Goal: Task Accomplishment & Management: Use online tool/utility

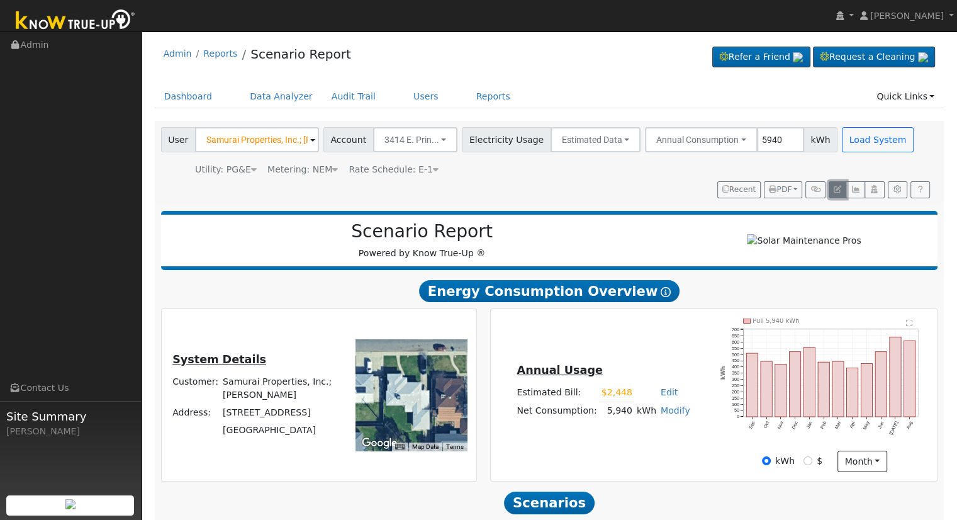
click at [841, 187] on icon "button" at bounding box center [838, 190] width 8 height 8
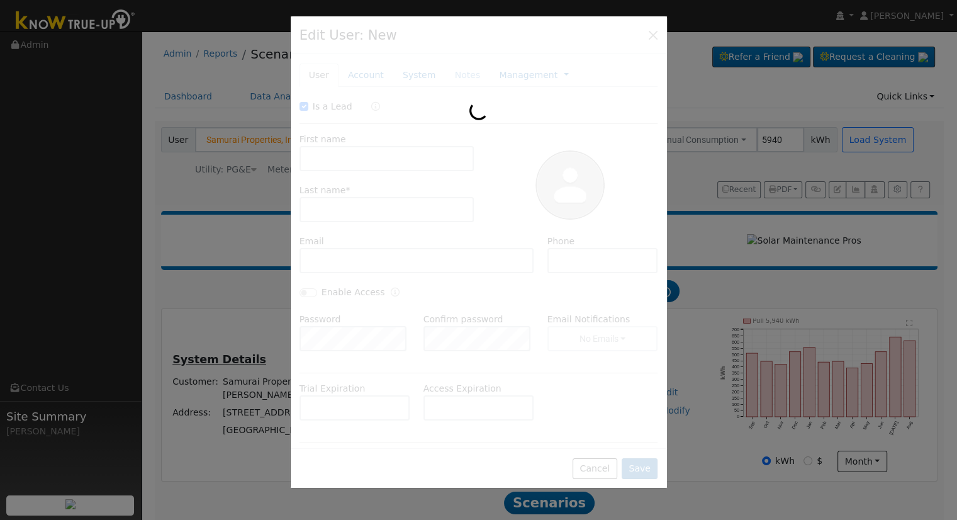
checkbox input "true"
type input "Samurai Properties, Inc.;"
type input "Masato Yasuda"
type input "3414 E. Prineton"
type input "3414 East Princeton Avenue"
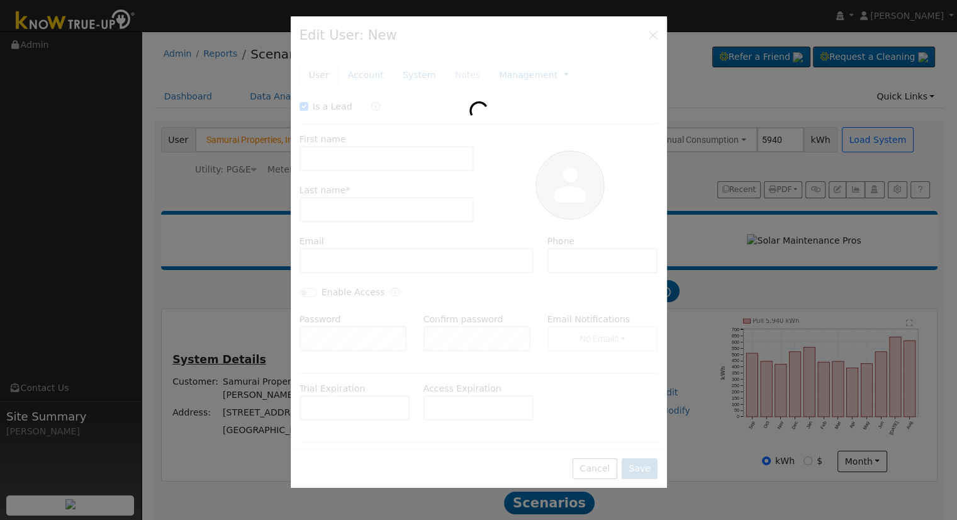
type input "Fresno"
type input "CA"
type input "93703"
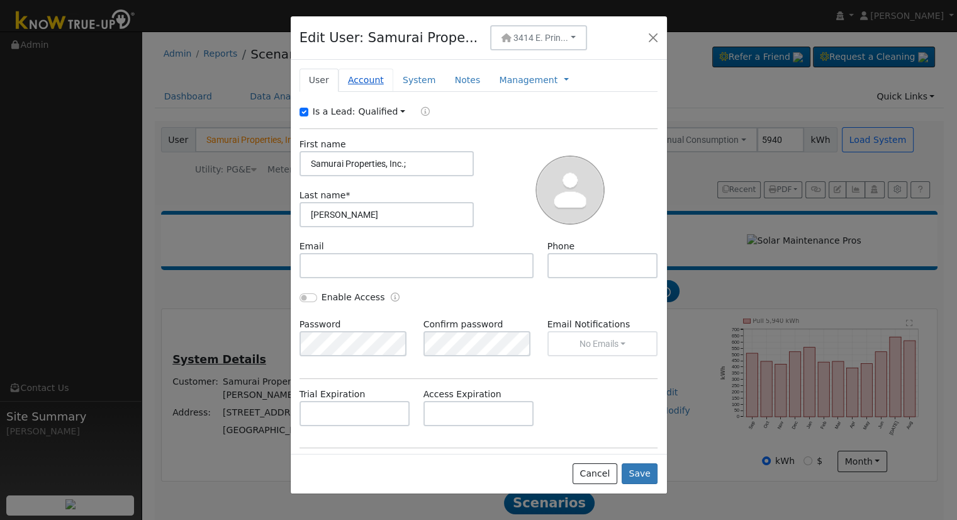
click at [358, 81] on link "Account" at bounding box center [366, 80] width 55 height 23
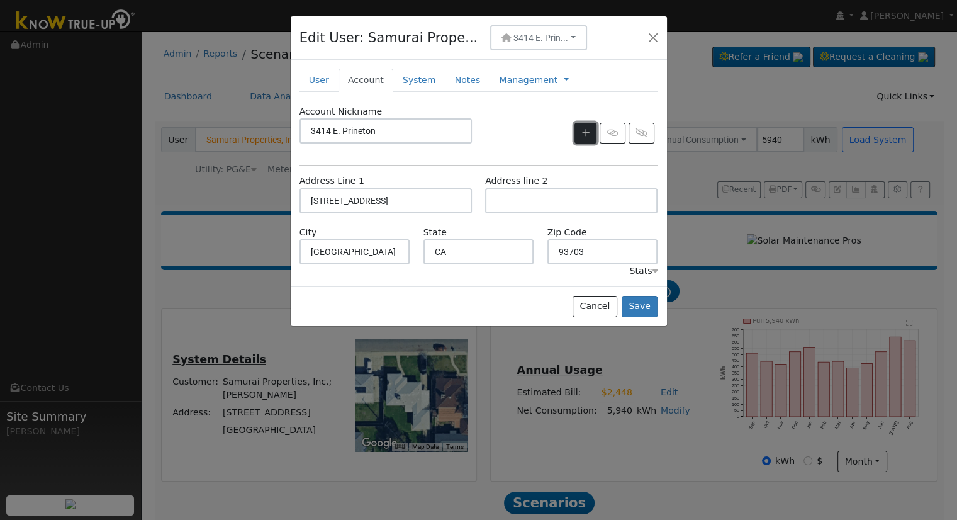
click at [584, 132] on icon "button" at bounding box center [586, 132] width 8 height 9
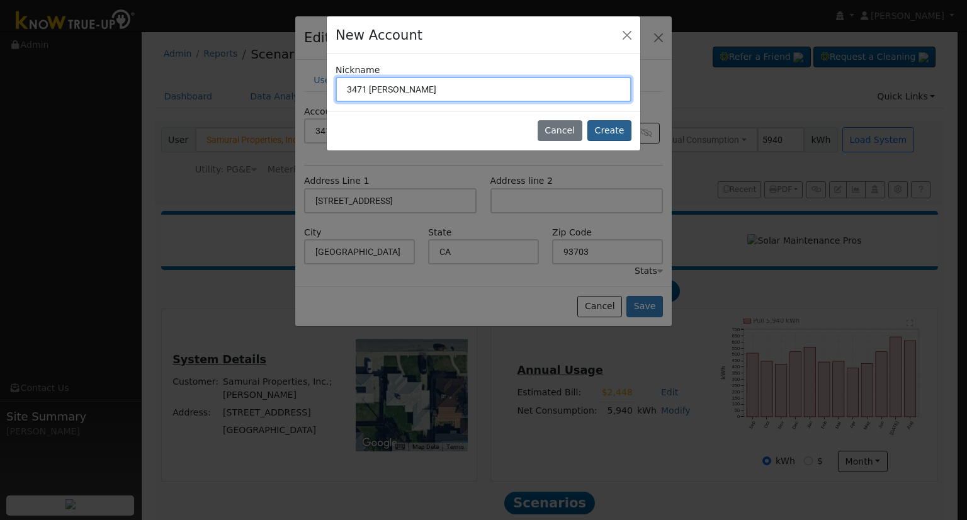
type input "3471 W. Roberts"
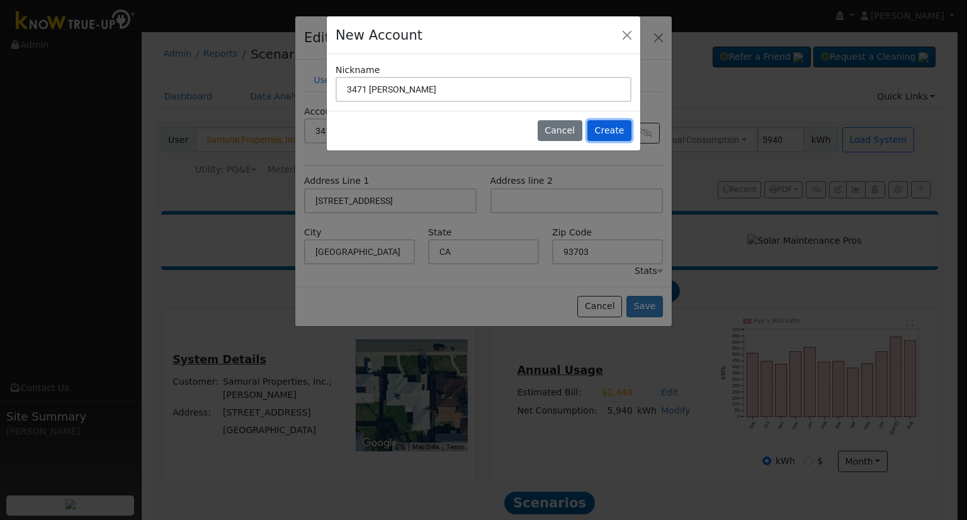
click at [618, 126] on button "Create" at bounding box center [609, 130] width 44 height 21
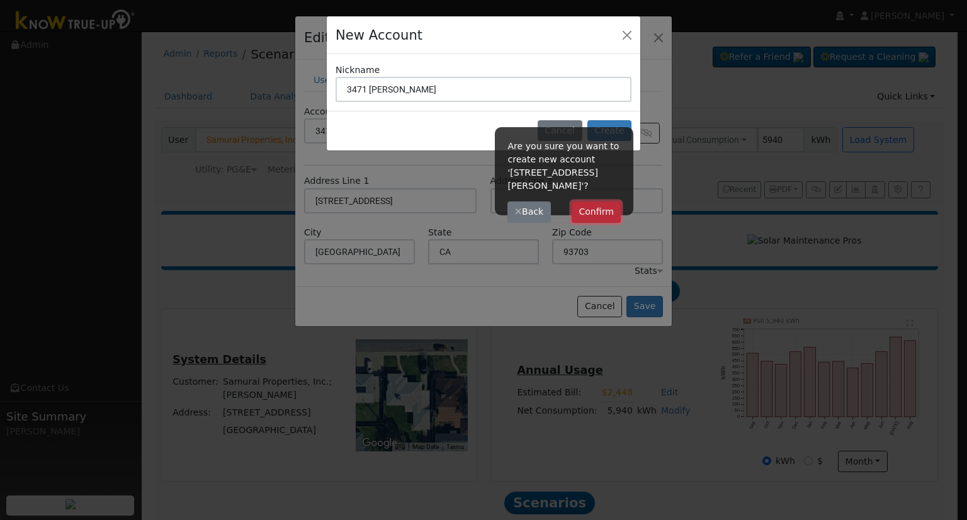
click at [592, 201] on button "Confirm" at bounding box center [597, 211] width 50 height 21
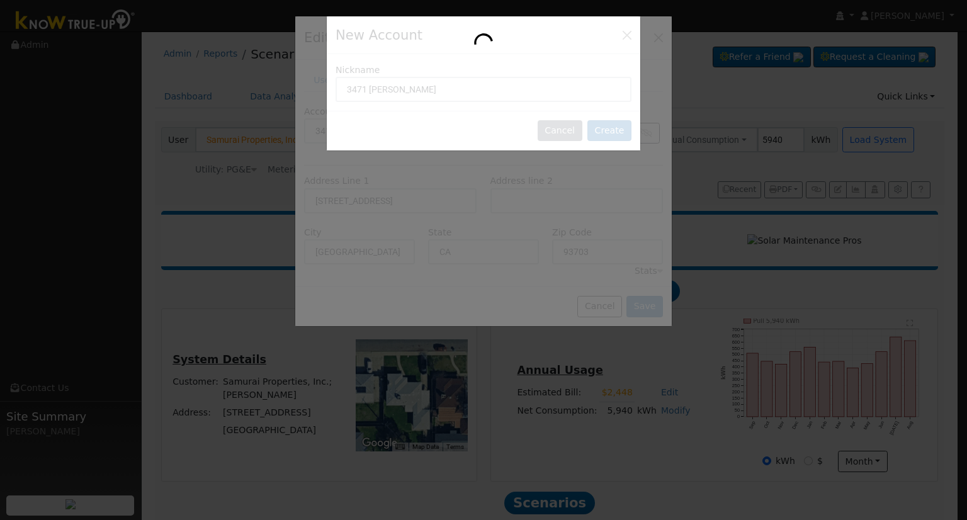
type input "3471 W. Roberts"
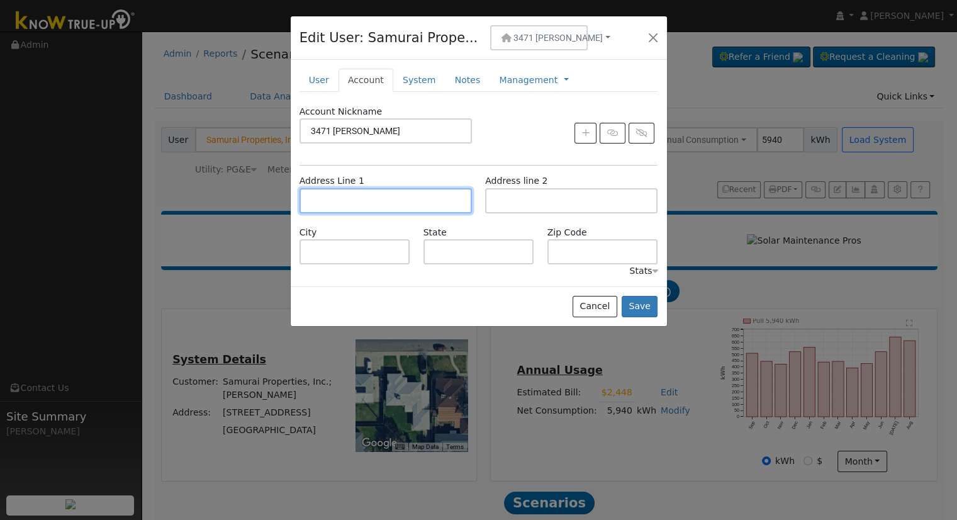
click at [422, 200] on input "text" at bounding box center [386, 200] width 172 height 25
type input "3471 West Roberts Avenue"
type input "Fresno"
type input "CA"
type input "93711"
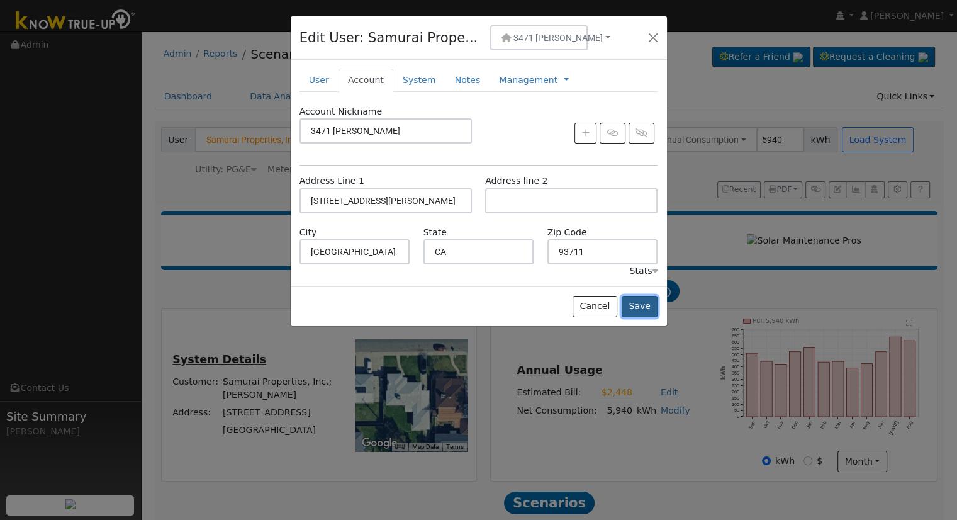
click at [637, 303] on button "Save" at bounding box center [640, 306] width 37 height 21
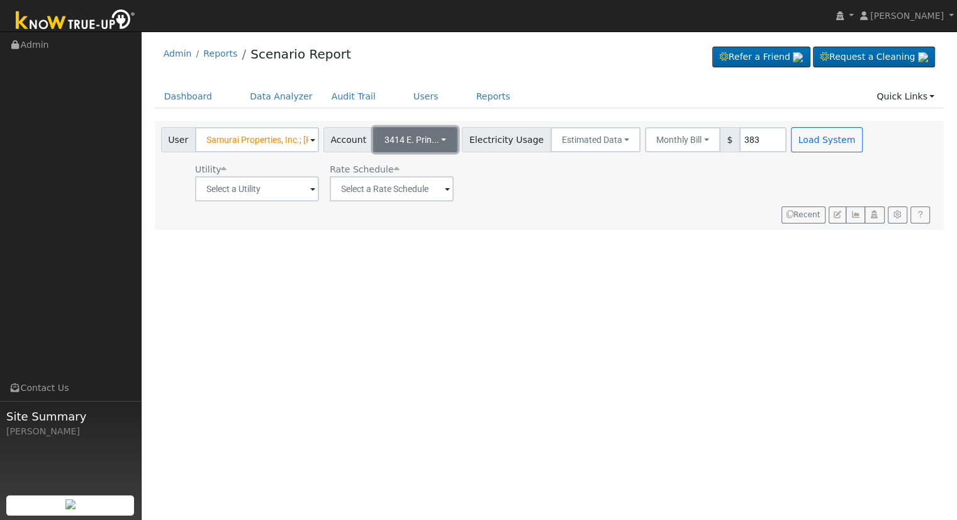
click at [421, 138] on span "3414 E. Prin..." at bounding box center [412, 140] width 55 height 10
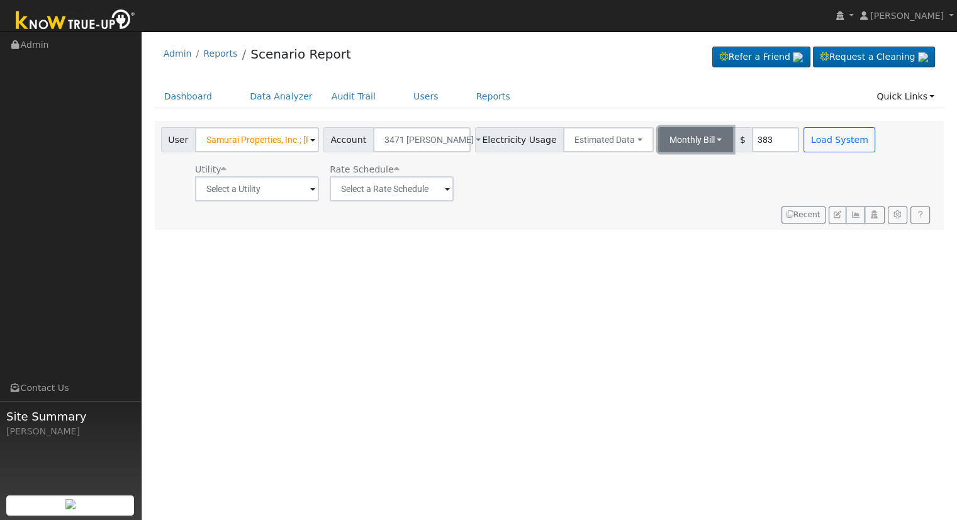
drag, startPoint x: 686, startPoint y: 137, endPoint x: 662, endPoint y: 138, distance: 23.3
click at [685, 137] on button "Monthly Bill" at bounding box center [696, 139] width 76 height 25
click at [663, 164] on link "Annual Consumption" at bounding box center [679, 168] width 110 height 18
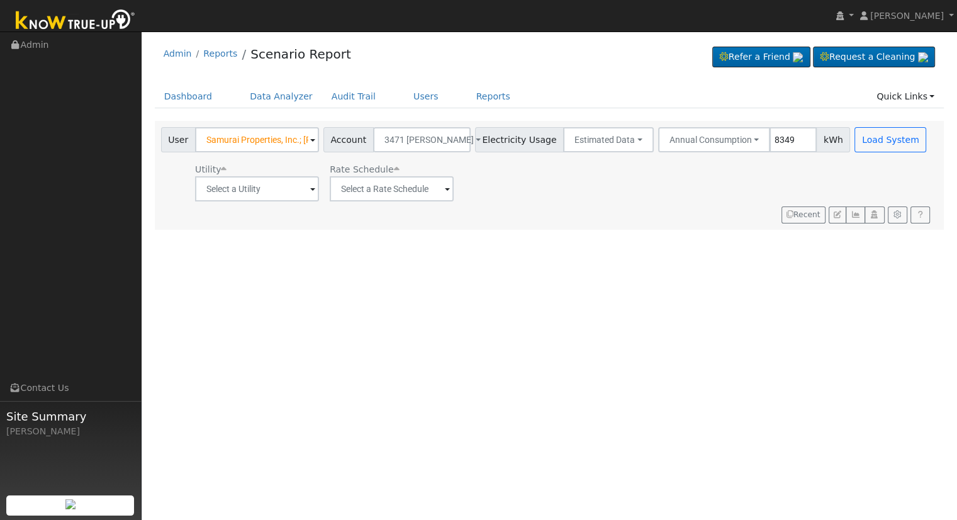
type input "8349"
click at [286, 191] on input "text" at bounding box center [257, 188] width 124 height 25
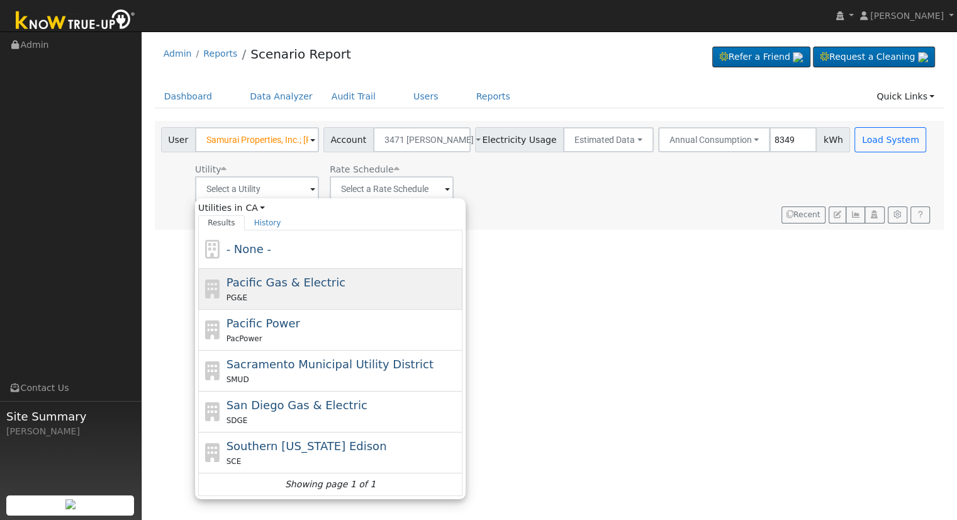
click at [286, 288] on span "Pacific Gas & Electric" at bounding box center [286, 282] width 119 height 13
type input "Pacific Gas & Electric"
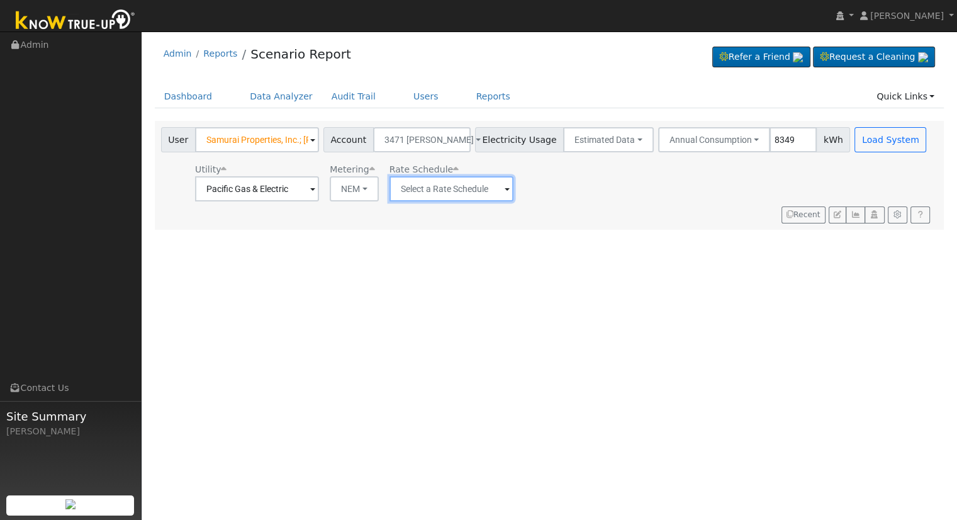
click at [444, 189] on input "text" at bounding box center [452, 188] width 124 height 25
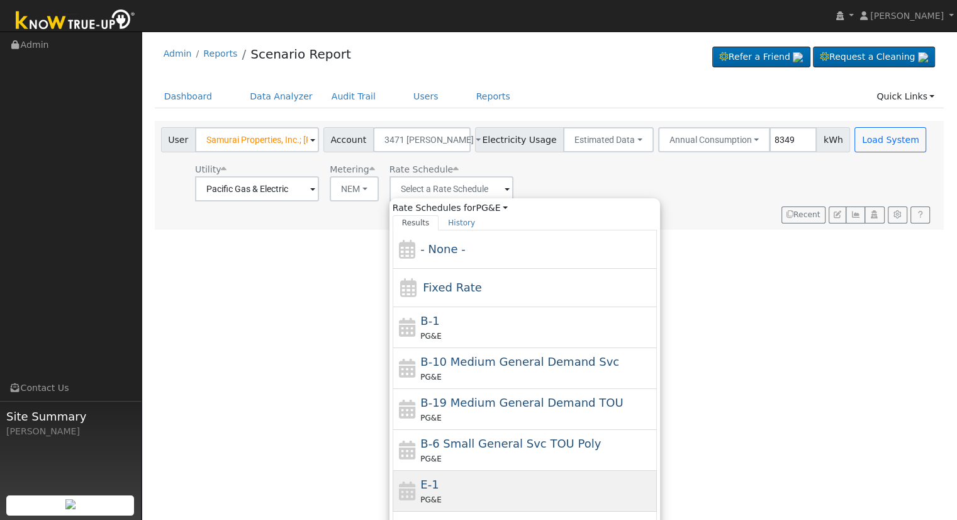
click at [466, 479] on div "E-1 PG&E" at bounding box center [538, 491] width 234 height 30
type input "E-1"
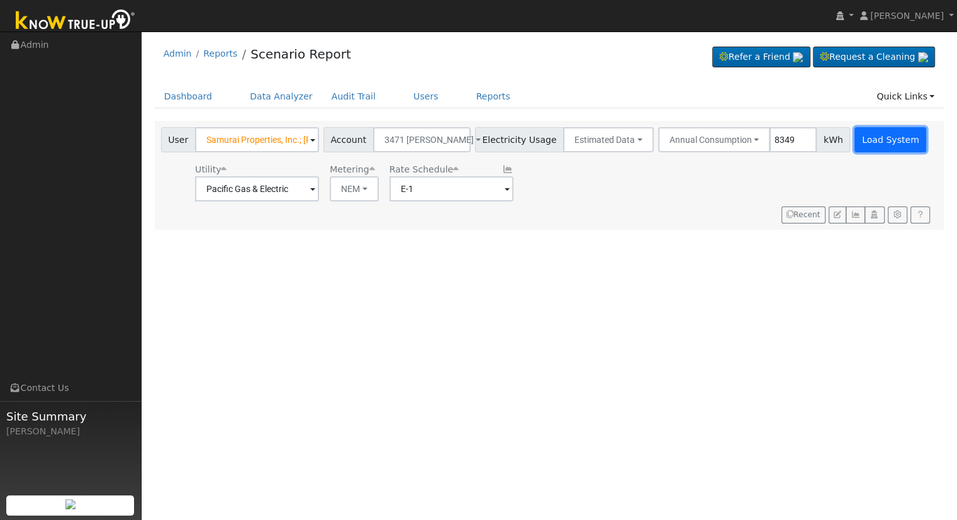
click at [874, 142] on button "Load System" at bounding box center [891, 139] width 72 height 25
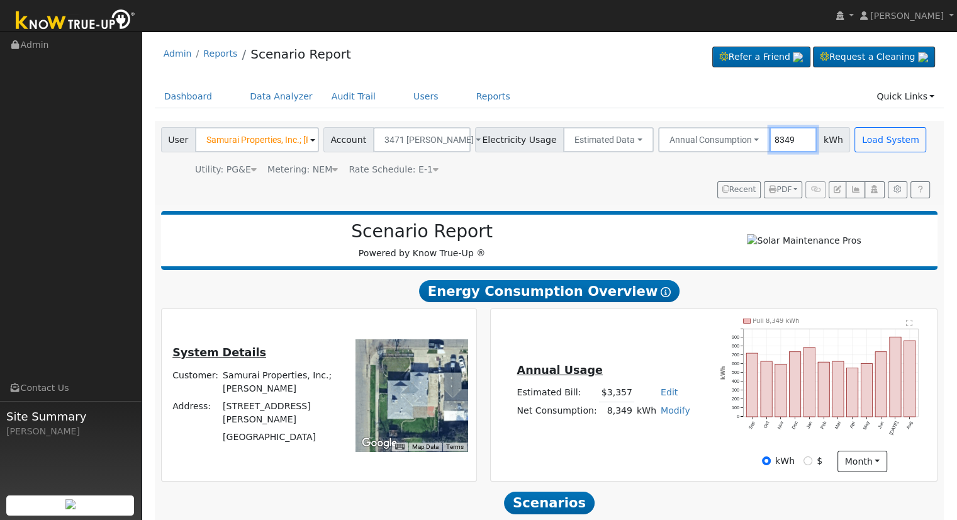
click at [770, 140] on input "8349" at bounding box center [793, 139] width 47 height 25
type input "7183"
click at [859, 144] on button "Load System" at bounding box center [891, 139] width 72 height 25
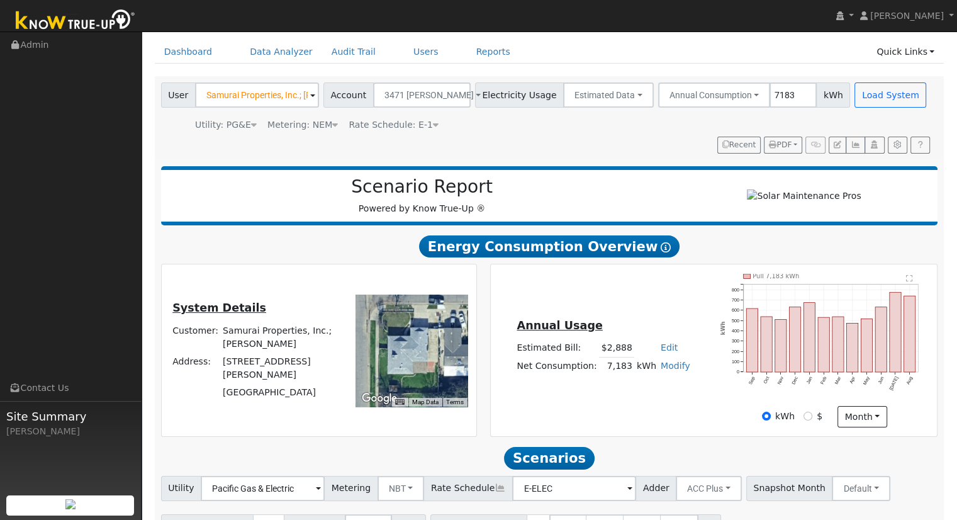
scroll to position [120, 0]
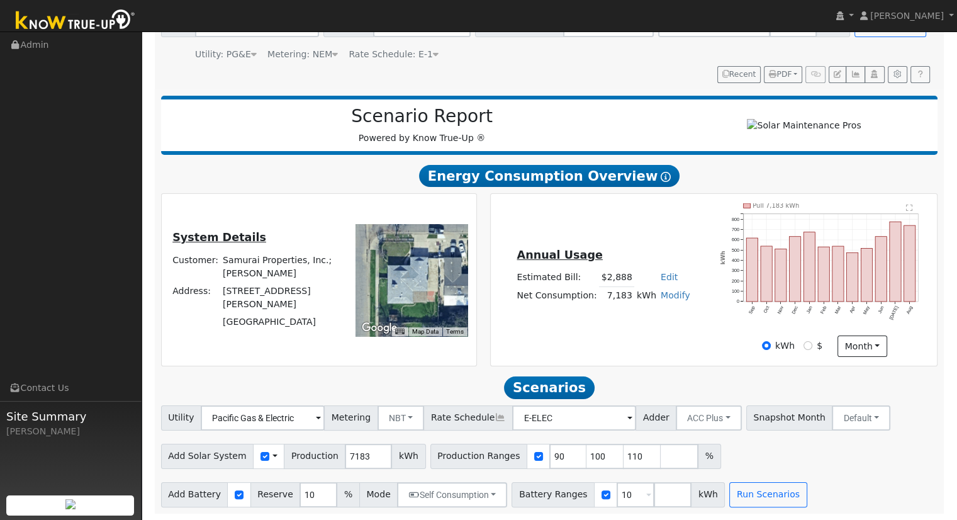
click at [661, 277] on link "Edit" at bounding box center [669, 277] width 17 height 10
type input "3048"
click at [609, 230] on div "Annual Usage Estimated Bill: $2,888 Edit Estimated Bill $ 3048 Annual Net Consu…" at bounding box center [714, 280] width 443 height 154
click at [626, 455] on input "109" at bounding box center [643, 456] width 38 height 25
click at [624, 457] on input "109" at bounding box center [643, 456] width 38 height 25
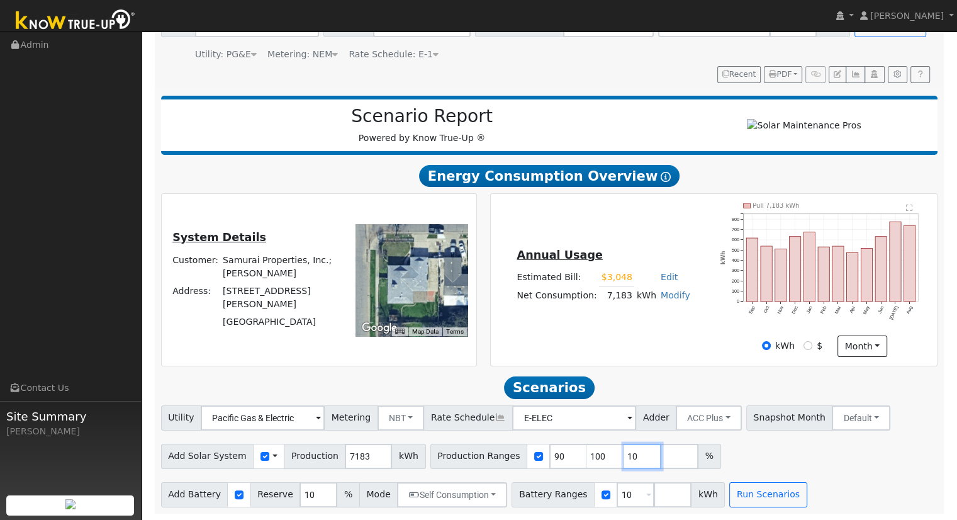
type input "1"
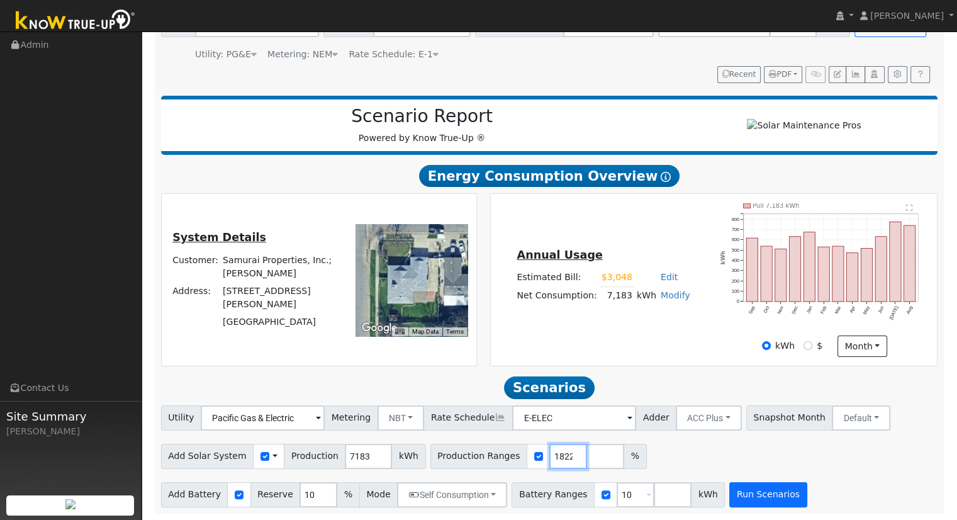
type input "116.232771822"
click at [740, 497] on button "Run Scenarios" at bounding box center [768, 494] width 77 height 25
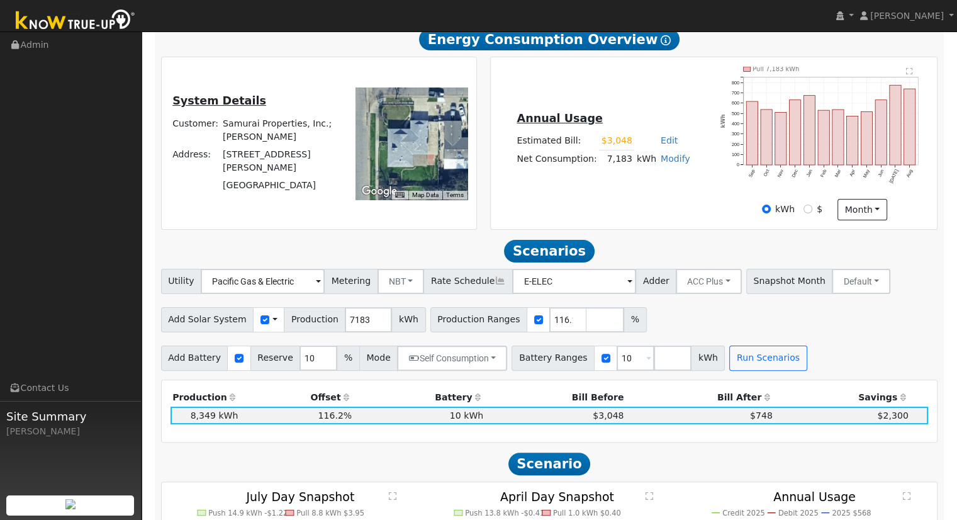
scroll to position [0, 0]
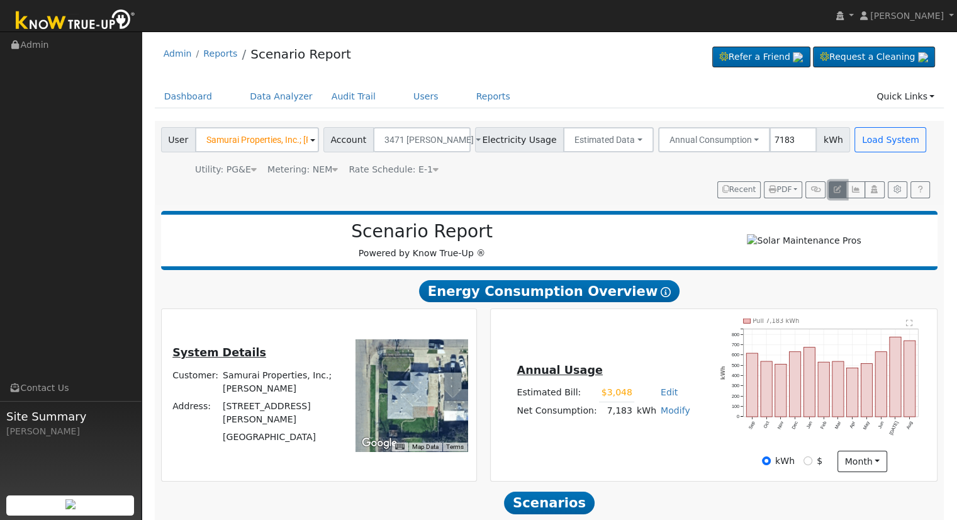
click at [834, 191] on icon "button" at bounding box center [838, 190] width 8 height 8
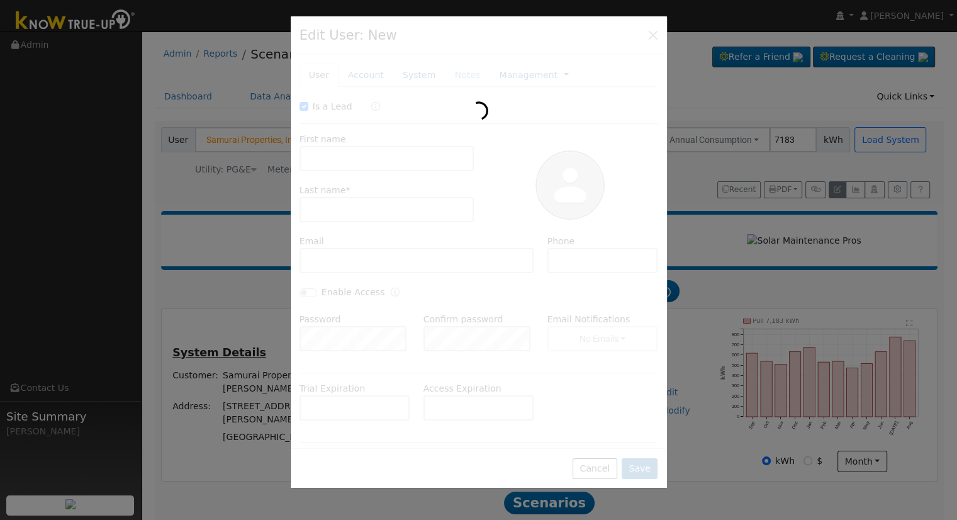
checkbox input "true"
type input "Samurai Properties, Inc.;"
type input "Masato Yasuda"
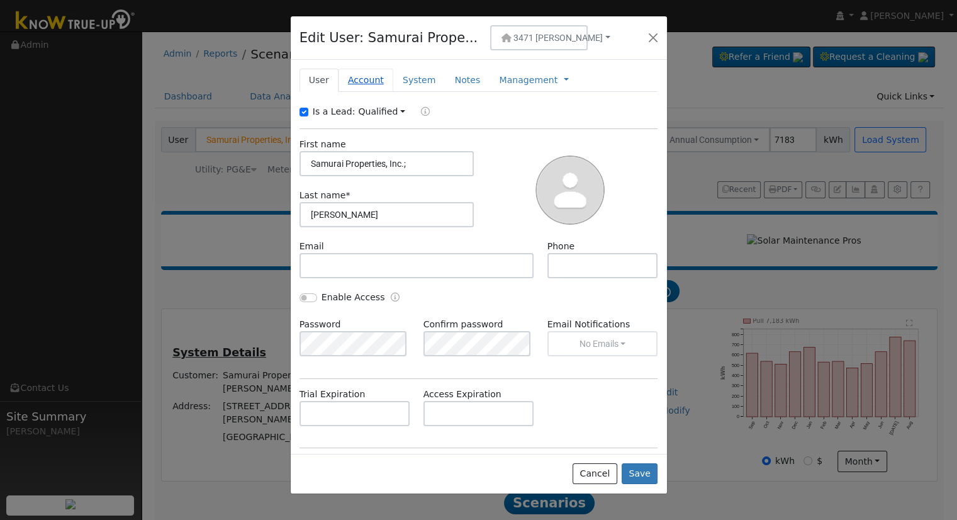
click at [364, 82] on link "Account" at bounding box center [366, 80] width 55 height 23
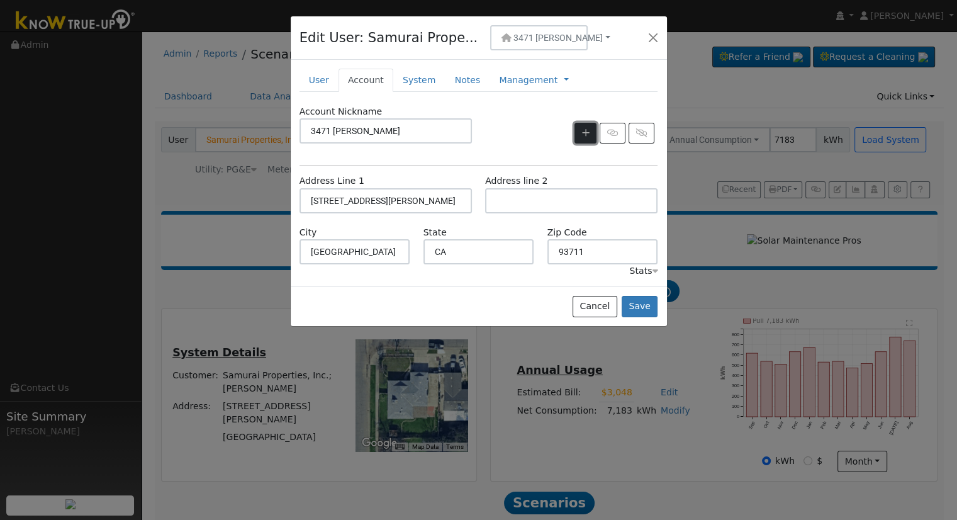
click at [586, 132] on icon "button" at bounding box center [586, 132] width 8 height 9
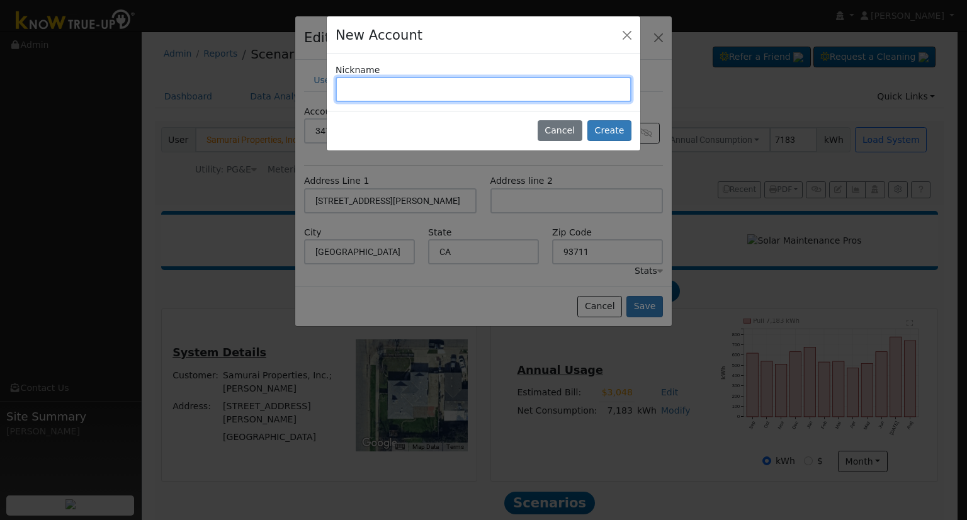
click at [402, 88] on input "text" at bounding box center [484, 89] width 296 height 25
type input "3935 Kenmore Dr N"
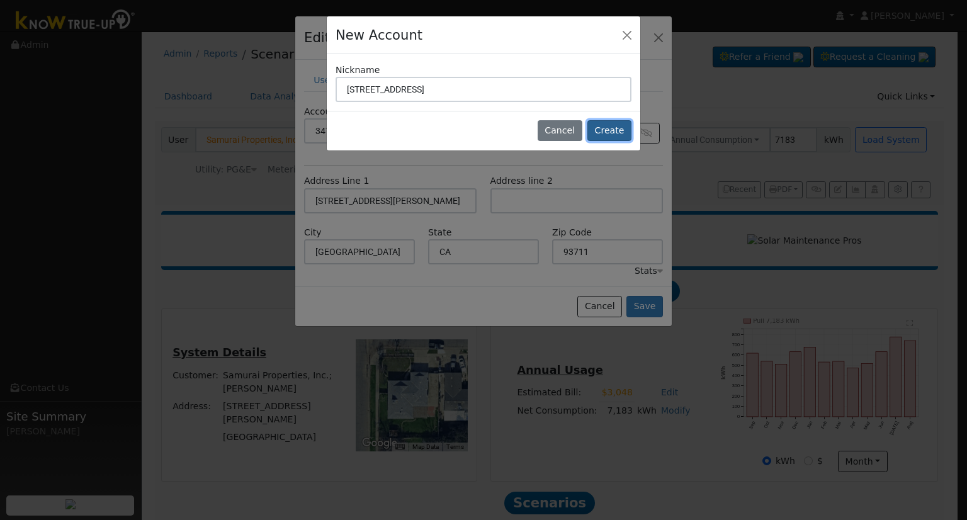
click at [621, 125] on button "Create" at bounding box center [609, 130] width 44 height 21
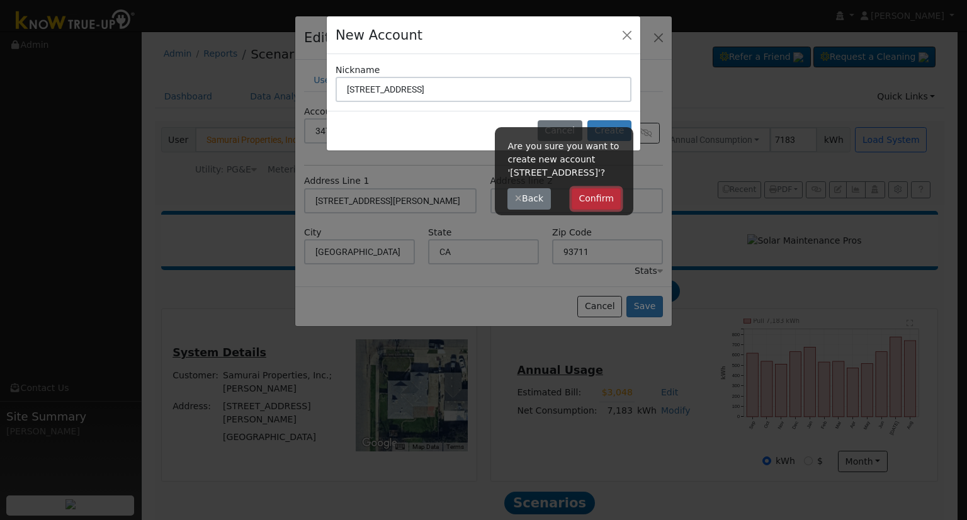
click at [604, 196] on button "Confirm" at bounding box center [597, 198] width 50 height 21
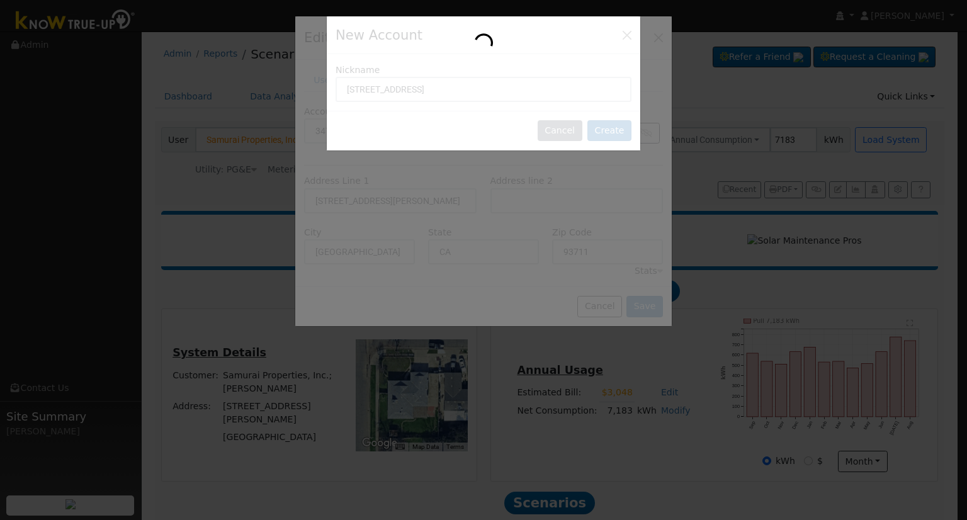
type input "3935 Kenmore Dr N"
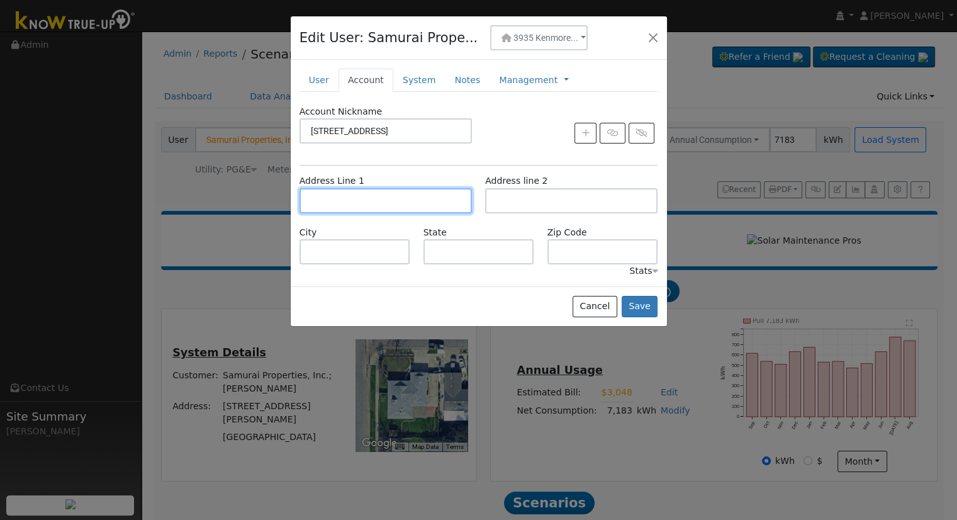
click at [400, 196] on input "text" at bounding box center [386, 200] width 172 height 25
type input "3935 Kenmore Drive North"
type input "Fresno"
type input "CA"
type input "93703"
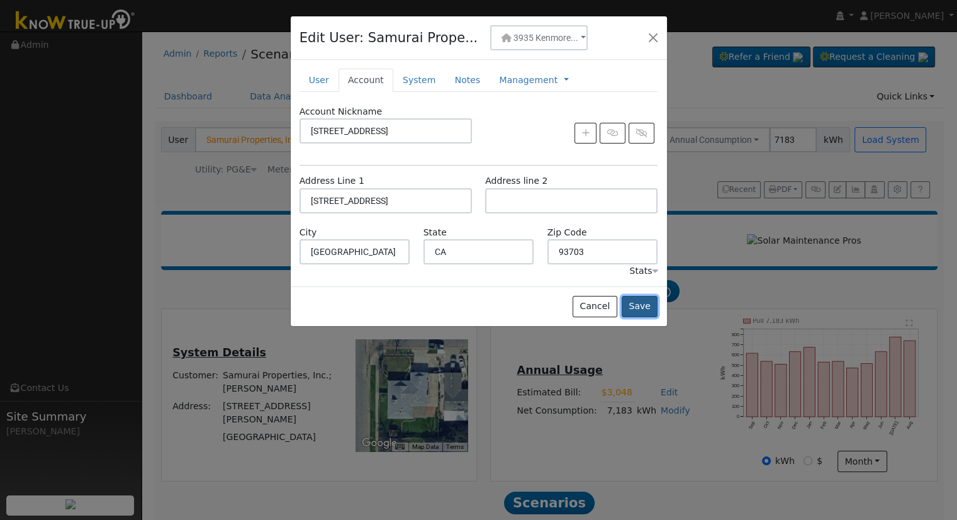
click at [652, 308] on button "Save" at bounding box center [640, 306] width 37 height 21
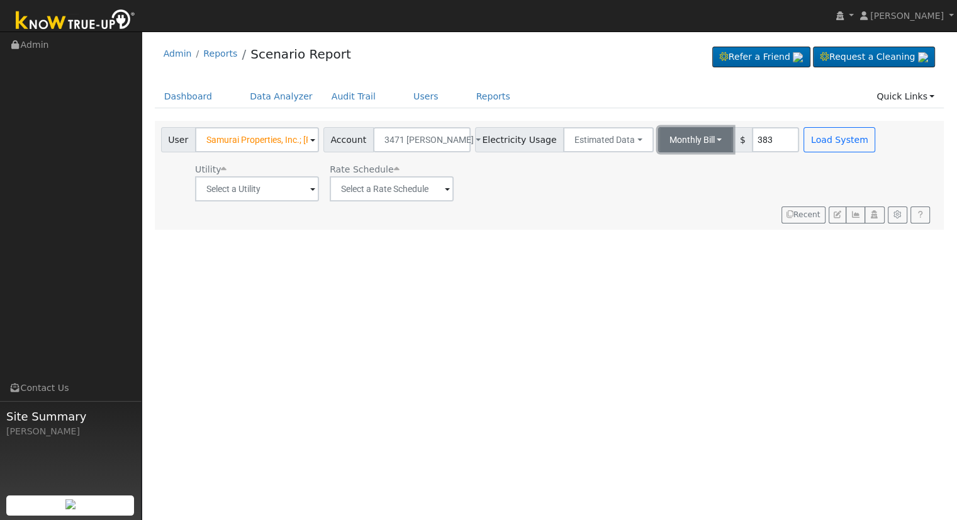
click at [658, 138] on button "Monthly Bill" at bounding box center [696, 139] width 76 height 25
click at [669, 169] on link "Annual Consumption" at bounding box center [679, 168] width 110 height 18
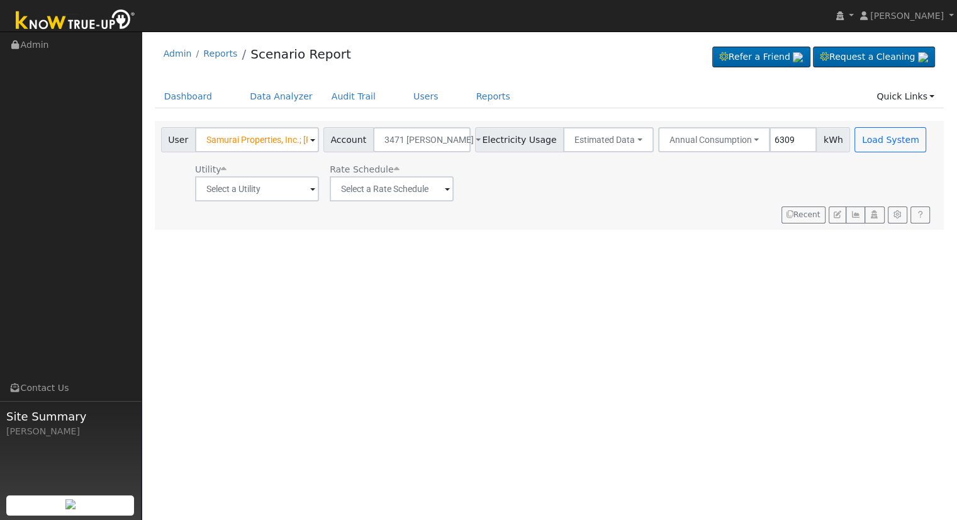
type input "6309"
click at [293, 184] on input "text" at bounding box center [257, 188] width 124 height 25
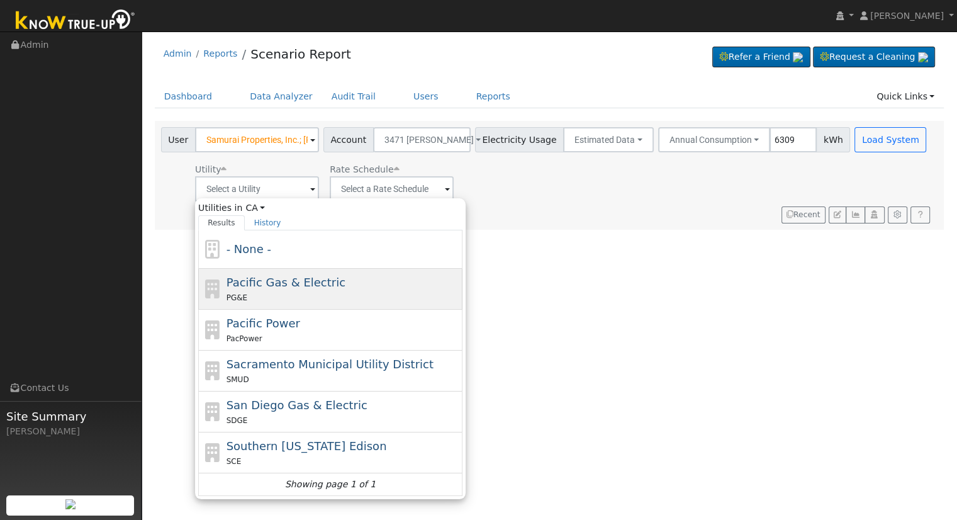
click at [283, 283] on span "Pacific Gas & Electric" at bounding box center [286, 282] width 119 height 13
type input "Pacific Gas & Electric"
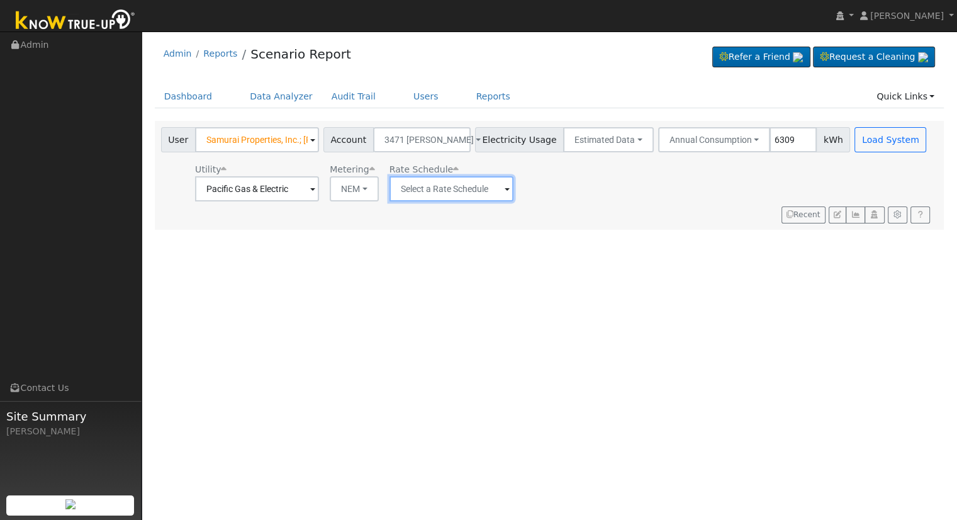
click at [428, 184] on input "text" at bounding box center [452, 188] width 124 height 25
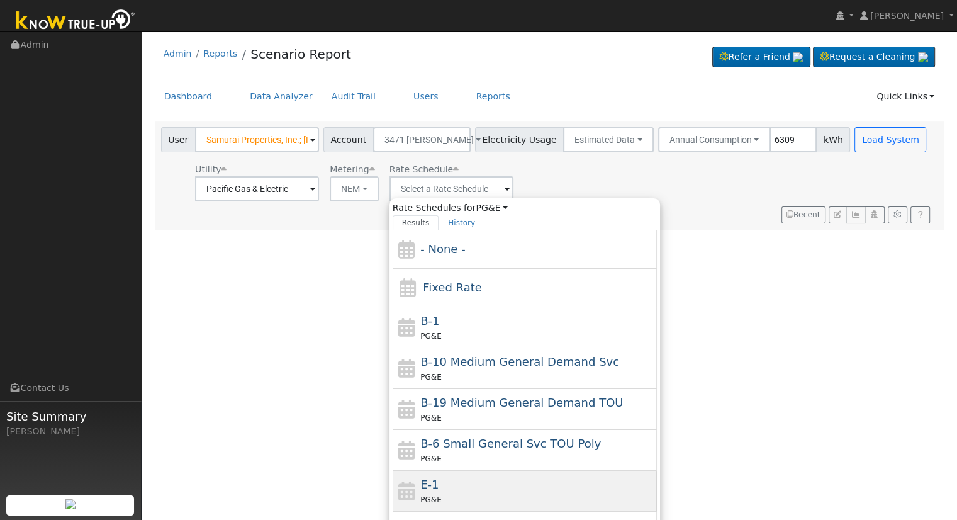
click at [443, 493] on div "PG&E" at bounding box center [538, 499] width 234 height 13
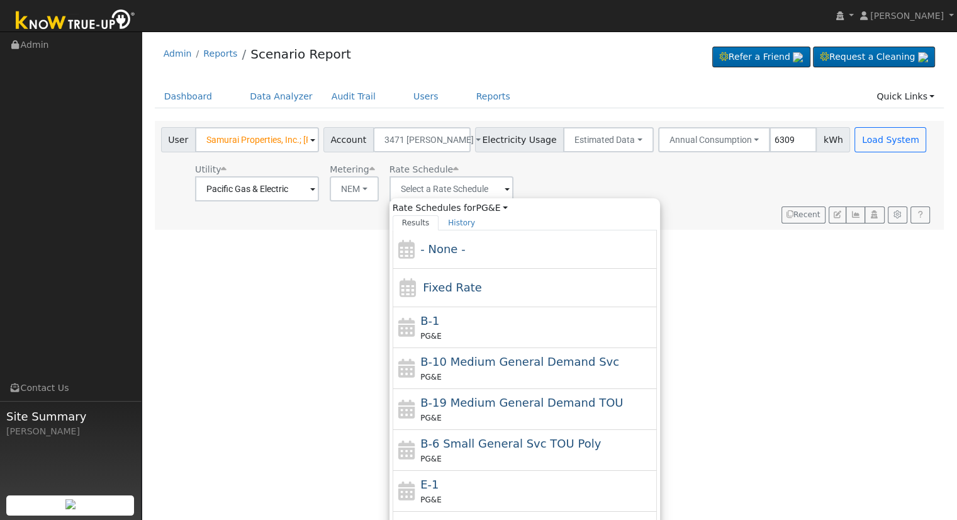
type input "E-1"
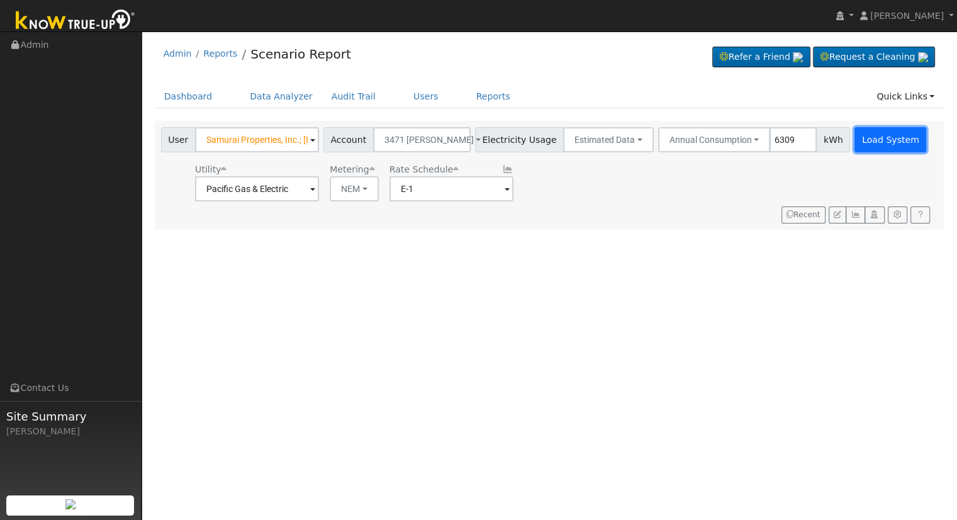
click at [872, 137] on button "Load System" at bounding box center [891, 139] width 72 height 25
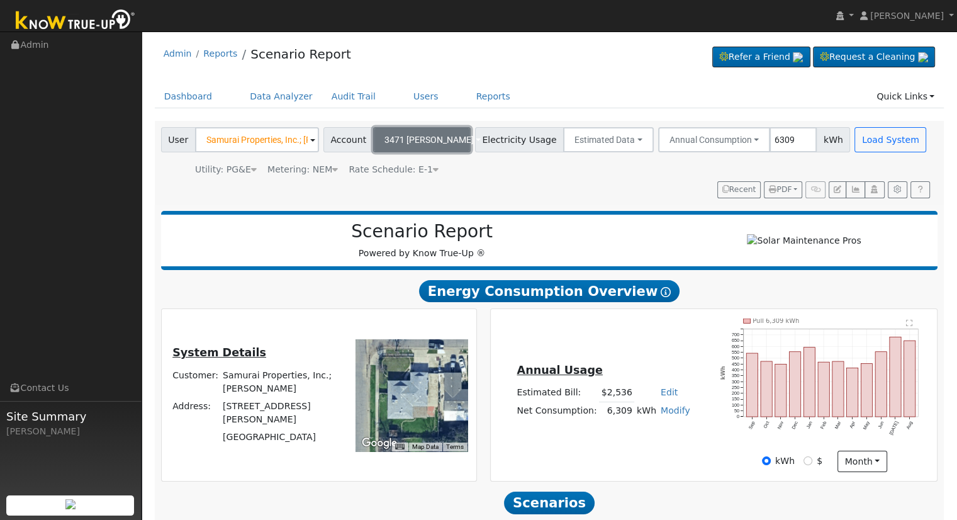
click at [433, 138] on span "3471 W. Roberts" at bounding box center [429, 140] width 89 height 10
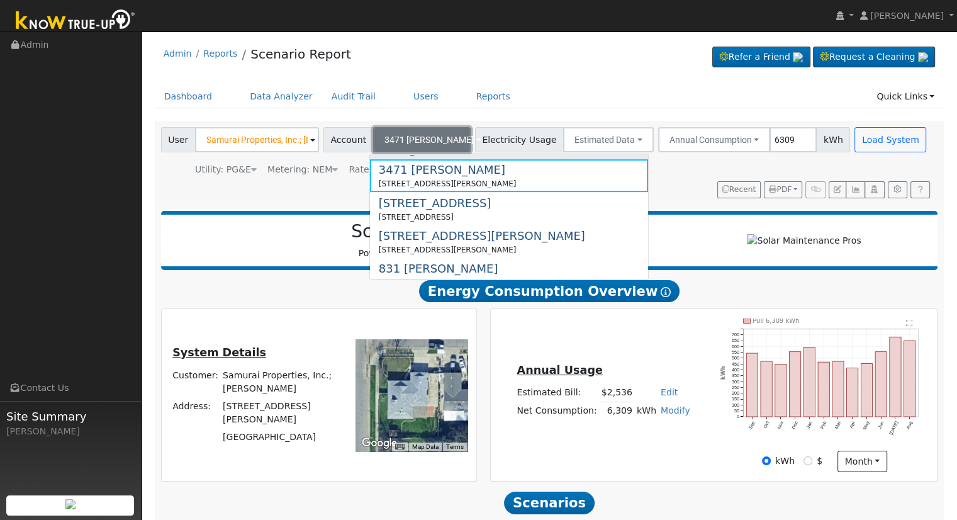
scroll to position [658, 0]
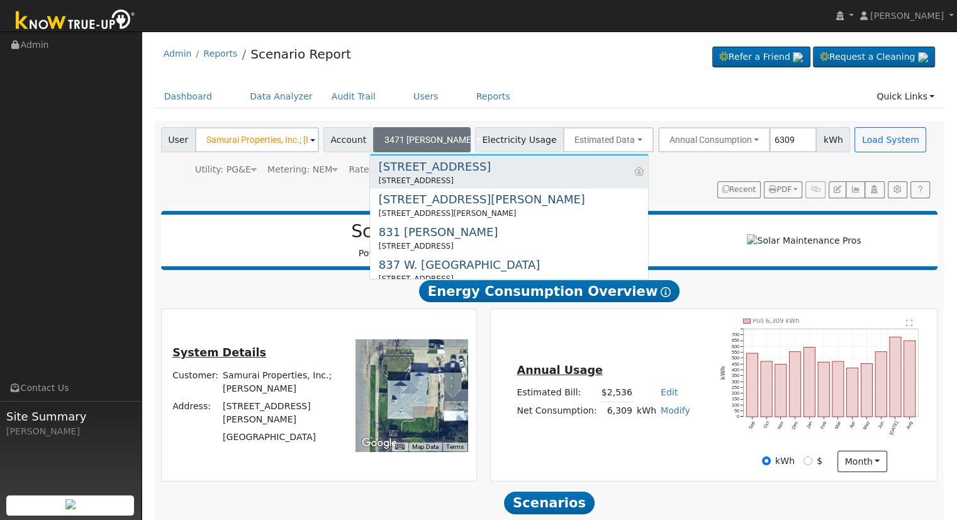
click at [432, 172] on div "3935 Kenmore Dr N" at bounding box center [435, 166] width 112 height 17
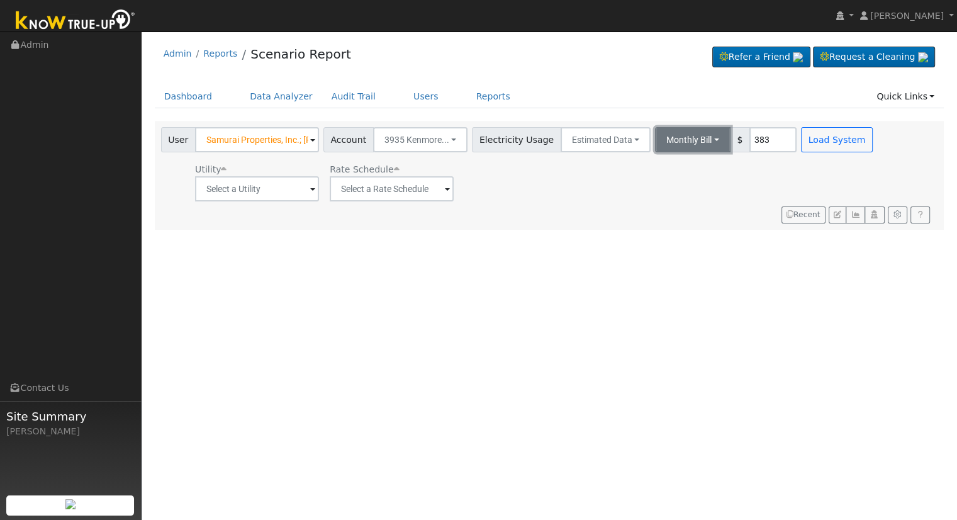
click at [662, 140] on button "Monthly Bill" at bounding box center [693, 139] width 76 height 25
click at [676, 161] on link "Annual Consumption" at bounding box center [676, 168] width 110 height 18
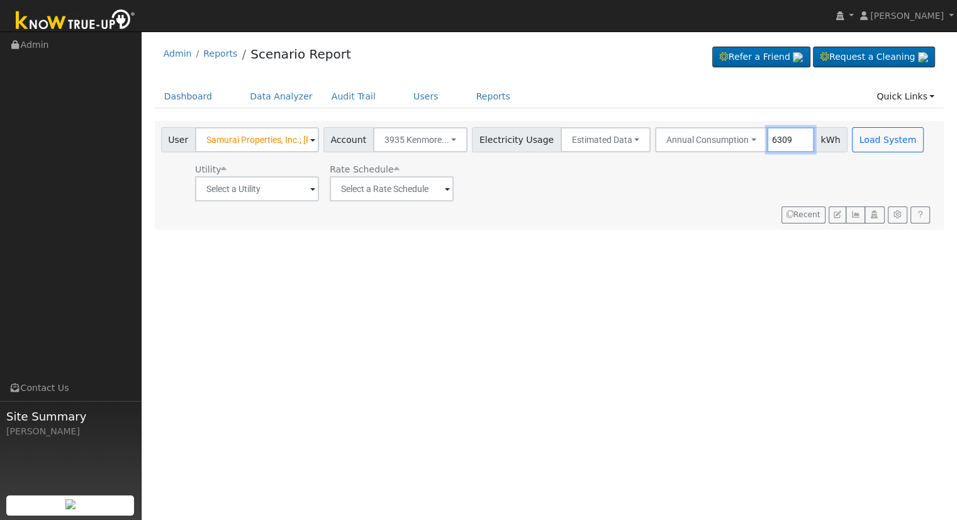
type input "6309"
click at [267, 186] on input "text" at bounding box center [257, 188] width 124 height 25
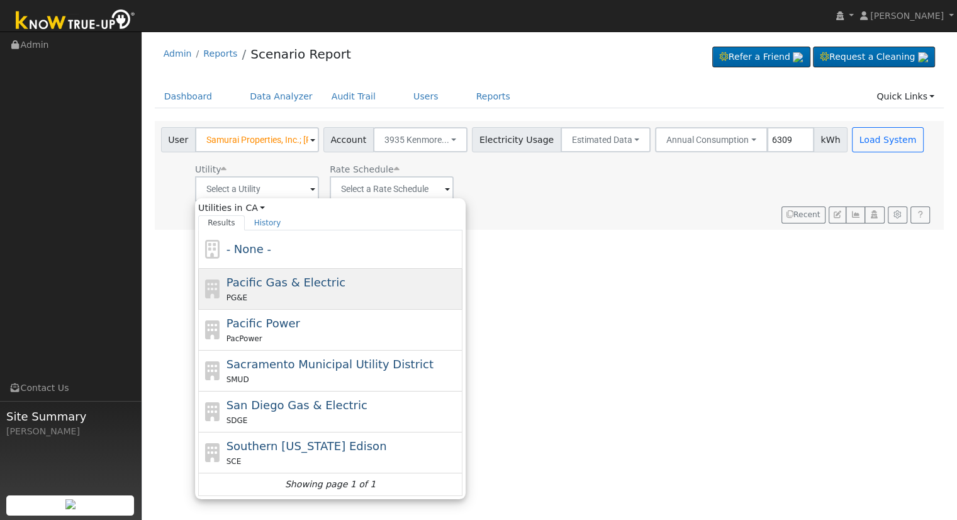
click at [283, 291] on div "PG&E" at bounding box center [344, 297] width 234 height 13
type input "Pacific Gas & Electric"
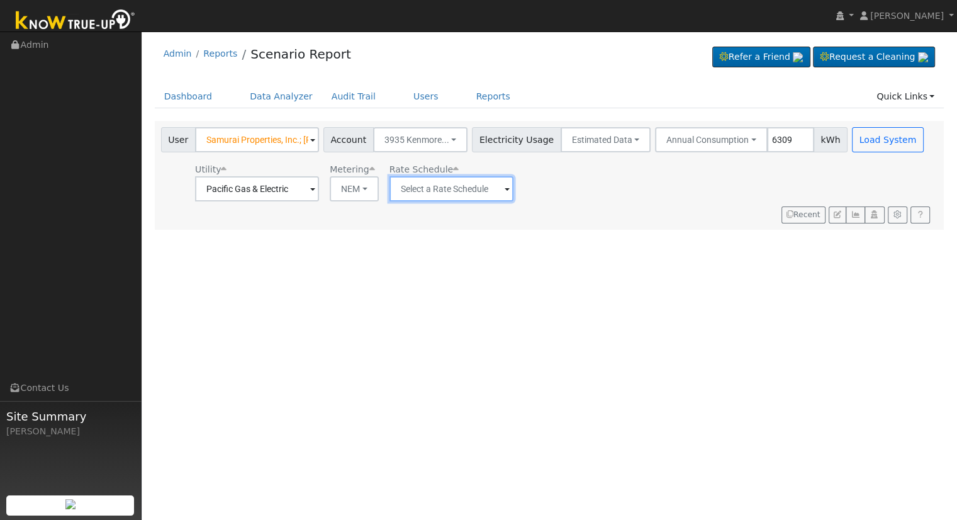
click at [456, 188] on input "text" at bounding box center [452, 188] width 124 height 25
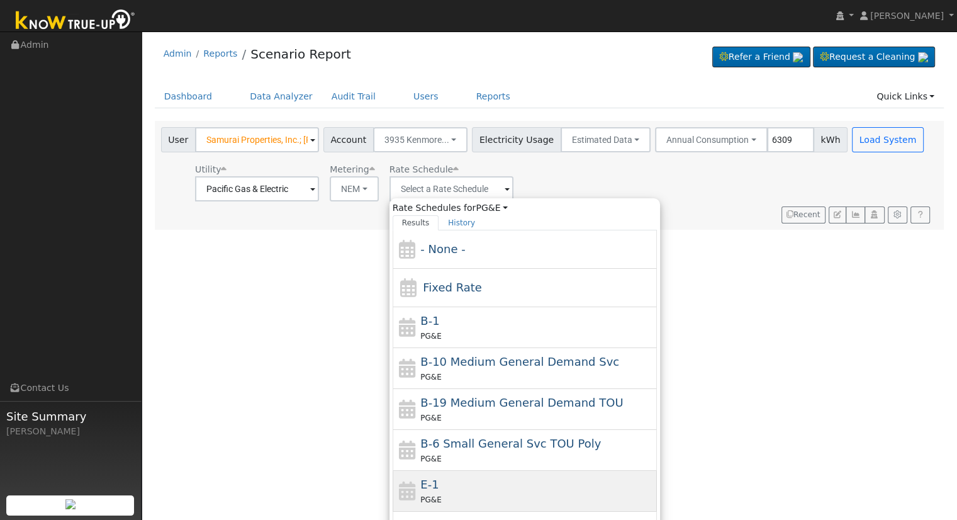
click at [471, 480] on div "E-1 PG&E" at bounding box center [538, 491] width 234 height 30
type input "E-1"
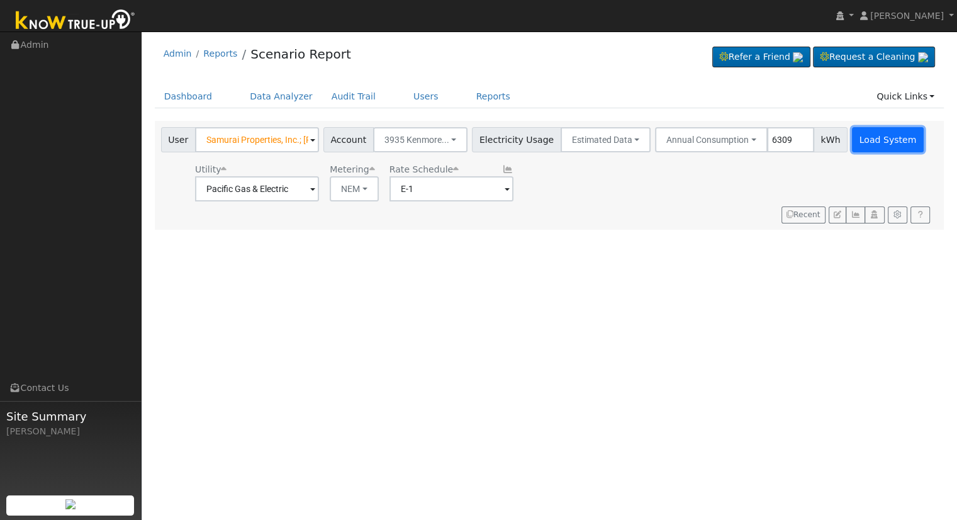
click at [865, 144] on button "Load System" at bounding box center [888, 139] width 72 height 25
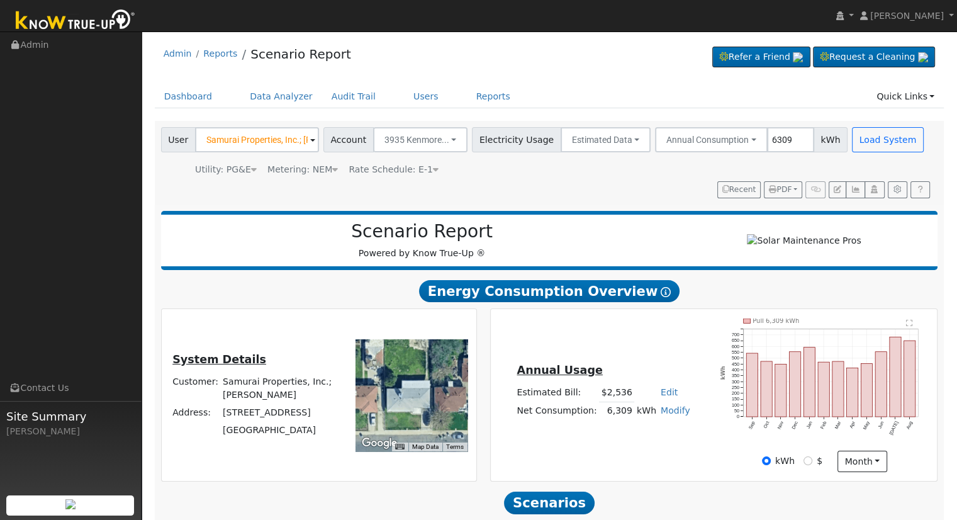
click at [661, 397] on link "Edit" at bounding box center [669, 392] width 17 height 10
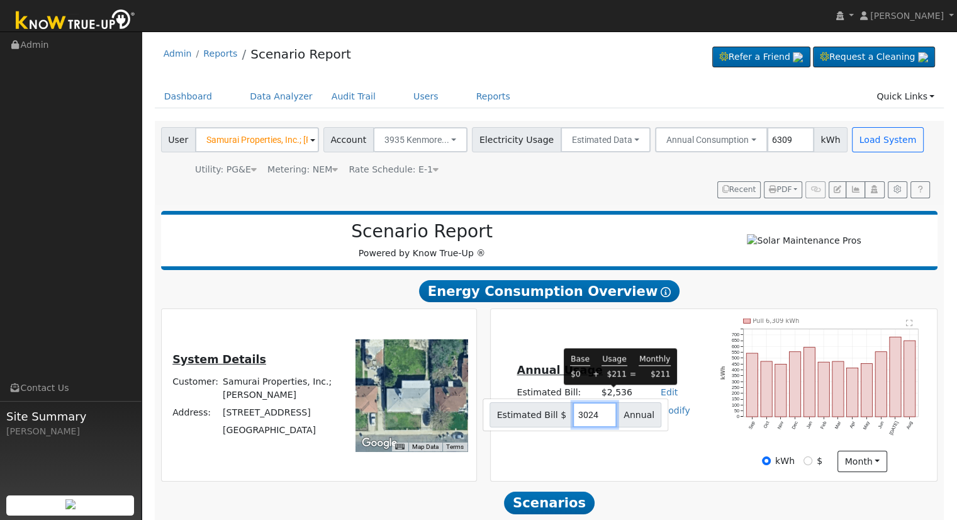
type input "3024"
click at [628, 354] on div "Annual Usage Estimated Bill: $2,536 Edit Estimated Bill $ 3024 Annual Net Consu…" at bounding box center [714, 396] width 443 height 154
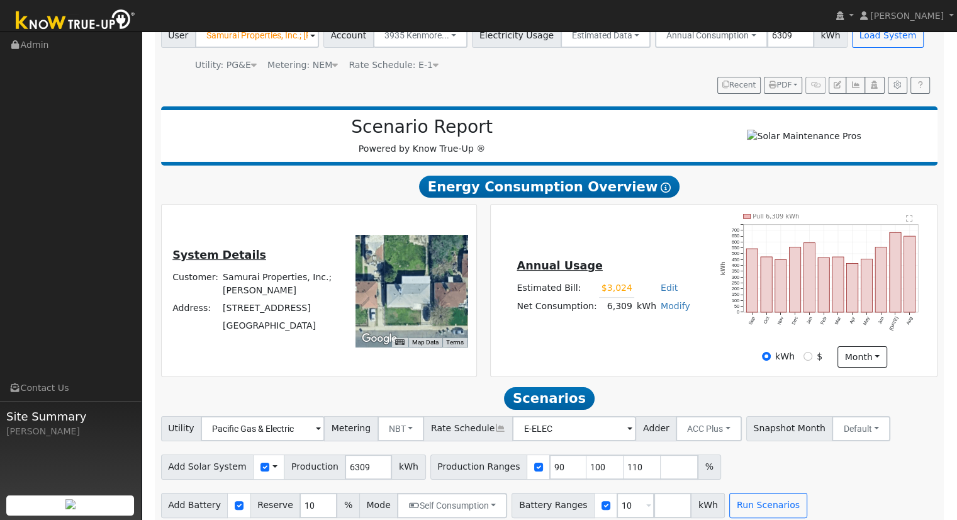
scroll to position [120, 0]
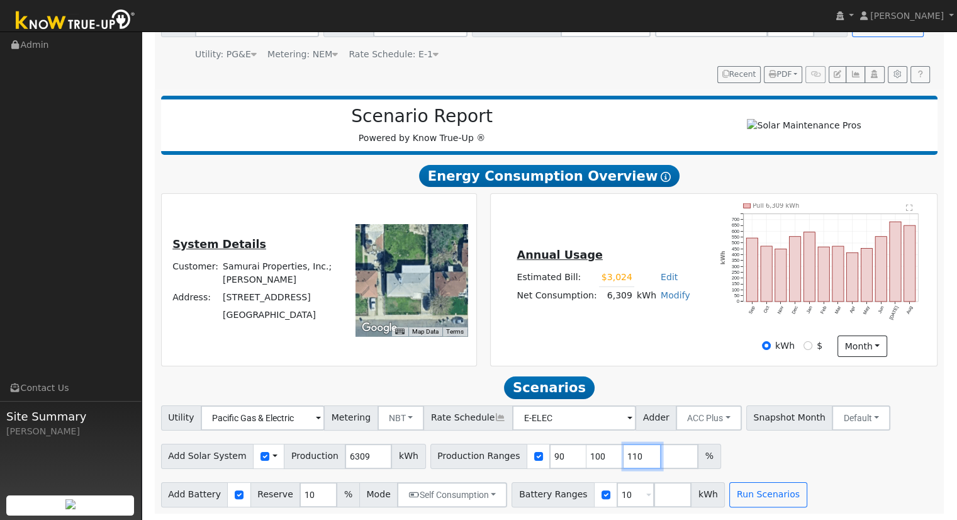
click at [624, 459] on input "110" at bounding box center [643, 456] width 38 height 25
type input "1"
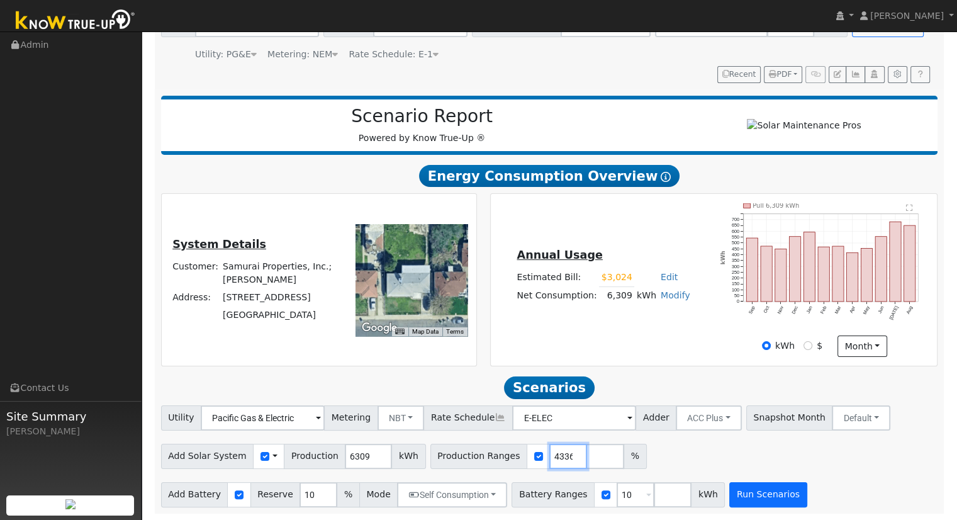
type input "132.5249644336"
click at [764, 495] on button "Run Scenarios" at bounding box center [768, 494] width 77 height 25
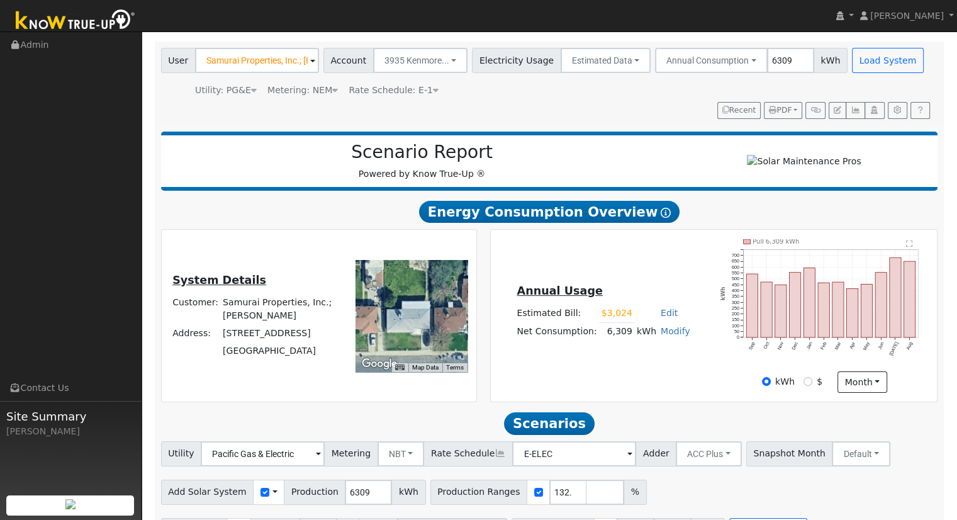
scroll to position [0, 0]
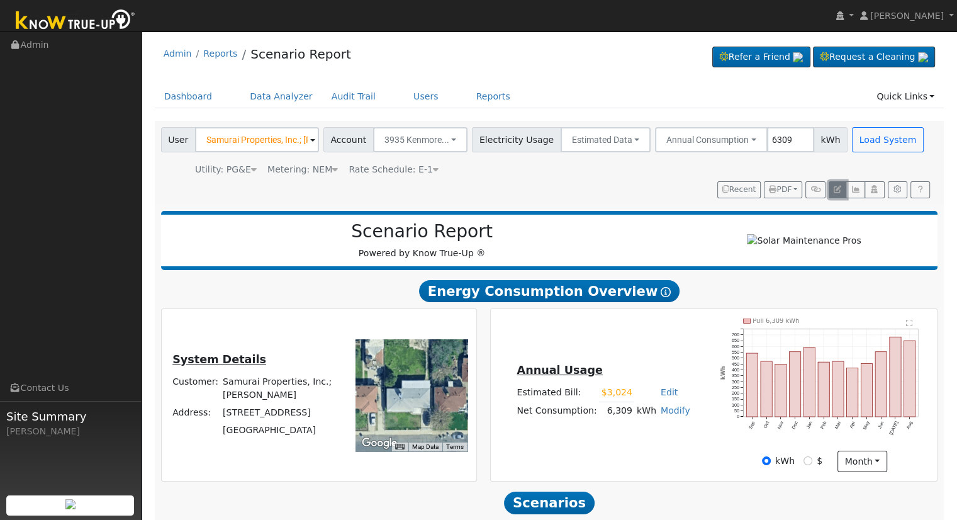
click at [840, 192] on icon "button" at bounding box center [838, 190] width 8 height 8
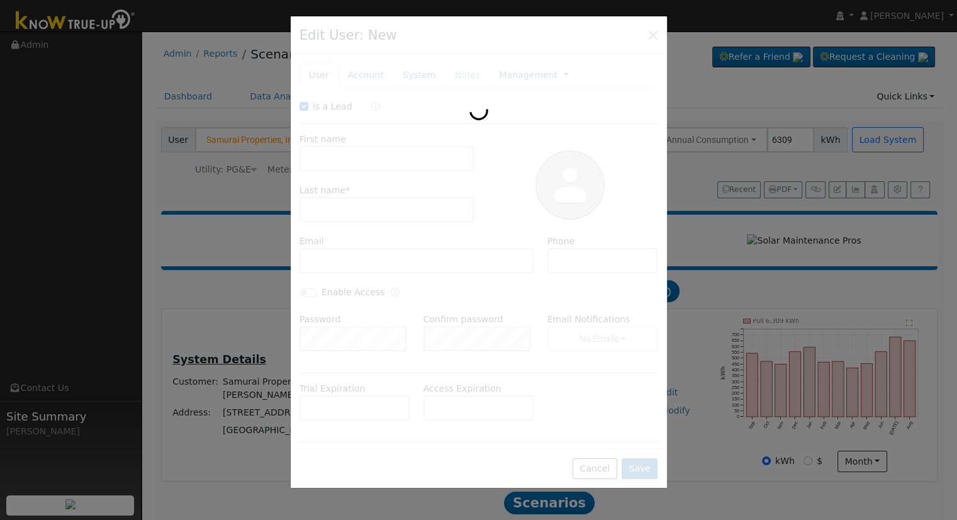
checkbox input "true"
type input "Samurai Properties, Inc.;"
type input "Masato Yasuda"
type input "3935 Kenmore Dr N"
type input "3935 Kenmore Drive North"
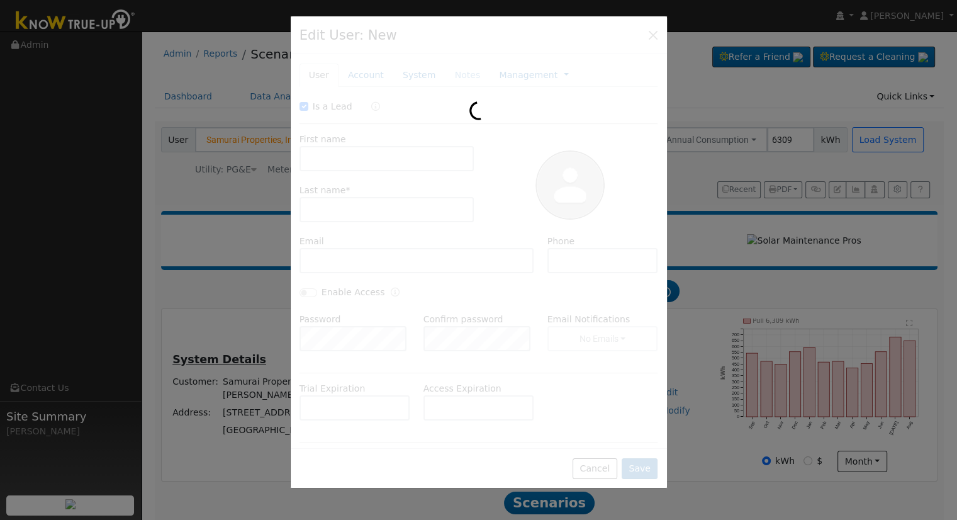
type input "Fresno"
type input "CA"
type input "93703"
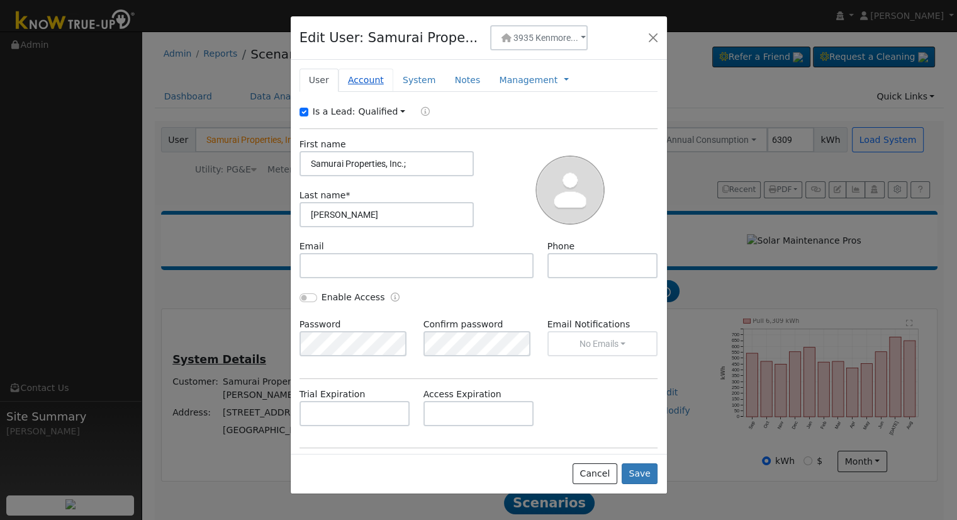
click at [367, 75] on link "Account" at bounding box center [366, 80] width 55 height 23
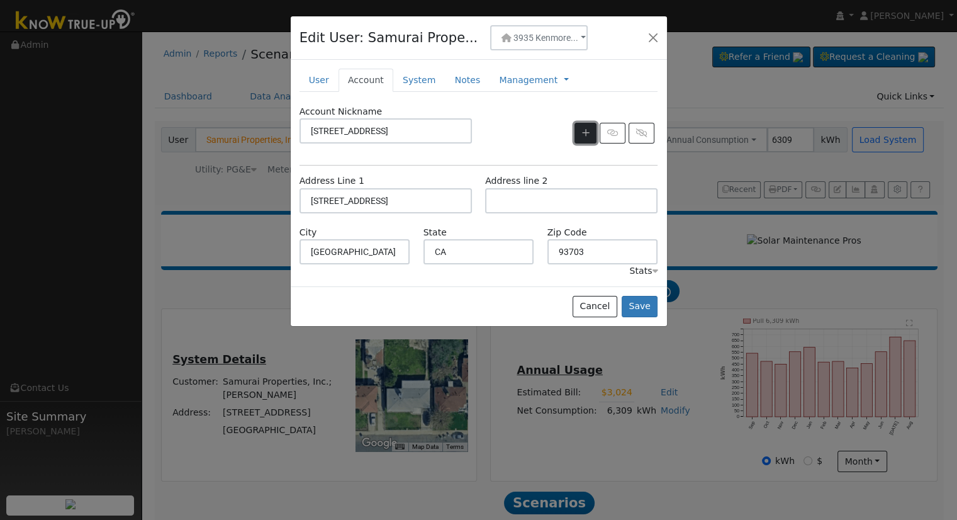
click at [587, 136] on icon "button" at bounding box center [586, 132] width 8 height 9
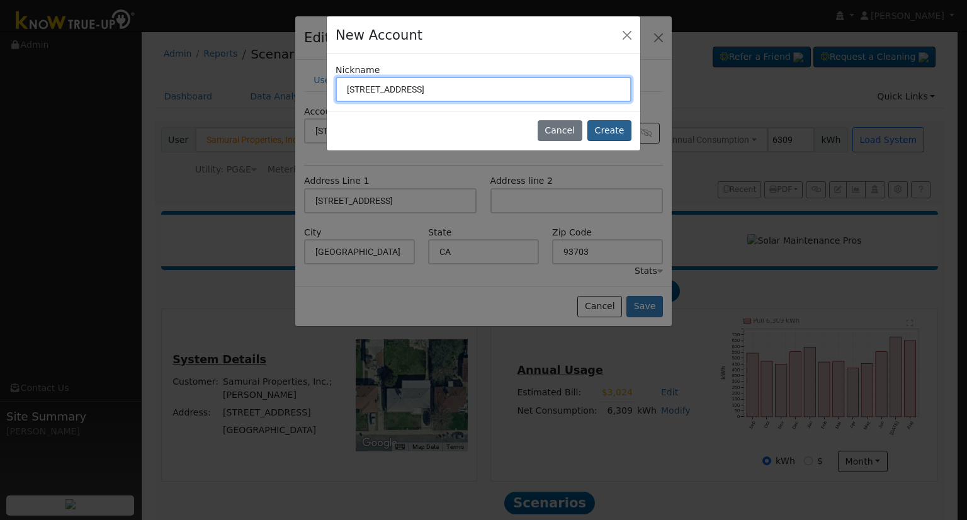
type input "4023 Arden Dr N"
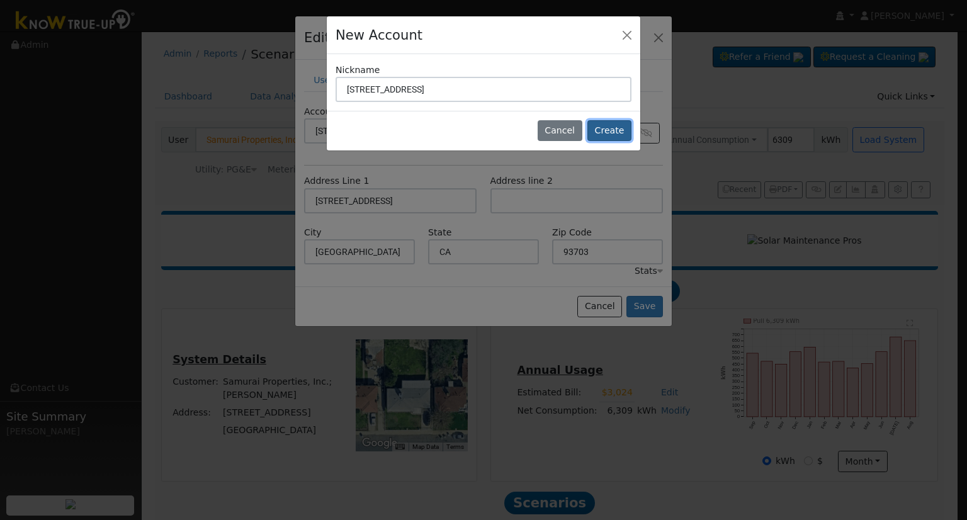
click at [597, 127] on button "Create" at bounding box center [609, 130] width 44 height 21
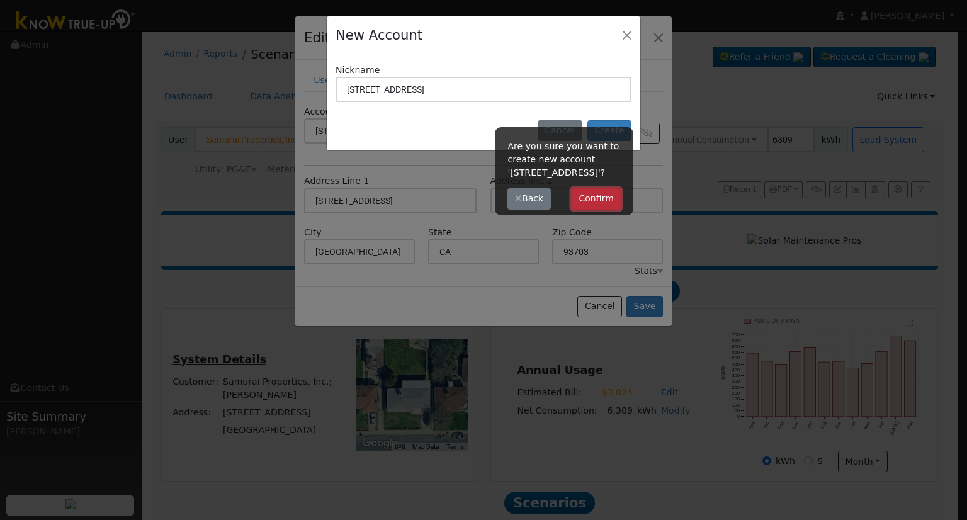
click at [598, 193] on button "Confirm" at bounding box center [597, 198] width 50 height 21
type input "4023 Arden Dr N"
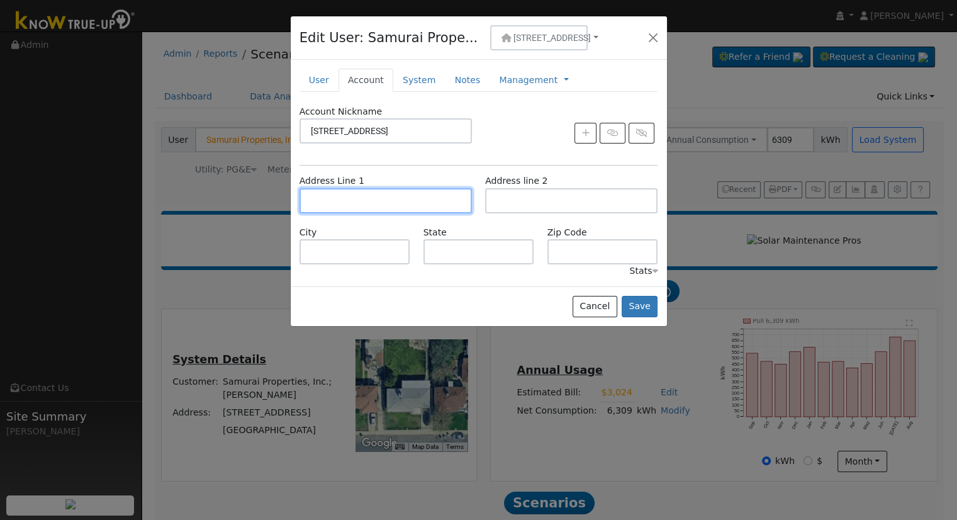
click at [424, 207] on input "text" at bounding box center [386, 200] width 172 height 25
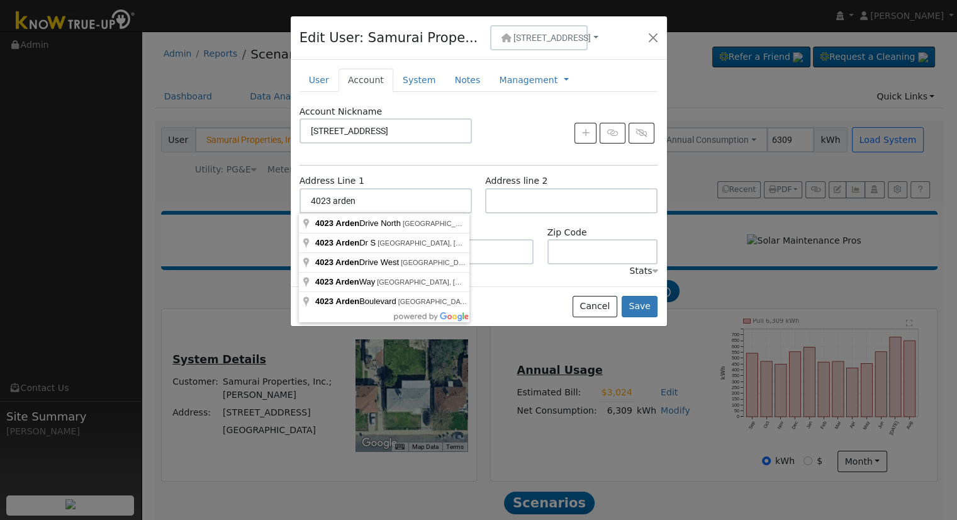
click at [415, 205] on input "4023 arden" at bounding box center [386, 200] width 172 height 25
type input "4023 Arden Drive North"
type input "Fresno"
type input "CA"
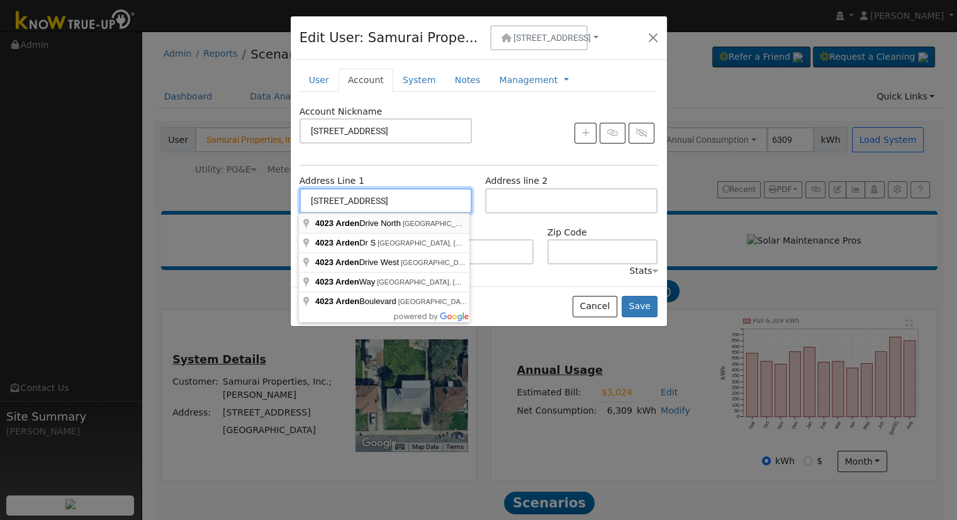
type input "93703"
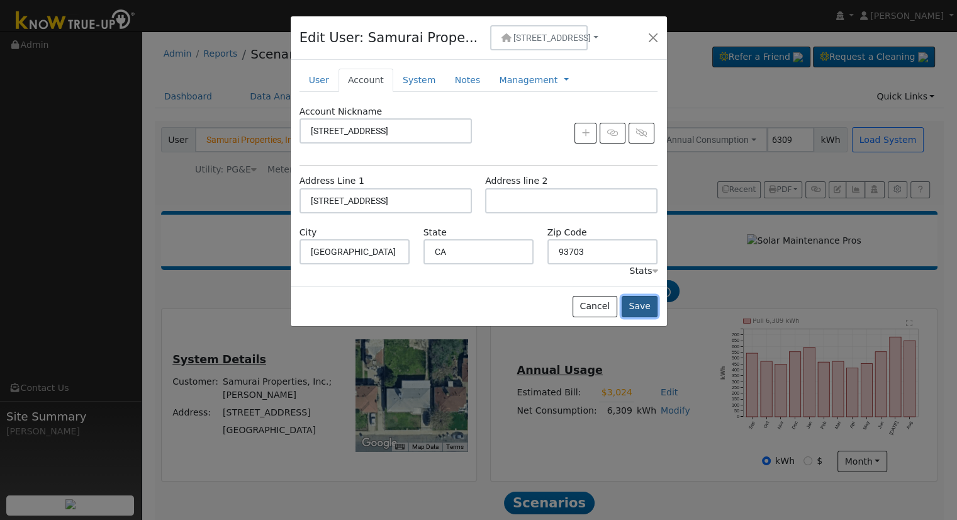
click at [637, 305] on button "Save" at bounding box center [640, 306] width 37 height 21
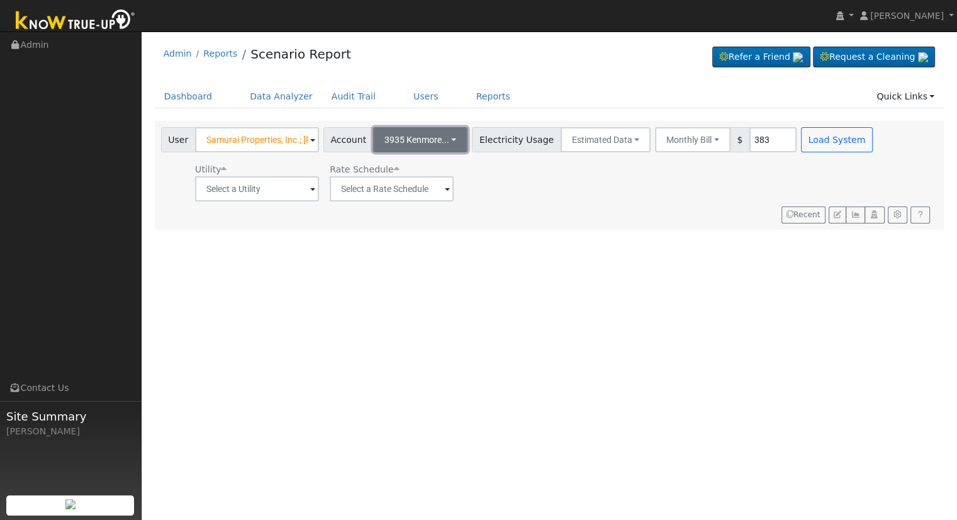
click at [419, 137] on span "3935 Kenmore..." at bounding box center [417, 140] width 65 height 10
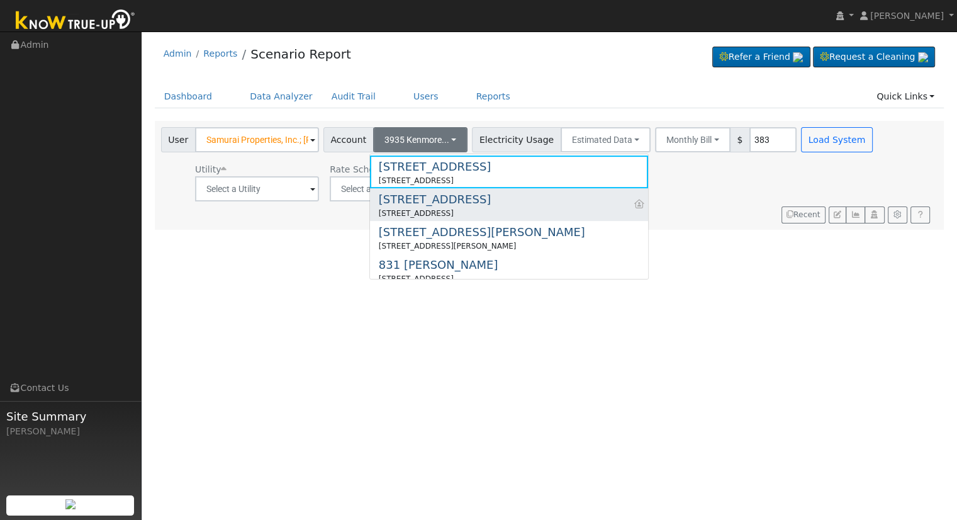
click at [415, 203] on div "4023 Arden Dr N" at bounding box center [435, 199] width 112 height 17
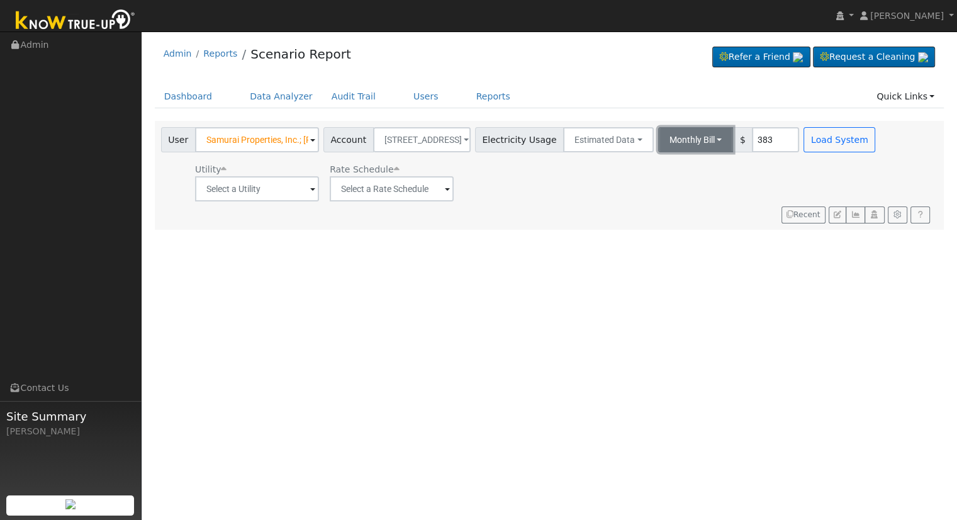
click at [673, 137] on button "Monthly Bill" at bounding box center [696, 139] width 76 height 25
click at [670, 169] on link "Annual Consumption" at bounding box center [679, 168] width 110 height 18
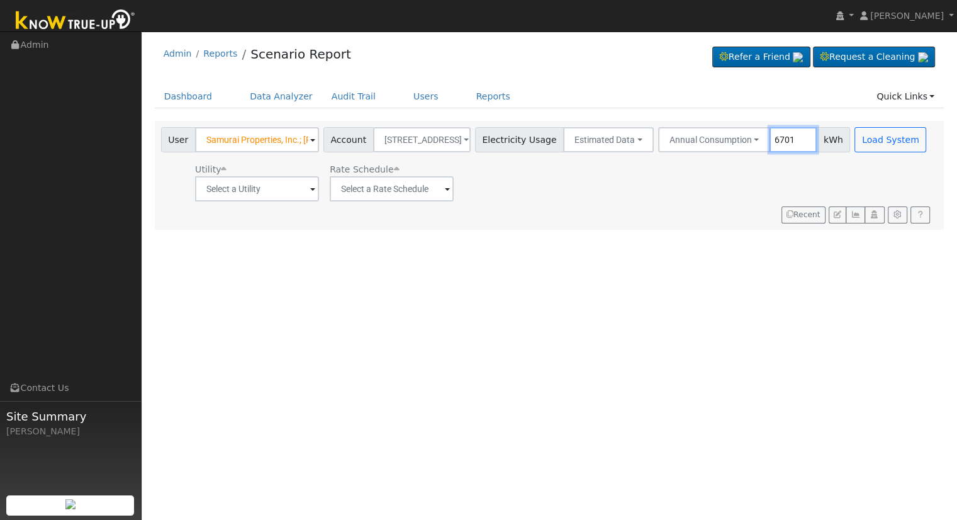
type input "6701"
drag, startPoint x: 224, startPoint y: 189, endPoint x: 249, endPoint y: 202, distance: 27.6
click at [224, 189] on input "text" at bounding box center [257, 188] width 124 height 25
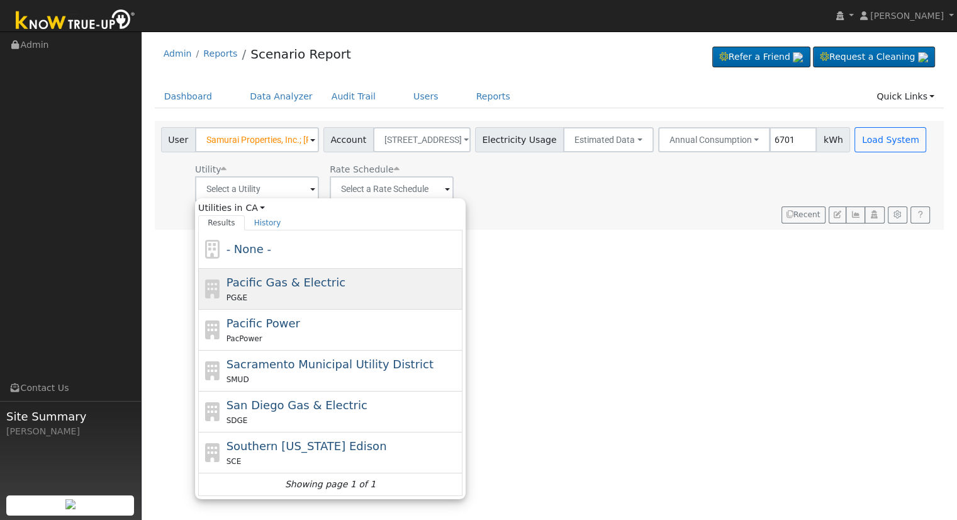
click at [312, 282] on span "Pacific Gas & Electric" at bounding box center [286, 282] width 119 height 13
type input "Pacific Gas & Electric"
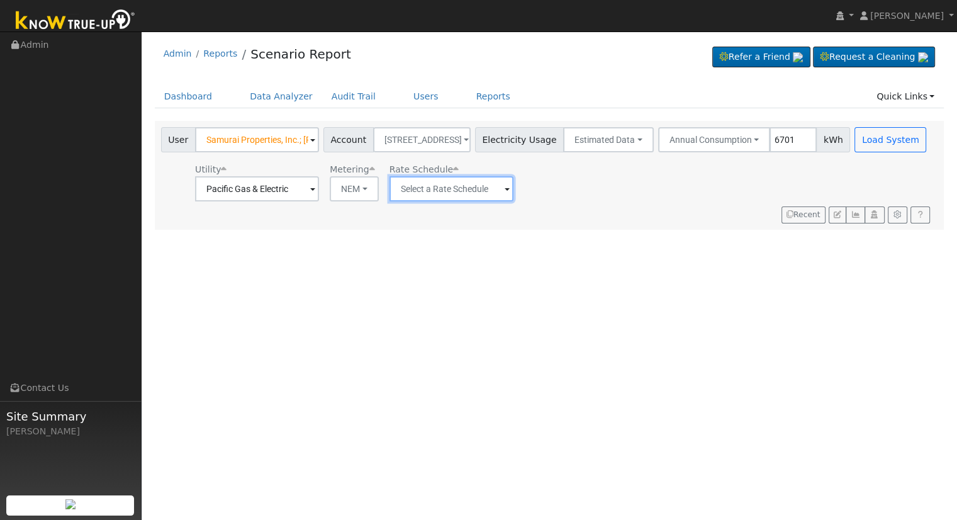
click at [457, 187] on input "text" at bounding box center [452, 188] width 124 height 25
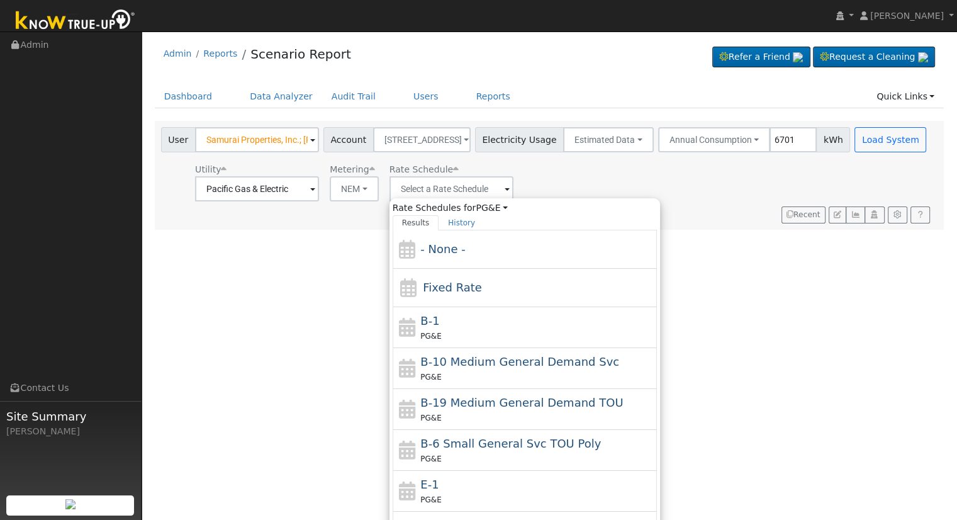
drag, startPoint x: 444, startPoint y: 486, endPoint x: 456, endPoint y: 468, distance: 21.0
click at [444, 486] on div "E-1 PG&E" at bounding box center [538, 491] width 234 height 30
type input "E-1"
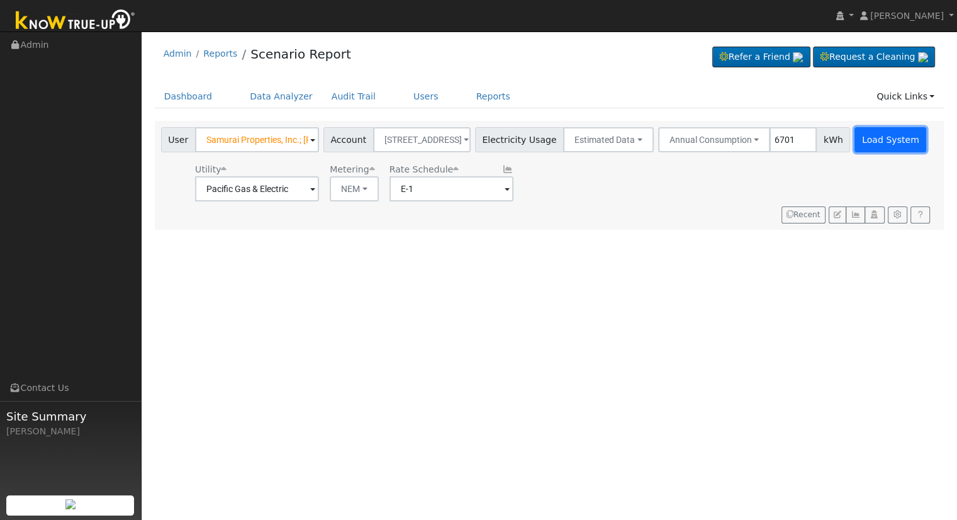
click at [866, 140] on button "Load System" at bounding box center [891, 139] width 72 height 25
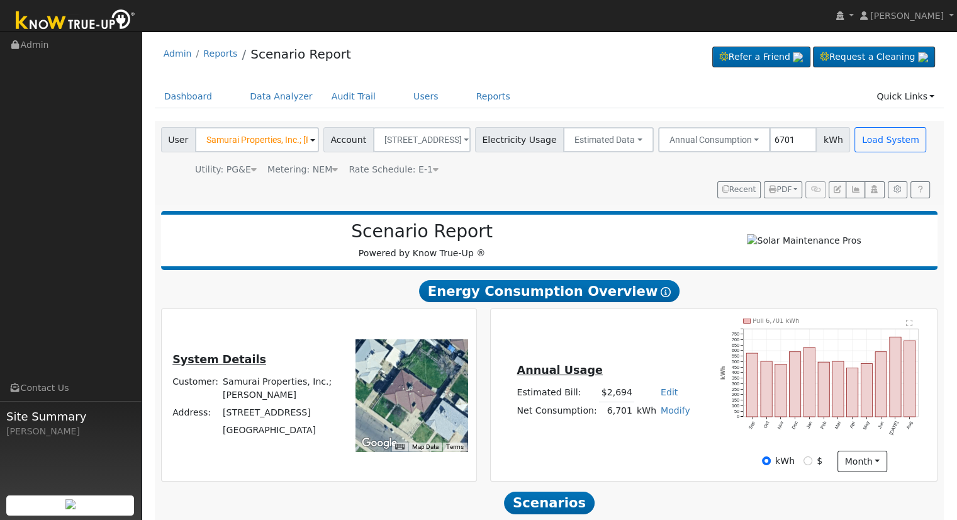
click at [661, 396] on link "Edit" at bounding box center [669, 392] width 17 height 10
type input "3216"
click at [676, 347] on div "Annual Usage Estimated Bill: $2,694 Edit Estimated Bill $ 3216 Annual Net Consu…" at bounding box center [714, 396] width 443 height 154
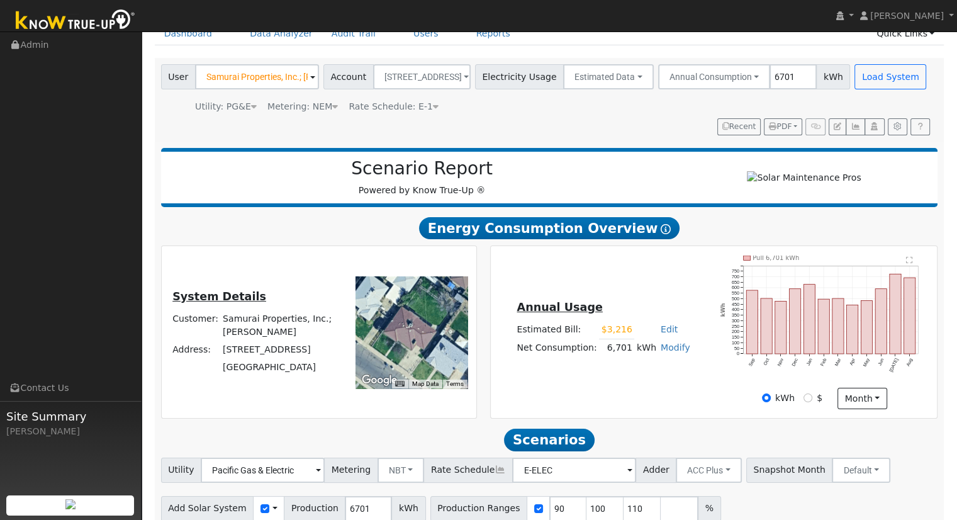
scroll to position [120, 0]
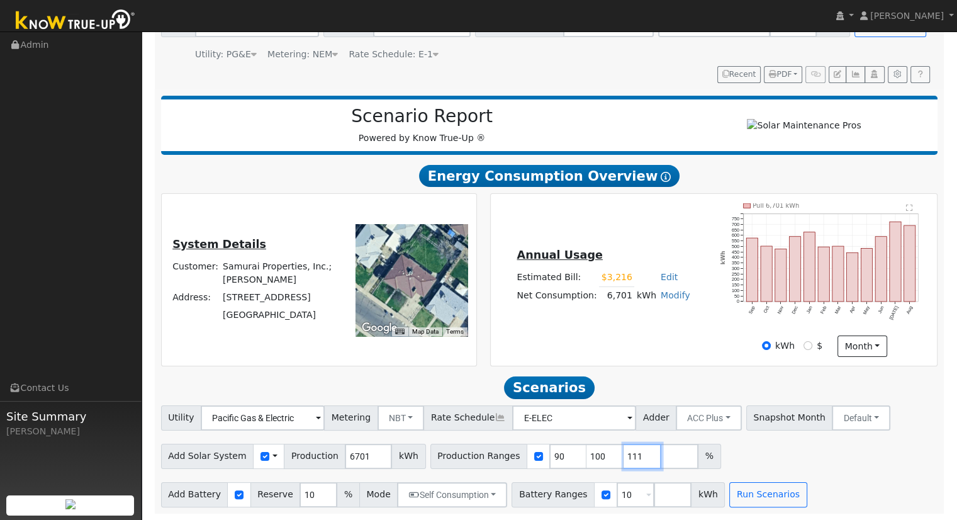
click at [624, 455] on input "111" at bounding box center [643, 456] width 38 height 25
type input "1"
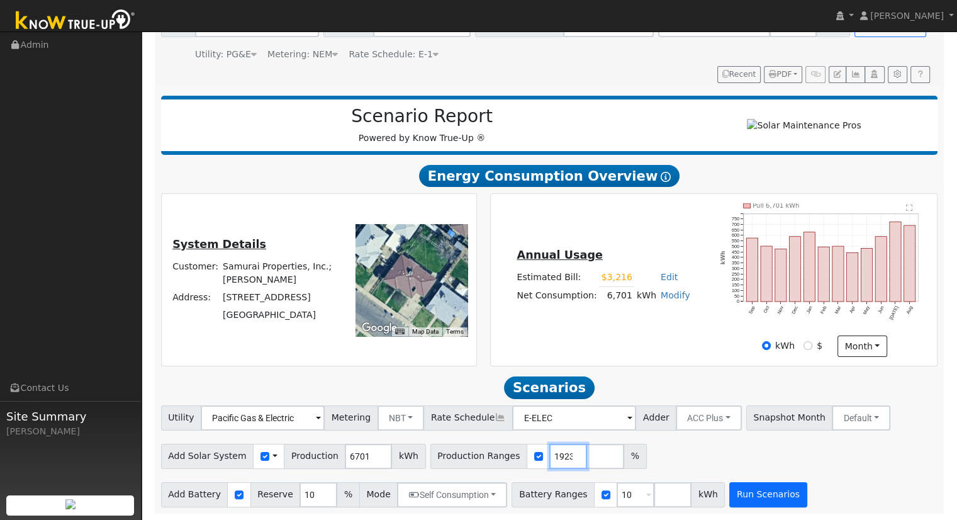
type input "124.250111923"
click at [730, 485] on button "Run Scenarios" at bounding box center [768, 494] width 77 height 25
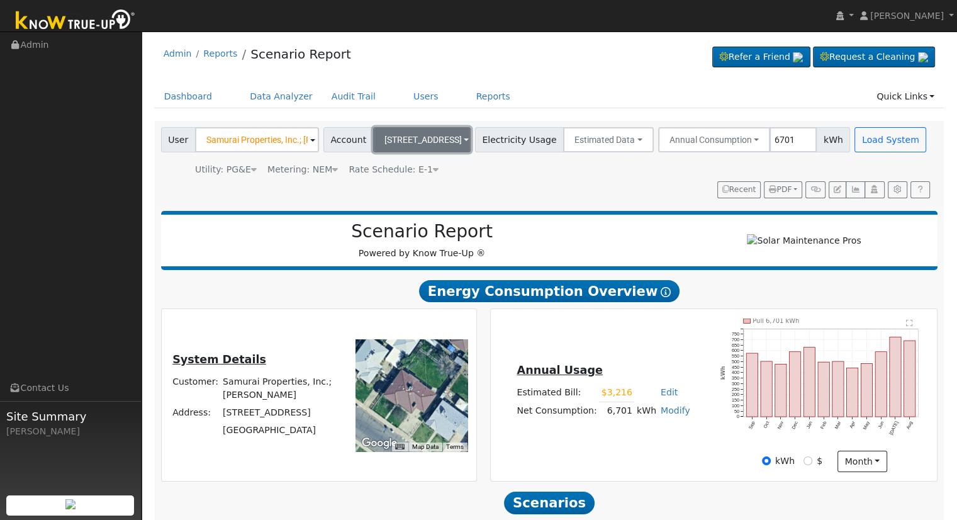
click at [423, 139] on span "4023 Arden Dr N" at bounding box center [423, 140] width 77 height 10
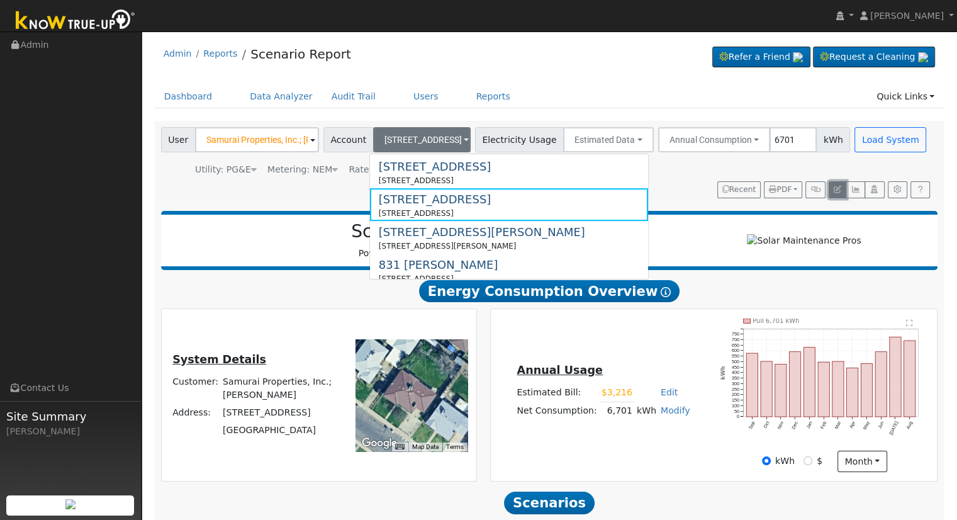
click at [838, 189] on icon "button" at bounding box center [838, 190] width 8 height 8
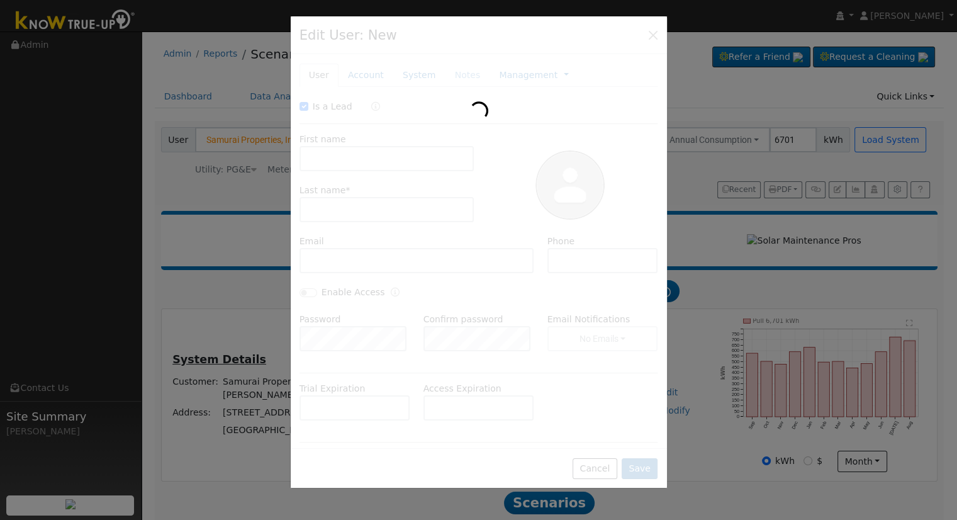
checkbox input "true"
type input "Samurai Properties, Inc.;"
type input "Masato Yasuda"
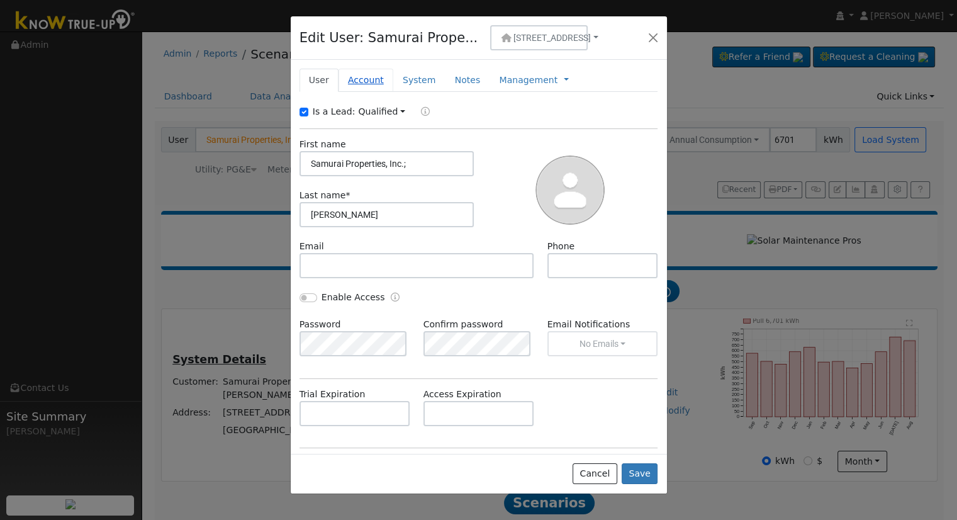
click at [357, 79] on link "Account" at bounding box center [366, 80] width 55 height 23
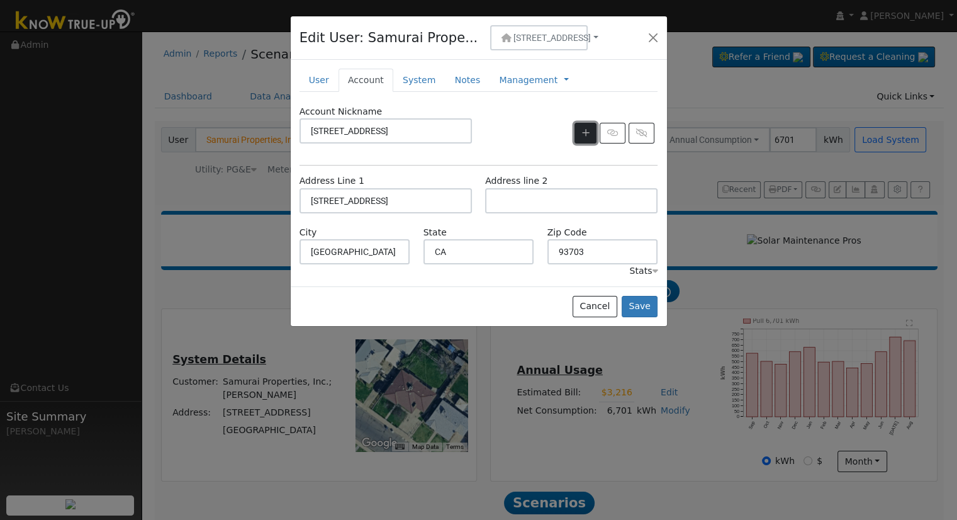
click at [589, 132] on icon "button" at bounding box center [586, 132] width 8 height 9
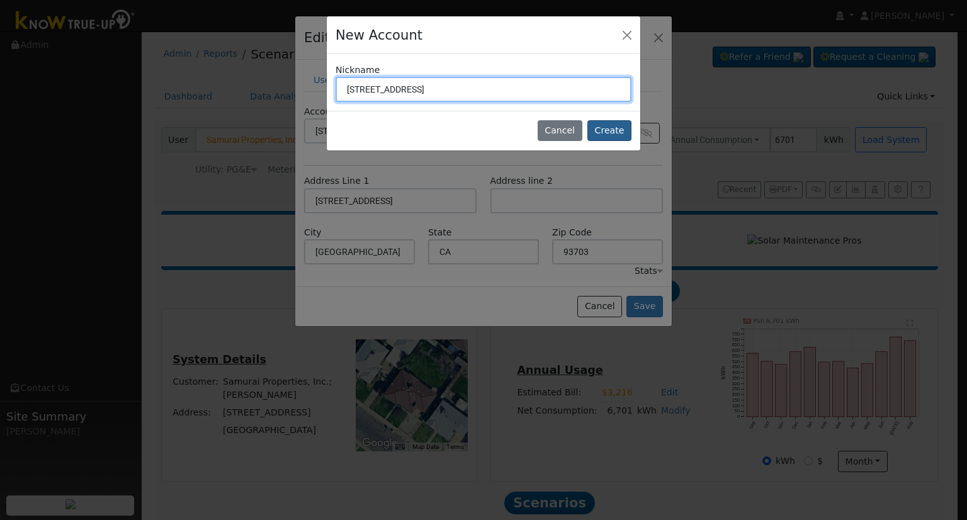
type input "4032 Arden Dr N"
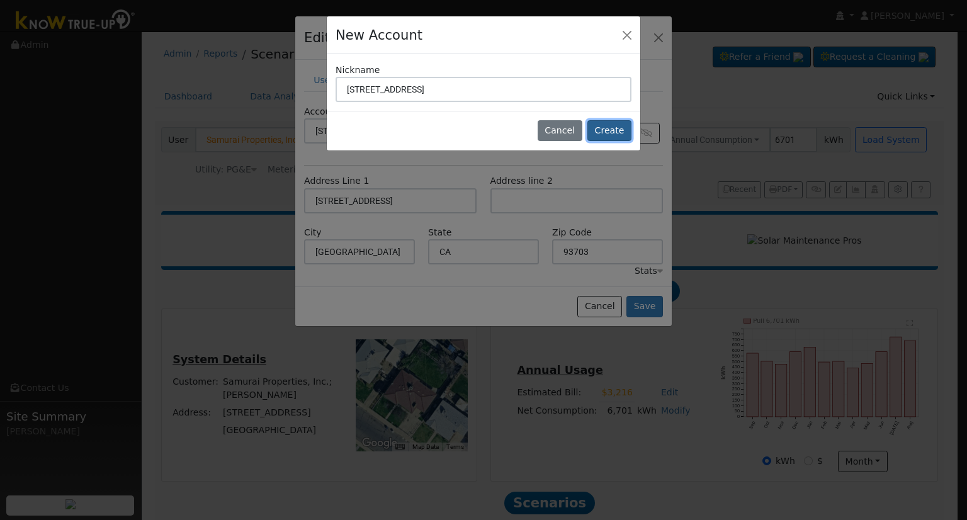
click at [599, 132] on button "Create" at bounding box center [609, 130] width 44 height 21
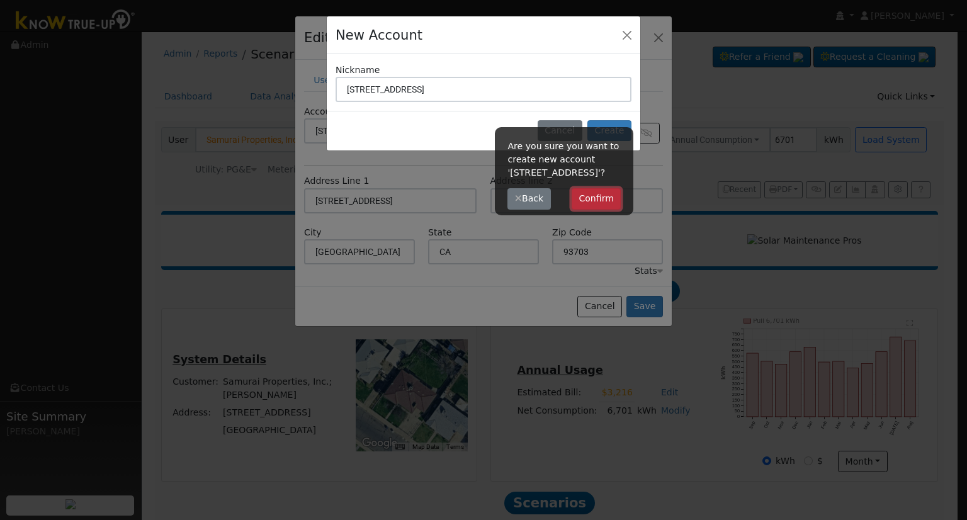
drag, startPoint x: 597, startPoint y: 195, endPoint x: 953, endPoint y: 268, distance: 363.7
click at [597, 195] on button "Confirm" at bounding box center [597, 198] width 50 height 21
type input "4032 Arden Dr N"
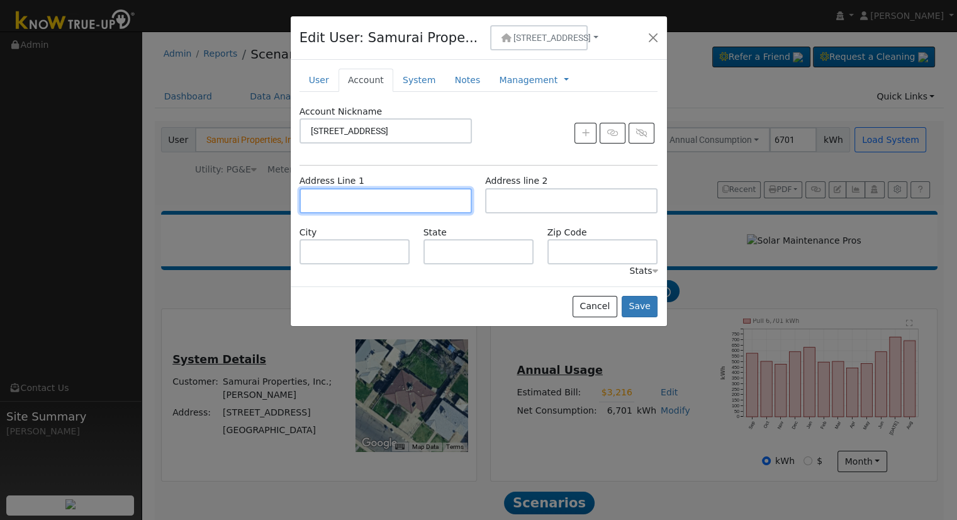
click at [358, 200] on input "text" at bounding box center [386, 200] width 172 height 25
type input "4032 Arden Drive North"
type input "Fresno"
type input "CA"
type input "93703"
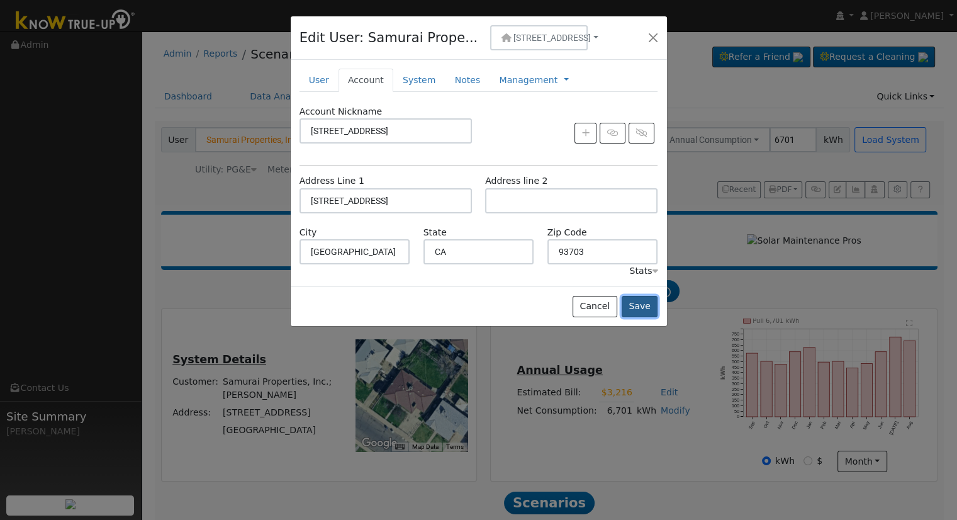
click at [643, 308] on button "Save" at bounding box center [640, 306] width 37 height 21
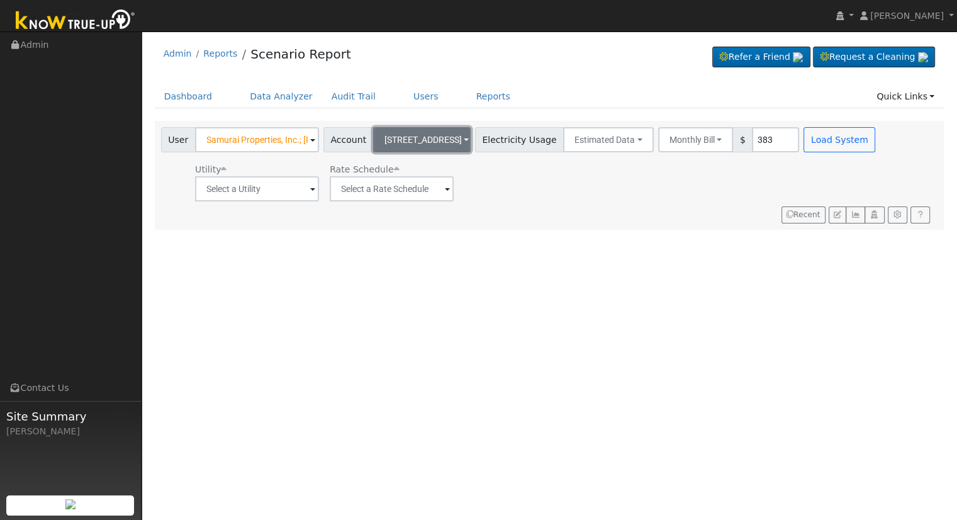
click at [409, 136] on span "4023 Arden Dr N" at bounding box center [423, 140] width 77 height 10
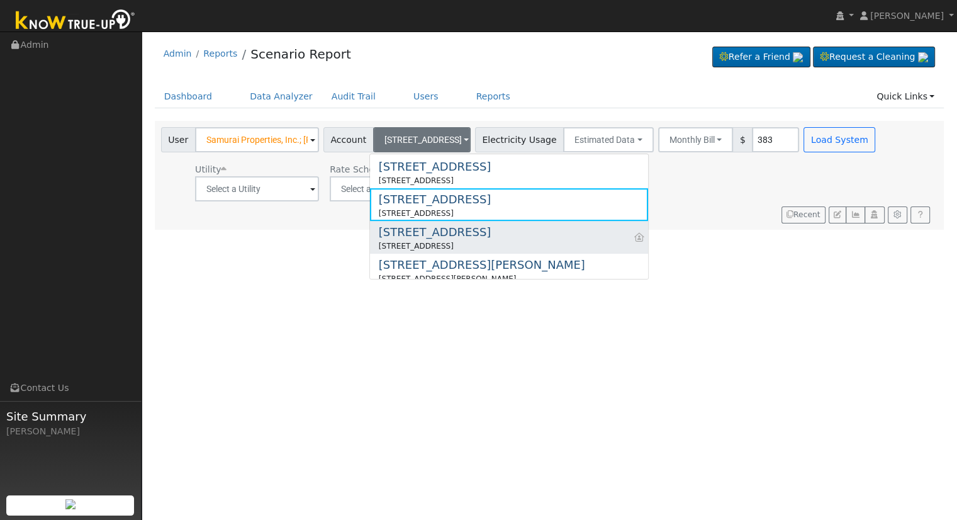
click at [419, 241] on div "4032 Arden Drive North, Fresno, CA 93703" at bounding box center [435, 245] width 112 height 11
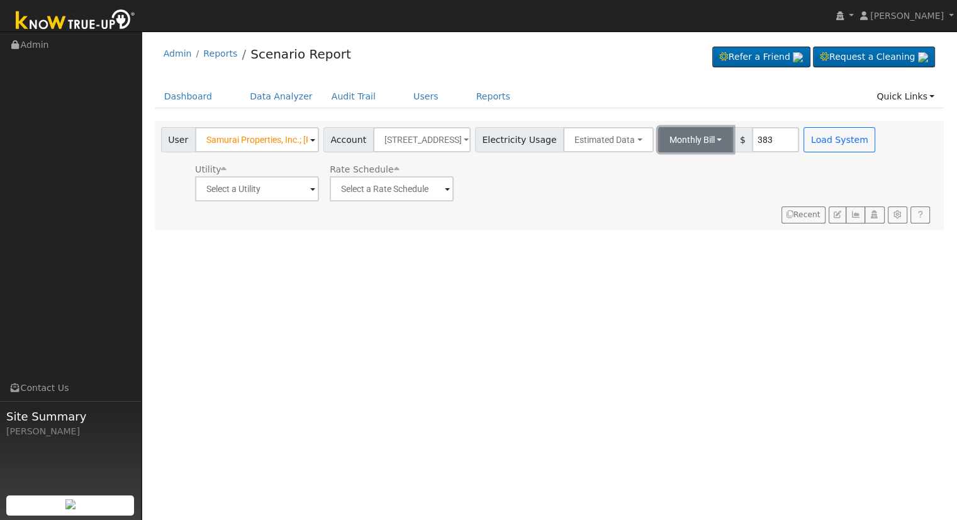
click at [672, 137] on button "Monthly Bill" at bounding box center [696, 139] width 76 height 25
click at [672, 169] on link "Annual Consumption" at bounding box center [679, 168] width 110 height 18
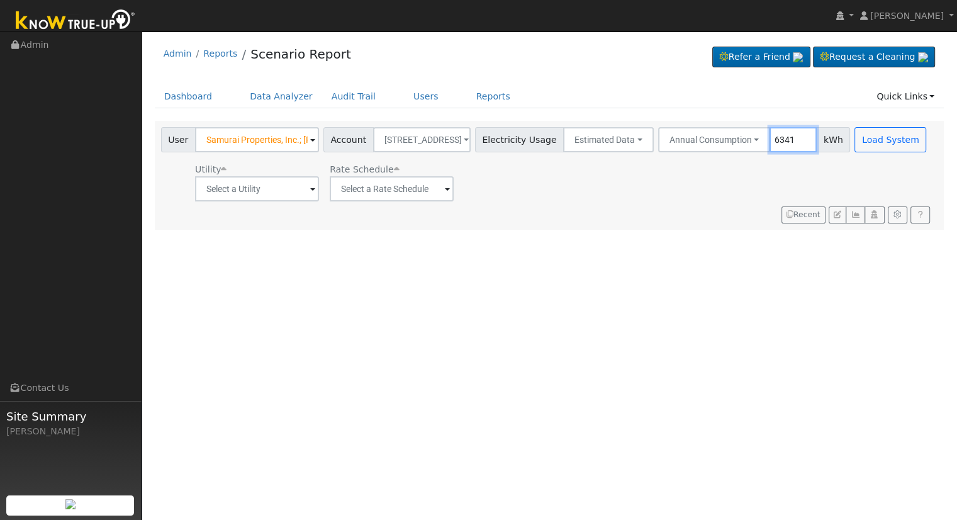
type input "6341"
click at [264, 195] on input "text" at bounding box center [257, 188] width 124 height 25
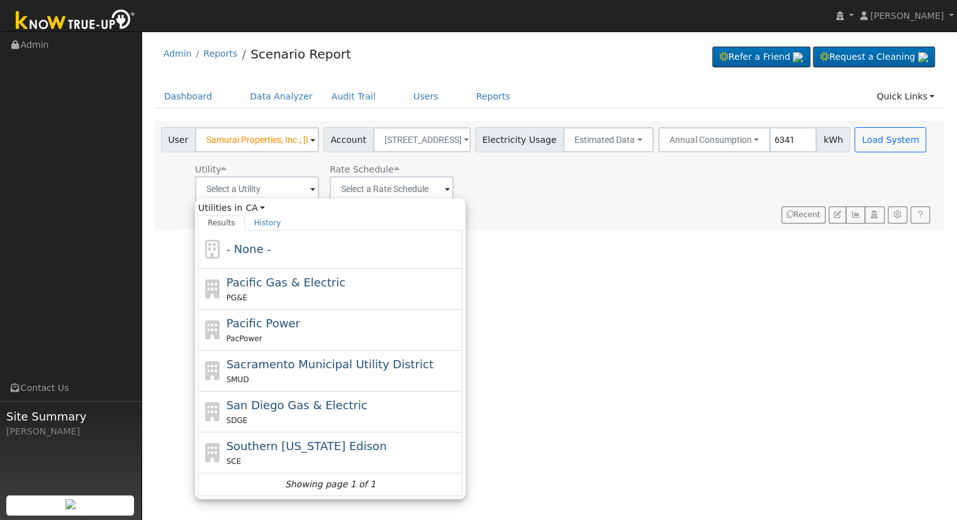
click at [287, 277] on span "Pacific Gas & Electric" at bounding box center [286, 282] width 119 height 13
type input "Pacific Gas & Electric"
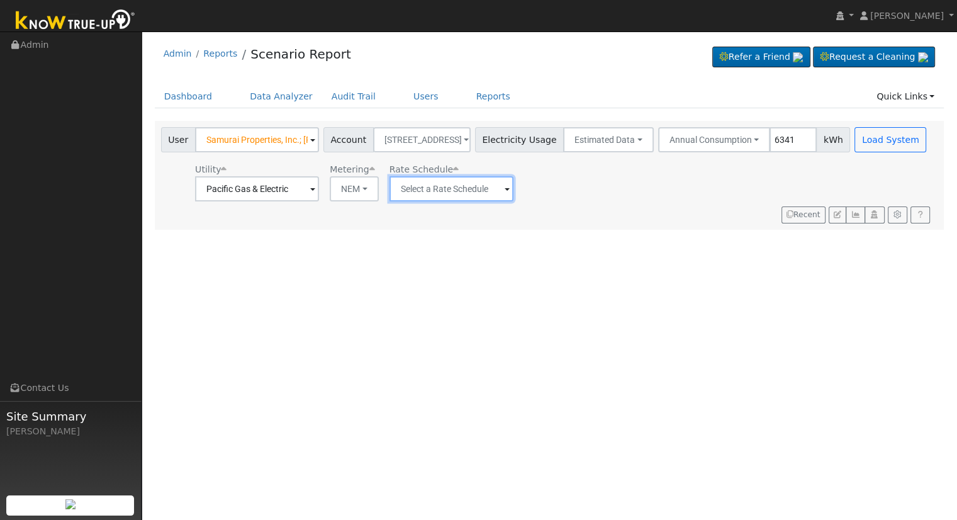
click at [448, 184] on input "text" at bounding box center [452, 188] width 124 height 25
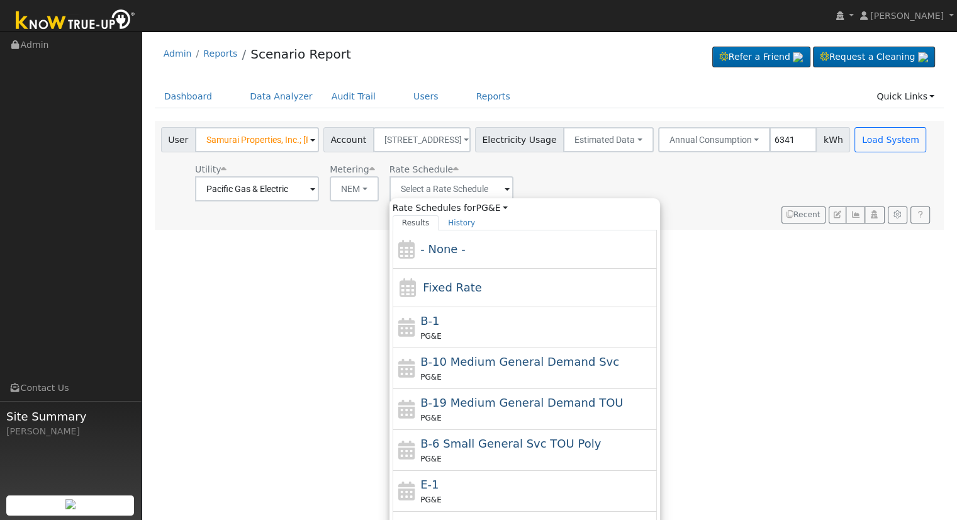
click at [453, 482] on div "E-1 PG&E" at bounding box center [538, 491] width 234 height 30
type input "E-1"
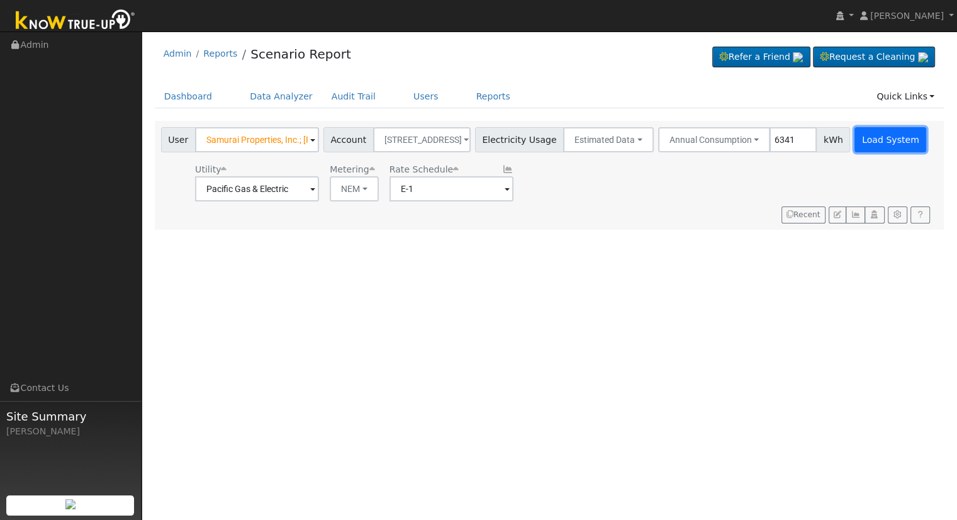
click at [864, 136] on button "Load System" at bounding box center [891, 139] width 72 height 25
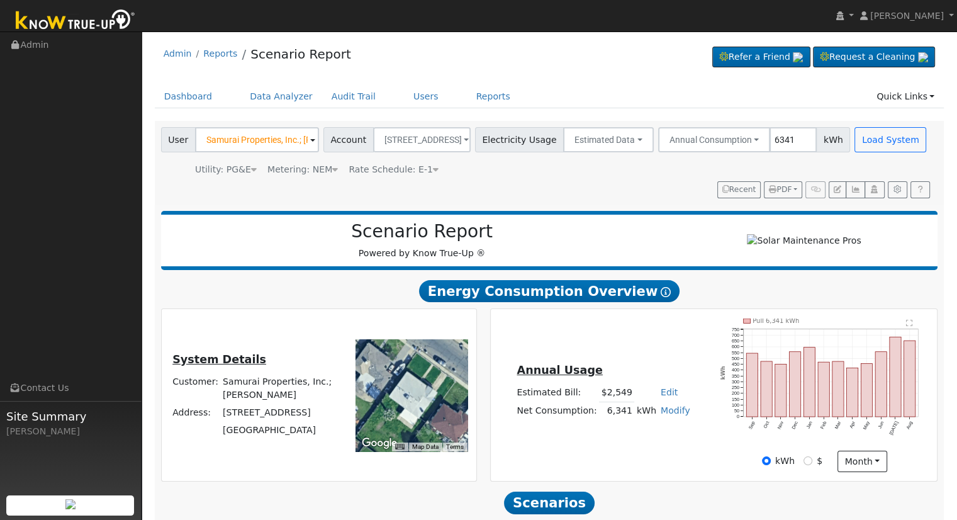
click at [661, 396] on link "Edit" at bounding box center [669, 392] width 17 height 10
type input "3444"
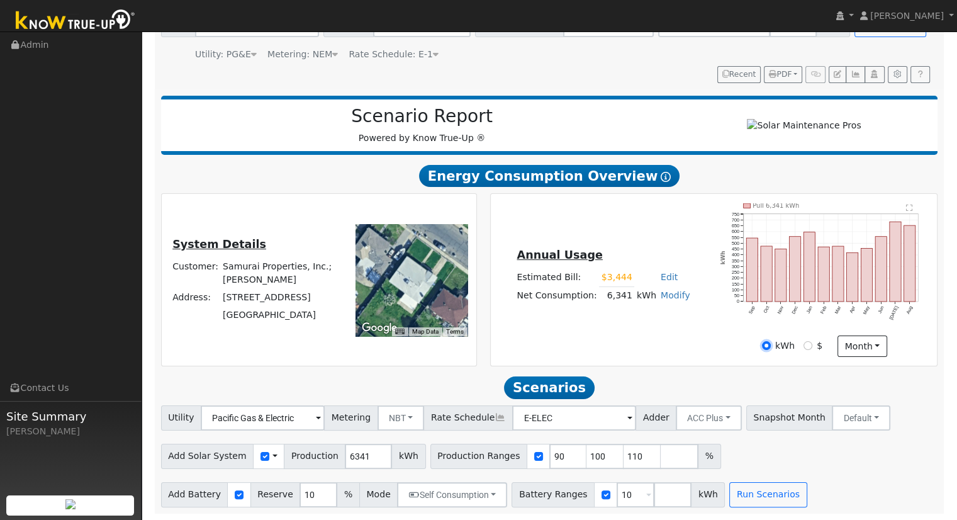
scroll to position [120, 0]
click at [624, 455] on input "110" at bounding box center [643, 456] width 38 height 25
type input "1"
click at [736, 498] on button "Run Scenarios" at bounding box center [768, 494] width 77 height 25
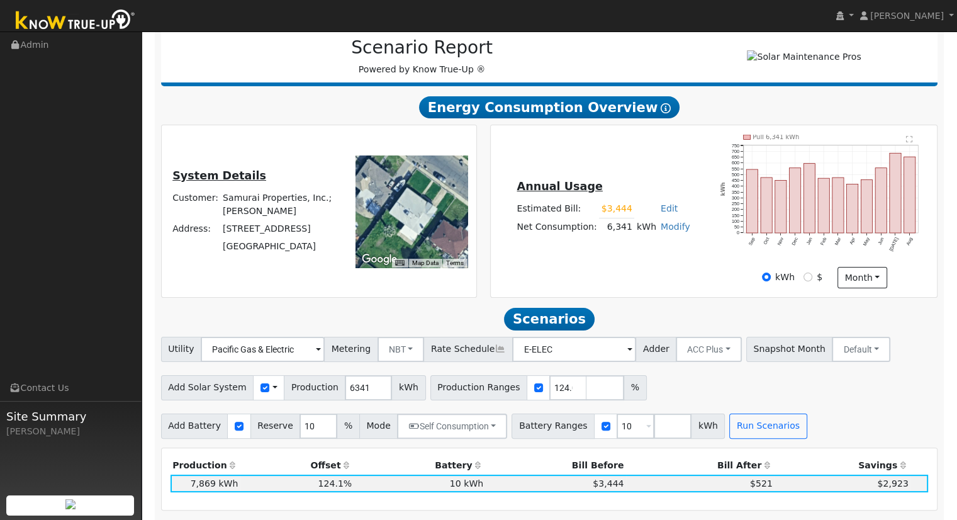
scroll to position [268, 0]
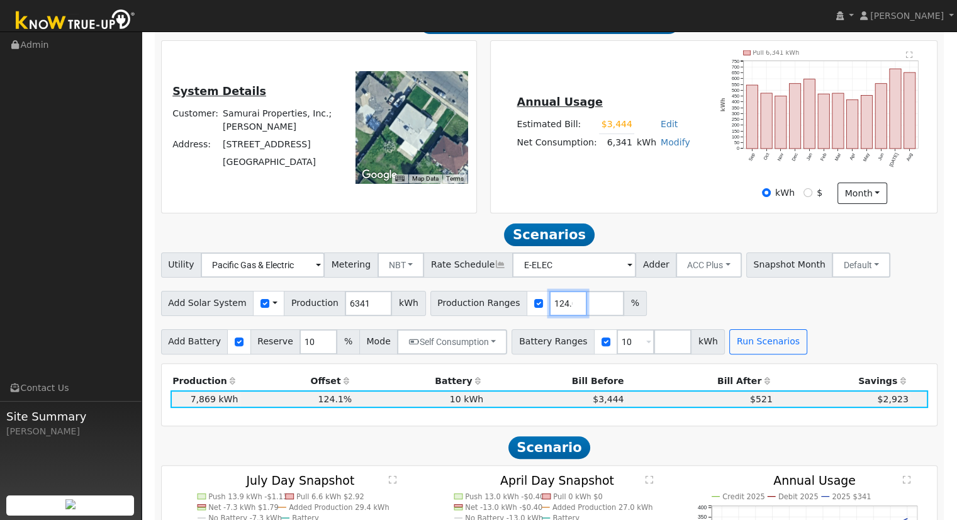
click at [550, 303] on input "124.09714556" at bounding box center [569, 303] width 38 height 25
type input "123.907900961"
click at [735, 347] on button "Run Scenarios" at bounding box center [768, 341] width 77 height 25
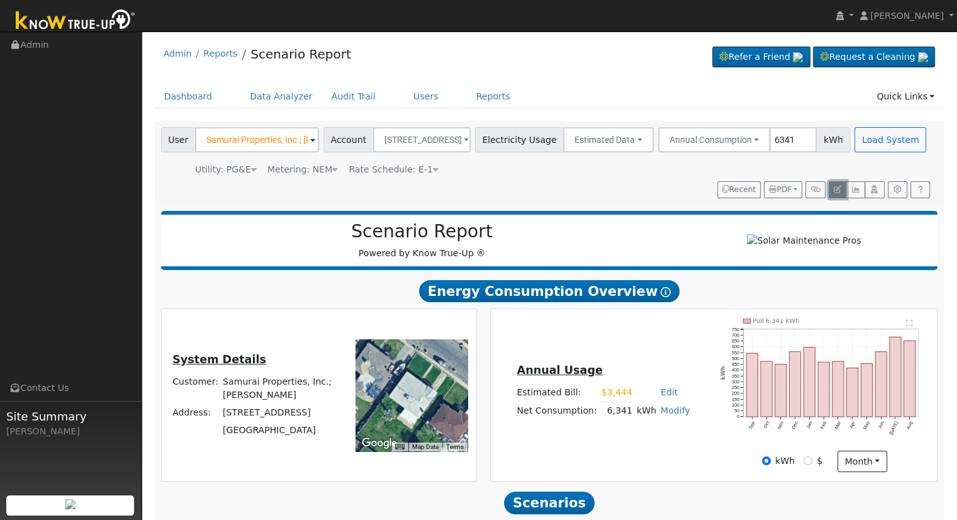
click at [835, 191] on icon "button" at bounding box center [838, 190] width 8 height 8
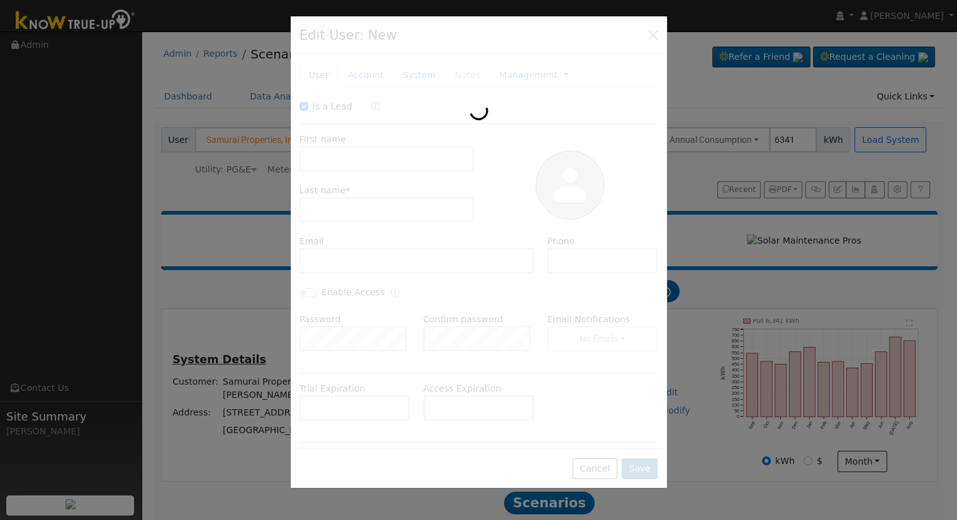
checkbox input "true"
type input "Samurai Properties, Inc.;"
type input "Masato Yasuda"
type input "4032 Arden Dr N"
type input "4032 Arden Drive North"
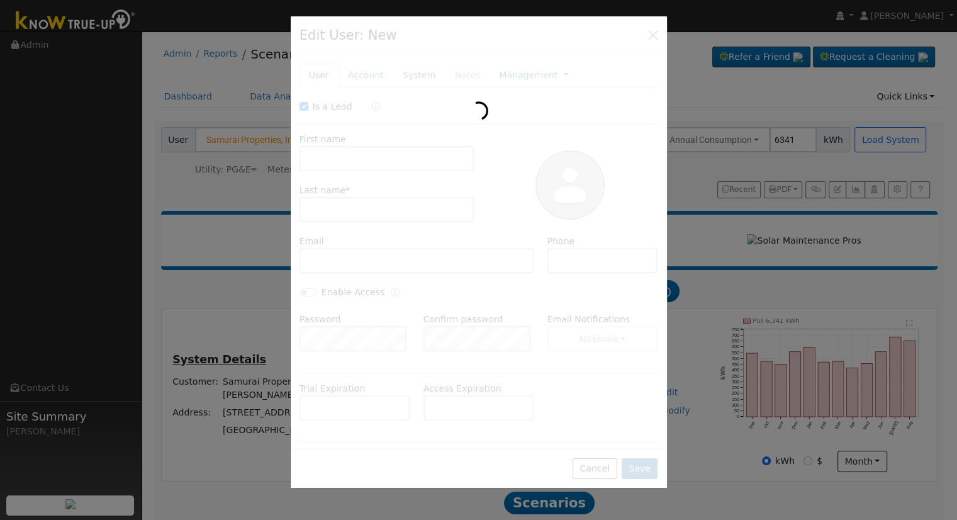
type input "Fresno"
type input "CA"
type input "93703"
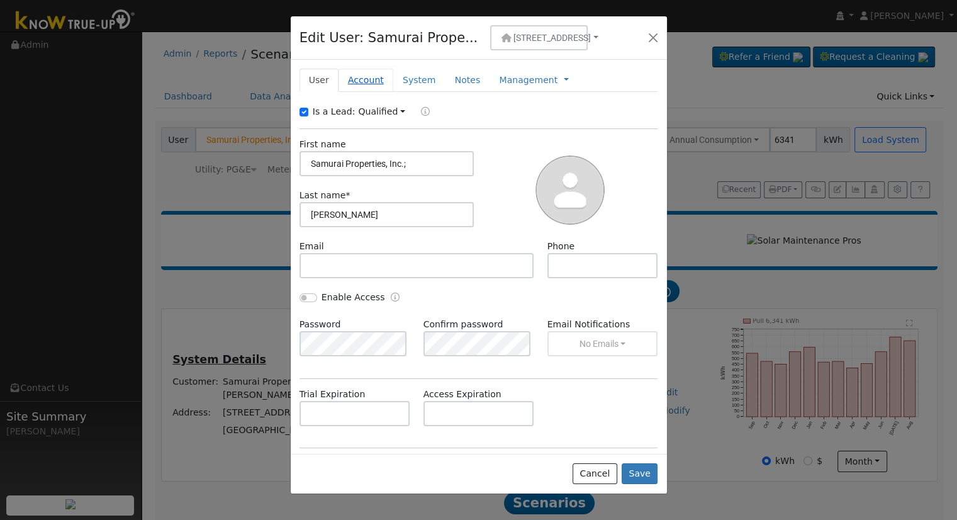
click at [350, 79] on link "Account" at bounding box center [366, 80] width 55 height 23
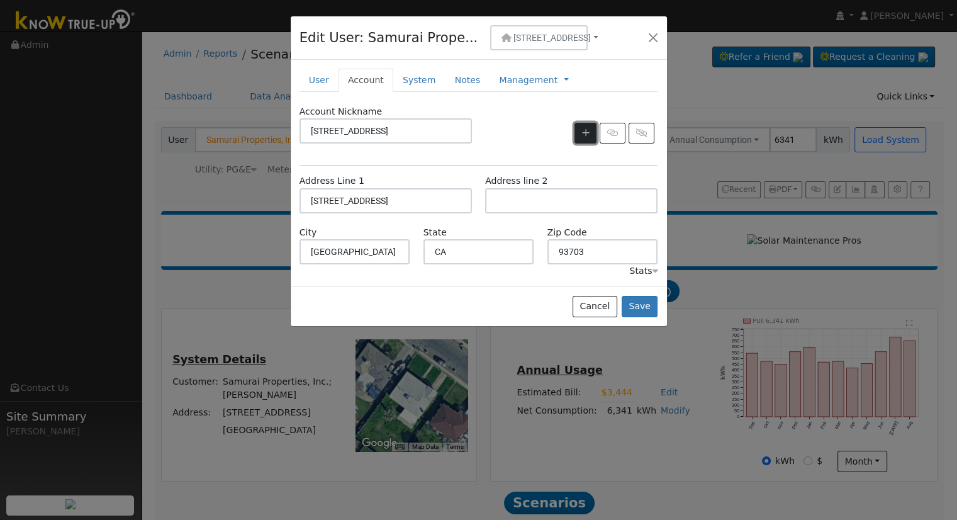
click at [592, 132] on button "button" at bounding box center [586, 133] width 22 height 21
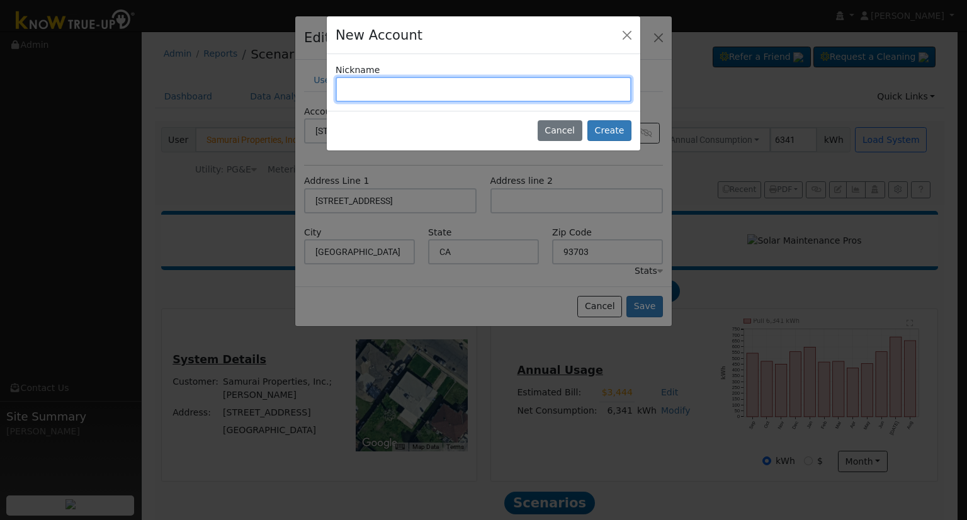
click at [388, 82] on input "text" at bounding box center [484, 89] width 296 height 25
type input "4115 N. Bengston"
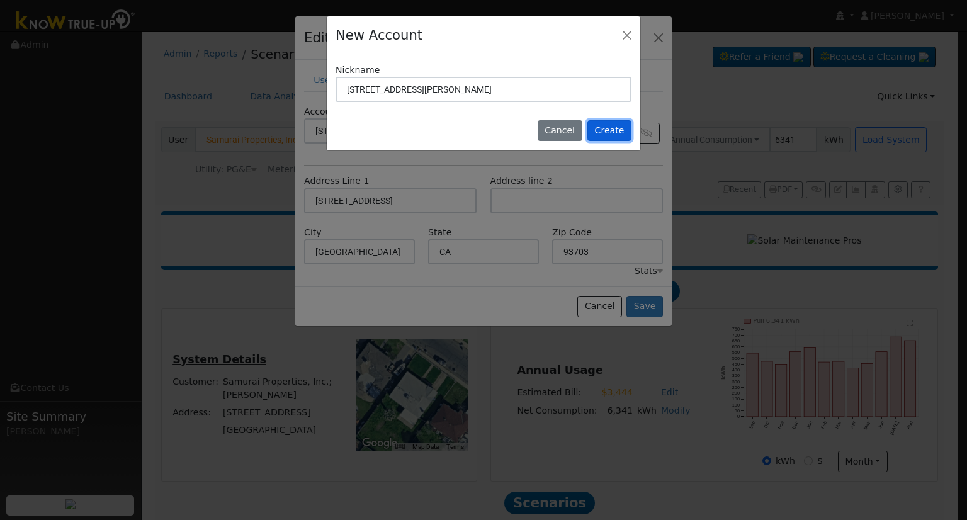
click at [619, 128] on button "Create" at bounding box center [609, 130] width 44 height 21
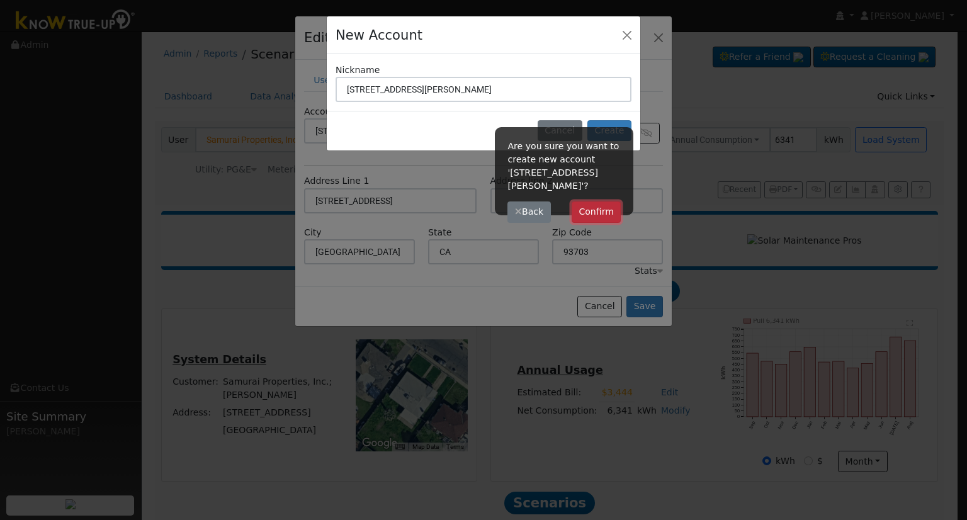
click at [599, 201] on button "Confirm" at bounding box center [597, 211] width 50 height 21
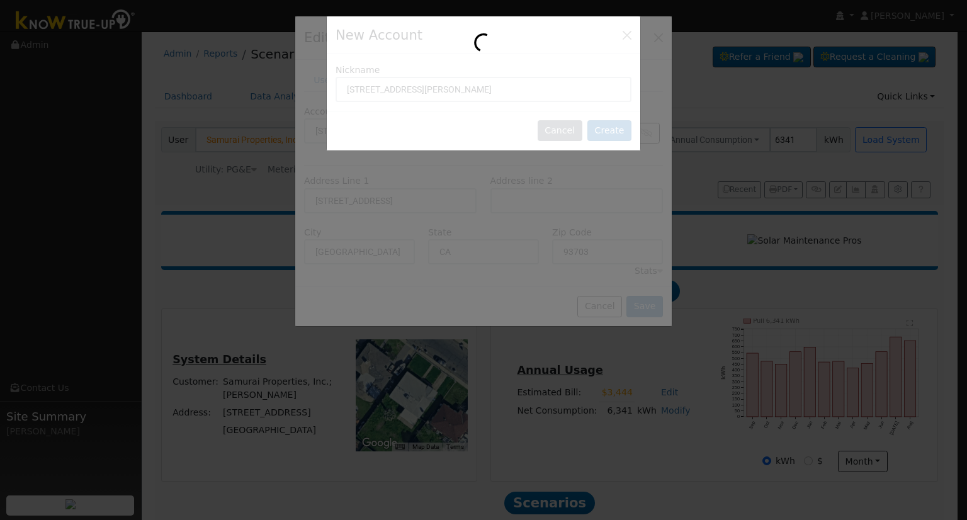
type input "4115 N. Bengston"
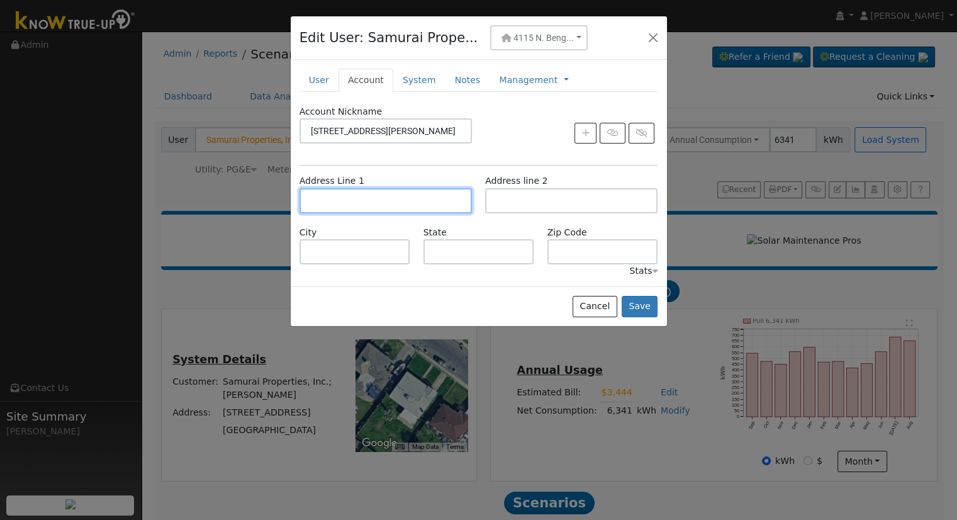
click at [372, 195] on input "text" at bounding box center [386, 200] width 172 height 25
type input "4115 North Bengston Avenue"
type input "Fresno"
type input "CA"
type input "93705"
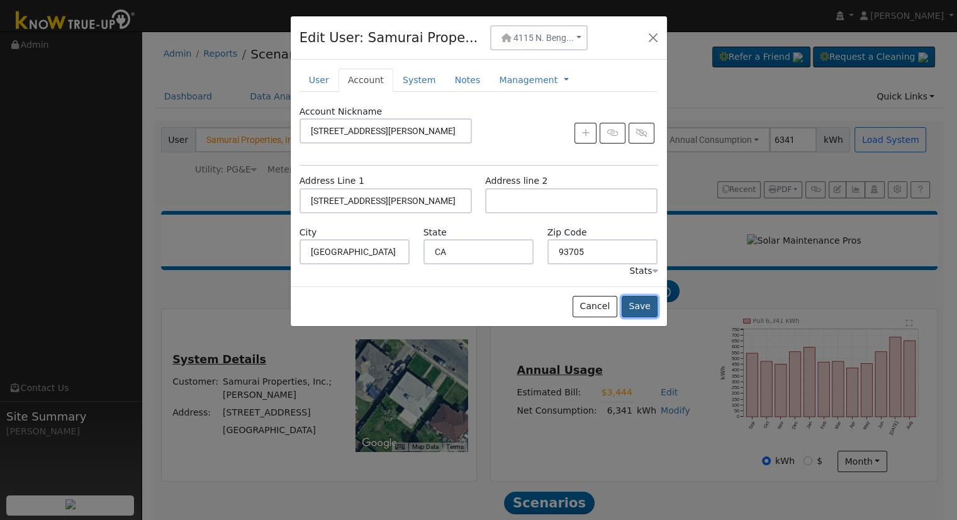
click at [643, 309] on button "Save" at bounding box center [640, 306] width 37 height 21
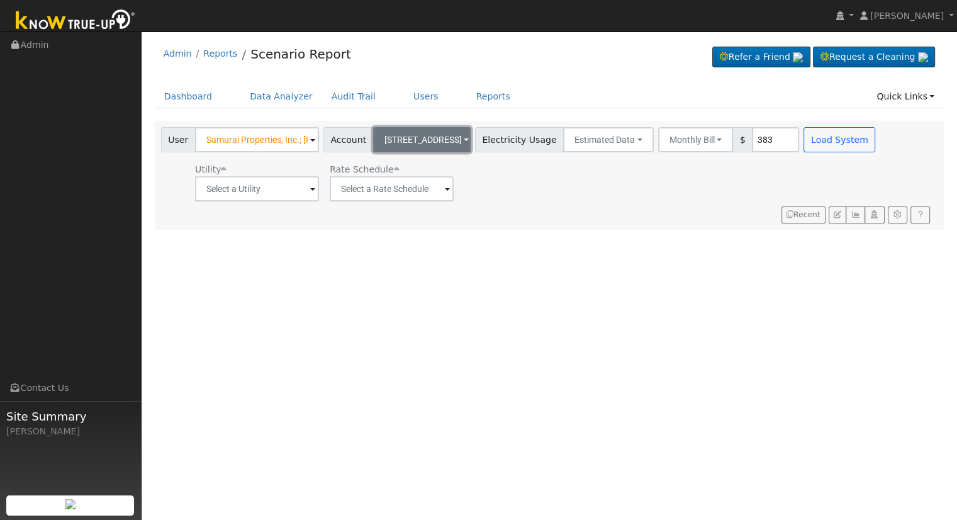
click at [429, 139] on span "4032 Arden Dr N" at bounding box center [423, 140] width 77 height 10
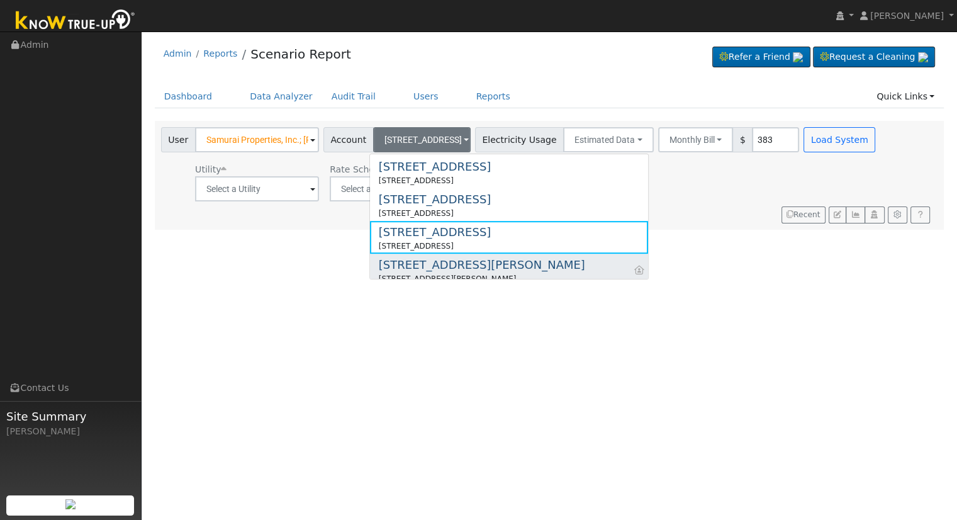
click at [426, 266] on div "4115 N. Bengston" at bounding box center [482, 264] width 206 height 17
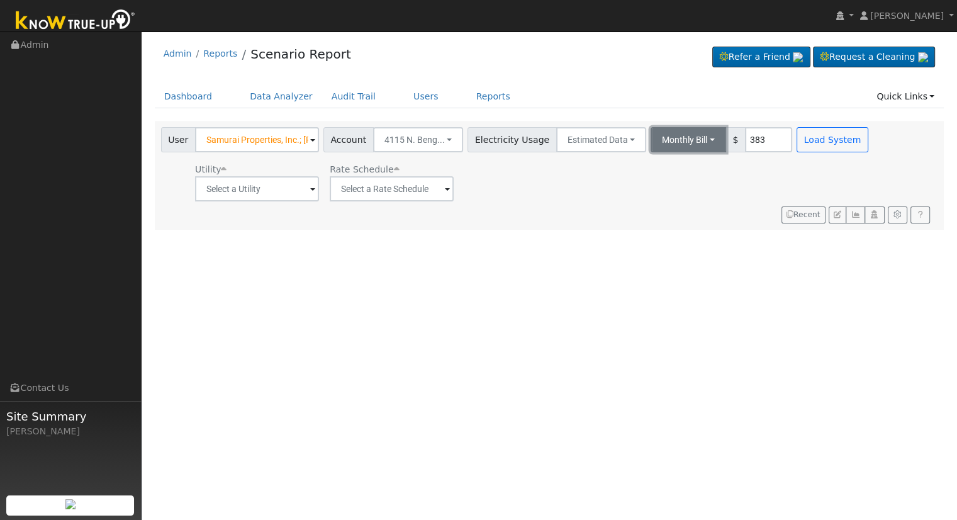
click at [660, 136] on button "Monthly Bill" at bounding box center [689, 139] width 76 height 25
click at [670, 164] on link "Annual Consumption" at bounding box center [672, 168] width 110 height 18
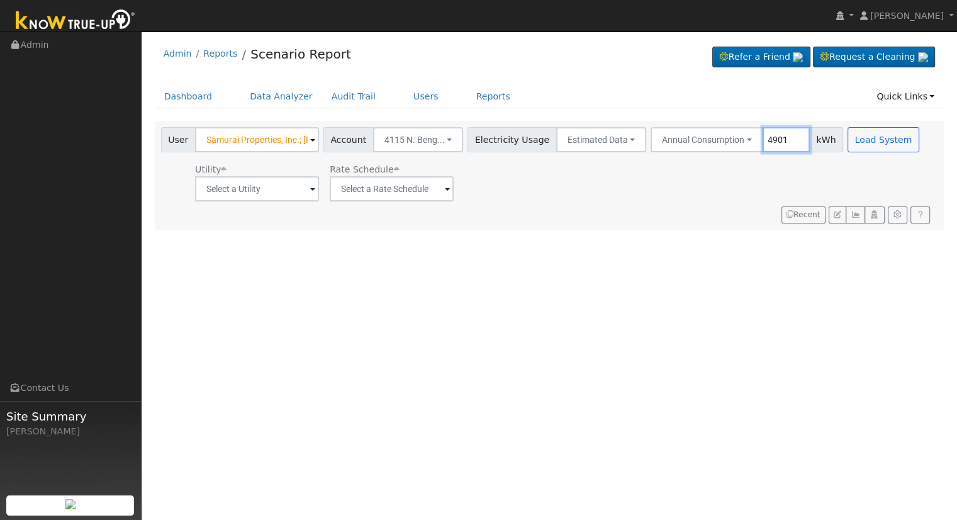
type input "4901"
click at [237, 190] on input "text" at bounding box center [257, 188] width 124 height 25
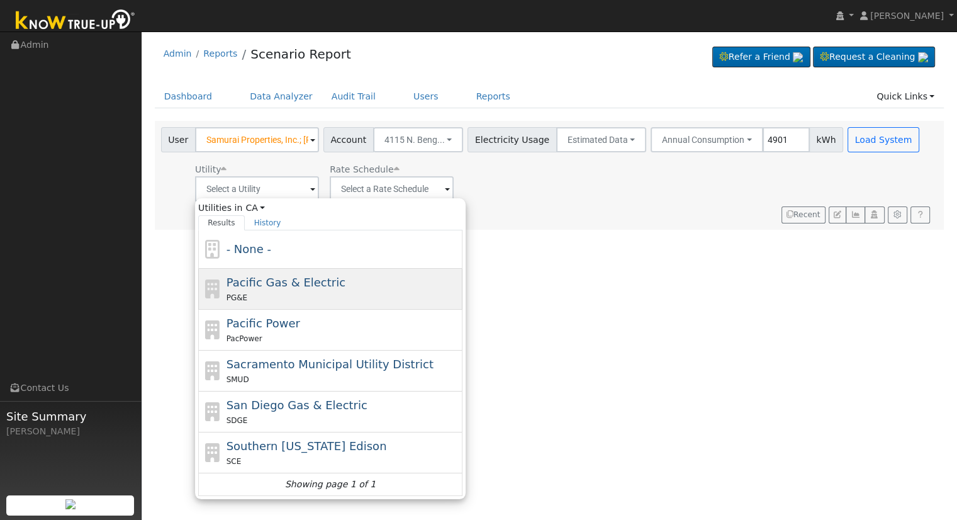
click at [283, 289] on div "Pacific Gas & Electric PG&E" at bounding box center [344, 289] width 234 height 30
type input "Pacific Gas & Electric"
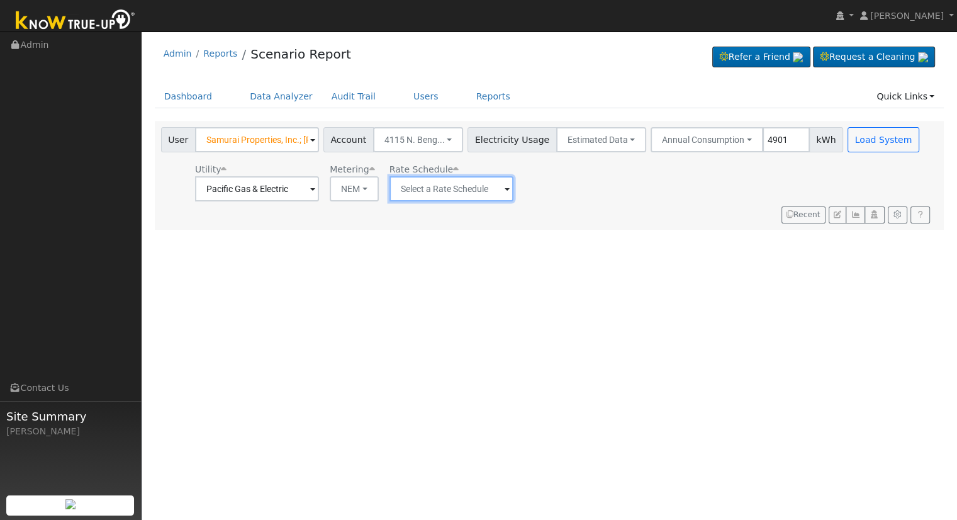
click at [439, 193] on input "text" at bounding box center [452, 188] width 124 height 25
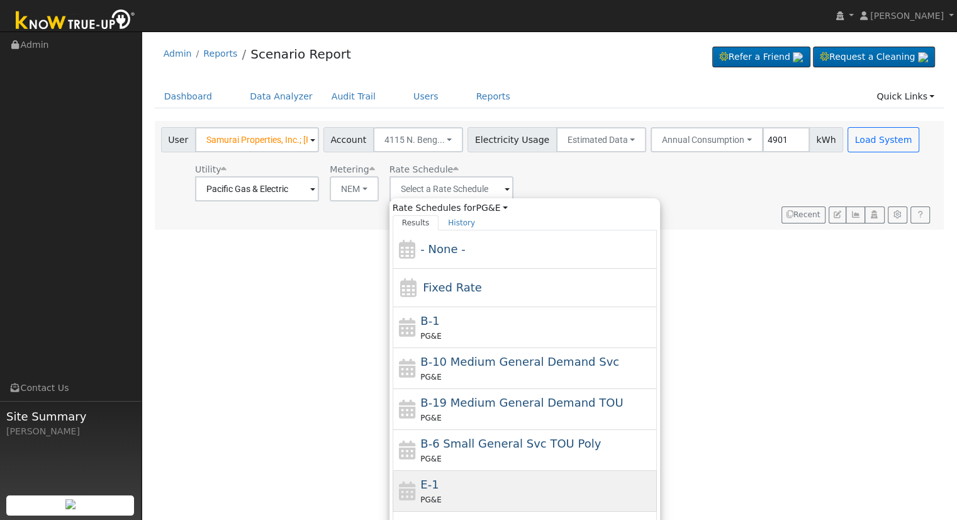
click at [500, 489] on div "E-1 PG&E" at bounding box center [538, 491] width 234 height 30
type input "E-1"
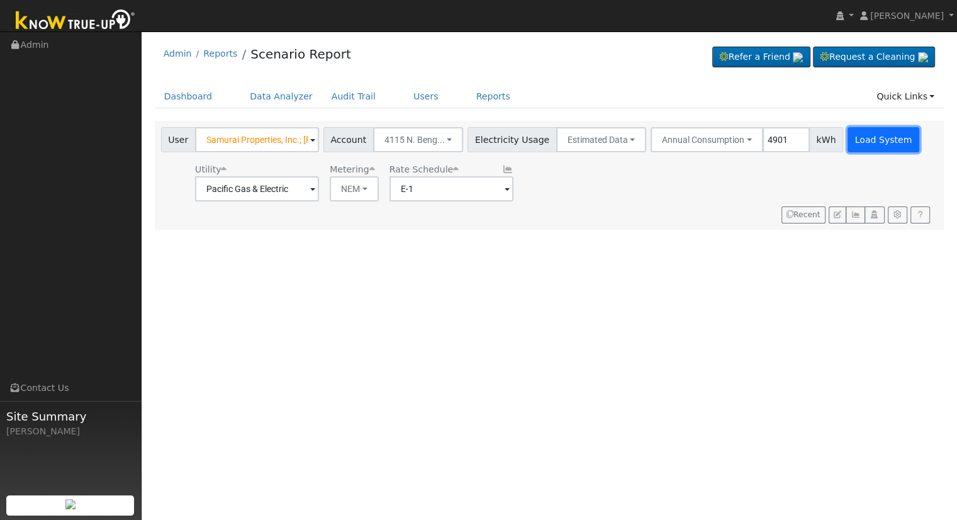
click at [858, 140] on button "Load System" at bounding box center [884, 139] width 72 height 25
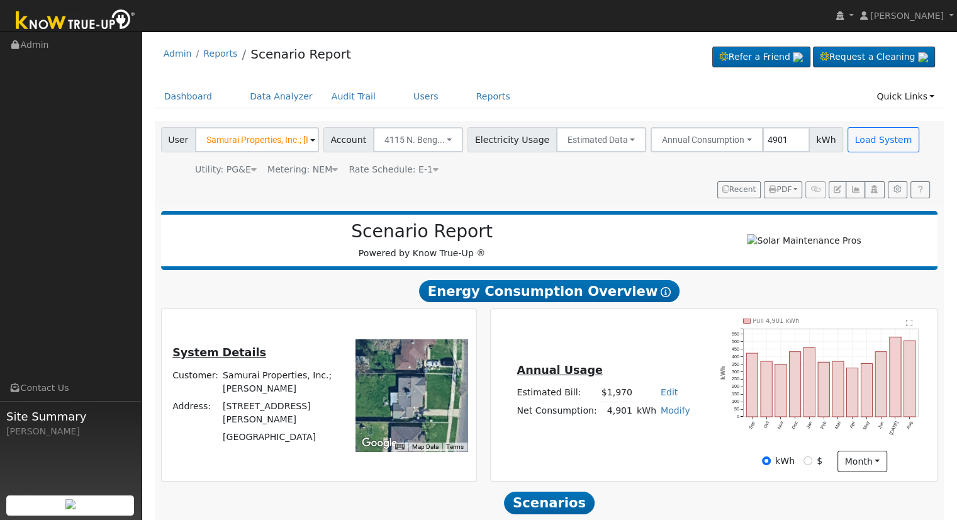
click at [662, 394] on link "Edit" at bounding box center [669, 392] width 17 height 10
type input "1956"
click at [614, 340] on div "Annual Usage Estimated Bill: $1,956 Edit Estimated Bill $ 1956 Annual Net Consu…" at bounding box center [714, 396] width 443 height 154
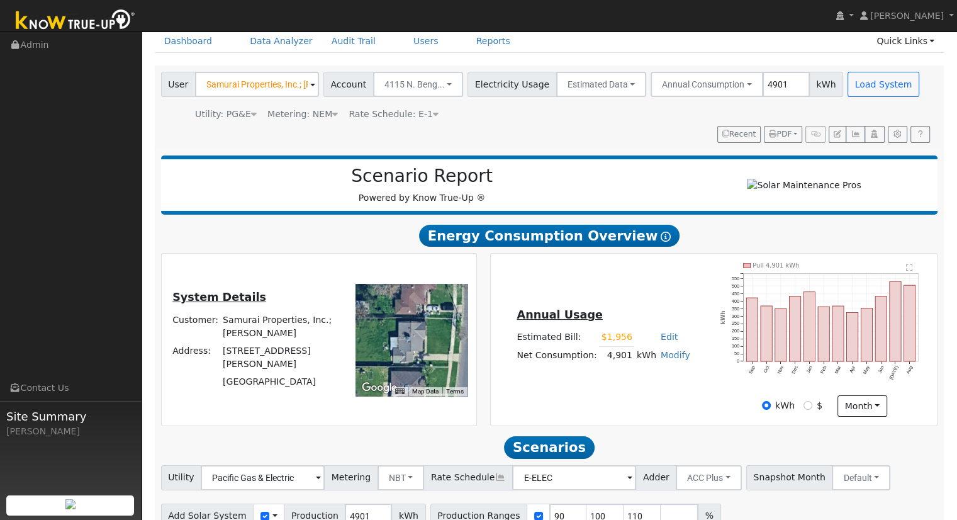
scroll to position [120, 0]
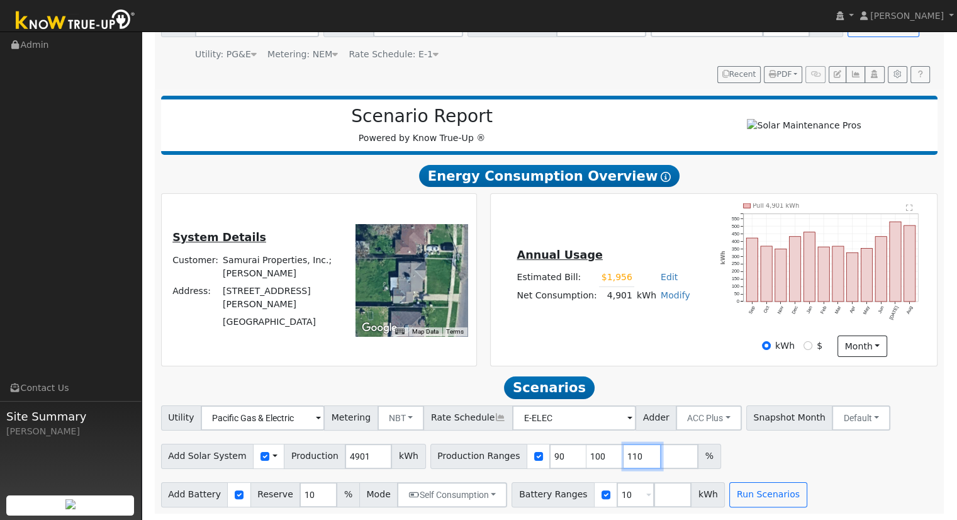
click at [624, 455] on input "110" at bounding box center [643, 456] width 38 height 25
type input "1"
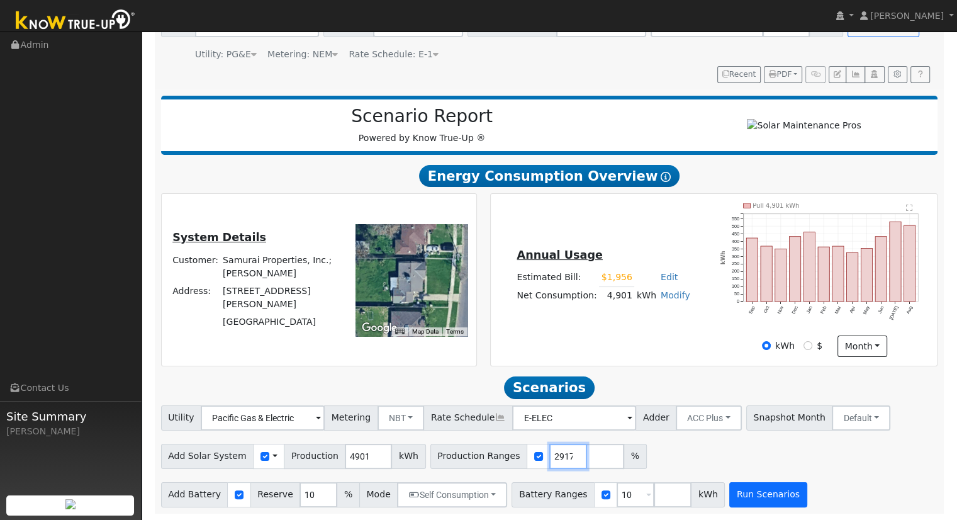
type input "127.055702917"
click at [740, 495] on button "Run Scenarios" at bounding box center [768, 494] width 77 height 25
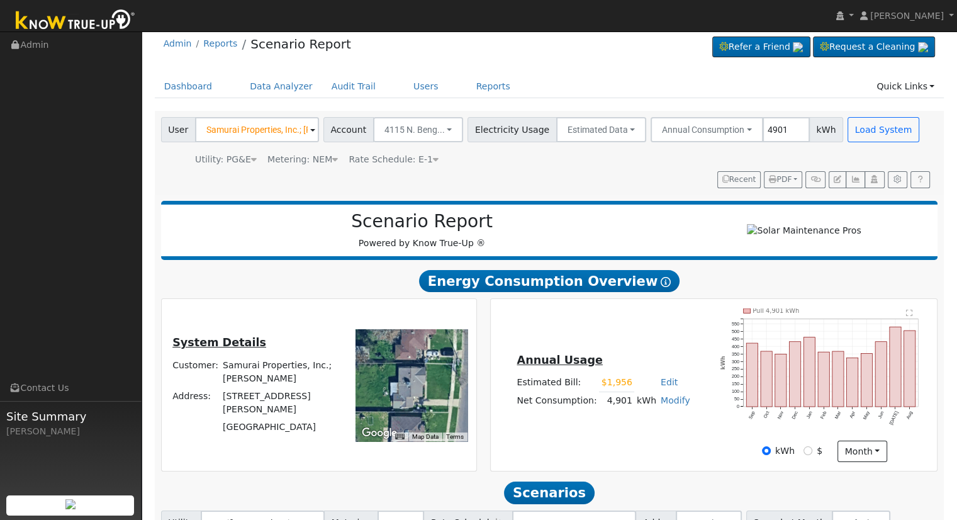
scroll to position [0, 0]
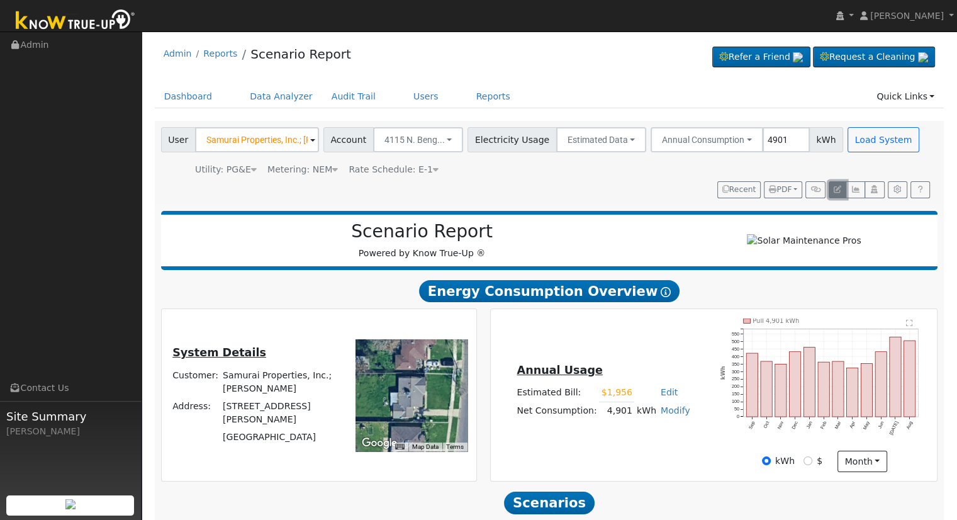
click at [840, 189] on icon "button" at bounding box center [838, 190] width 8 height 8
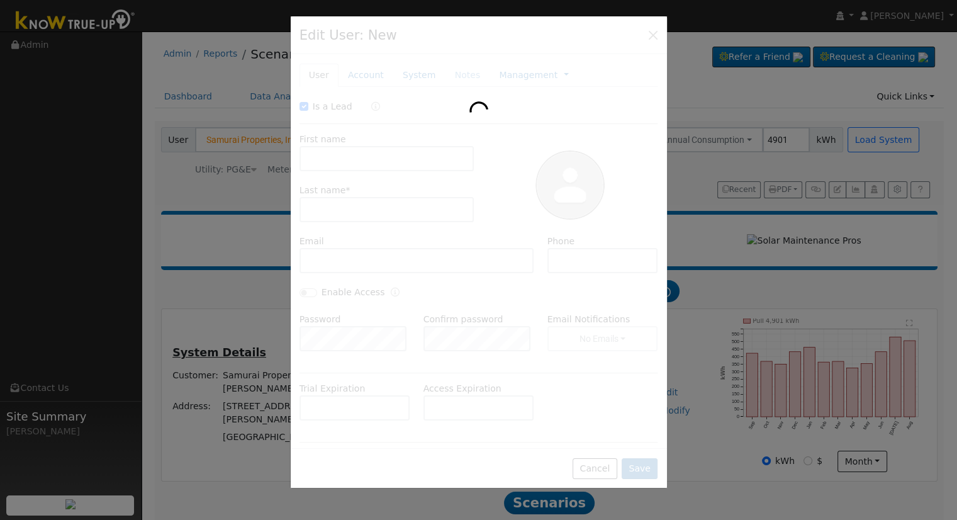
checkbox input "true"
type input "Samurai Properties, Inc.;"
type input "Masato Yasuda"
type input "4115 N. Bengston"
type input "4115 North Bengston Avenue"
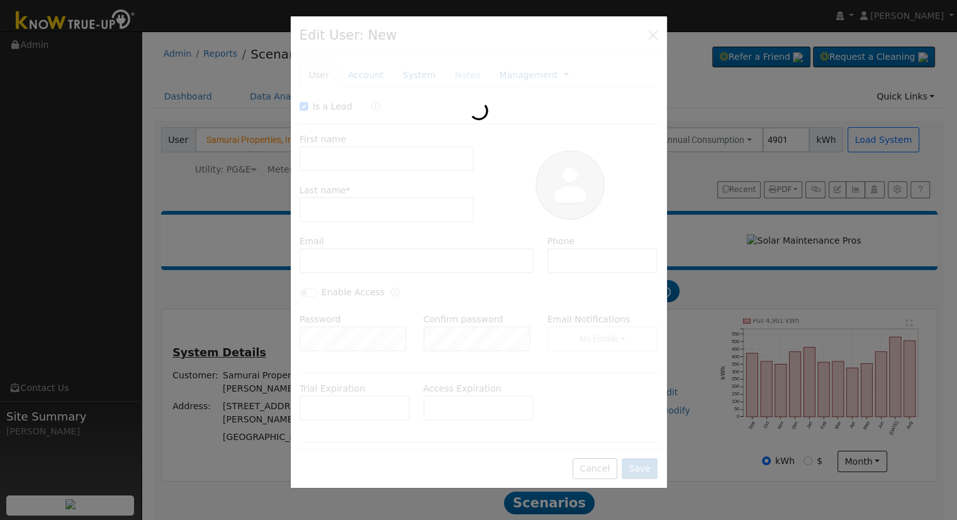
type input "Fresno"
type input "CA"
type input "93705"
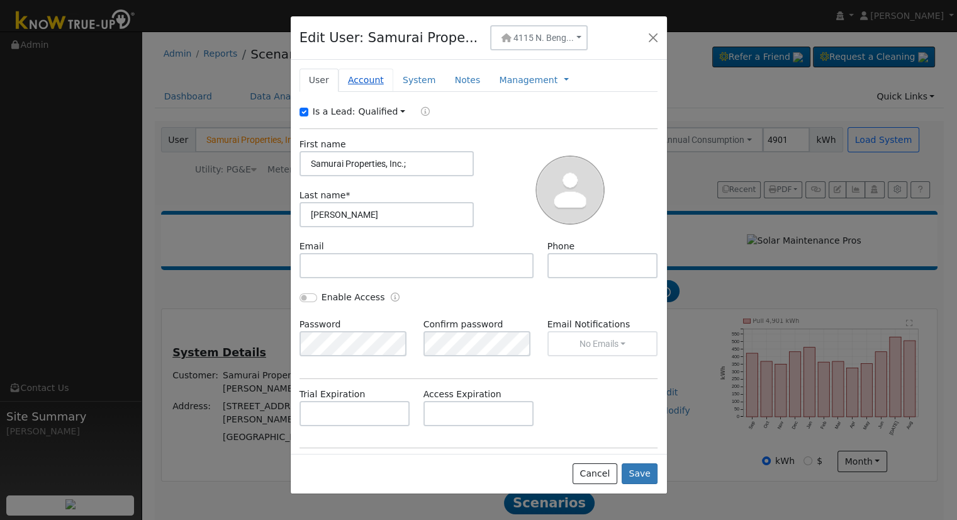
click at [356, 76] on link "Account" at bounding box center [366, 80] width 55 height 23
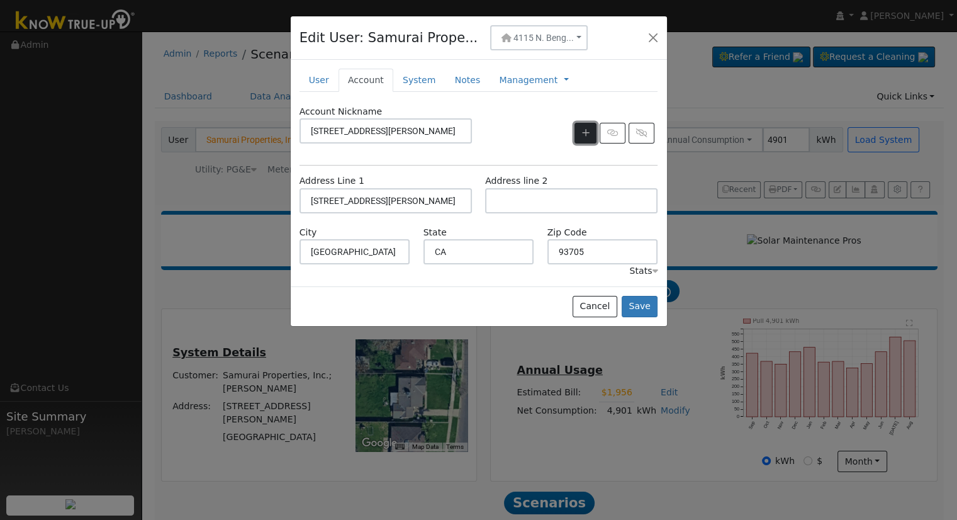
click at [584, 132] on icon "button" at bounding box center [586, 132] width 8 height 9
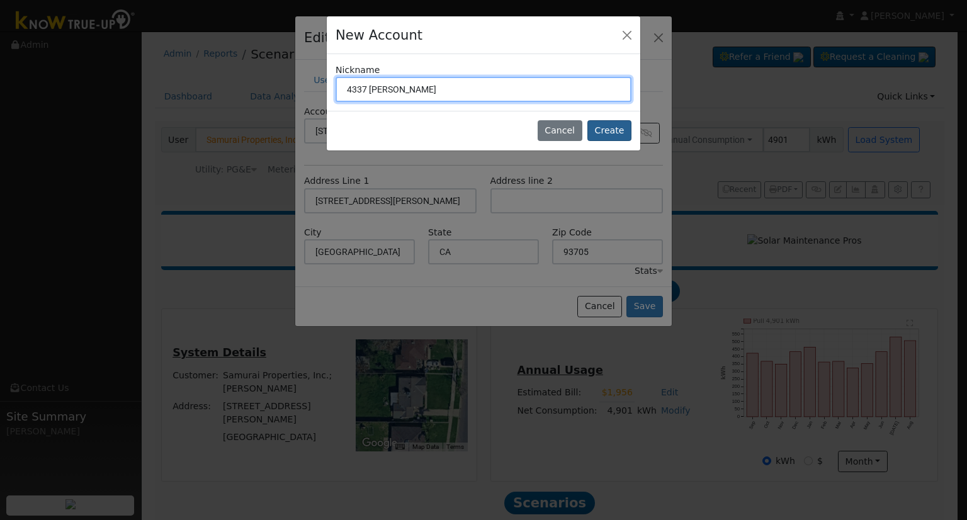
type input "4337 N. Brooks"
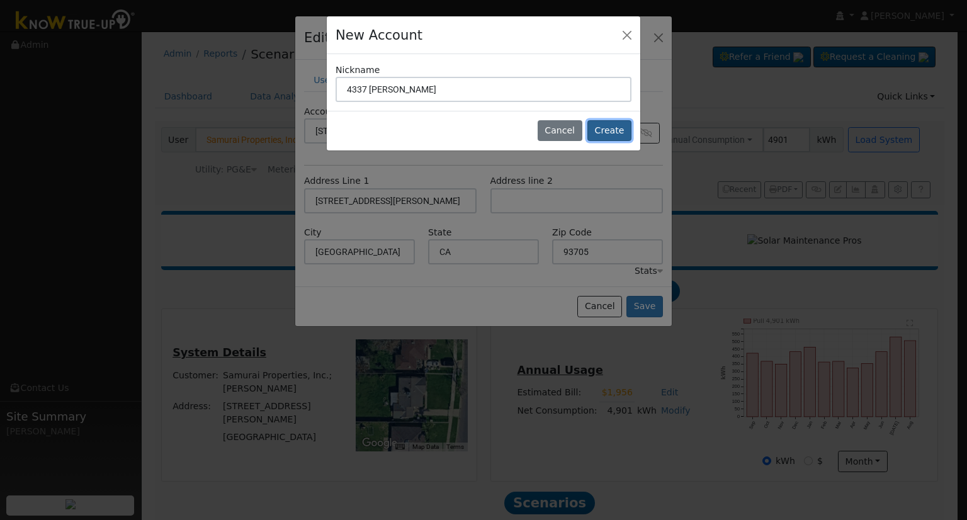
click at [616, 125] on button "Create" at bounding box center [609, 130] width 44 height 21
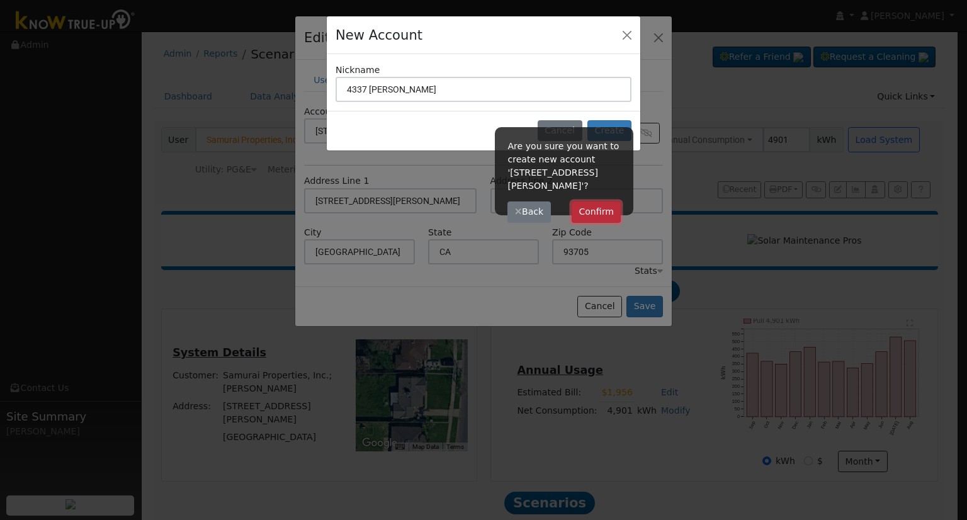
click at [587, 201] on button "Confirm" at bounding box center [597, 211] width 50 height 21
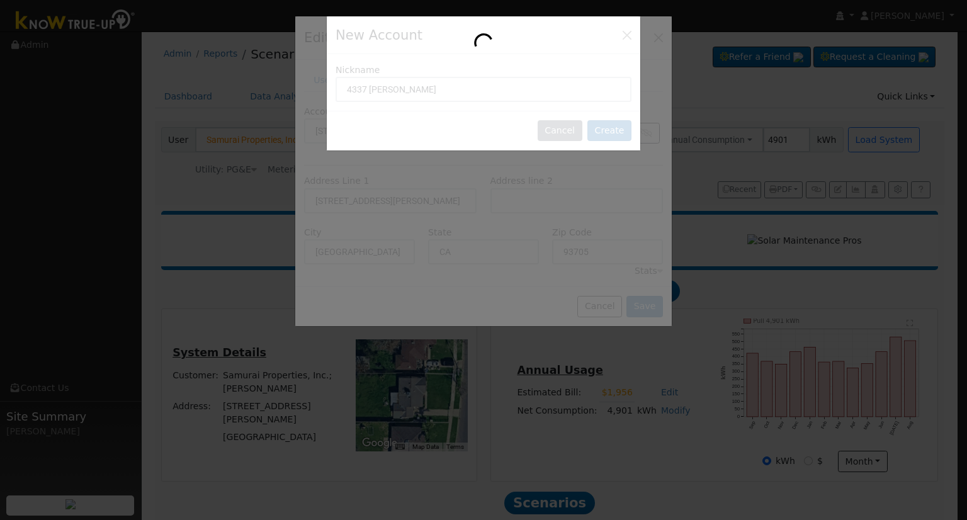
type input "4337 N. Brooks"
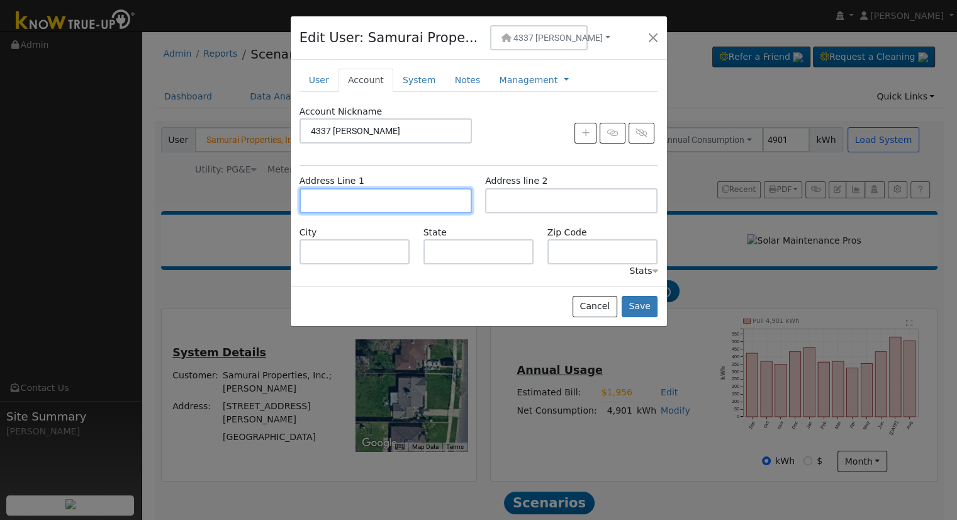
click at [345, 193] on input "text" at bounding box center [386, 200] width 172 height 25
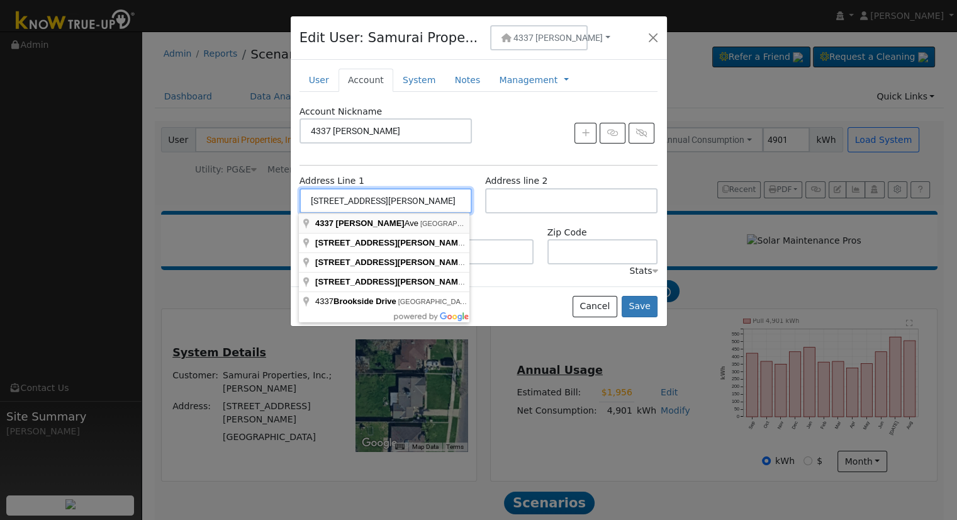
type input "4337 North Brooks Avenue"
type input "Fresno"
type input "CA"
type input "93705"
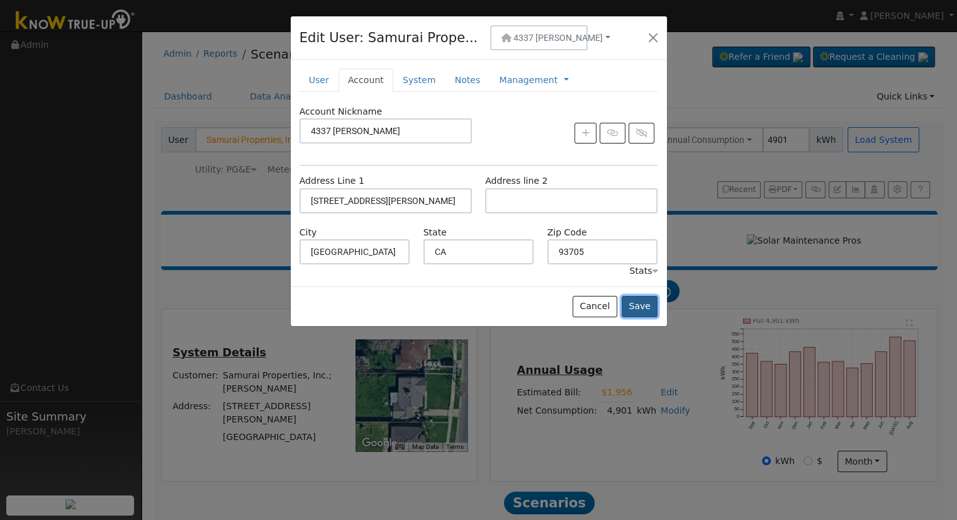
click at [649, 309] on button "Save" at bounding box center [640, 306] width 37 height 21
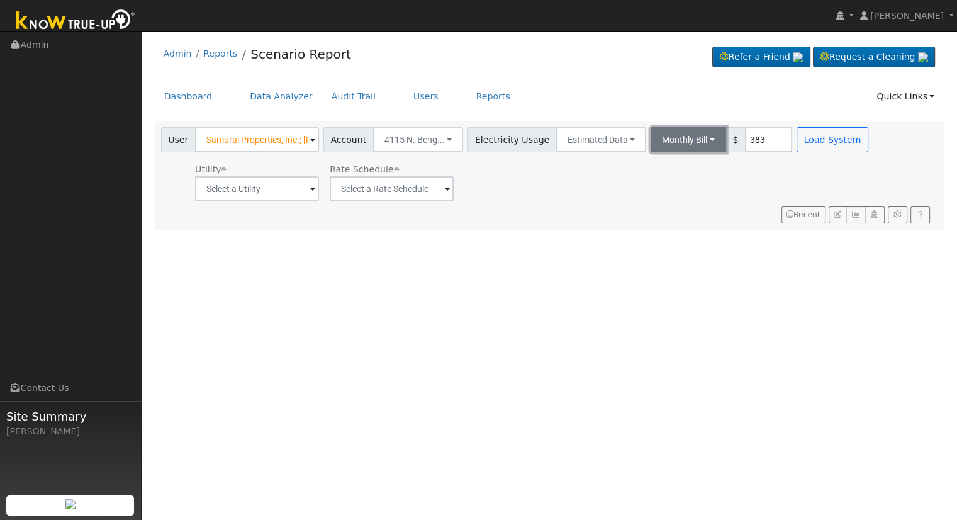
click at [657, 137] on button "Monthly Bill" at bounding box center [689, 139] width 76 height 25
click at [672, 167] on link "Annual Consumption" at bounding box center [672, 168] width 110 height 18
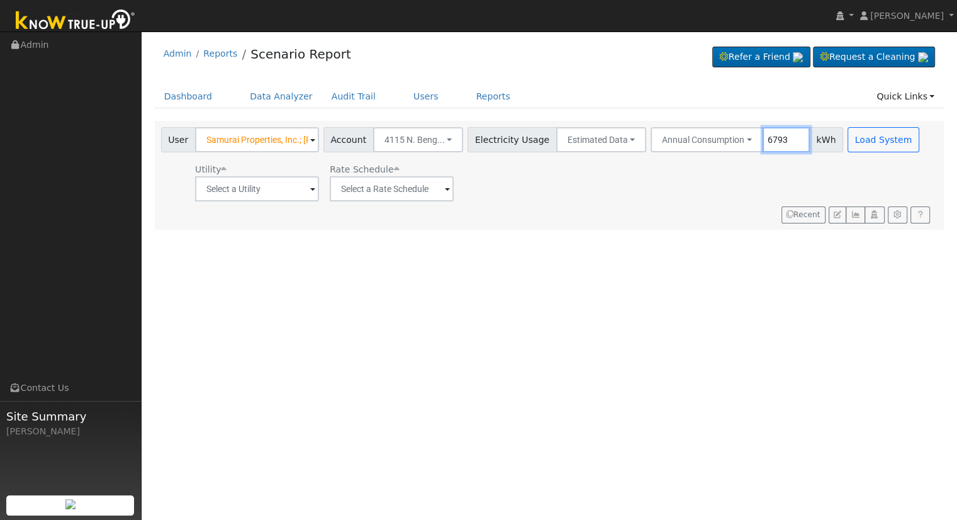
type input "6793"
click at [252, 186] on input "text" at bounding box center [257, 188] width 124 height 25
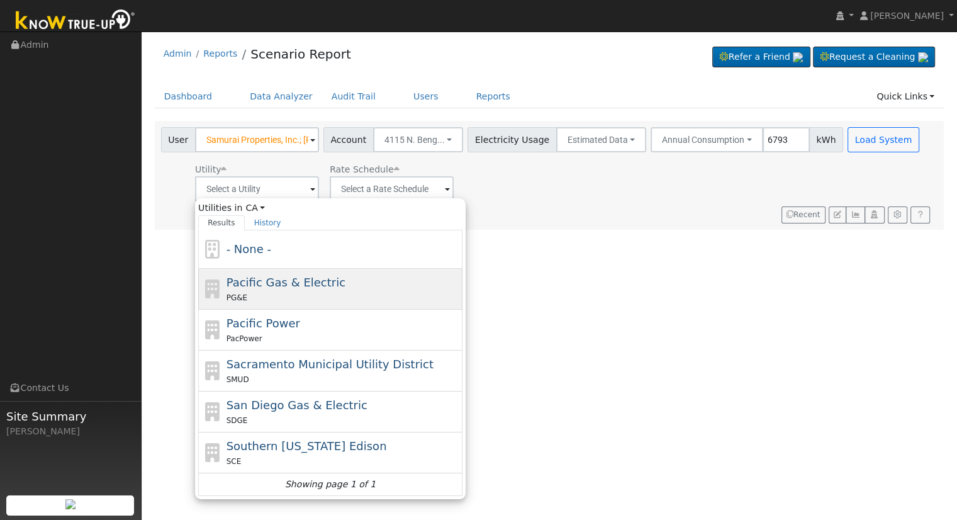
click at [292, 269] on div "Pacific Gas & Electric PG&E" at bounding box center [330, 289] width 264 height 41
type input "Pacific Gas & Electric"
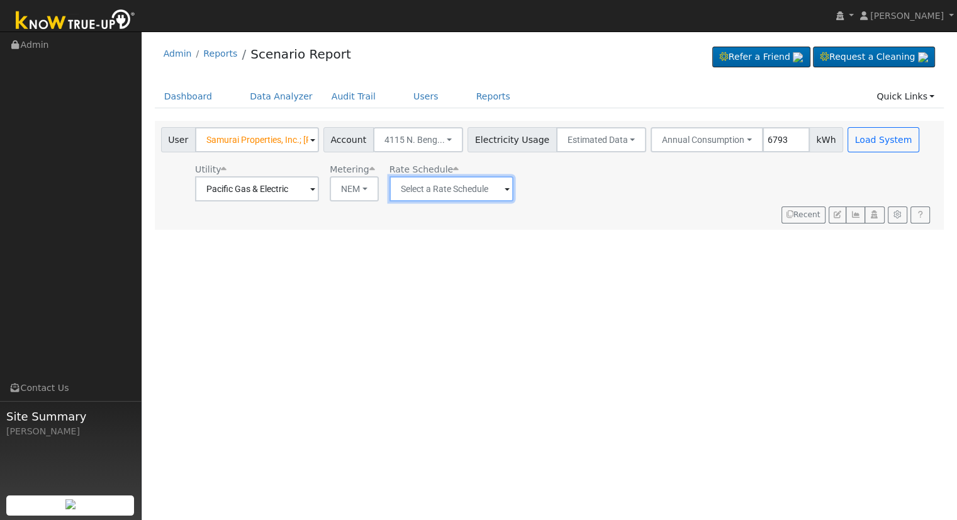
click at [458, 181] on input "text" at bounding box center [452, 188] width 124 height 25
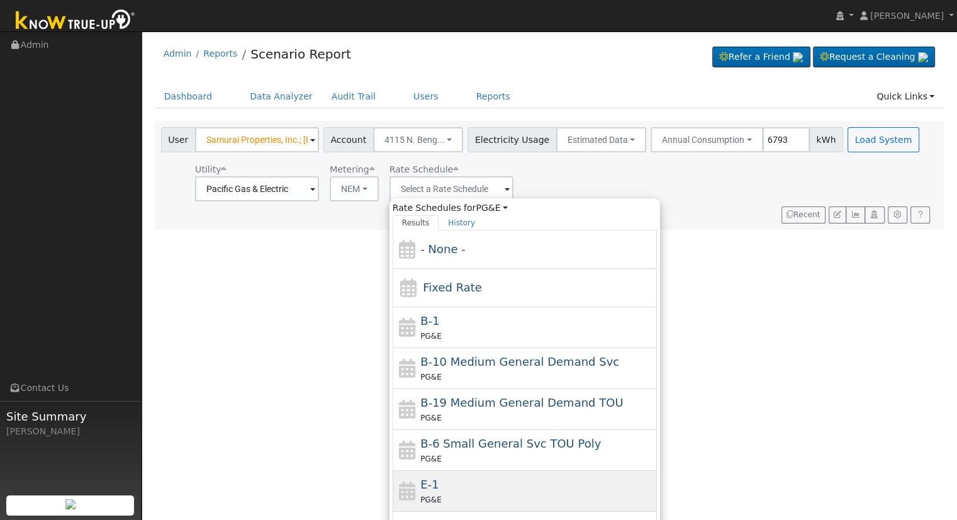
click at [500, 489] on div "E-1 PG&E" at bounding box center [538, 491] width 234 height 30
type input "E-1"
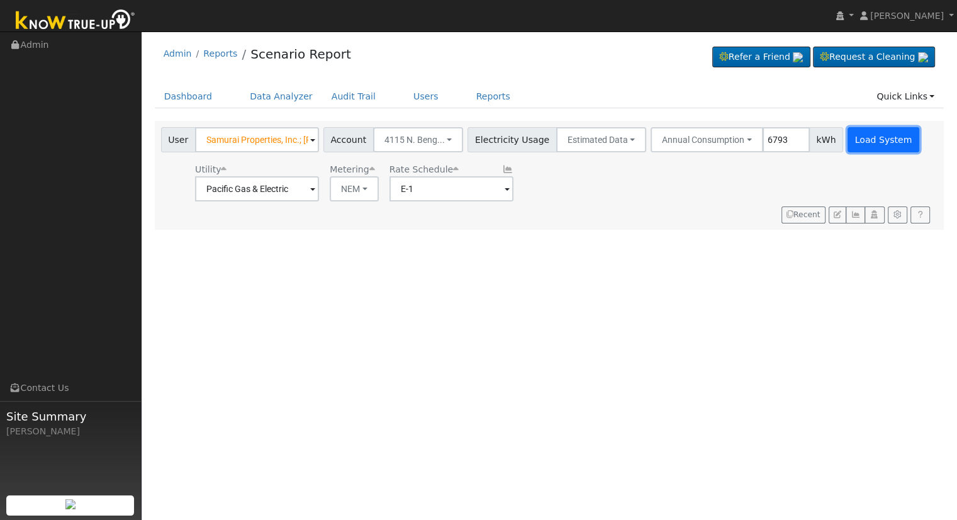
click at [855, 130] on button "Load System" at bounding box center [884, 139] width 72 height 25
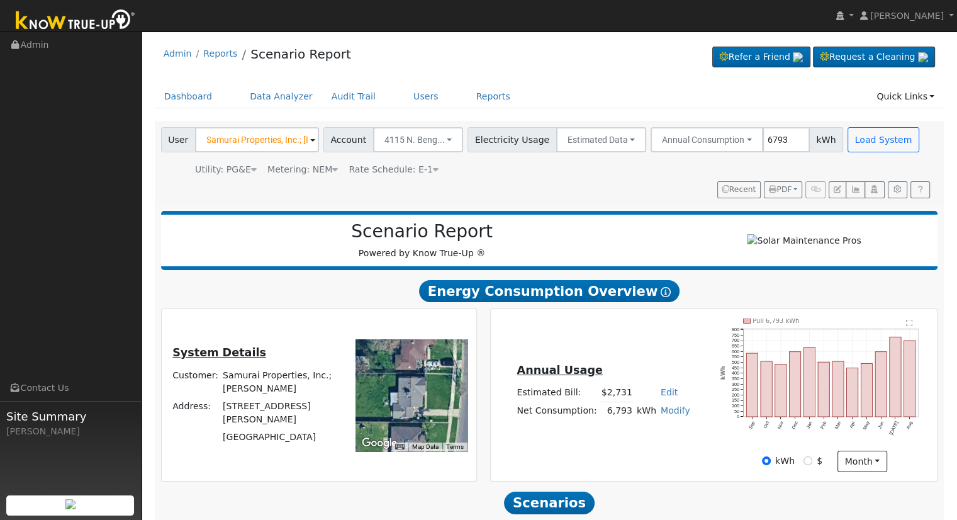
click at [662, 397] on link "Edit" at bounding box center [669, 392] width 17 height 10
type input "2760"
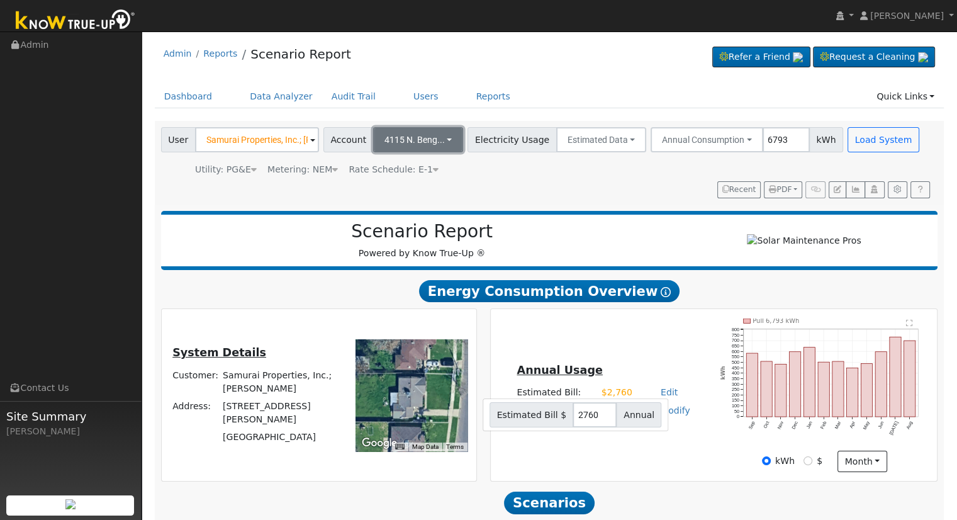
click at [423, 141] on span "4115 N. Beng..." at bounding box center [415, 140] width 60 height 10
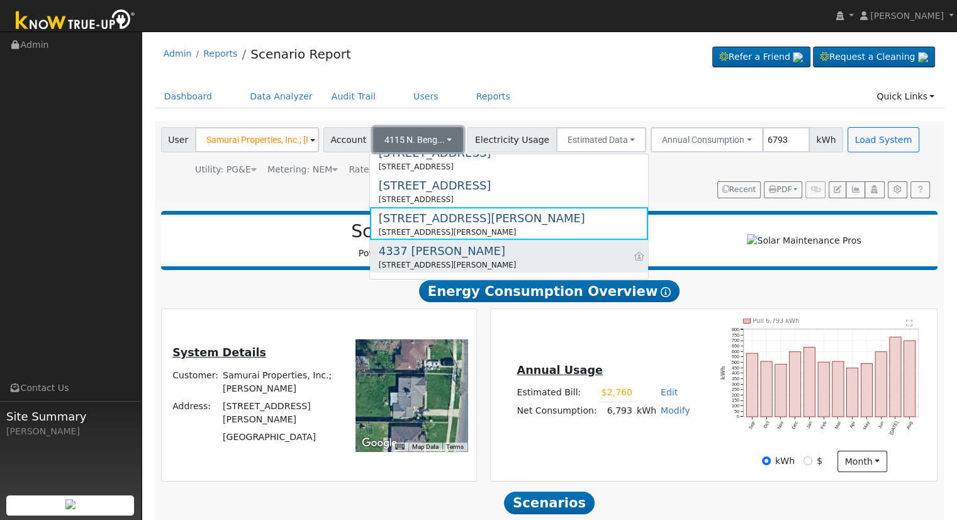
scroll to position [721, 0]
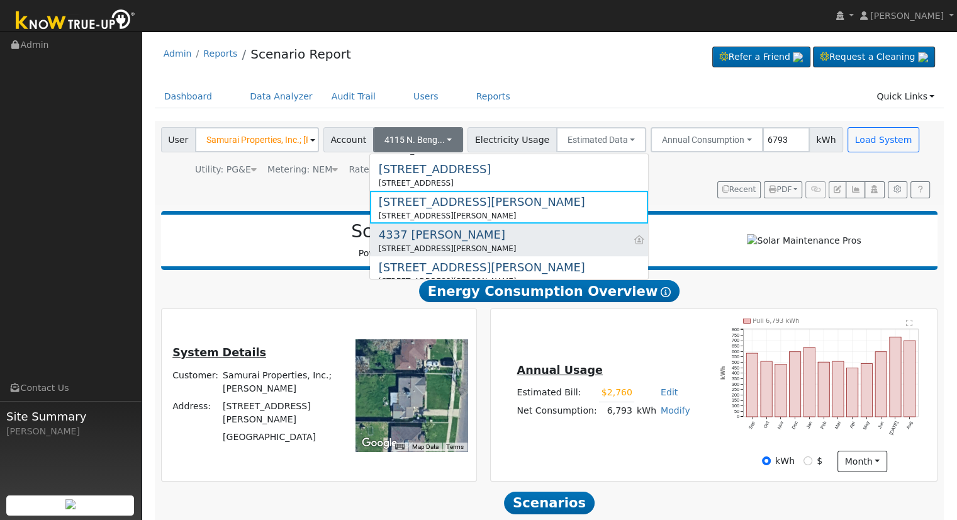
click at [410, 236] on div "4337 N. Brooks" at bounding box center [448, 234] width 138 height 17
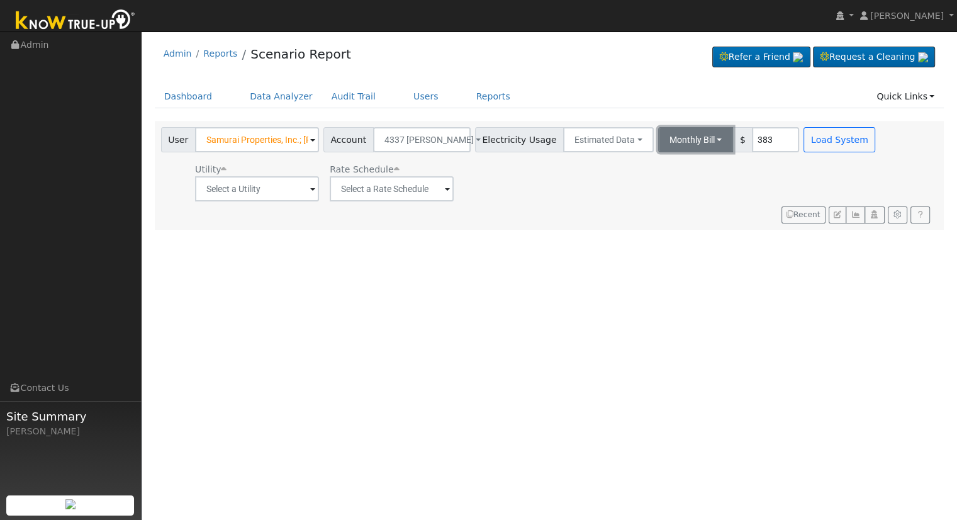
click at [658, 138] on button "Monthly Bill" at bounding box center [696, 139] width 76 height 25
click at [659, 169] on link "Annual Consumption" at bounding box center [679, 168] width 110 height 18
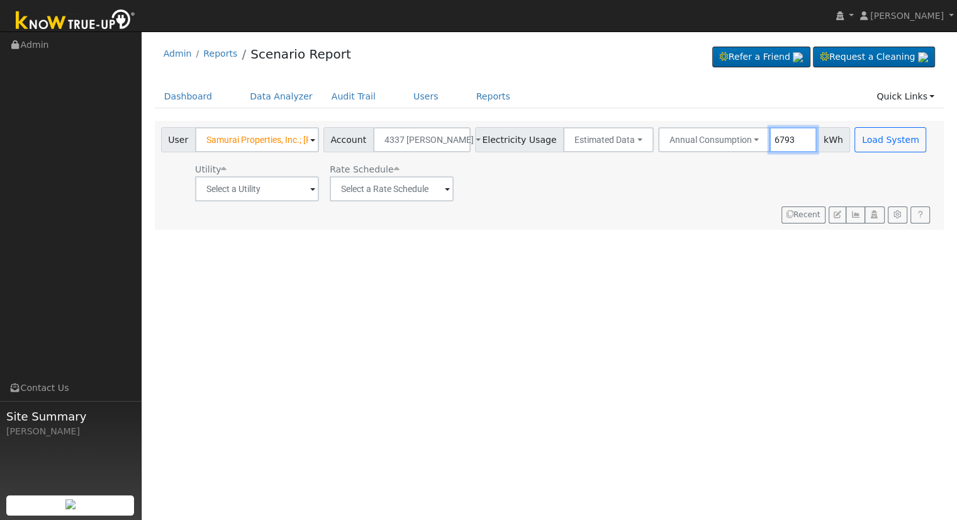
type input "6793"
click at [296, 188] on input "text" at bounding box center [257, 188] width 124 height 25
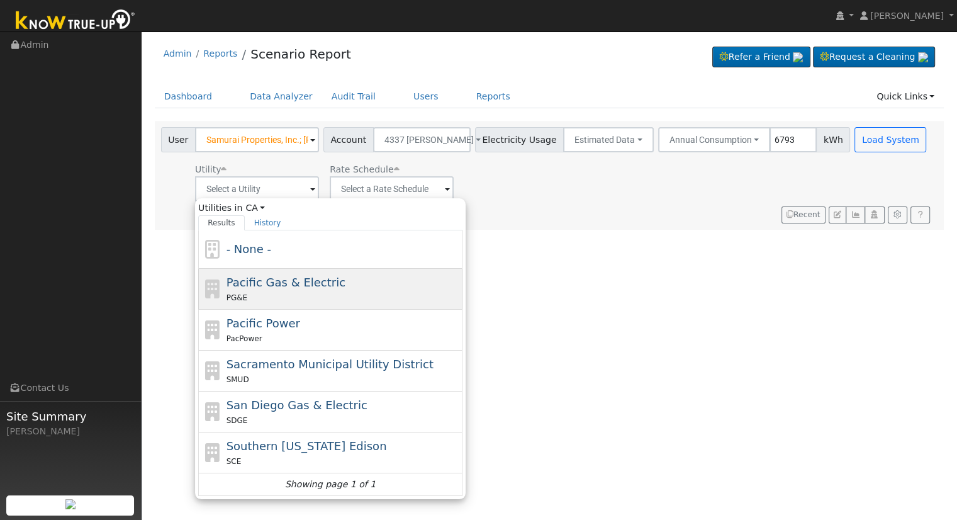
click at [259, 278] on span "Pacific Gas & Electric" at bounding box center [286, 282] width 119 height 13
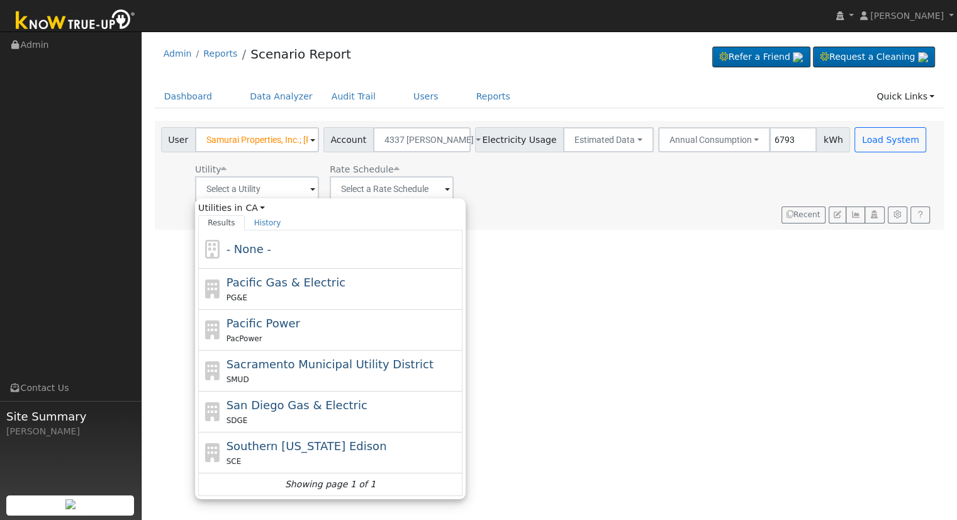
type input "Pacific Gas & Electric"
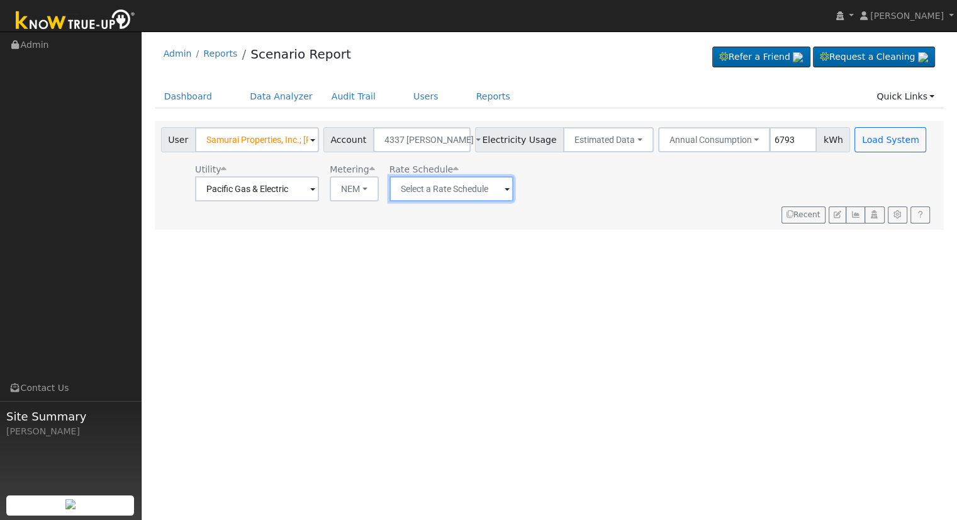
click at [440, 191] on input "text" at bounding box center [452, 188] width 124 height 25
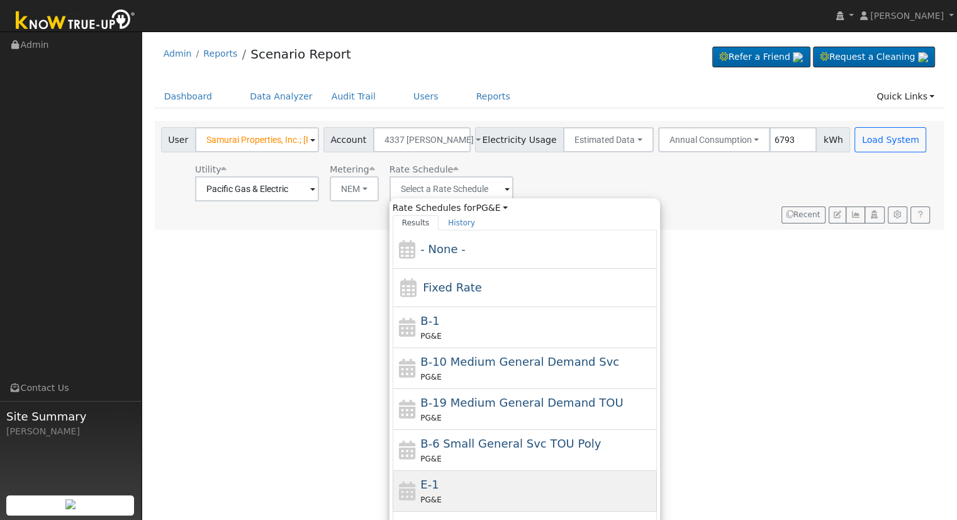
click at [478, 479] on div "E-1 PG&E" at bounding box center [538, 491] width 234 height 30
type input "E-1"
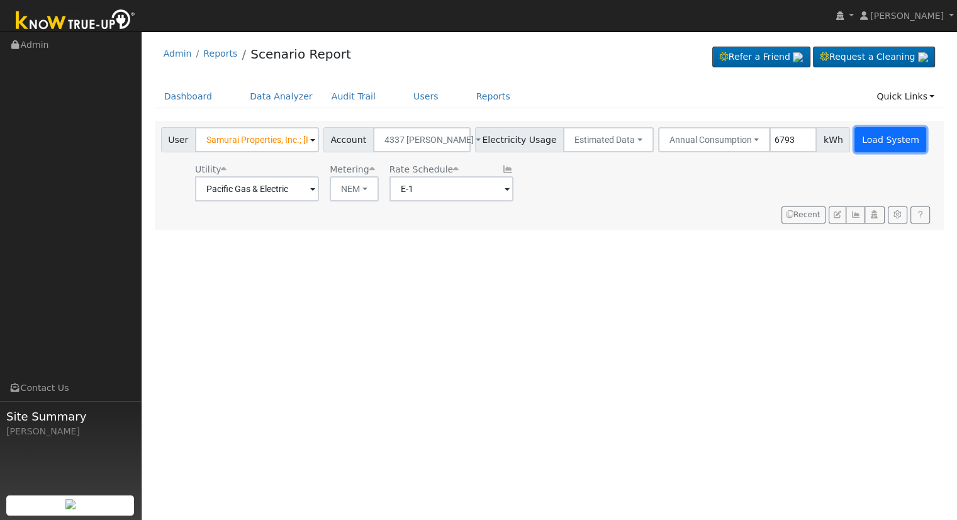
click at [859, 136] on button "Load System" at bounding box center [891, 139] width 72 height 25
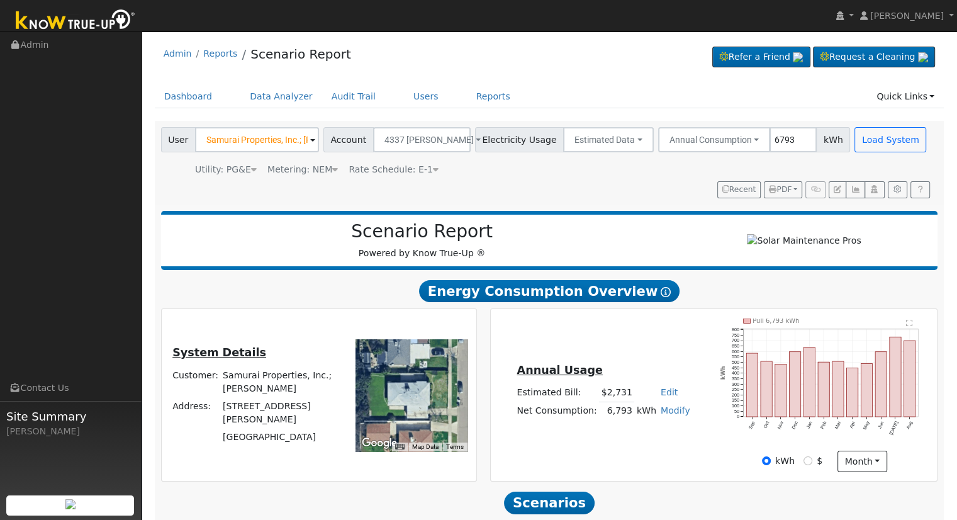
click at [661, 397] on link "Edit" at bounding box center [669, 392] width 17 height 10
type input "2760"
click at [643, 355] on div "Annual Usage Estimated Bill: $2,760 Edit Estimated Bill $ 2760 Annual Net Consu…" at bounding box center [714, 396] width 443 height 154
click at [586, 458] on div "Annual Usage Estimated Bill: $2,760 Edit Estimated Bill $ 2760 Annual Net Consu…" at bounding box center [714, 396] width 443 height 154
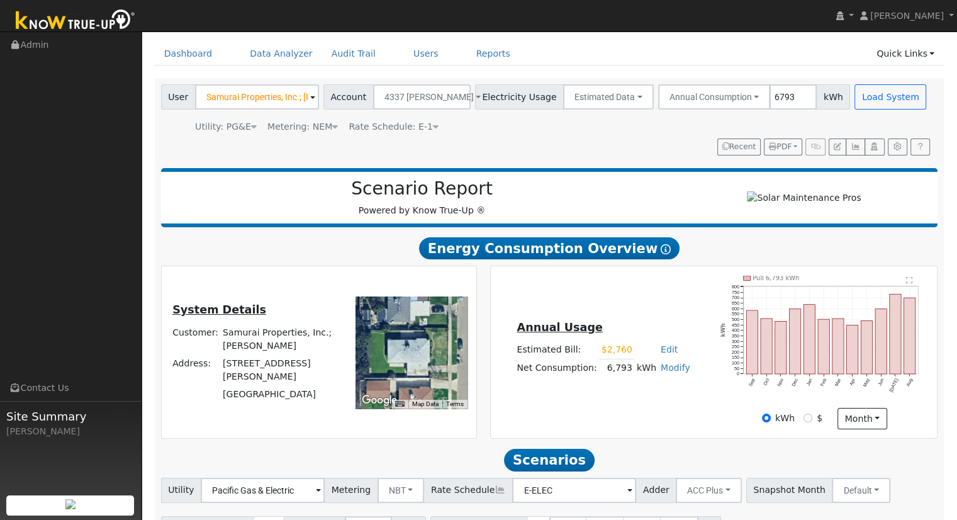
scroll to position [120, 0]
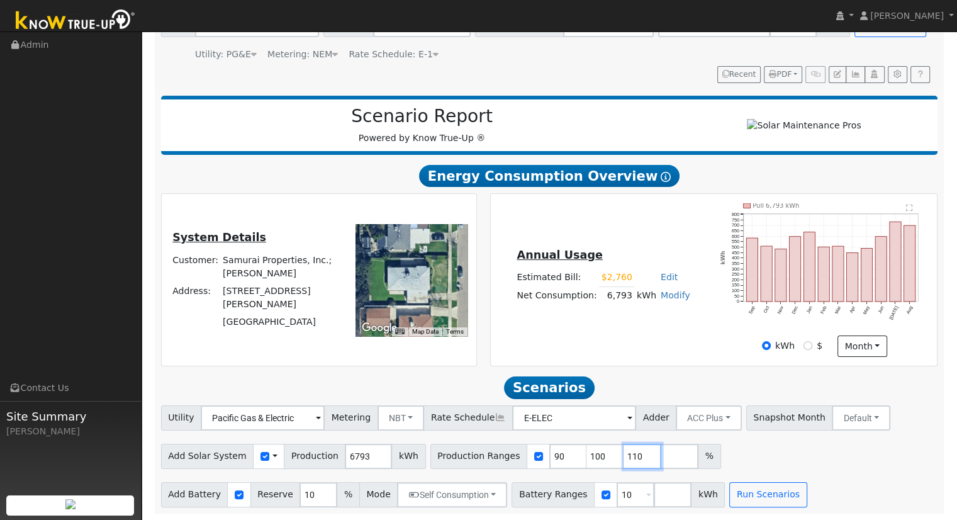
click at [624, 454] on input "110" at bounding box center [643, 456] width 38 height 25
type input "1"
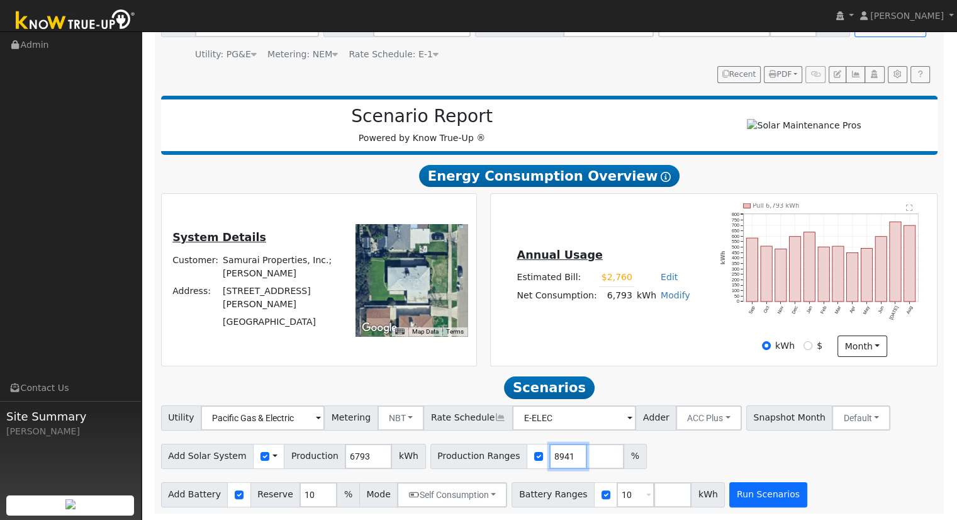
type input "121.433828941"
click at [733, 488] on button "Run Scenarios" at bounding box center [768, 494] width 77 height 25
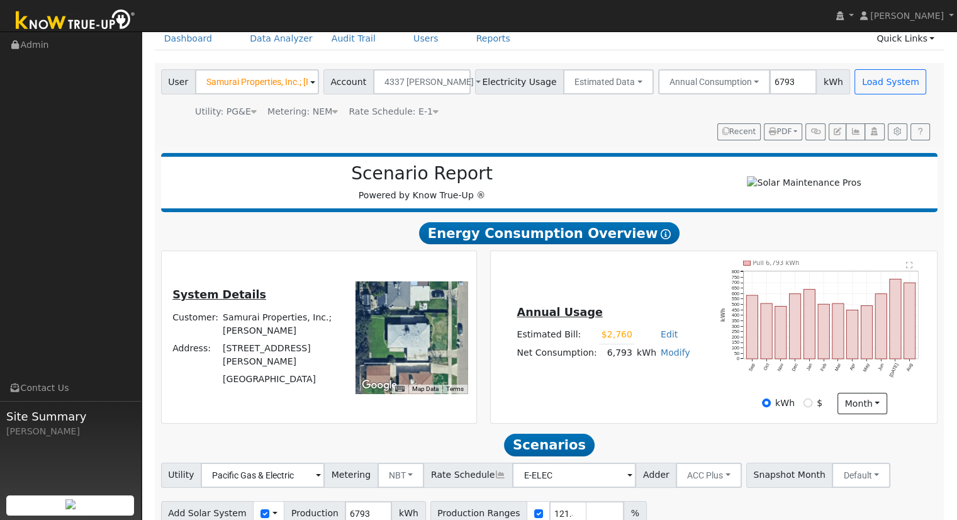
scroll to position [0, 0]
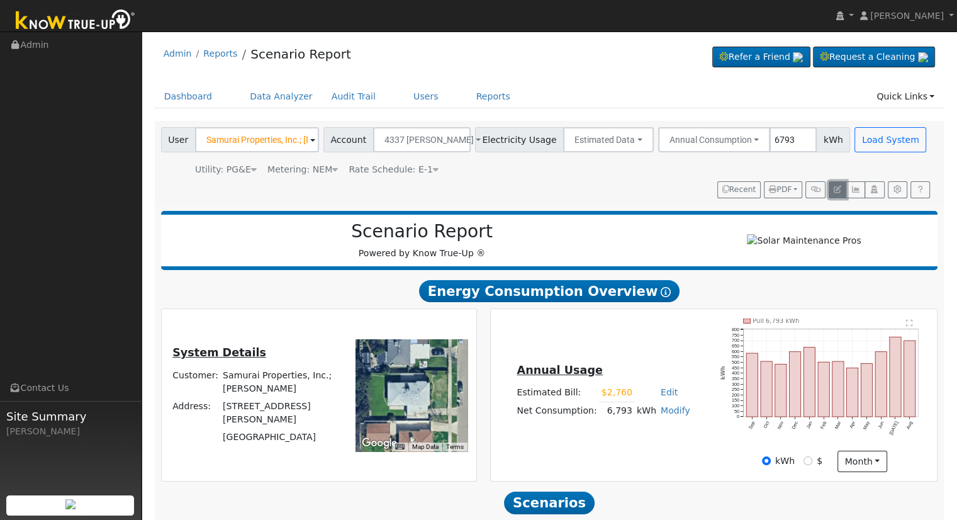
click at [840, 187] on icon "button" at bounding box center [838, 190] width 8 height 8
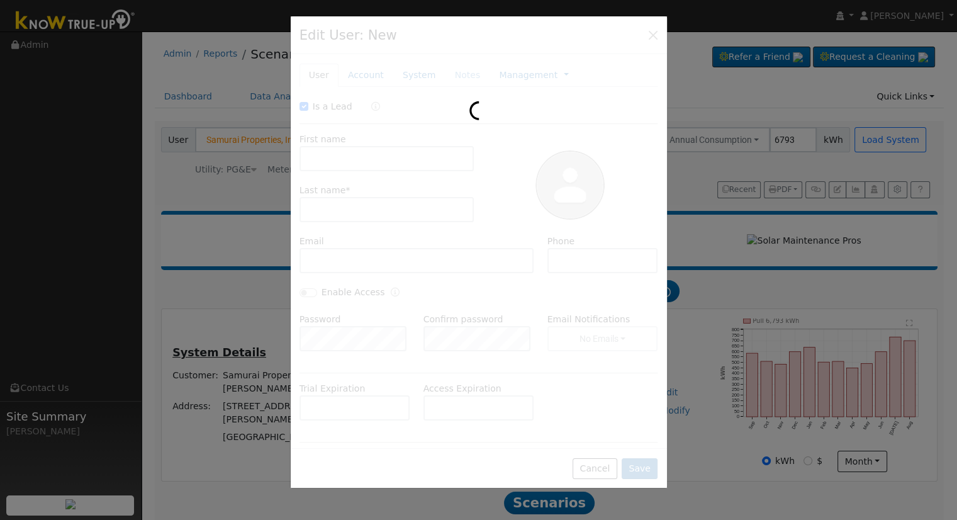
checkbox input "true"
type input "Samurai Properties, Inc.;"
type input "Masato Yasuda"
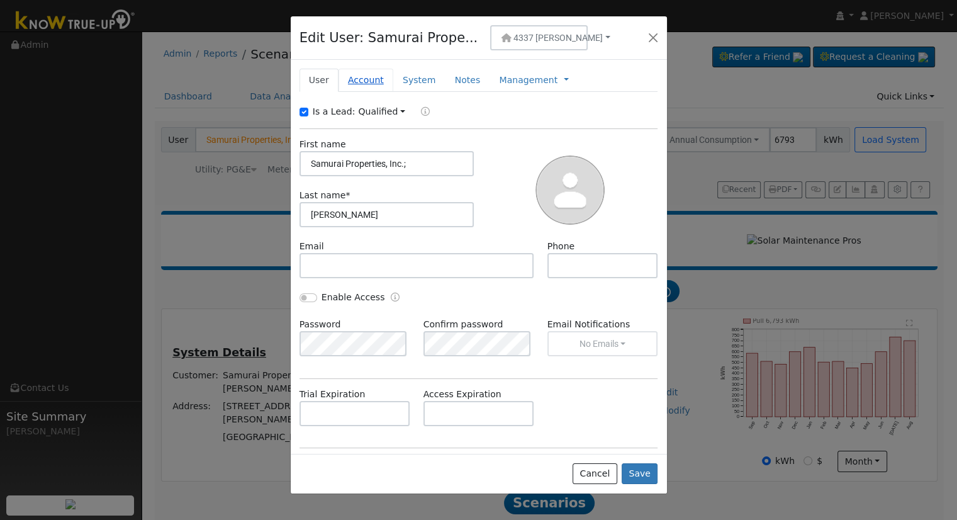
click at [360, 79] on link "Account" at bounding box center [366, 80] width 55 height 23
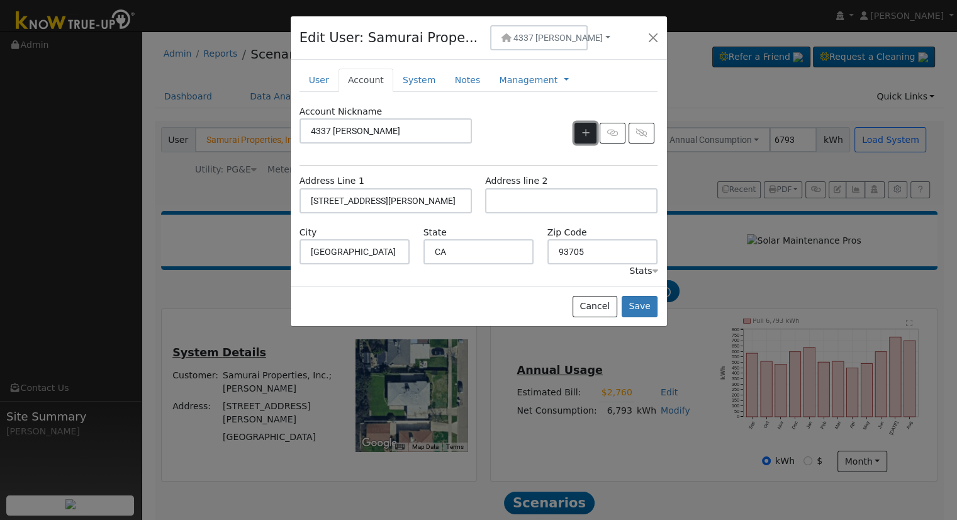
click at [585, 132] on icon "button" at bounding box center [586, 132] width 8 height 9
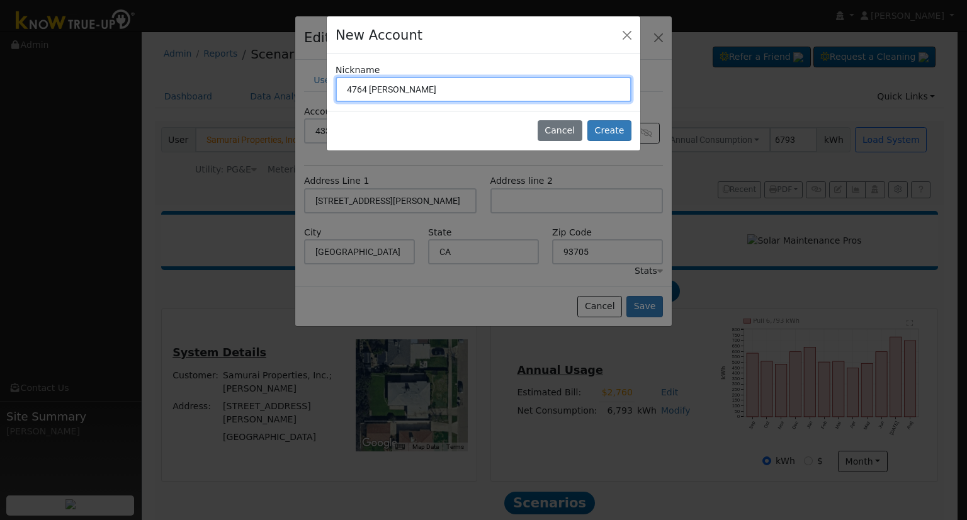
click at [374, 85] on input "4764 N. Cornell" at bounding box center [484, 89] width 296 height 25
type input "4764 E. Cornell"
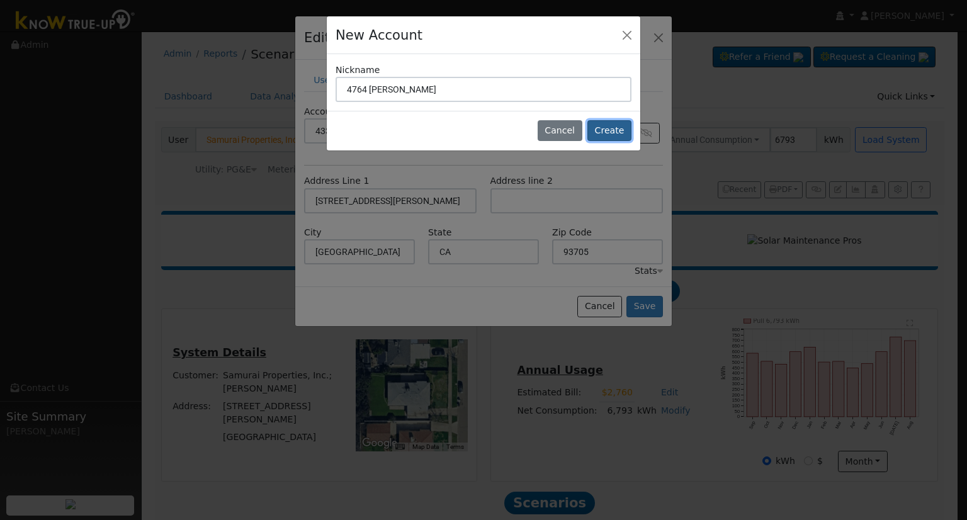
click at [618, 127] on button "Create" at bounding box center [609, 130] width 44 height 21
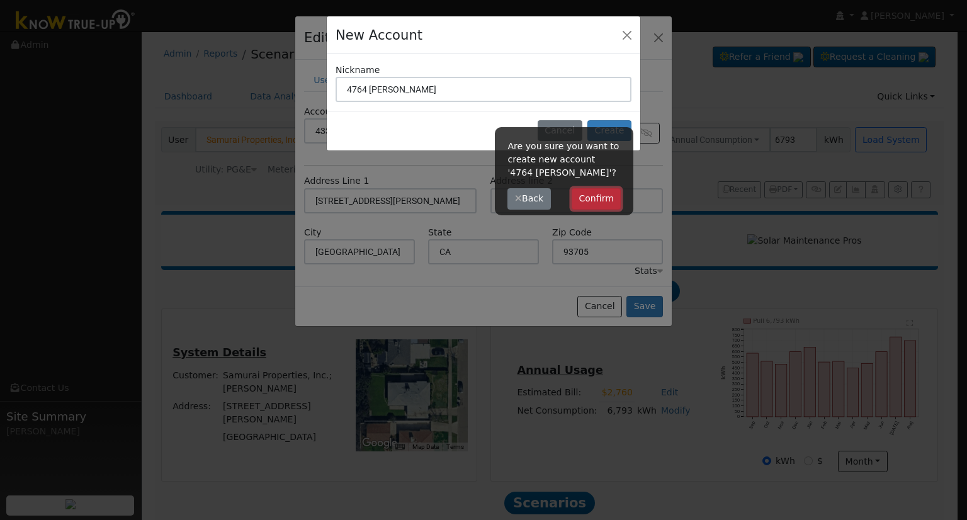
click at [606, 200] on button "Confirm" at bounding box center [597, 198] width 50 height 21
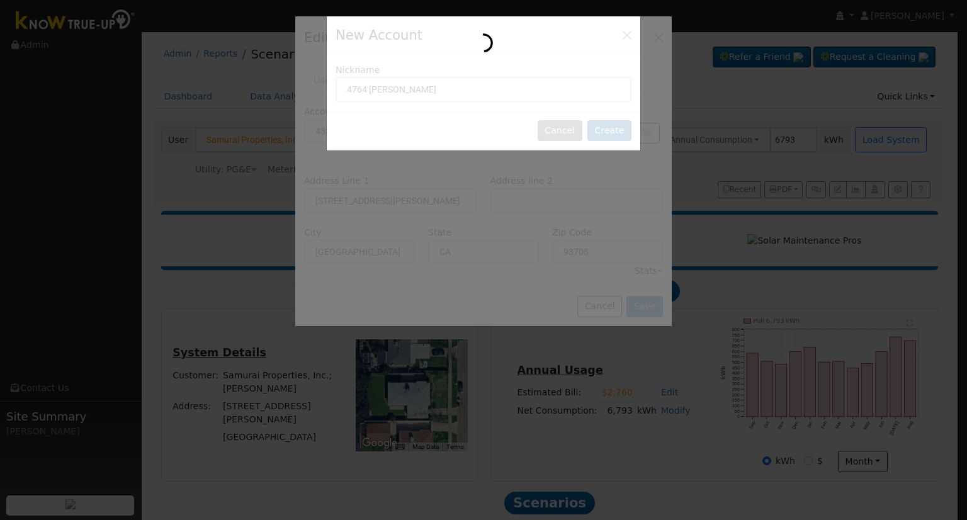
type input "4764 E. Cornell"
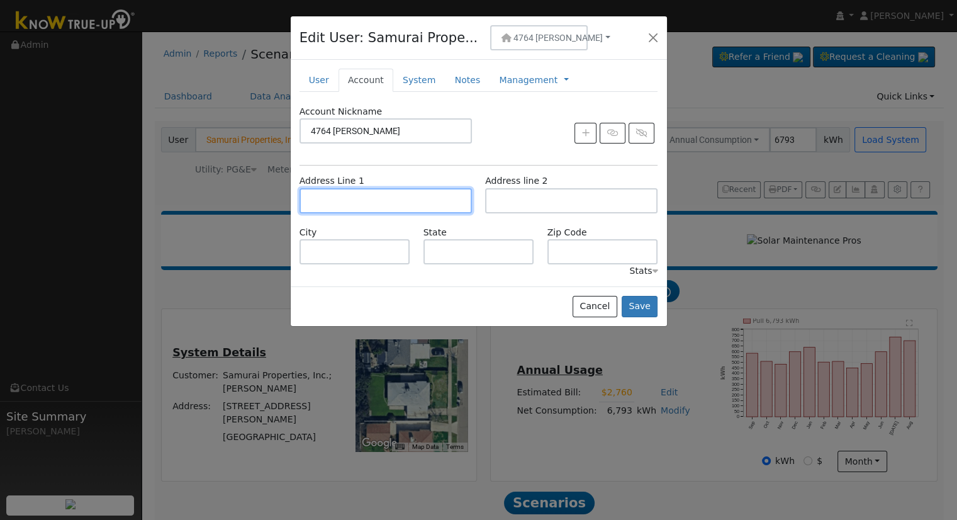
click at [389, 193] on input "text" at bounding box center [386, 200] width 172 height 25
type input "4764 East Cornell Avenue"
type input "Fresno"
type input "CA"
type input "93703"
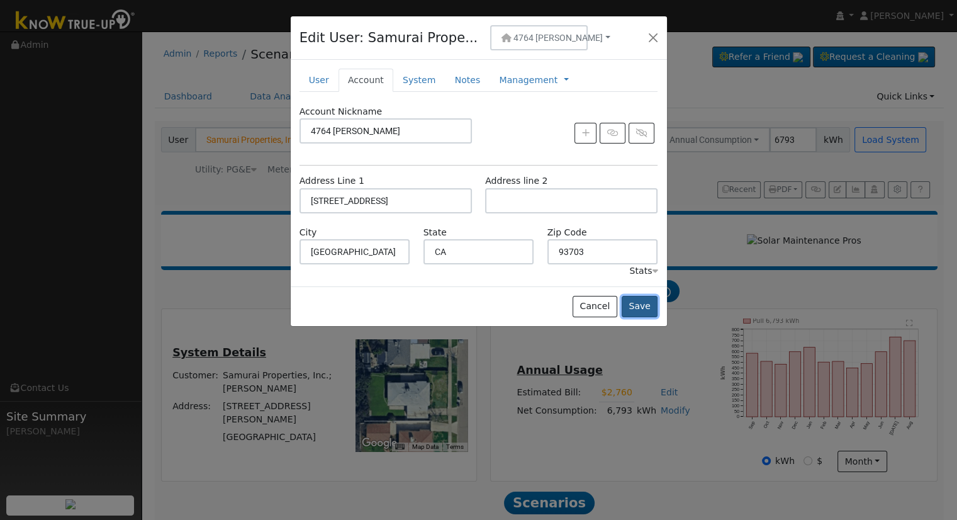
click at [643, 305] on button "Save" at bounding box center [640, 306] width 37 height 21
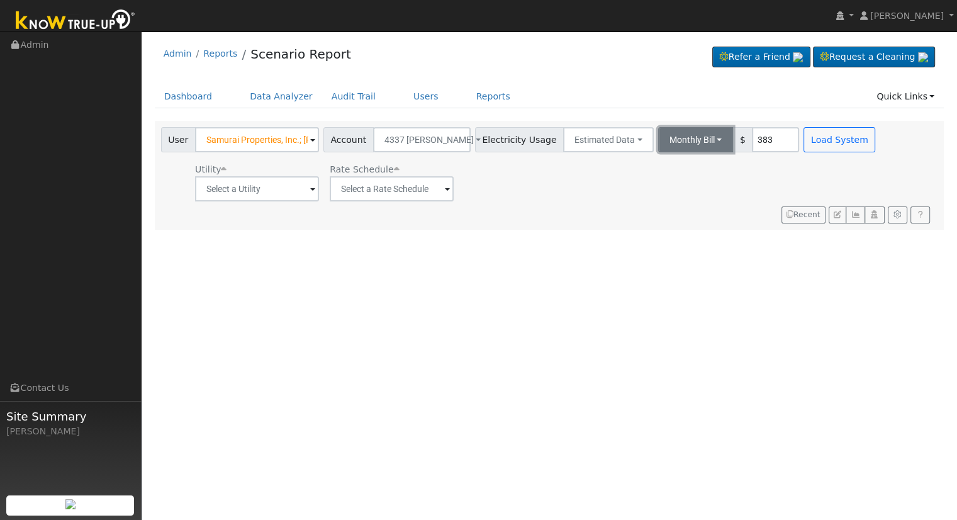
click at [667, 132] on button "Monthly Bill" at bounding box center [696, 139] width 76 height 25
click at [666, 167] on link "Annual Consumption" at bounding box center [679, 168] width 110 height 18
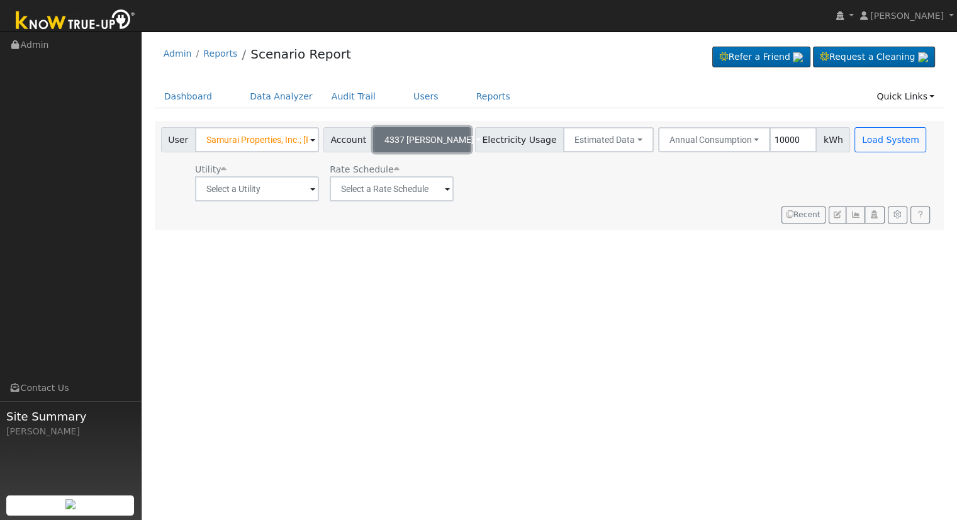
click at [412, 142] on span "4337 N. Brooks" at bounding box center [429, 140] width 89 height 10
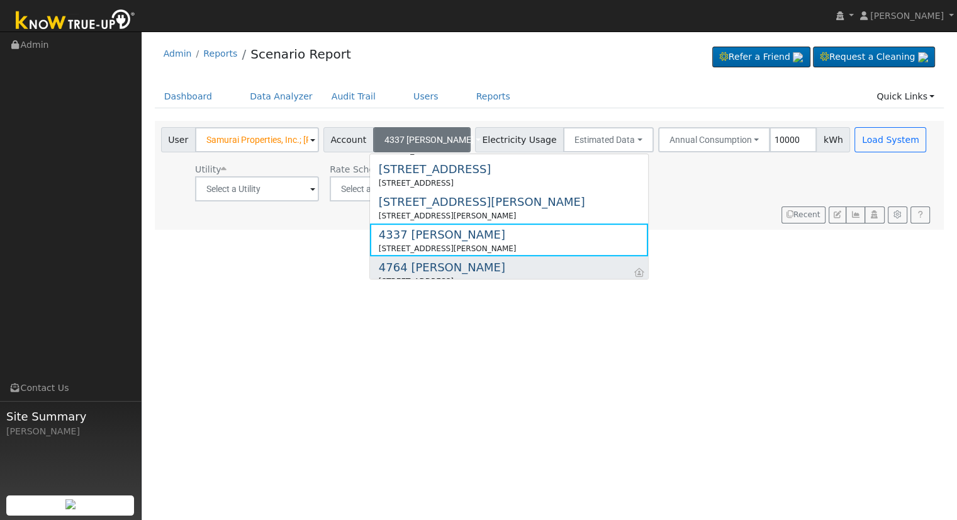
click at [432, 271] on div "4764 E. Cornell" at bounding box center [442, 267] width 127 height 17
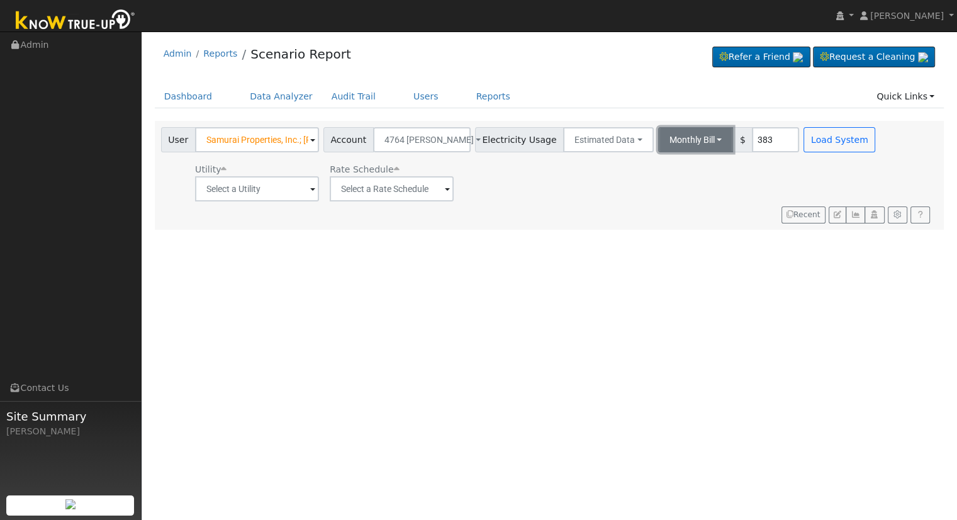
click at [662, 141] on button "Monthly Bill" at bounding box center [696, 139] width 76 height 25
click at [665, 169] on link "Annual Consumption" at bounding box center [679, 168] width 110 height 18
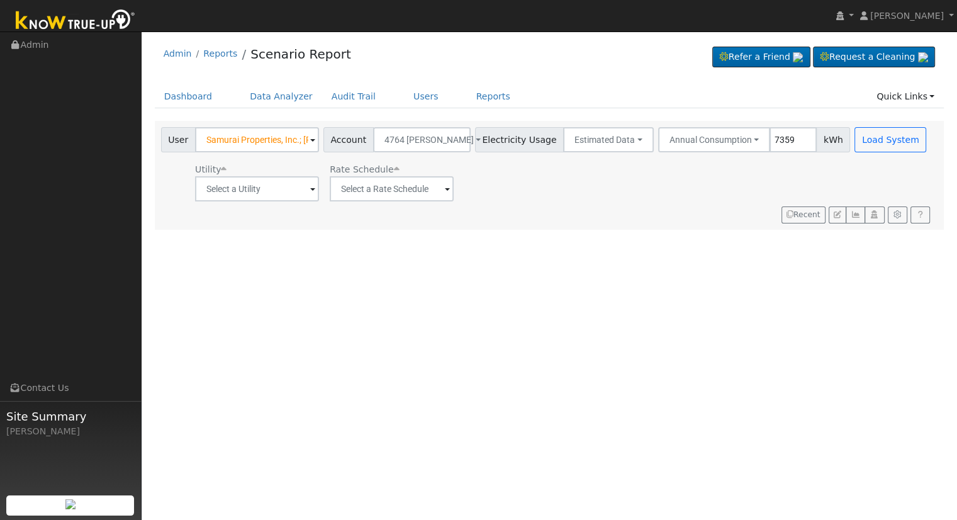
type input "7359"
click at [278, 186] on input "text" at bounding box center [257, 188] width 124 height 25
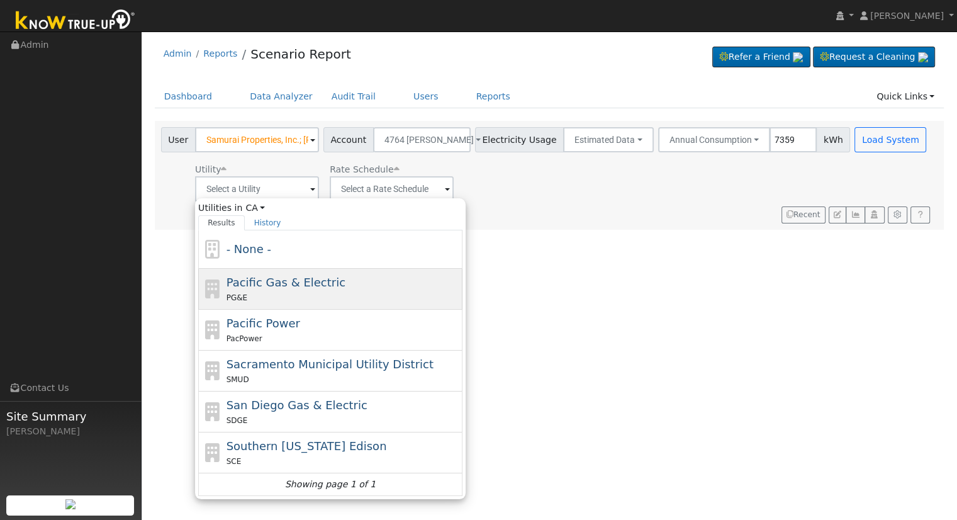
click at [279, 283] on span "Pacific Gas & Electric" at bounding box center [286, 282] width 119 height 13
type input "Pacific Gas & Electric"
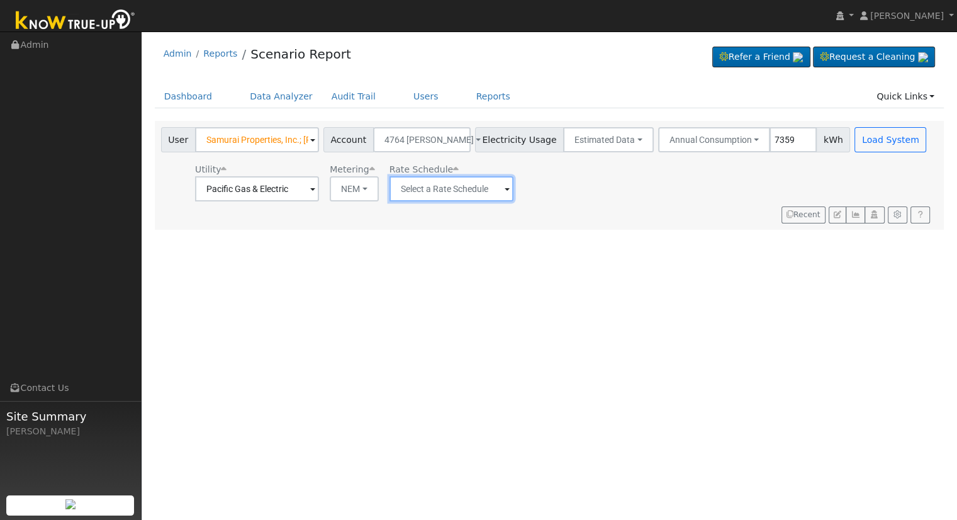
click at [434, 188] on input "text" at bounding box center [452, 188] width 124 height 25
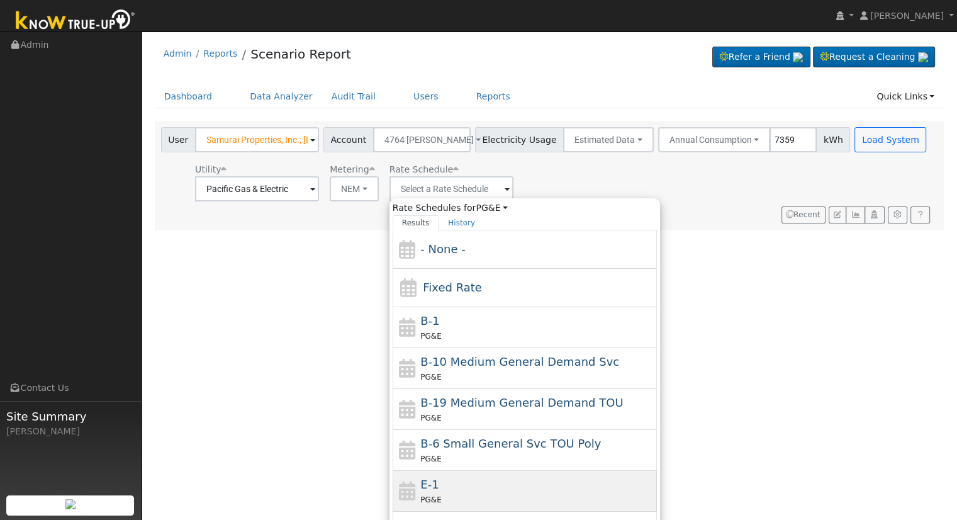
click at [443, 481] on div "E-1 PG&E" at bounding box center [538, 491] width 234 height 30
type input "E-1"
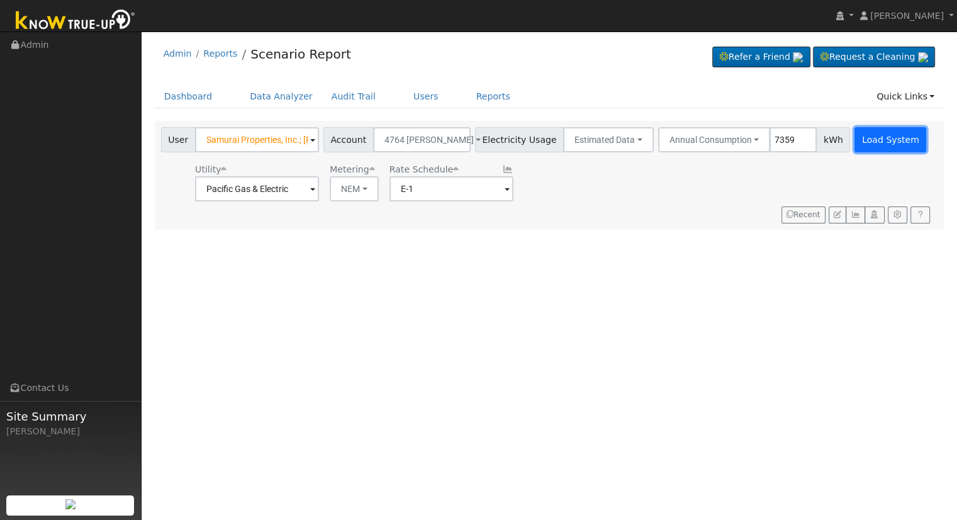
click at [879, 137] on button "Load System" at bounding box center [891, 139] width 72 height 25
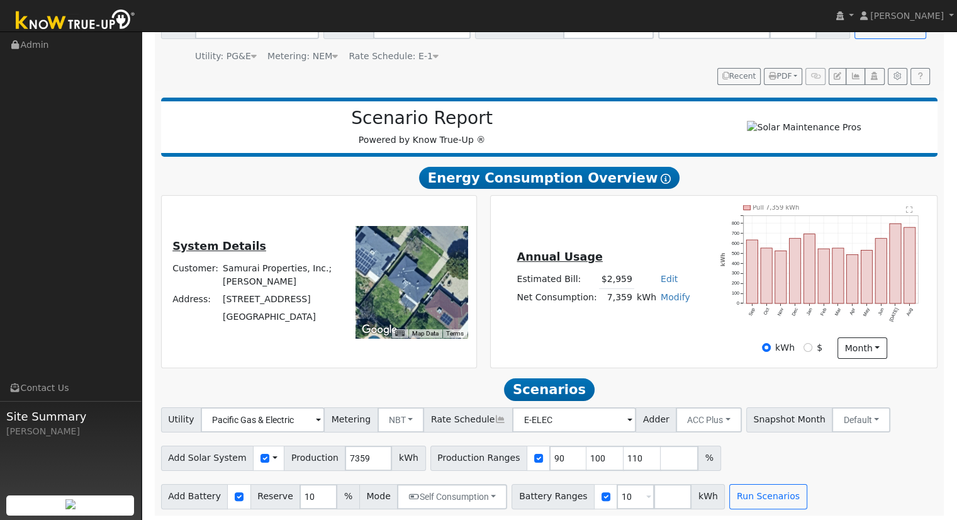
scroll to position [120, 0]
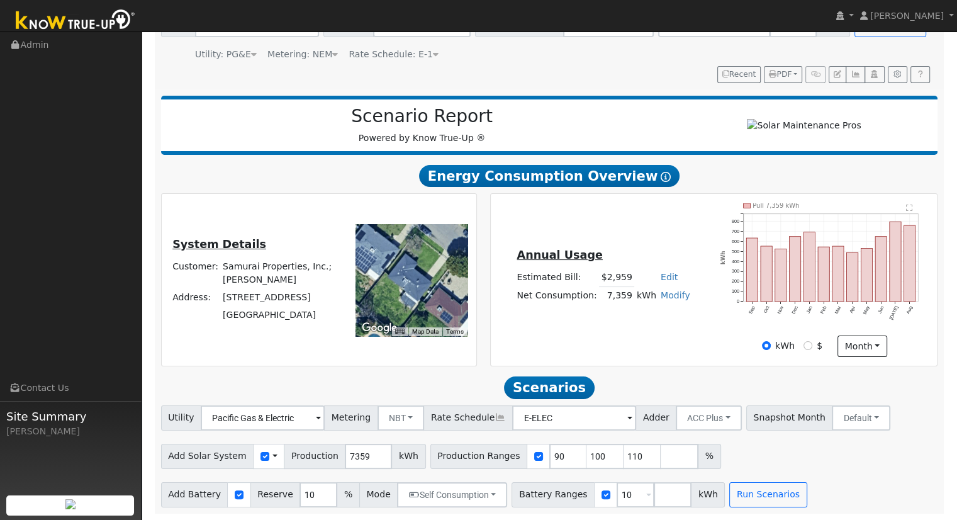
click at [662, 273] on link "Edit" at bounding box center [669, 277] width 17 height 10
type input "3120"
click at [633, 232] on div "Annual Usage Estimated Bill: $3,120 Edit Estimated Bill $ 3120 Annual Net Consu…" at bounding box center [714, 280] width 443 height 154
drag, startPoint x: 525, startPoint y: 346, endPoint x: 516, endPoint y: 337, distance: 12.5
click at [526, 346] on div "Annual Usage Estimated Bill: $3,120 Edit Estimated Bill $ 3120 Annual Net Consu…" at bounding box center [714, 280] width 443 height 154
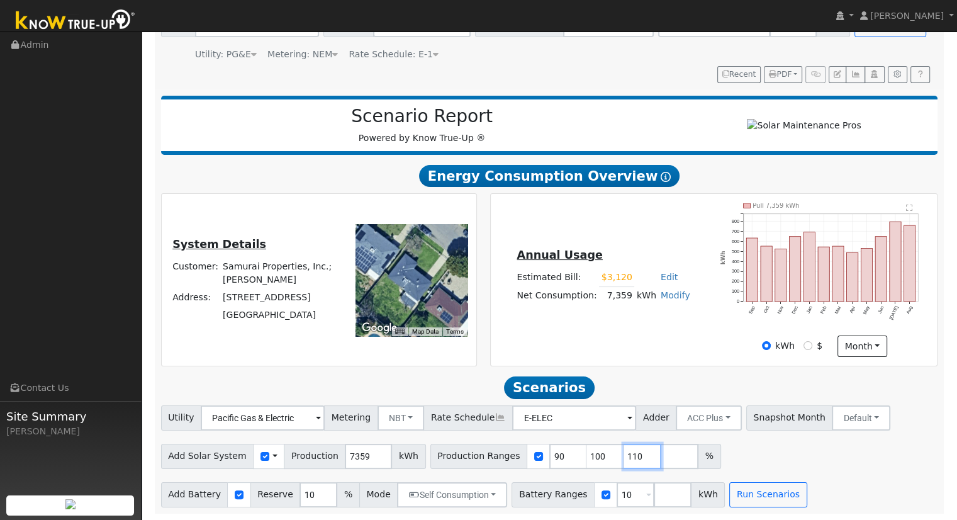
drag, startPoint x: 616, startPoint y: 453, endPoint x: 617, endPoint y: 446, distance: 7.0
click at [624, 452] on input "110" at bounding box center [643, 456] width 38 height 25
type input "1"
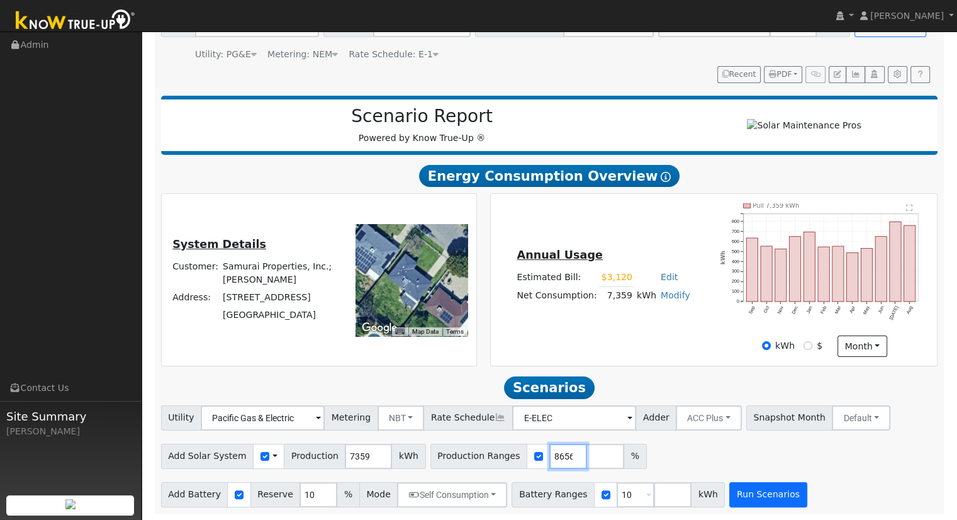
type input "116.15708656"
click at [733, 497] on button "Run Scenarios" at bounding box center [768, 494] width 77 height 25
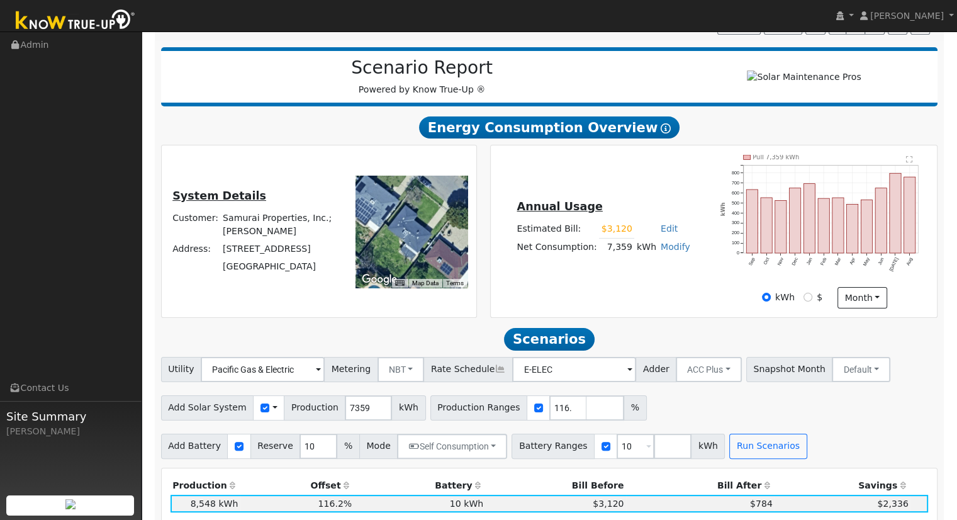
scroll to position [142, 0]
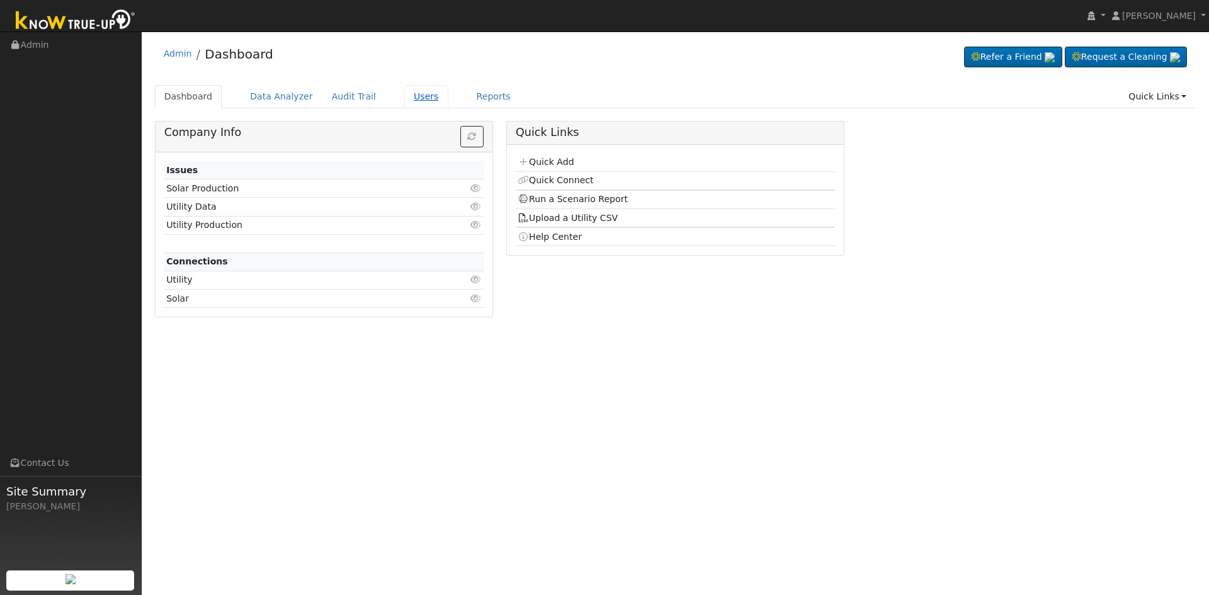
click at [410, 93] on link "Users" at bounding box center [426, 96] width 44 height 23
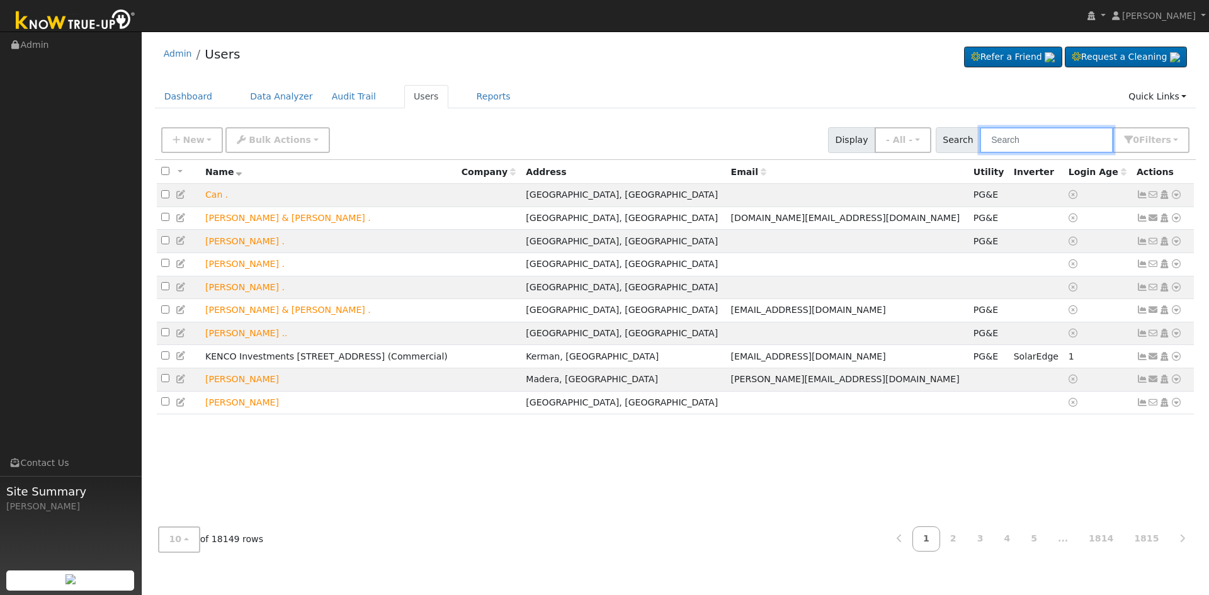
click at [1020, 131] on input "text" at bounding box center [1045, 140] width 133 height 26
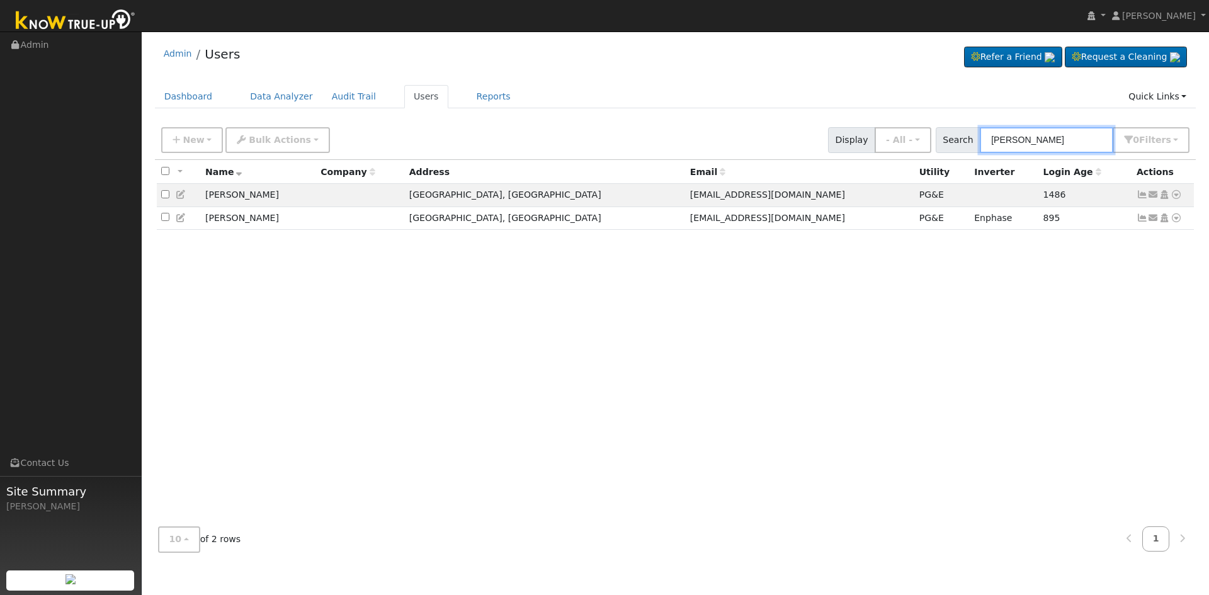
type input "[PERSON_NAME]"
click at [1175, 195] on icon at bounding box center [1175, 194] width 11 height 9
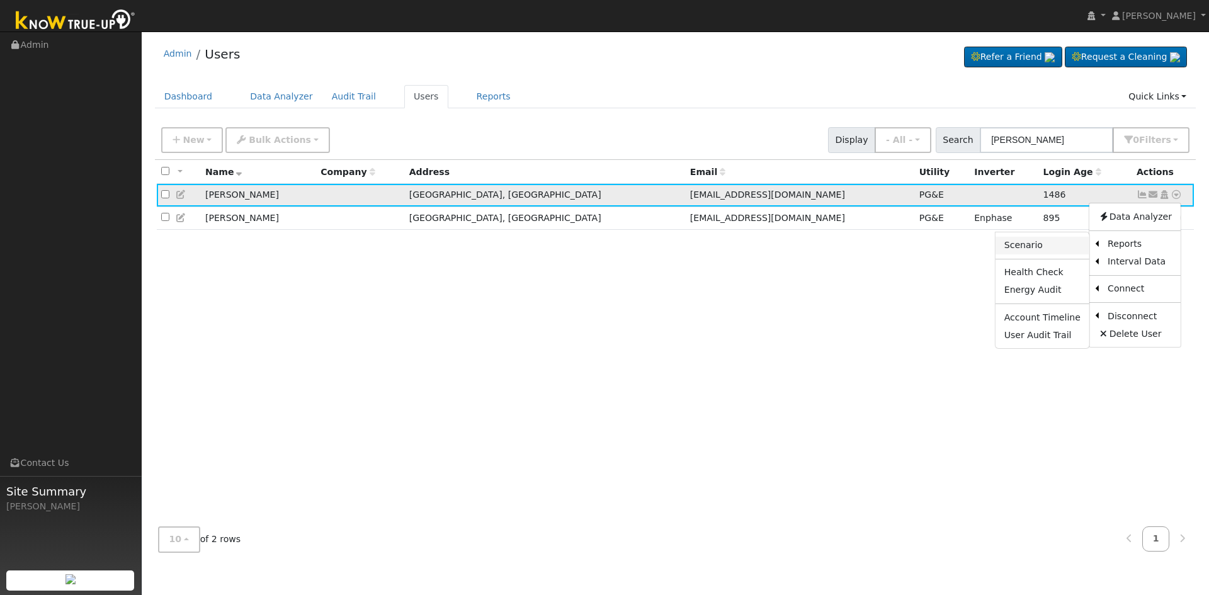
click at [1038, 246] on link "Scenario" at bounding box center [1042, 246] width 94 height 18
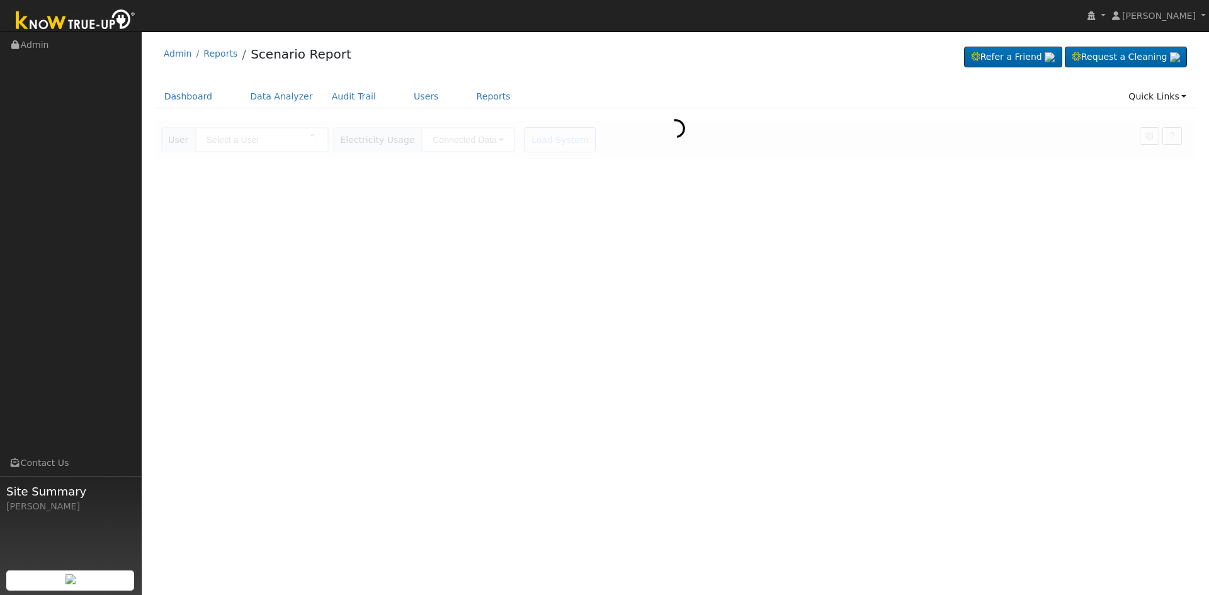
type input "[PERSON_NAME]"
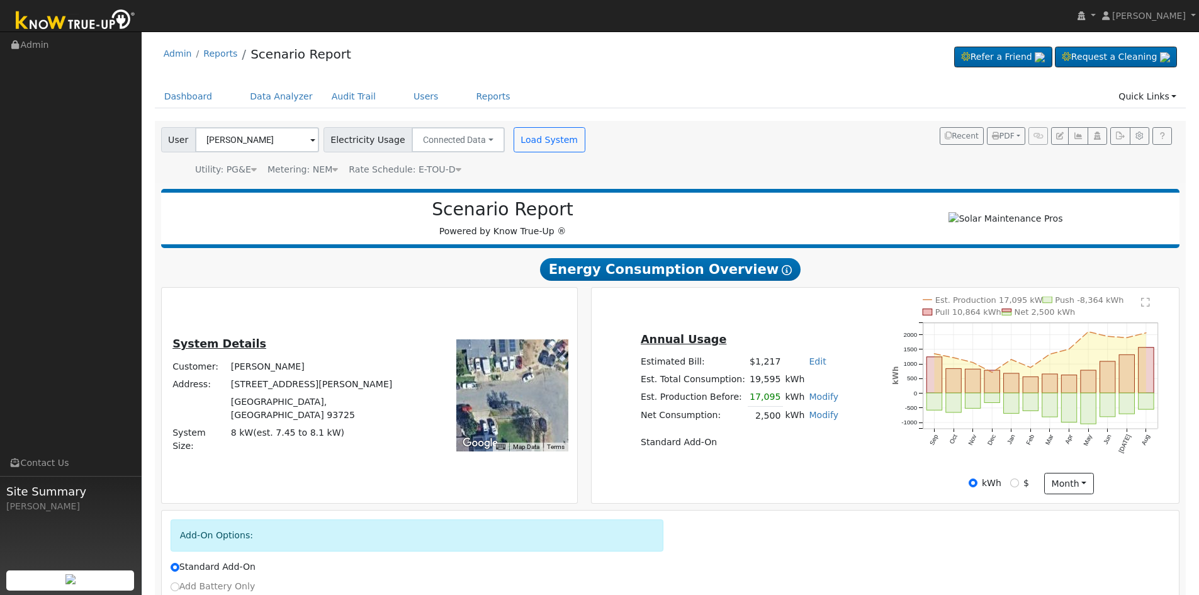
scroll to position [131, 0]
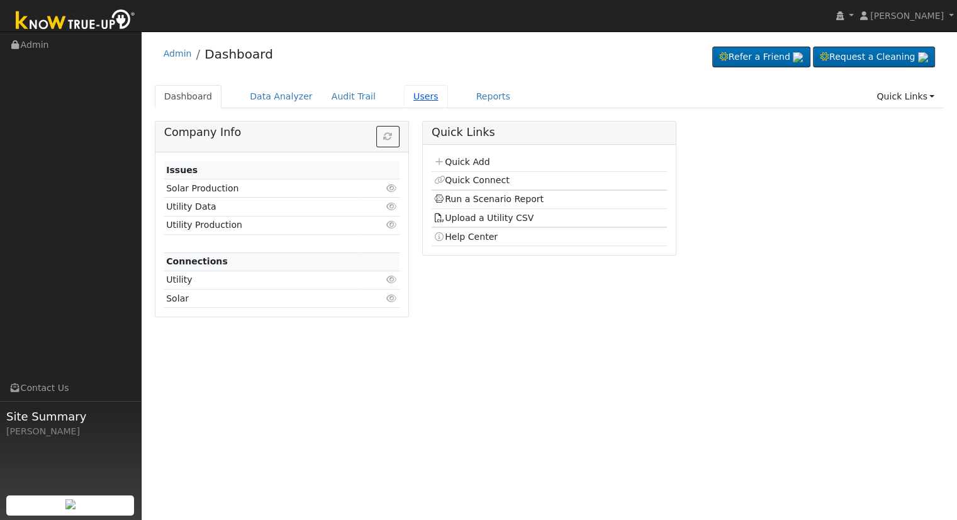
click at [404, 93] on link "Users" at bounding box center [426, 96] width 44 height 23
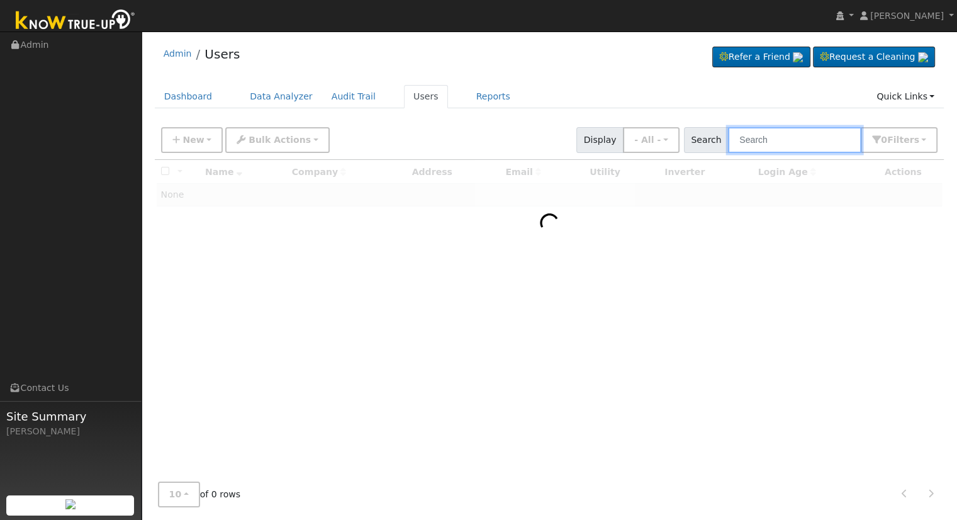
click at [793, 137] on input "text" at bounding box center [794, 140] width 133 height 26
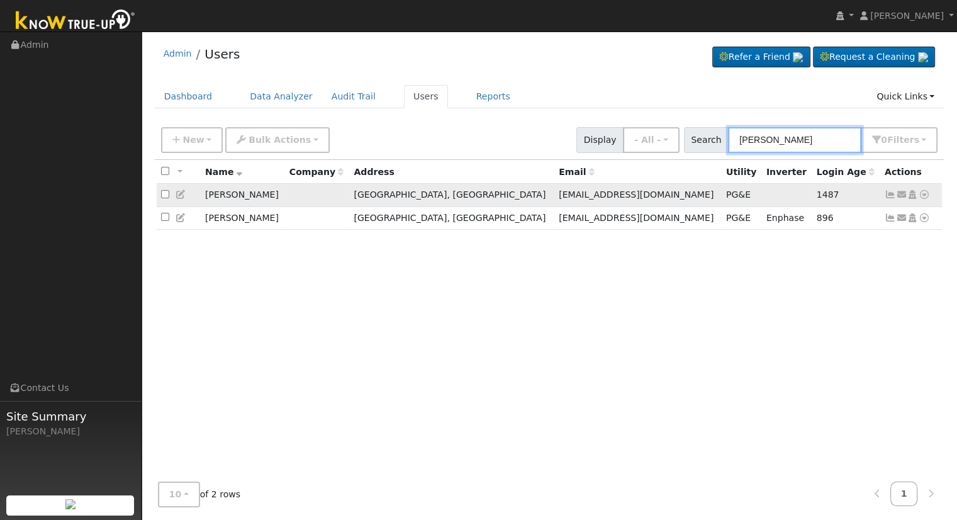
type input "michael chan"
click at [925, 193] on icon at bounding box center [924, 194] width 11 height 9
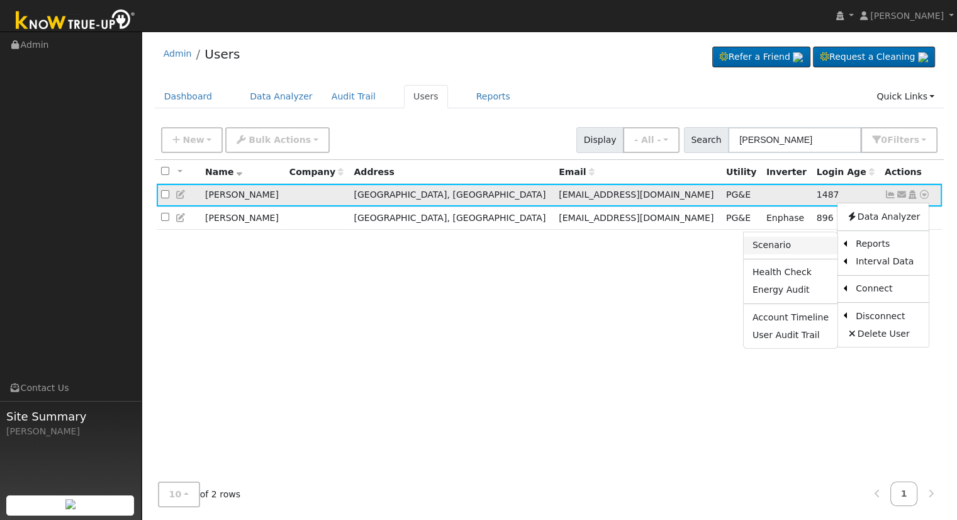
click at [799, 247] on link "Scenario" at bounding box center [791, 246] width 94 height 18
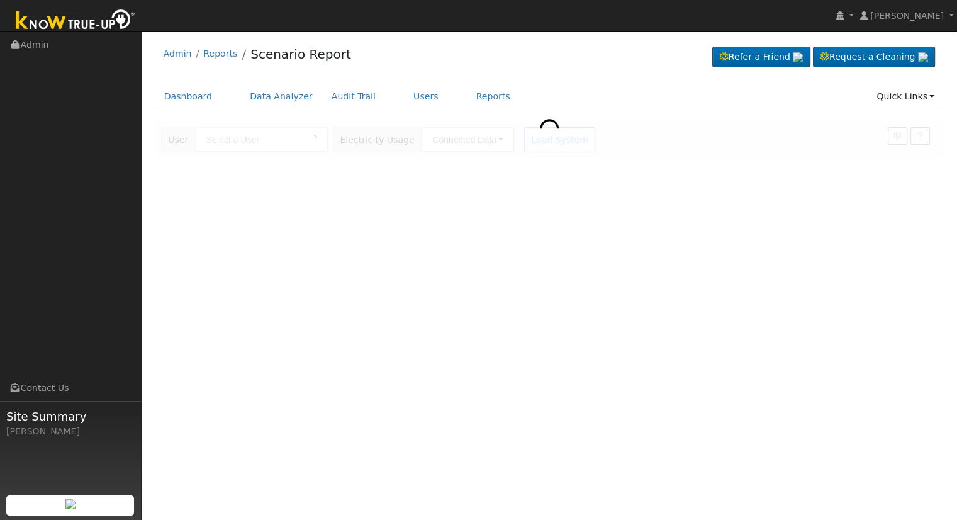
type input "[PERSON_NAME]"
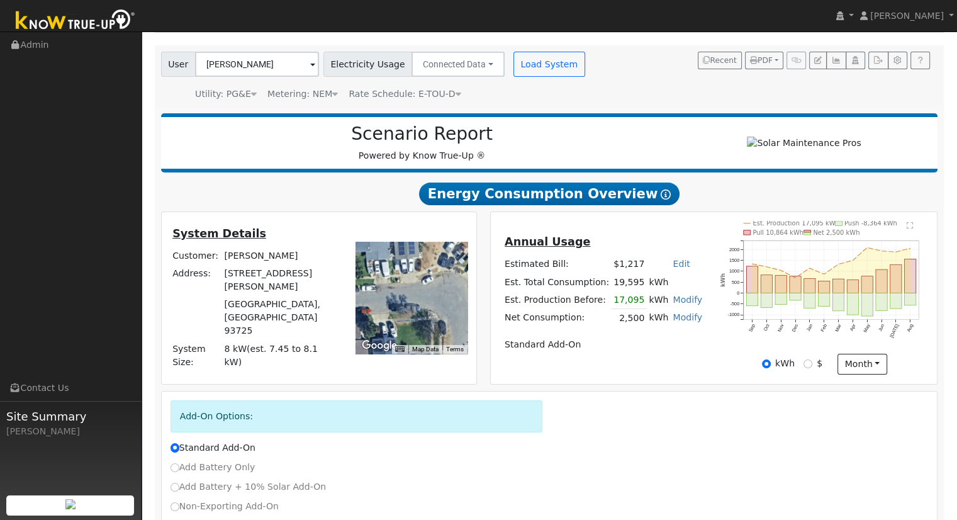
scroll to position [161, 0]
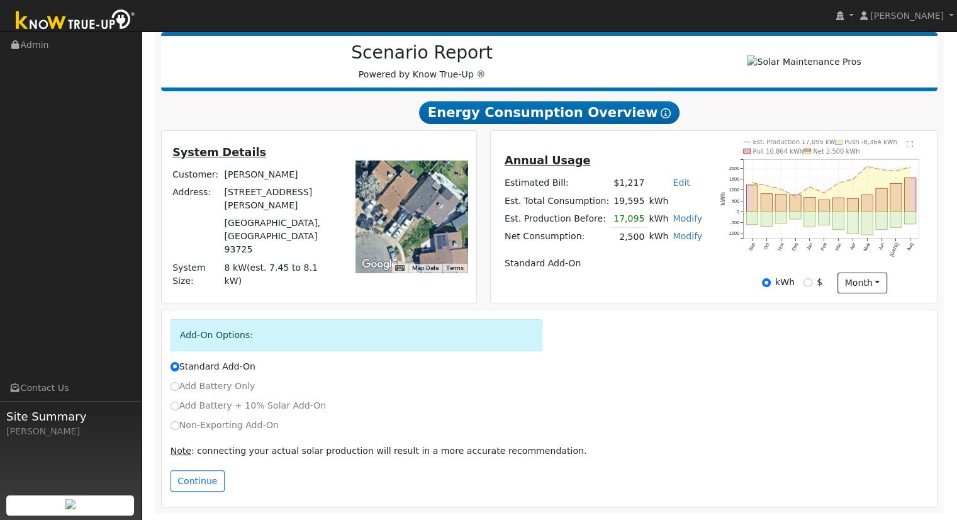
drag, startPoint x: 451, startPoint y: 212, endPoint x: 362, endPoint y: 256, distance: 99.1
click at [362, 256] on div at bounding box center [412, 217] width 112 height 112
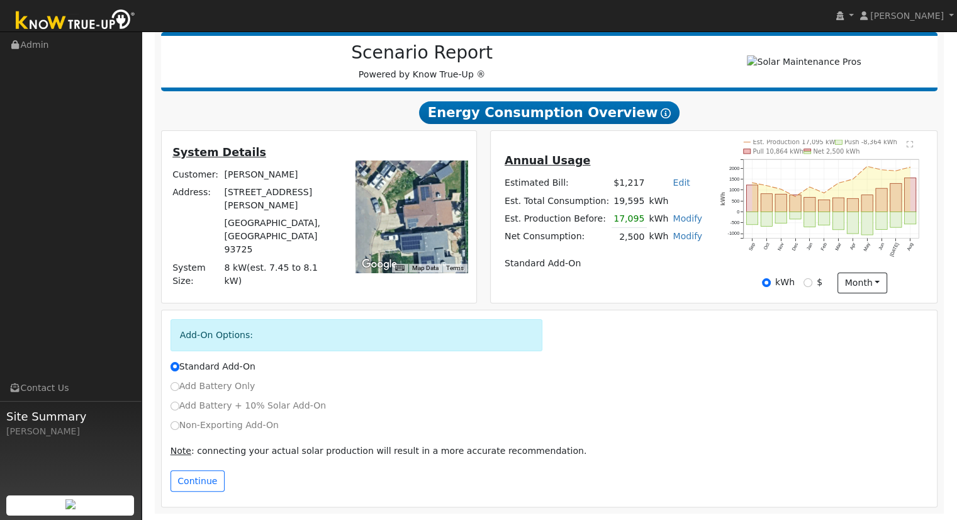
drag, startPoint x: 429, startPoint y: 240, endPoint x: 411, endPoint y: 186, distance: 56.5
click at [411, 187] on div at bounding box center [412, 217] width 112 height 112
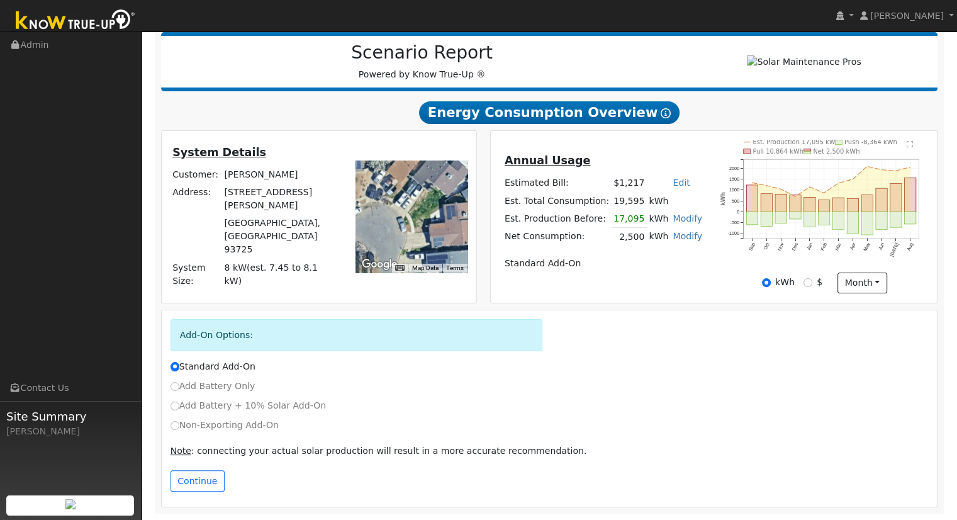
drag, startPoint x: 435, startPoint y: 213, endPoint x: 463, endPoint y: 212, distance: 28.3
click at [464, 215] on div at bounding box center [412, 217] width 112 height 112
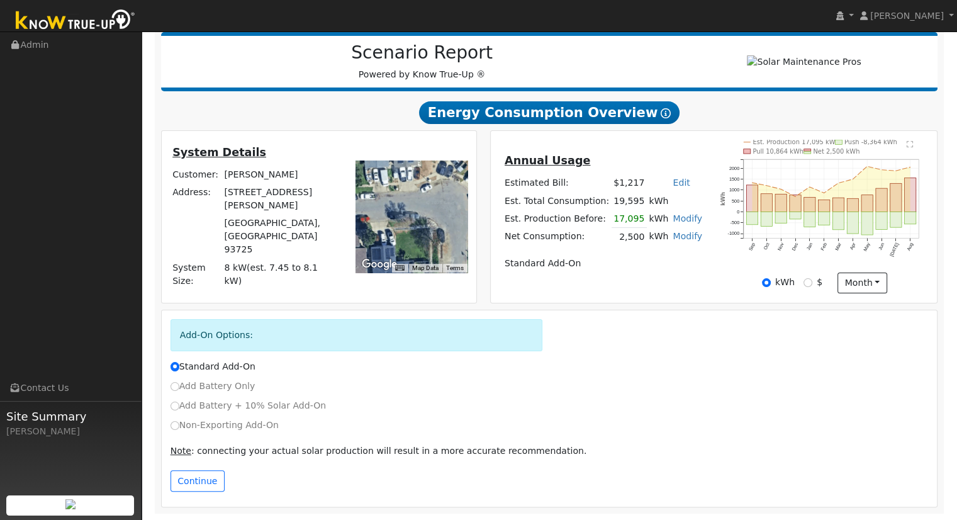
drag, startPoint x: 390, startPoint y: 229, endPoint x: 438, endPoint y: 206, distance: 52.9
click at [438, 206] on div at bounding box center [412, 217] width 112 height 112
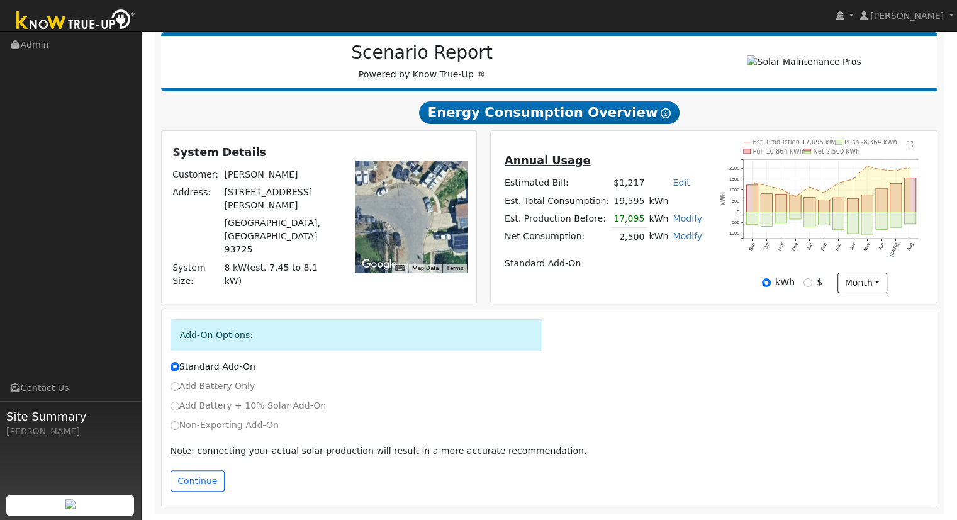
drag, startPoint x: 434, startPoint y: 210, endPoint x: 374, endPoint y: 217, distance: 60.2
click at [375, 217] on div at bounding box center [412, 217] width 112 height 112
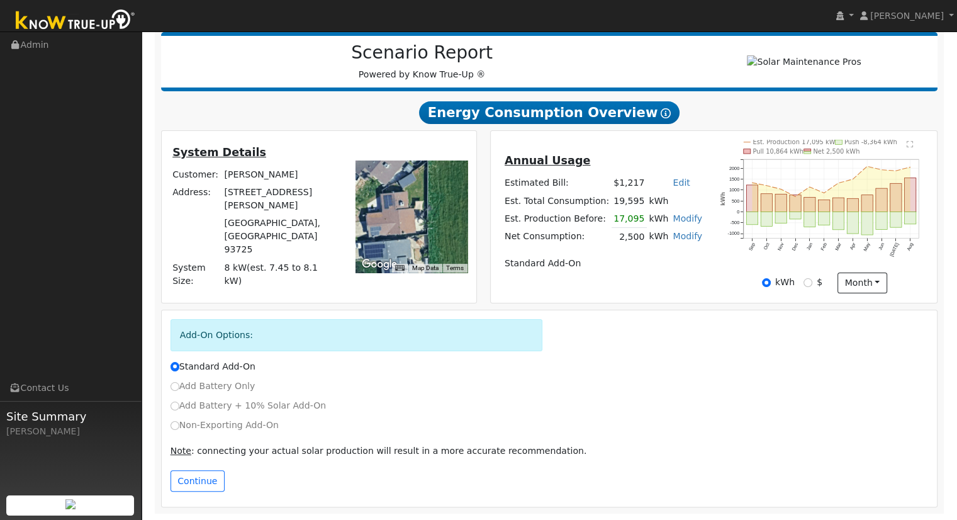
drag, startPoint x: 402, startPoint y: 217, endPoint x: 463, endPoint y: 196, distance: 65.3
click at [454, 197] on div at bounding box center [412, 217] width 112 height 112
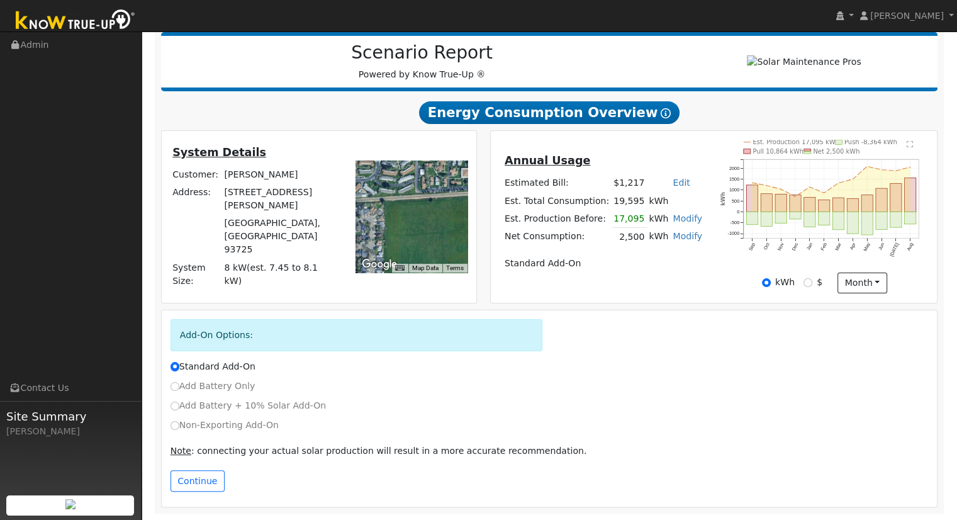
drag, startPoint x: 418, startPoint y: 223, endPoint x: 381, endPoint y: 223, distance: 37.1
click at [358, 222] on div at bounding box center [412, 217] width 112 height 112
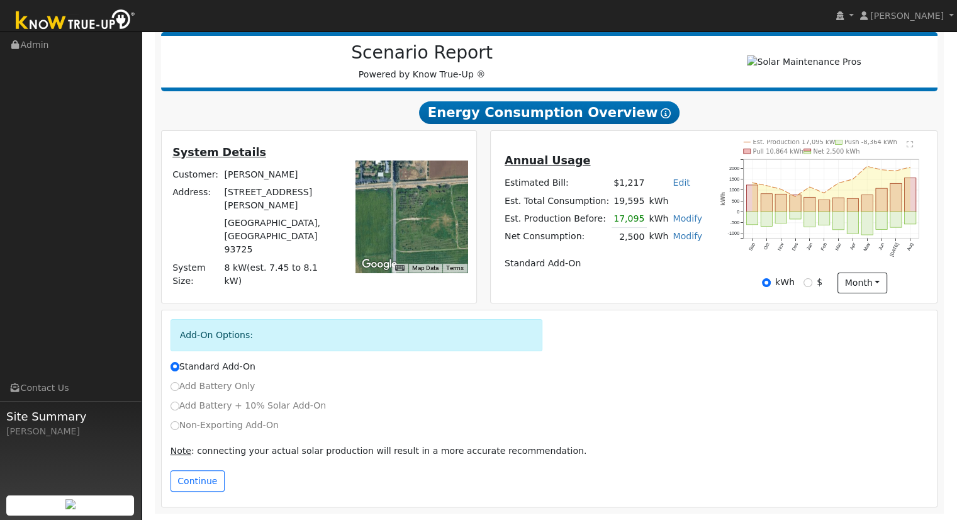
drag, startPoint x: 430, startPoint y: 223, endPoint x: 380, endPoint y: 220, distance: 49.8
click at [380, 221] on div at bounding box center [412, 217] width 112 height 112
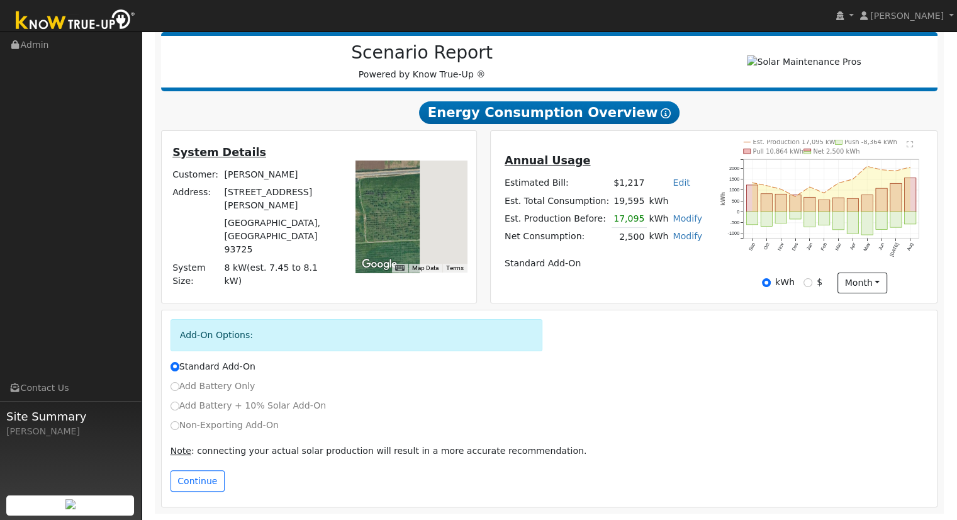
drag, startPoint x: 465, startPoint y: 222, endPoint x: 368, endPoint y: 216, distance: 97.7
click at [373, 216] on div at bounding box center [412, 217] width 112 height 112
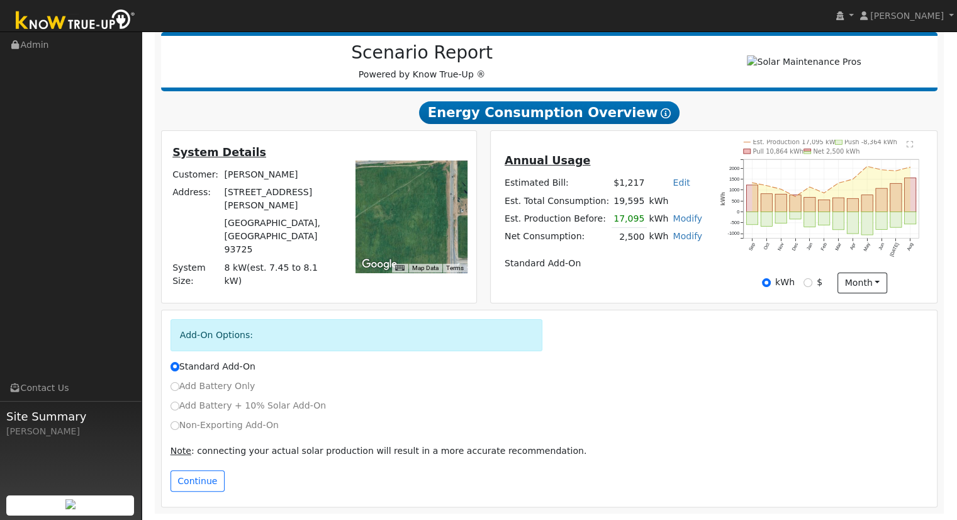
drag, startPoint x: 446, startPoint y: 218, endPoint x: 376, endPoint y: 218, distance: 69.2
click at [376, 218] on div at bounding box center [412, 217] width 112 height 112
drag, startPoint x: 437, startPoint y: 220, endPoint x: 370, endPoint y: 221, distance: 66.7
click at [372, 222] on div at bounding box center [412, 217] width 112 height 112
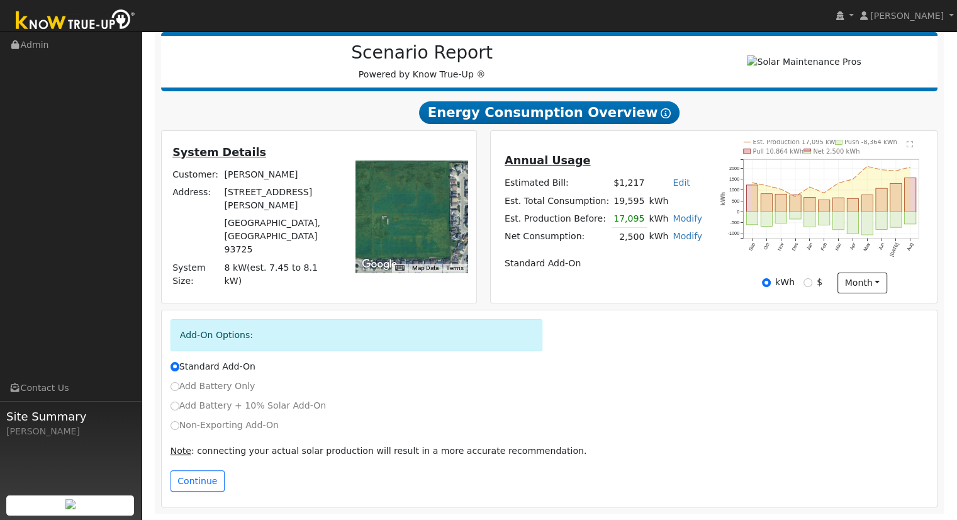
drag, startPoint x: 449, startPoint y: 223, endPoint x: 397, endPoint y: 220, distance: 51.8
click at [405, 220] on div at bounding box center [412, 217] width 112 height 112
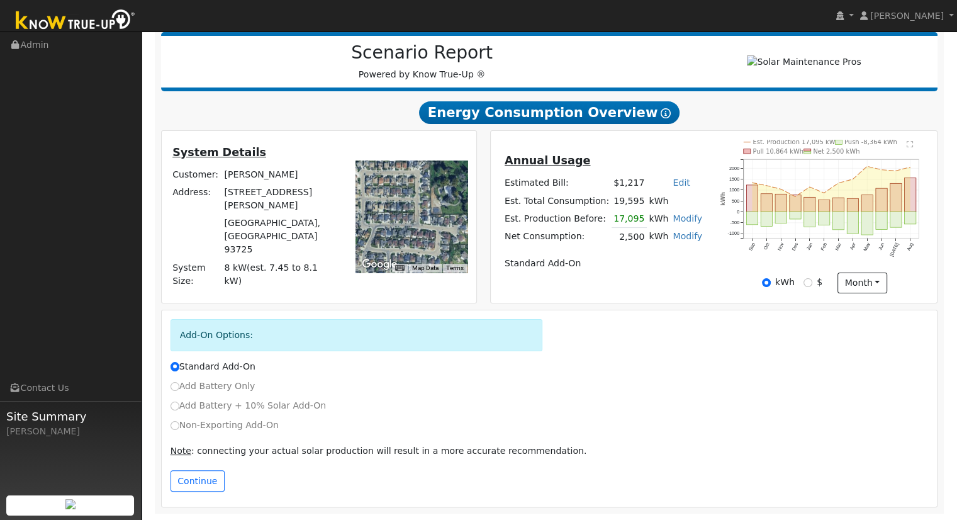
drag, startPoint x: 458, startPoint y: 222, endPoint x: 399, endPoint y: 221, distance: 59.2
click at [399, 221] on div at bounding box center [412, 217] width 112 height 112
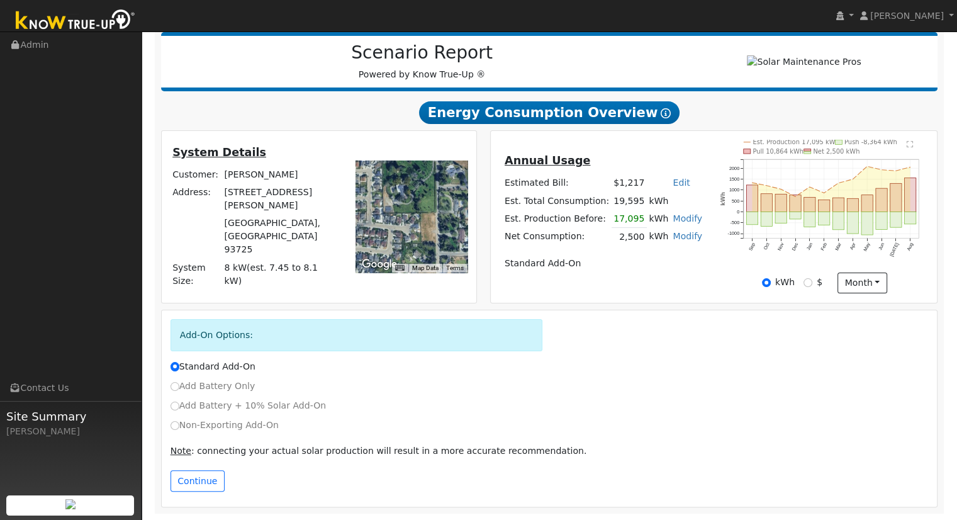
drag, startPoint x: 435, startPoint y: 232, endPoint x: 383, endPoint y: 230, distance: 52.3
click at [383, 230] on div at bounding box center [412, 217] width 112 height 112
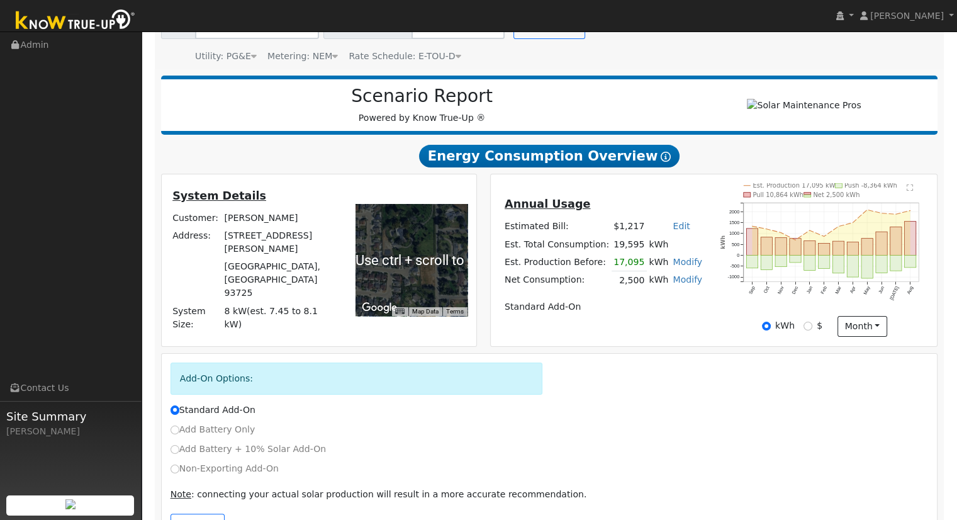
scroll to position [98, 0]
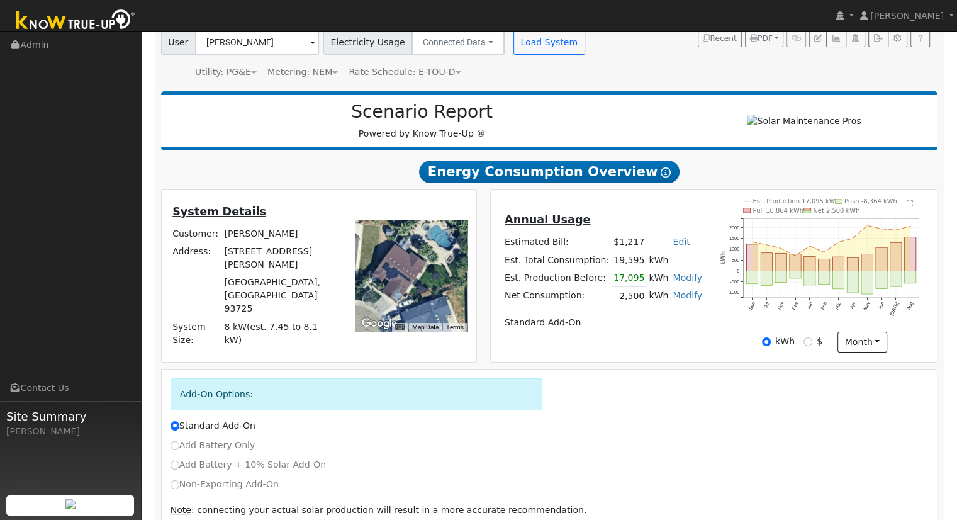
drag, startPoint x: 423, startPoint y: 258, endPoint x: 403, endPoint y: 283, distance: 31.8
click at [403, 283] on div at bounding box center [412, 276] width 112 height 112
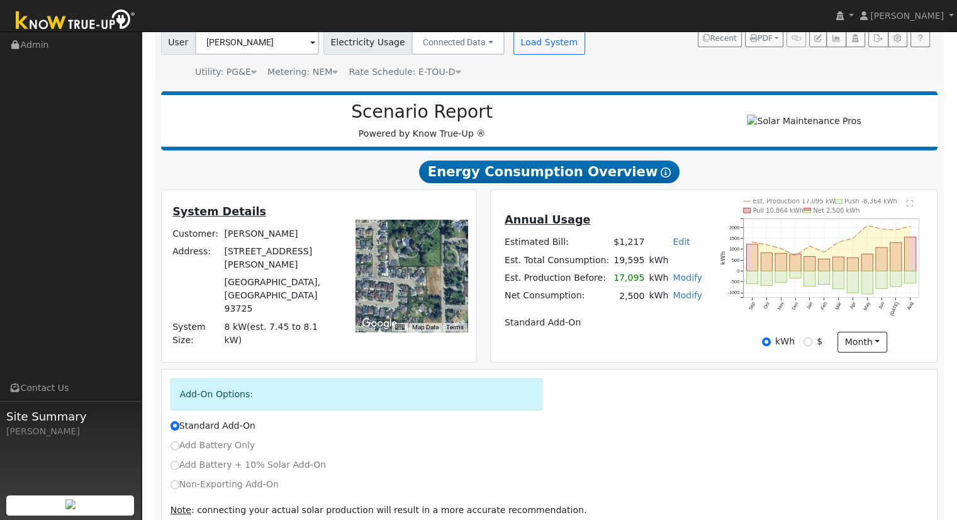
click at [422, 285] on div at bounding box center [412, 276] width 112 height 112
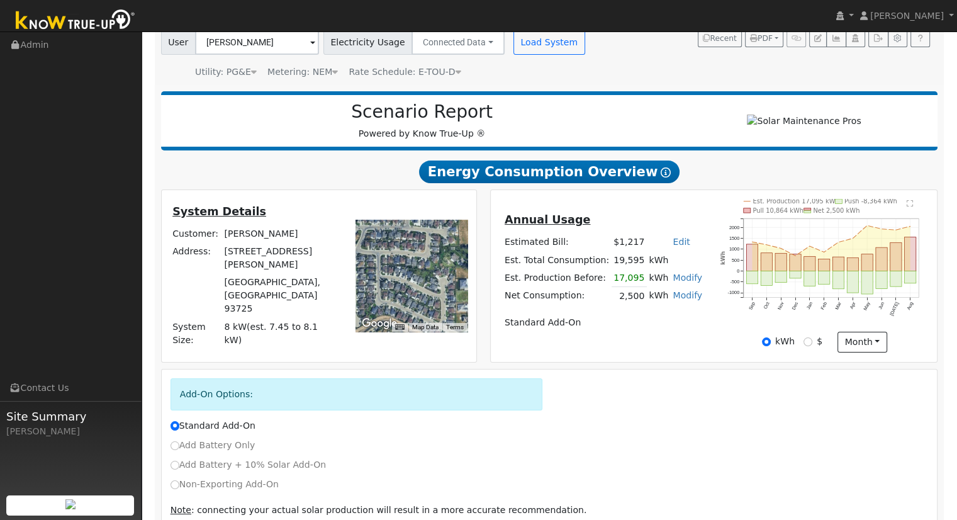
drag, startPoint x: 392, startPoint y: 291, endPoint x: 425, endPoint y: 240, distance: 61.5
click at [425, 240] on div at bounding box center [412, 276] width 112 height 112
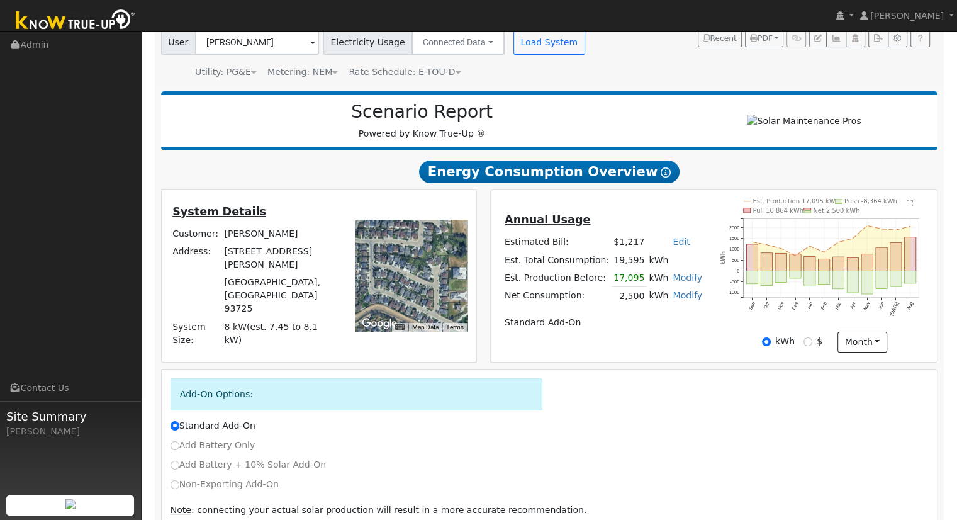
drag, startPoint x: 443, startPoint y: 283, endPoint x: 436, endPoint y: 269, distance: 16.3
click at [436, 269] on div at bounding box center [412, 276] width 112 height 112
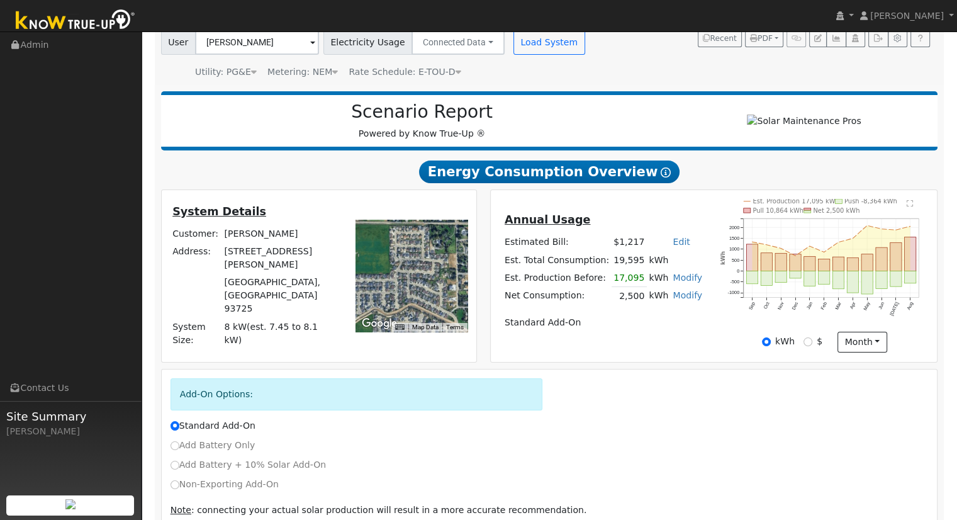
drag, startPoint x: 419, startPoint y: 249, endPoint x: 422, endPoint y: 270, distance: 21.6
click at [422, 270] on div at bounding box center [412, 276] width 112 height 112
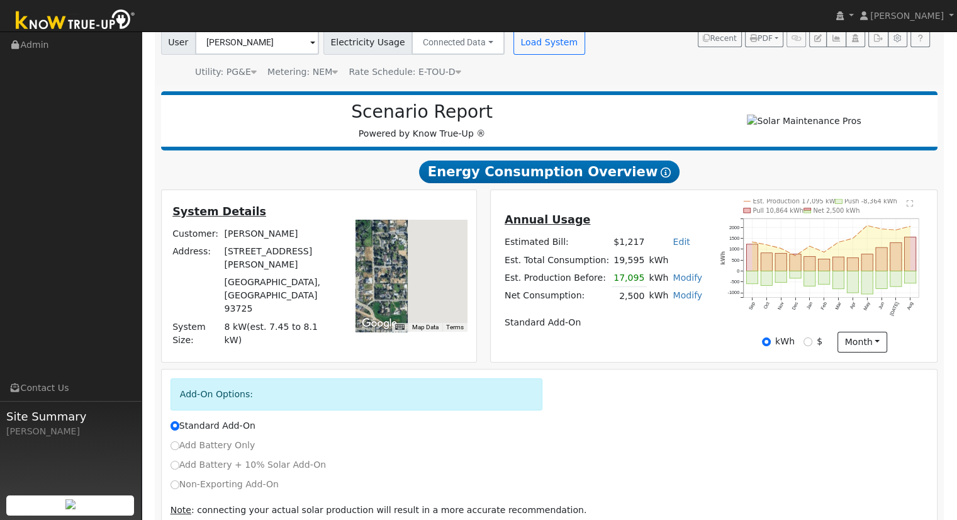
drag, startPoint x: 453, startPoint y: 274, endPoint x: 348, endPoint y: 267, distance: 105.4
click at [348, 267] on div "To navigate the map with touch gestures double-tap and hold your finger on the …" at bounding box center [409, 276] width 129 height 154
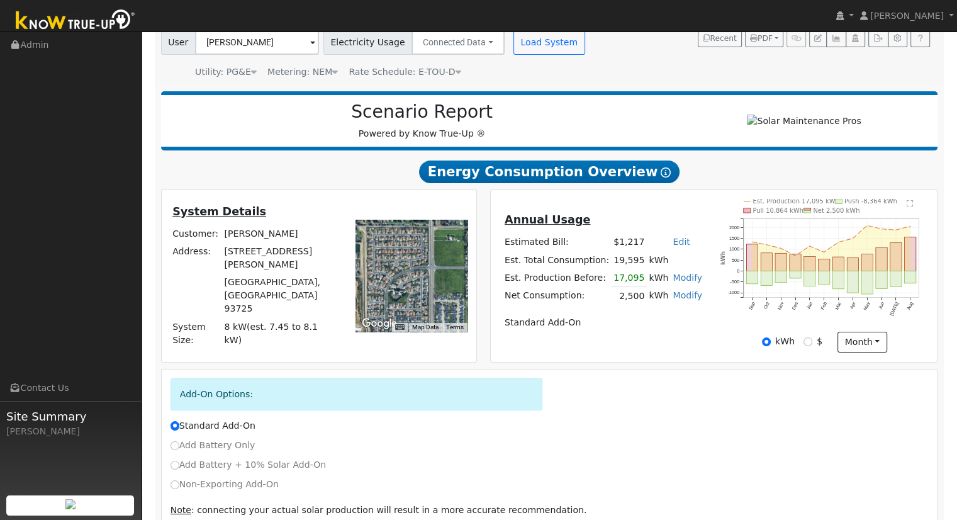
drag, startPoint x: 444, startPoint y: 272, endPoint x: 380, endPoint y: 283, distance: 65.1
click at [380, 283] on div at bounding box center [412, 276] width 112 height 112
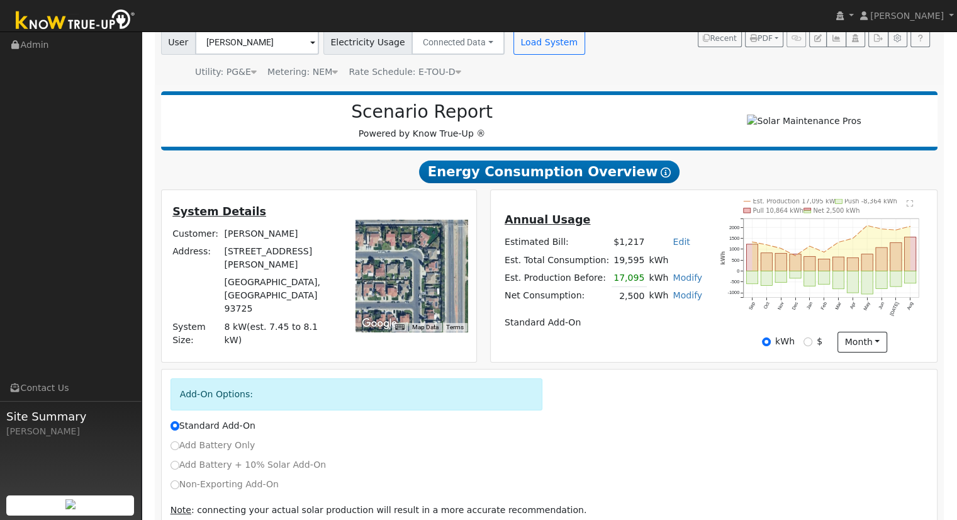
drag, startPoint x: 421, startPoint y: 272, endPoint x: 419, endPoint y: 307, distance: 34.7
click at [419, 307] on div at bounding box center [412, 276] width 112 height 112
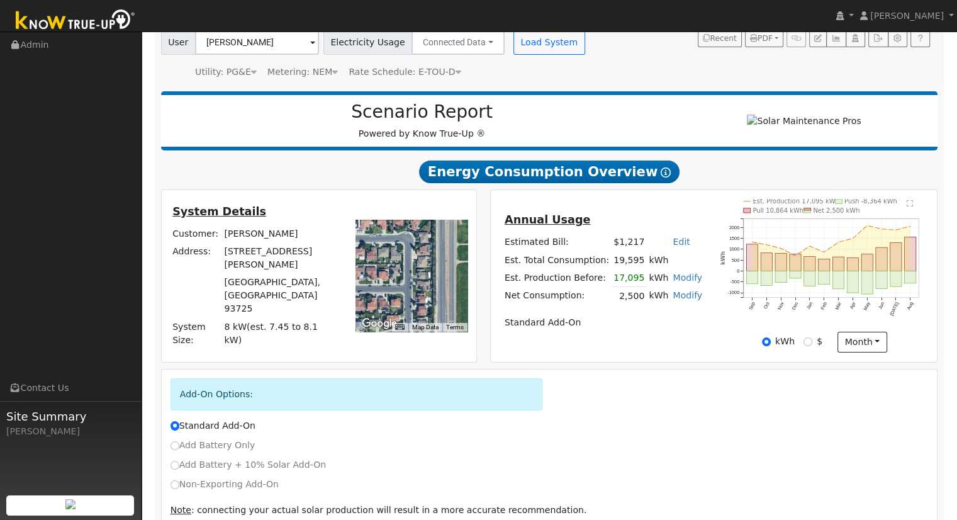
drag, startPoint x: 410, startPoint y: 300, endPoint x: 413, endPoint y: 253, distance: 46.7
click at [413, 253] on div at bounding box center [412, 276] width 112 height 112
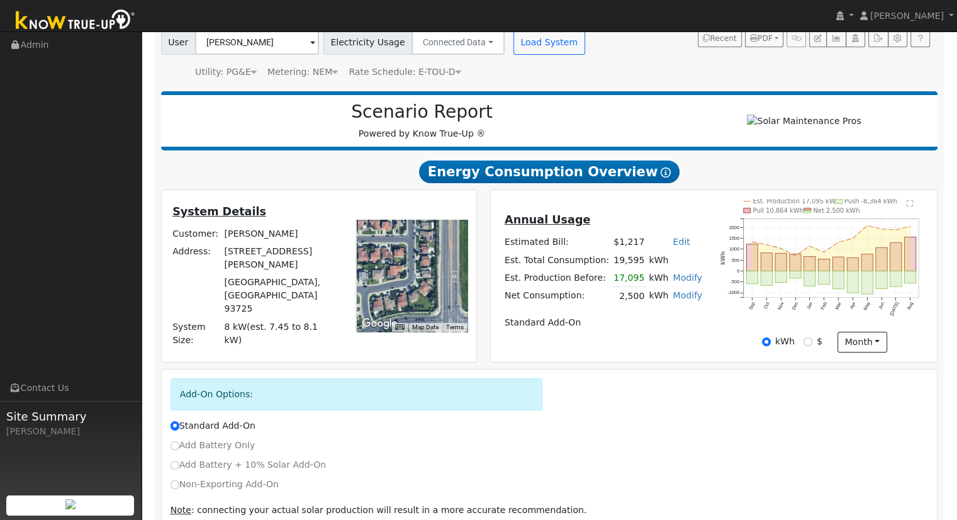
drag, startPoint x: 408, startPoint y: 293, endPoint x: 412, endPoint y: 251, distance: 41.8
click at [412, 252] on div at bounding box center [412, 276] width 112 height 112
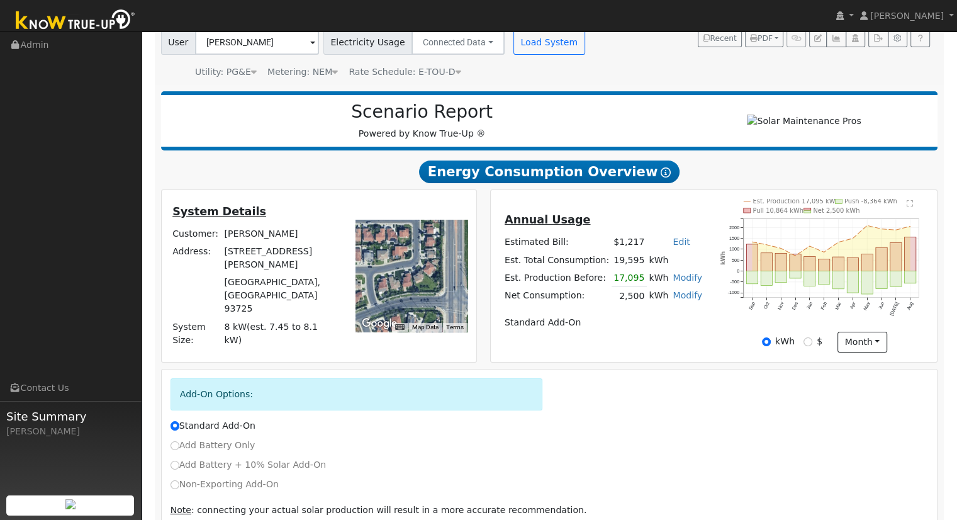
drag, startPoint x: 412, startPoint y: 293, endPoint x: 416, endPoint y: 252, distance: 40.5
click at [416, 252] on div at bounding box center [412, 276] width 112 height 112
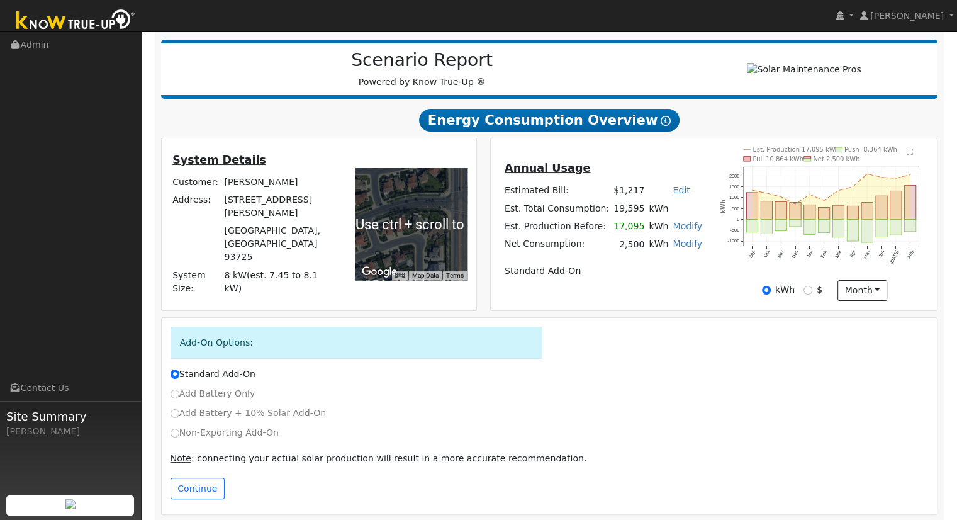
scroll to position [161, 0]
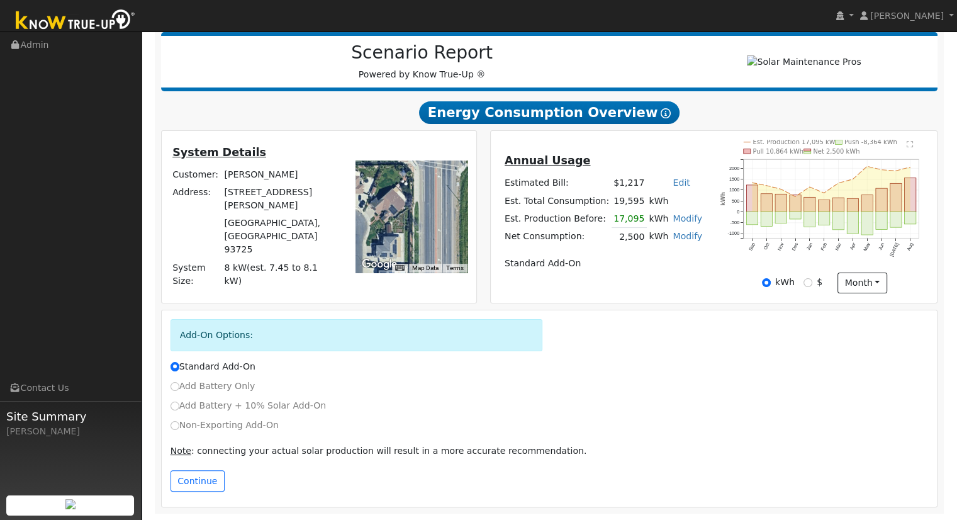
drag, startPoint x: 422, startPoint y: 201, endPoint x: 383, endPoint y: 220, distance: 43.7
click at [382, 220] on div at bounding box center [412, 217] width 112 height 112
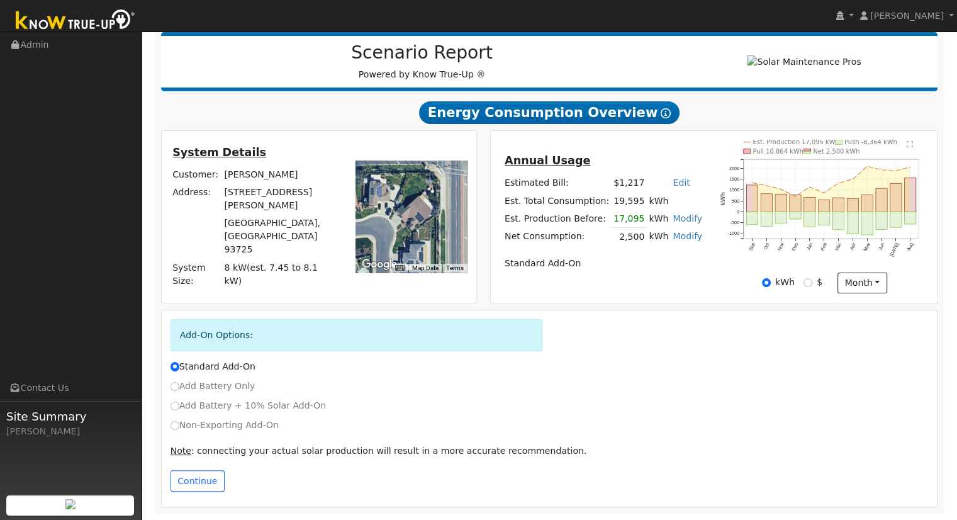
drag, startPoint x: 374, startPoint y: 223, endPoint x: 404, endPoint y: 226, distance: 30.3
click at [404, 226] on div at bounding box center [412, 217] width 112 height 112
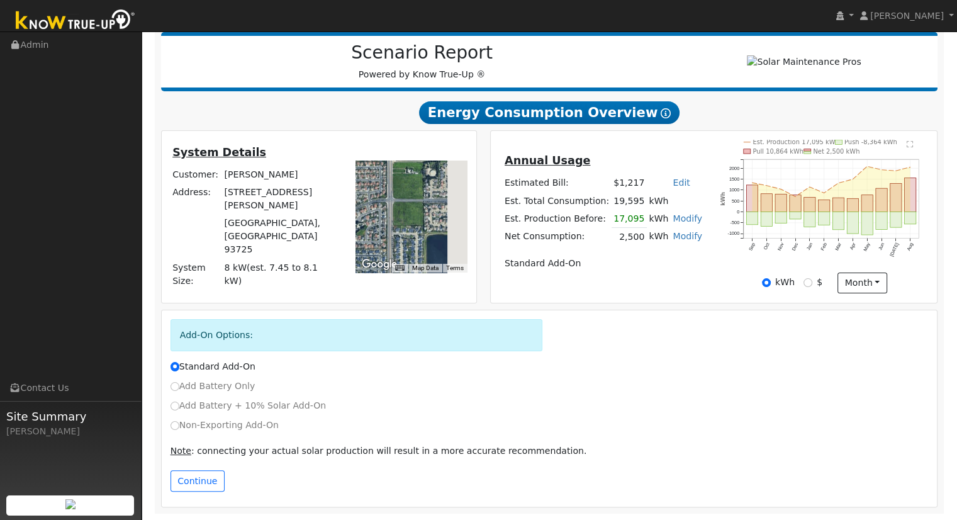
drag, startPoint x: 446, startPoint y: 239, endPoint x: 393, endPoint y: 224, distance: 55.6
click at [393, 224] on div at bounding box center [412, 217] width 112 height 112
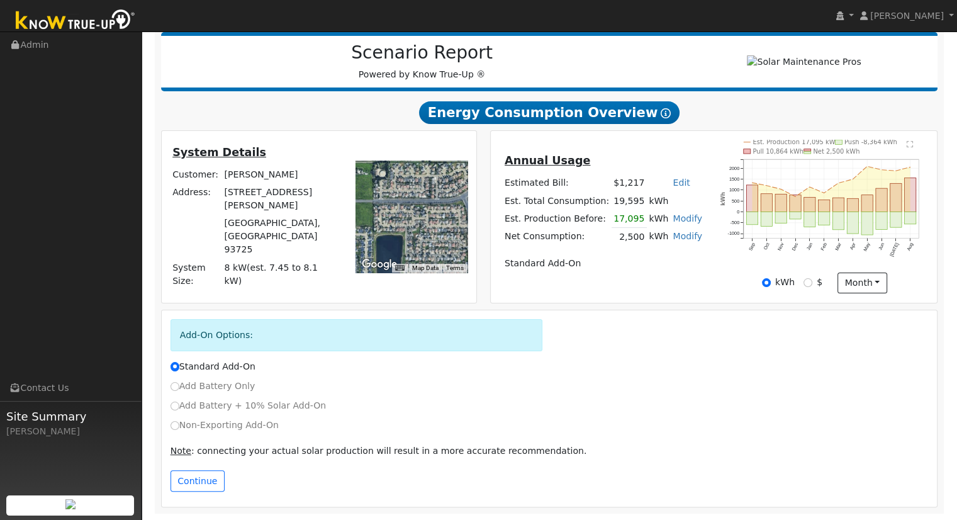
drag, startPoint x: 443, startPoint y: 225, endPoint x: 397, endPoint y: 224, distance: 45.3
click at [397, 224] on div at bounding box center [412, 217] width 112 height 112
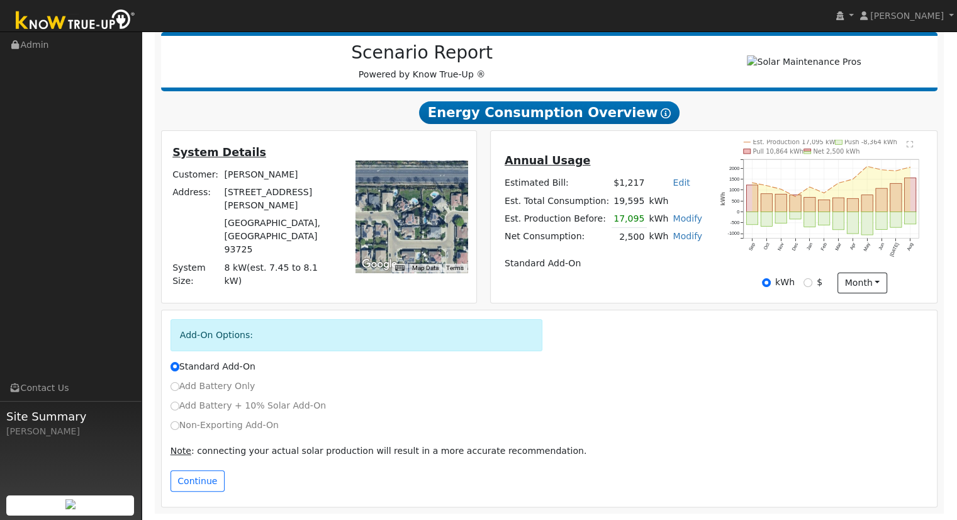
drag, startPoint x: 431, startPoint y: 201, endPoint x: 375, endPoint y: 225, distance: 60.1
click at [375, 226] on div at bounding box center [412, 217] width 112 height 112
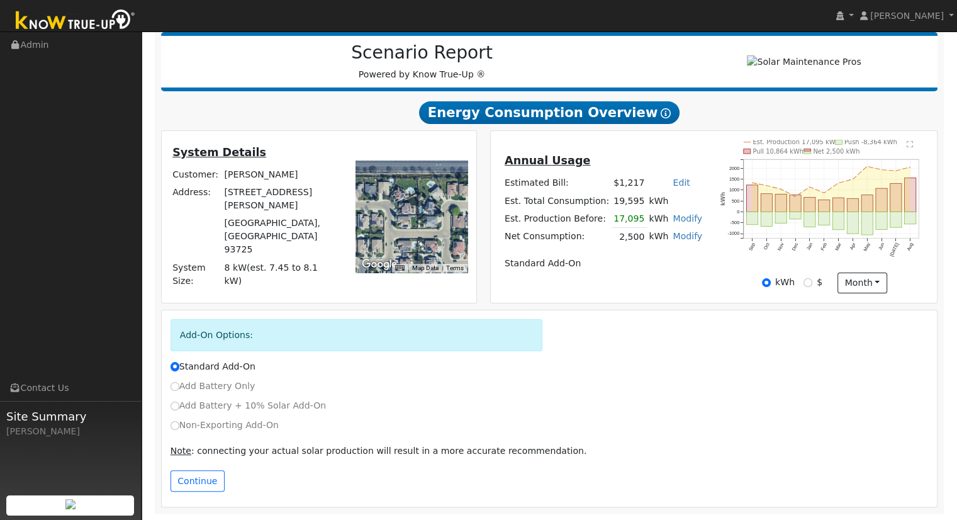
drag, startPoint x: 393, startPoint y: 239, endPoint x: 410, endPoint y: 167, distance: 74.4
click at [409, 169] on div at bounding box center [412, 217] width 112 height 112
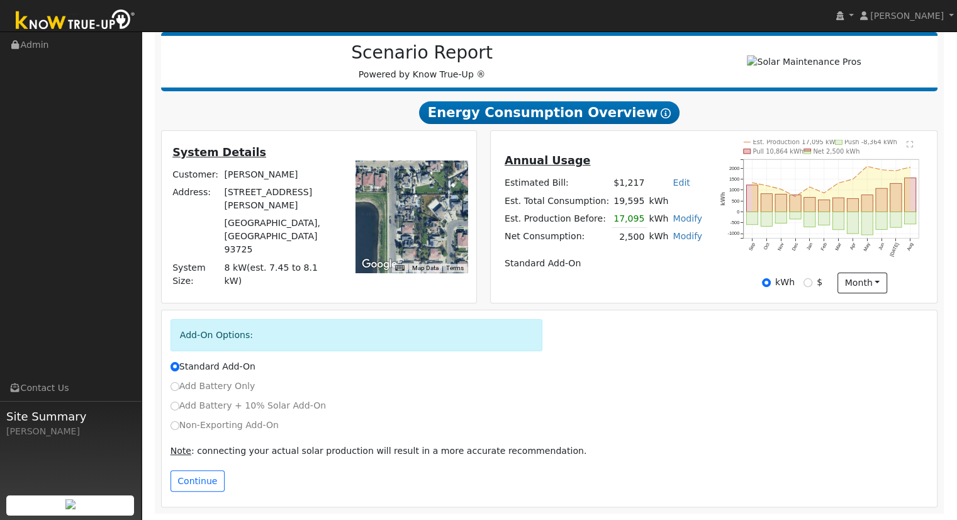
drag, startPoint x: 399, startPoint y: 212, endPoint x: 422, endPoint y: 168, distance: 49.3
click at [422, 169] on div at bounding box center [412, 217] width 112 height 112
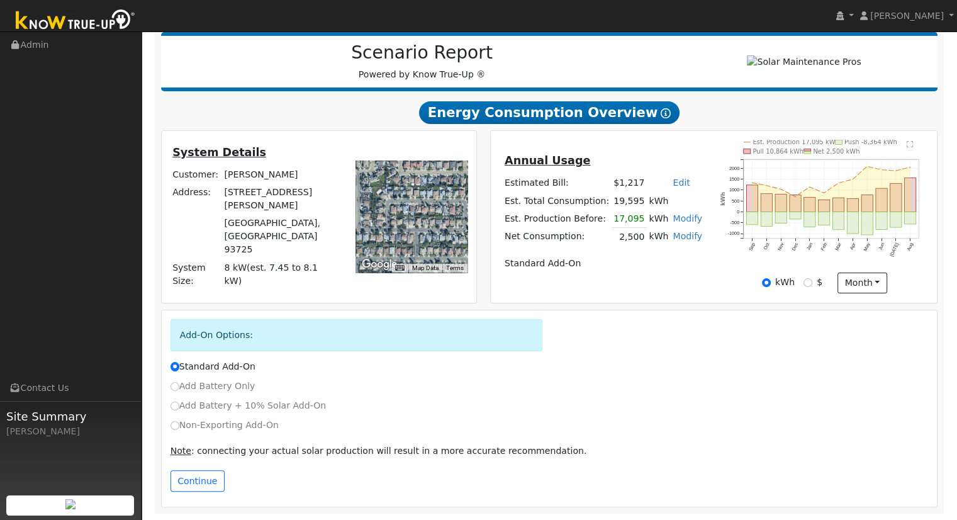
drag, startPoint x: 424, startPoint y: 237, endPoint x: 373, endPoint y: 237, distance: 51.0
click at [373, 237] on div at bounding box center [412, 217] width 112 height 112
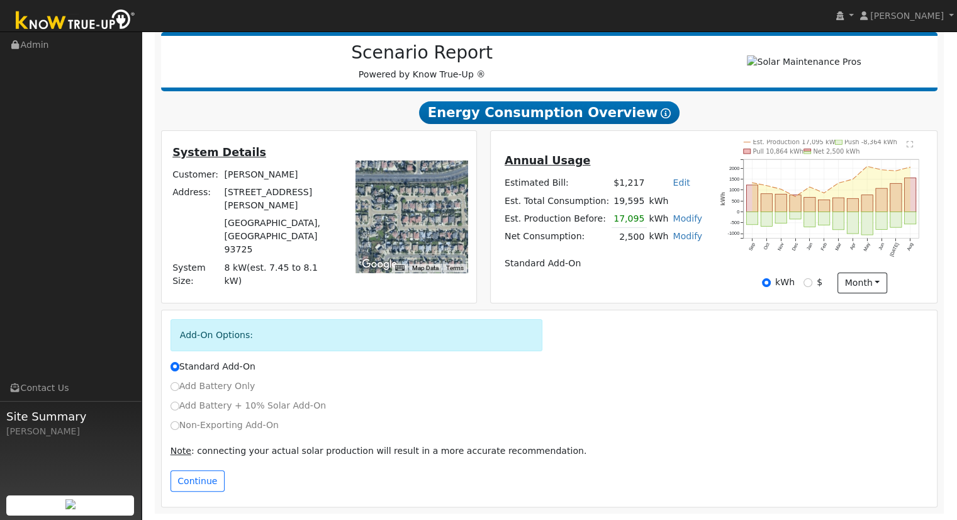
drag, startPoint x: 415, startPoint y: 188, endPoint x: 415, endPoint y: 244, distance: 56.7
click at [415, 244] on div at bounding box center [412, 217] width 112 height 112
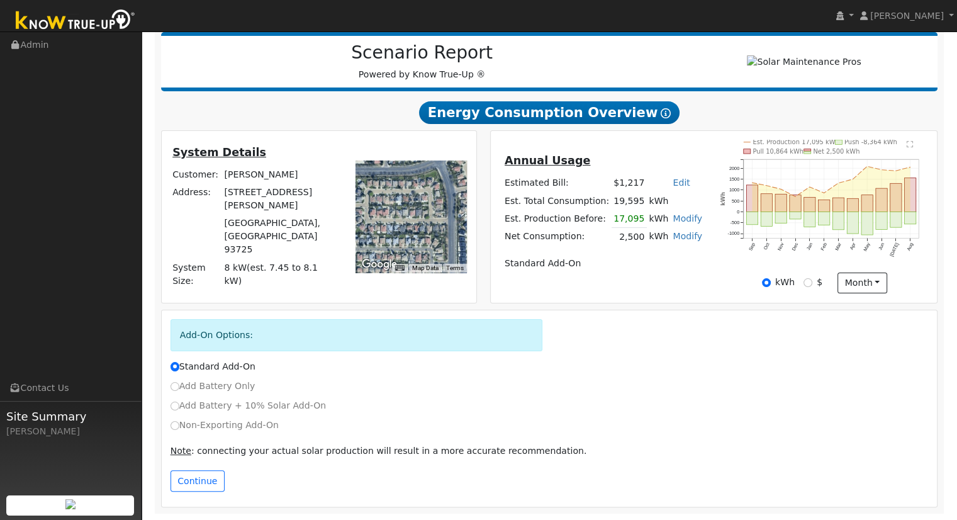
drag, startPoint x: 428, startPoint y: 232, endPoint x: 387, endPoint y: 223, distance: 42.6
click at [387, 223] on div at bounding box center [412, 217] width 112 height 112
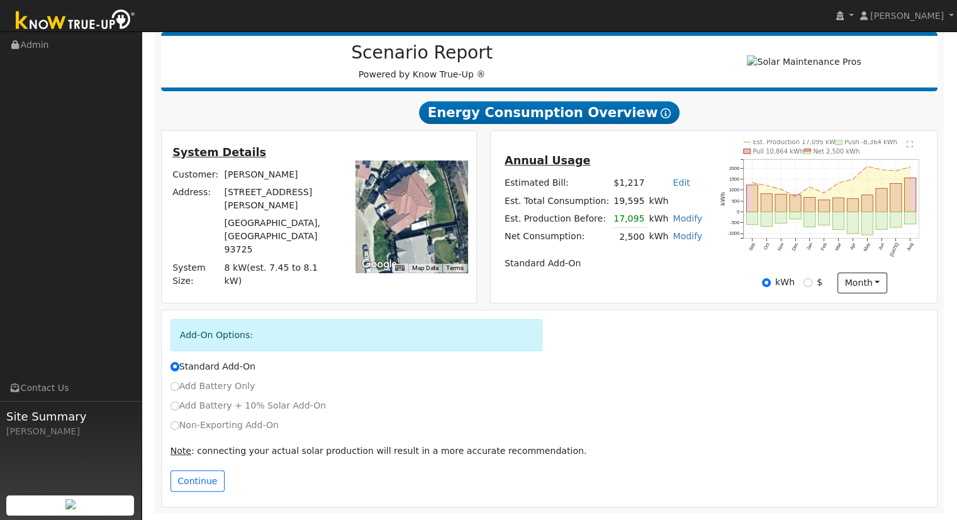
drag, startPoint x: 426, startPoint y: 217, endPoint x: 405, endPoint y: 213, distance: 21.2
click at [405, 213] on div at bounding box center [412, 217] width 112 height 112
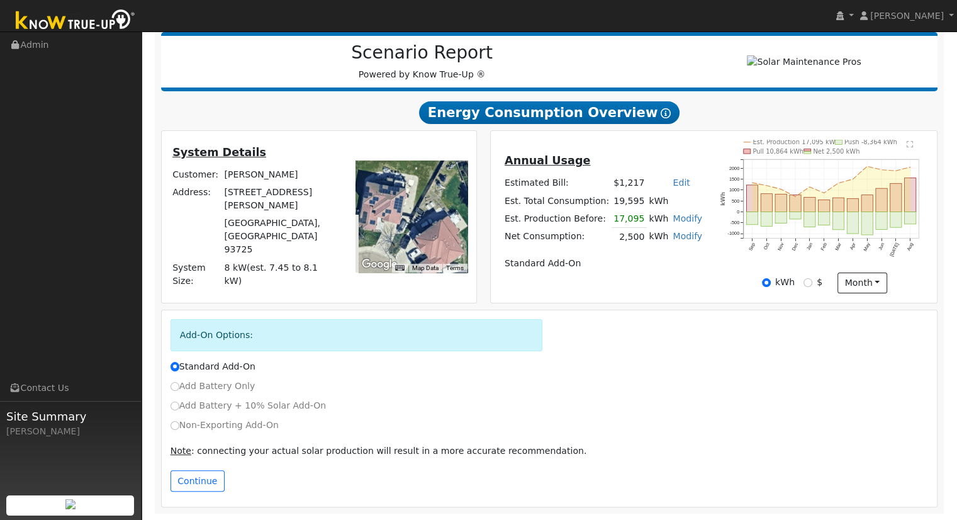
drag, startPoint x: 408, startPoint y: 228, endPoint x: 439, endPoint y: 271, distance: 53.6
click at [439, 271] on div "Use ctrl + scroll to zoom the map Map Data Imagery ©2025 Airbus, Maxar Technolo…" at bounding box center [412, 217] width 112 height 112
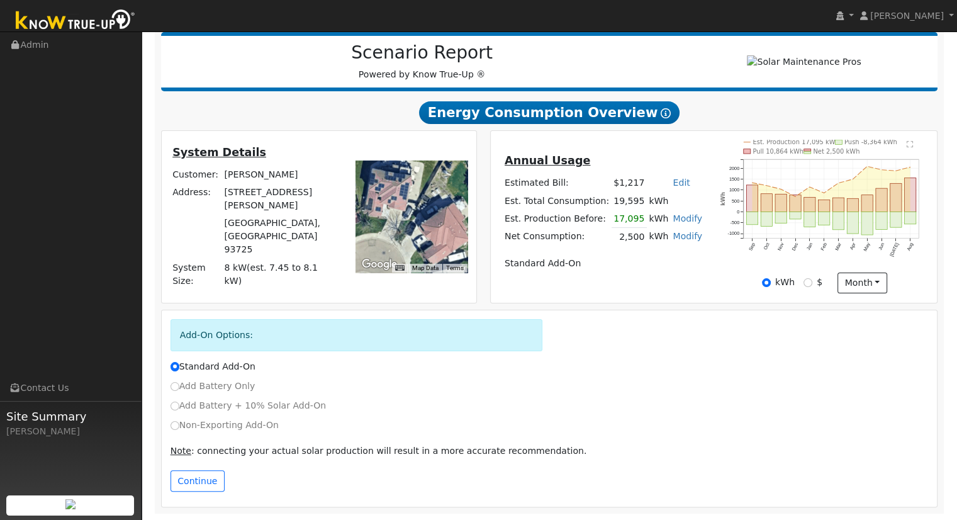
drag, startPoint x: 410, startPoint y: 217, endPoint x: 413, endPoint y: 193, distance: 24.8
click at [413, 193] on div at bounding box center [412, 217] width 112 height 112
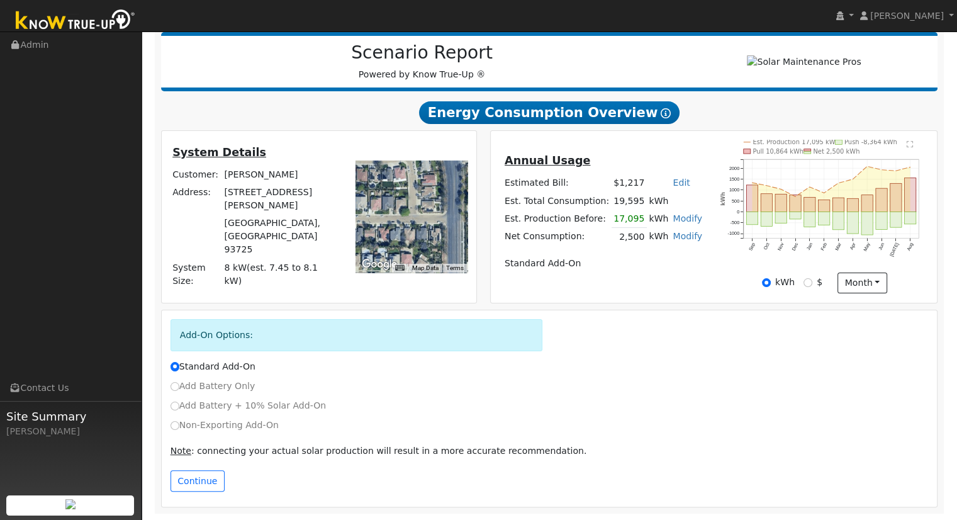
drag, startPoint x: 415, startPoint y: 241, endPoint x: 434, endPoint y: 182, distance: 61.9
click at [431, 182] on div at bounding box center [412, 217] width 112 height 112
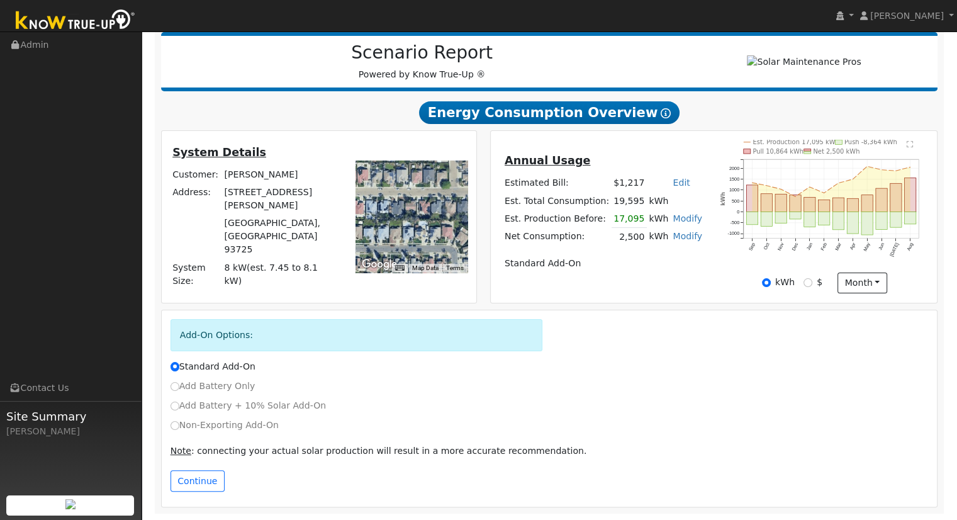
drag, startPoint x: 396, startPoint y: 192, endPoint x: 430, endPoint y: 188, distance: 34.2
click at [430, 174] on div at bounding box center [412, 217] width 112 height 112
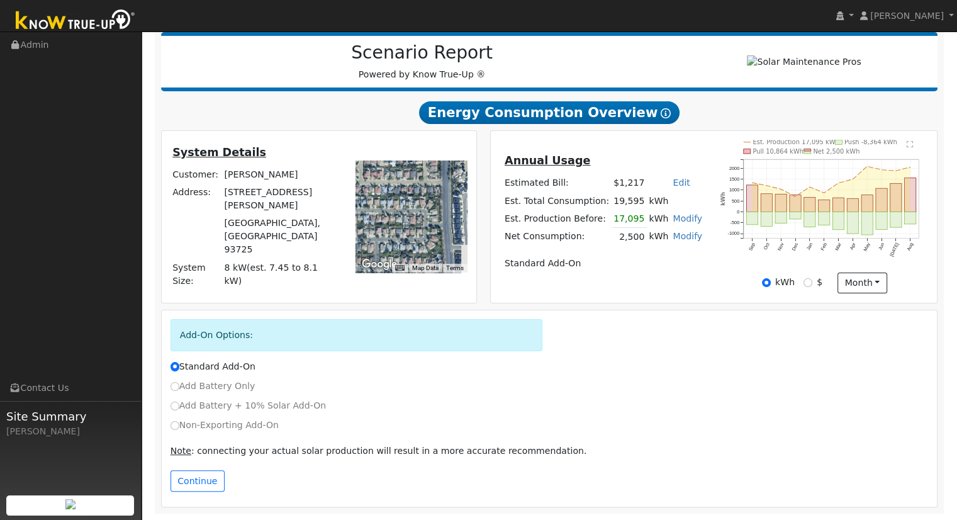
drag, startPoint x: 436, startPoint y: 241, endPoint x: 409, endPoint y: 227, distance: 31.3
click at [409, 227] on div at bounding box center [412, 217] width 112 height 112
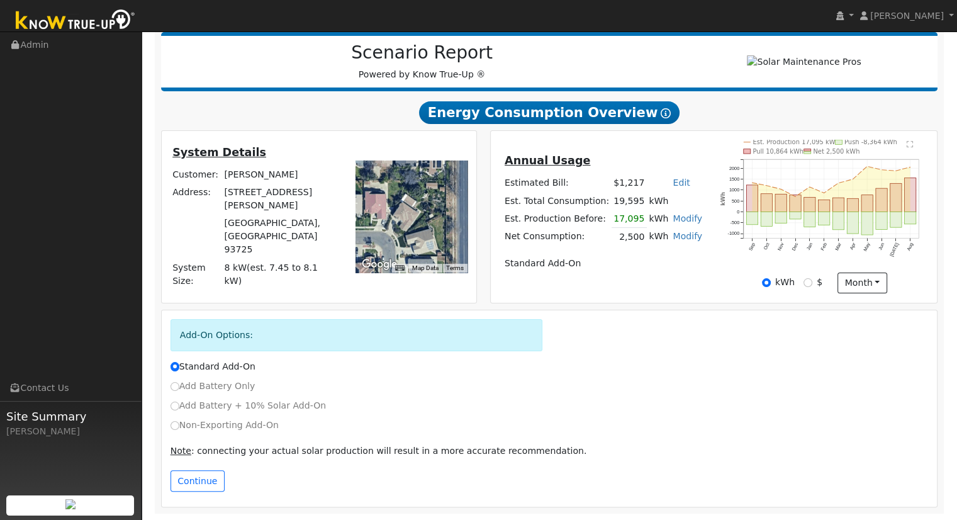
drag, startPoint x: 408, startPoint y: 205, endPoint x: 414, endPoint y: 225, distance: 21.1
click at [414, 225] on div at bounding box center [412, 217] width 112 height 112
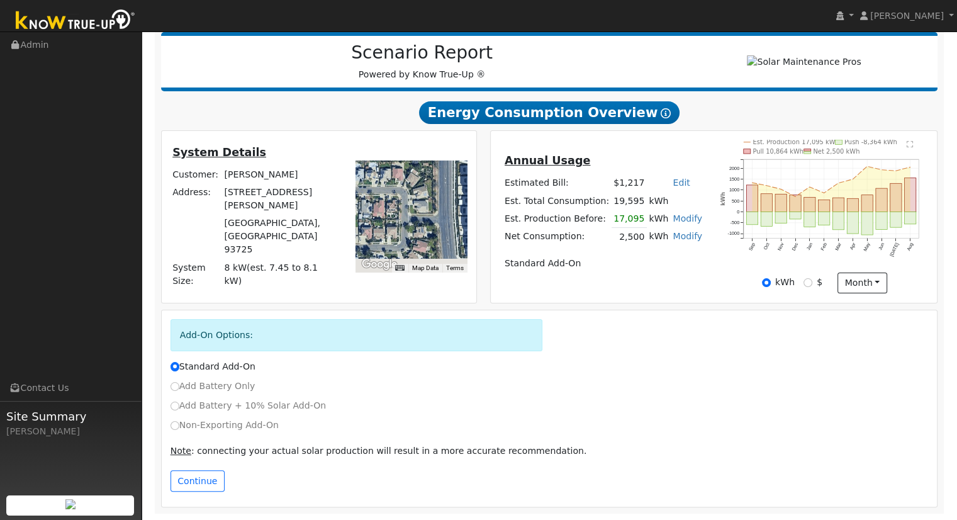
drag, startPoint x: 415, startPoint y: 232, endPoint x: 420, endPoint y: 181, distance: 51.9
click at [418, 184] on div at bounding box center [412, 217] width 112 height 112
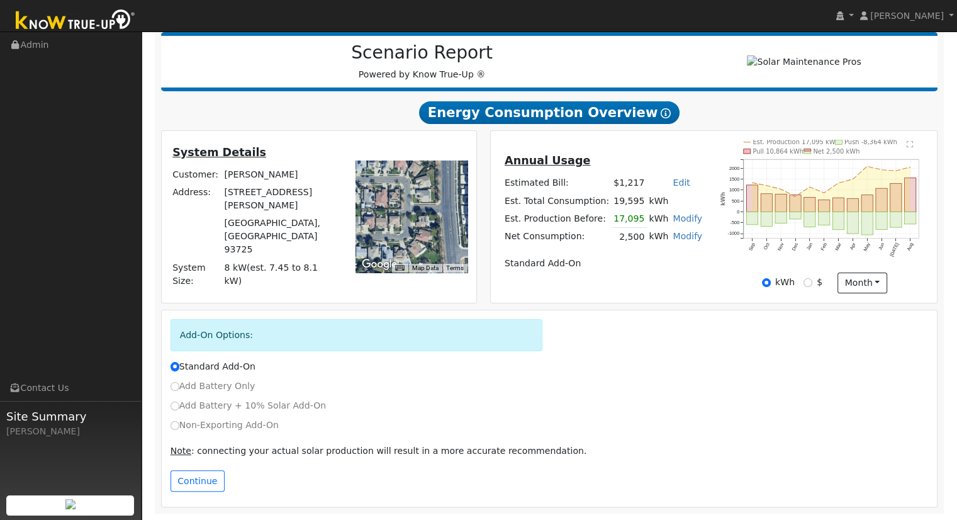
drag, startPoint x: 413, startPoint y: 228, endPoint x: 419, endPoint y: 188, distance: 40.7
click at [419, 188] on div at bounding box center [412, 217] width 112 height 112
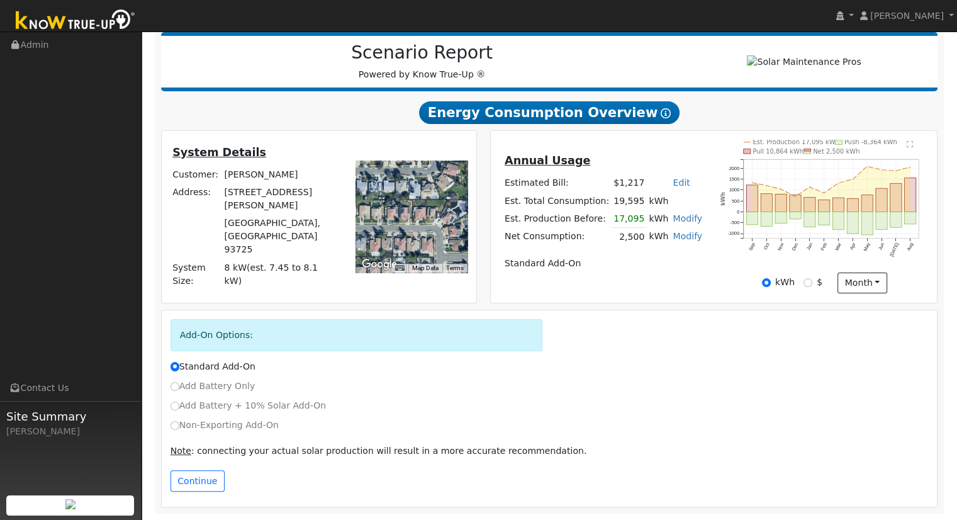
drag, startPoint x: 392, startPoint y: 208, endPoint x: 411, endPoint y: 195, distance: 23.9
click at [411, 195] on div at bounding box center [412, 217] width 112 height 112
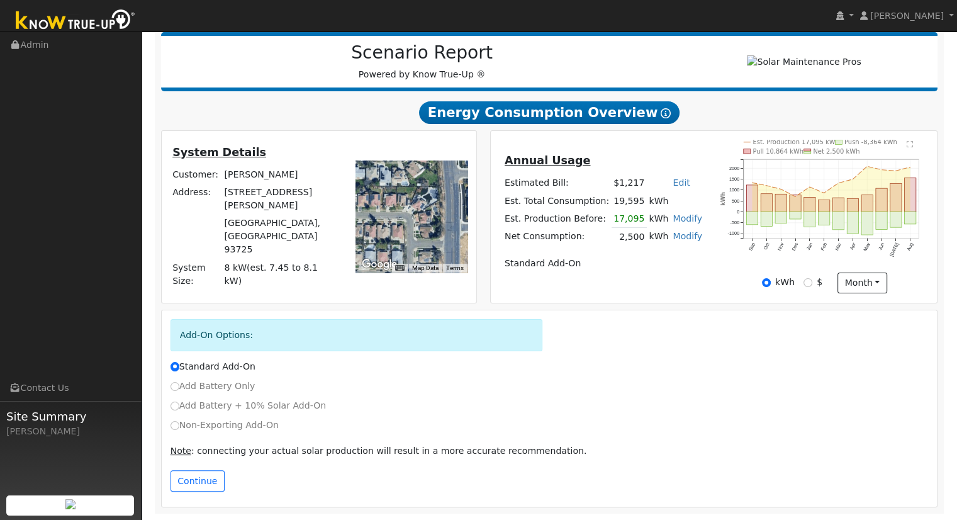
drag, startPoint x: 436, startPoint y: 216, endPoint x: 412, endPoint y: 205, distance: 26.2
click at [405, 203] on div at bounding box center [412, 217] width 112 height 112
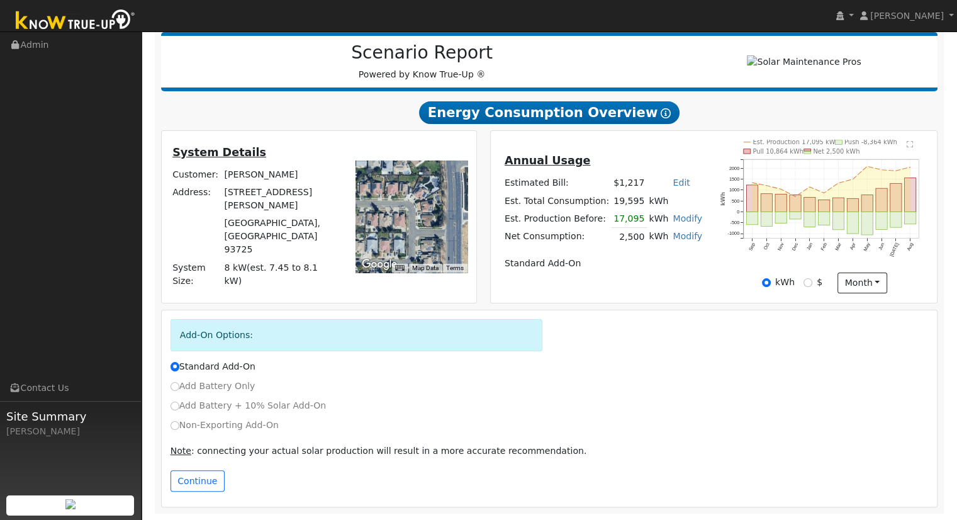
drag, startPoint x: 409, startPoint y: 232, endPoint x: 434, endPoint y: 197, distance: 43.2
click at [434, 197] on div at bounding box center [412, 217] width 112 height 112
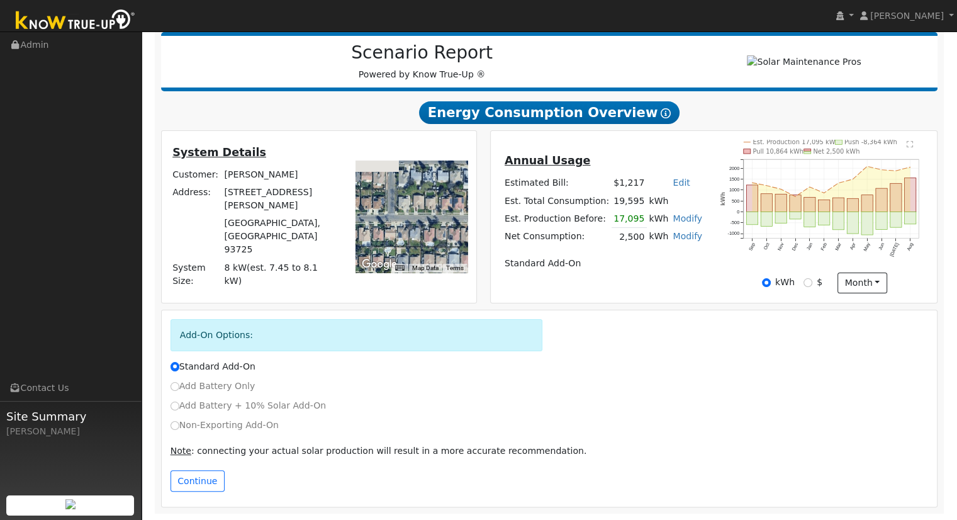
drag, startPoint x: 383, startPoint y: 199, endPoint x: 443, endPoint y: 255, distance: 81.9
click at [443, 255] on div at bounding box center [412, 217] width 112 height 112
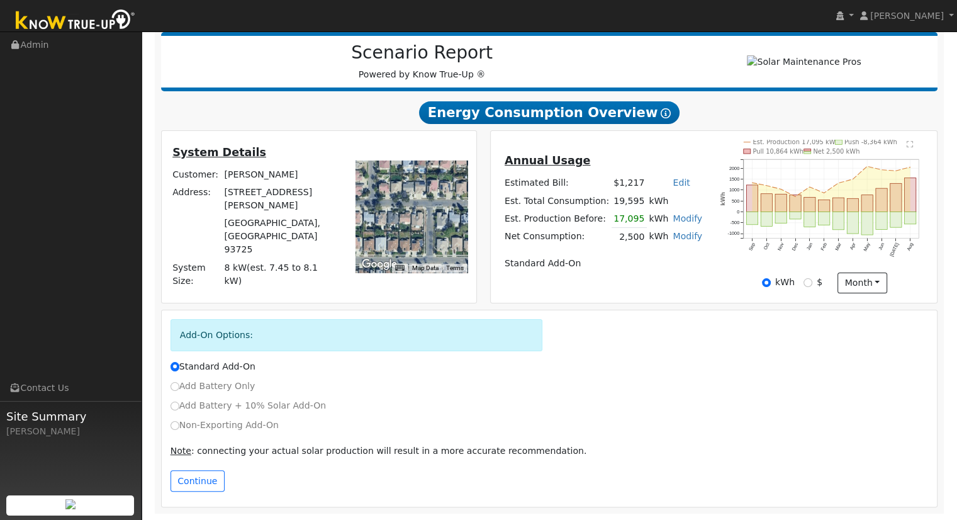
drag, startPoint x: 399, startPoint y: 237, endPoint x: 434, endPoint y: 244, distance: 35.2
click at [434, 243] on div at bounding box center [412, 217] width 112 height 112
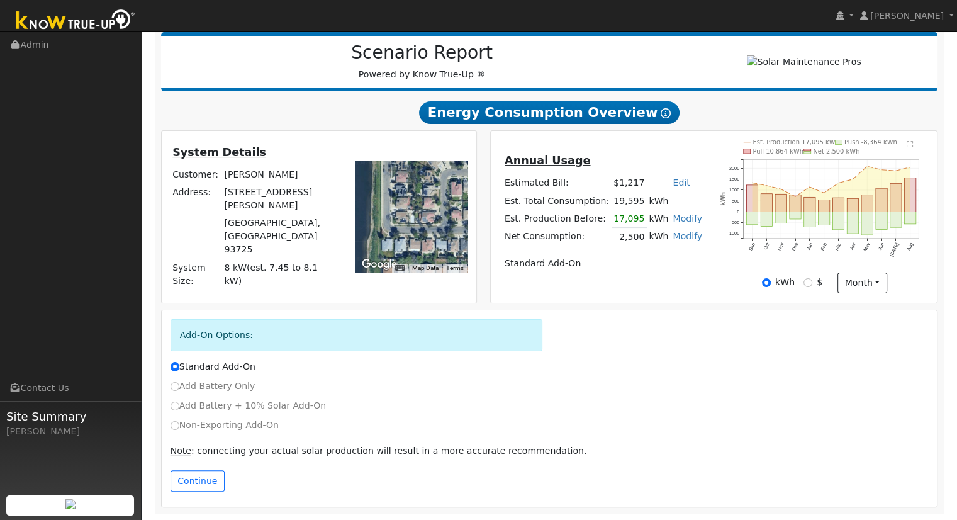
drag, startPoint x: 402, startPoint y: 213, endPoint x: 441, endPoint y: 247, distance: 51.8
click at [441, 247] on div at bounding box center [412, 217] width 112 height 112
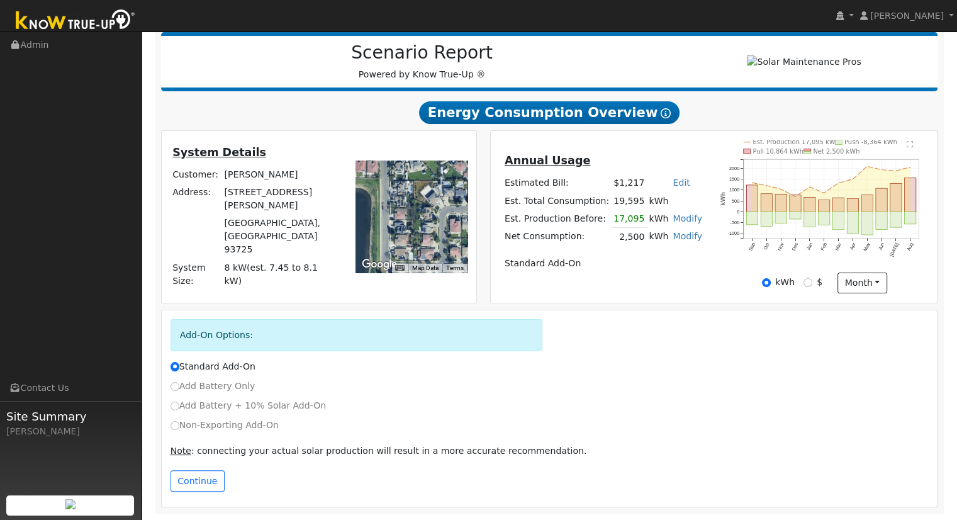
drag, startPoint x: 410, startPoint y: 207, endPoint x: 409, endPoint y: 240, distance: 32.8
click at [409, 240] on div at bounding box center [412, 217] width 112 height 112
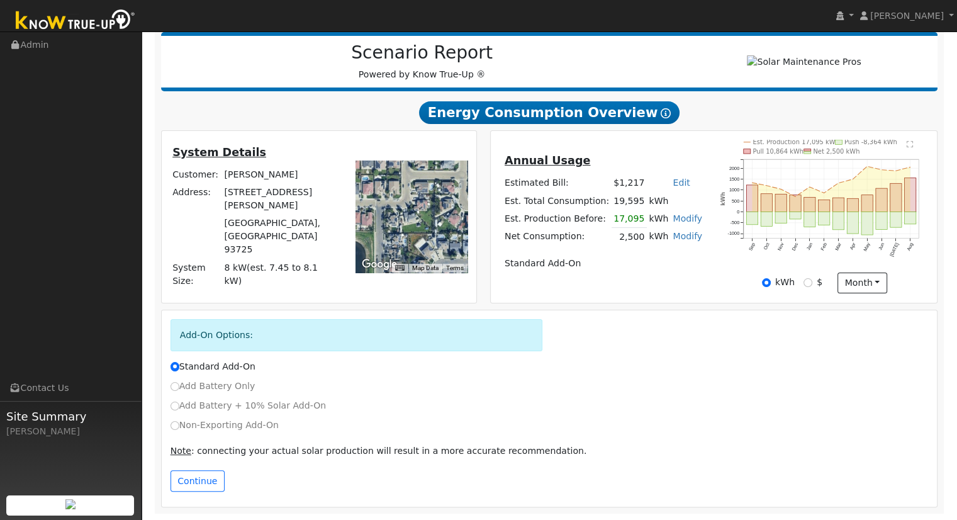
drag, startPoint x: 433, startPoint y: 207, endPoint x: 426, endPoint y: 247, distance: 41.0
click at [426, 247] on div at bounding box center [412, 217] width 112 height 112
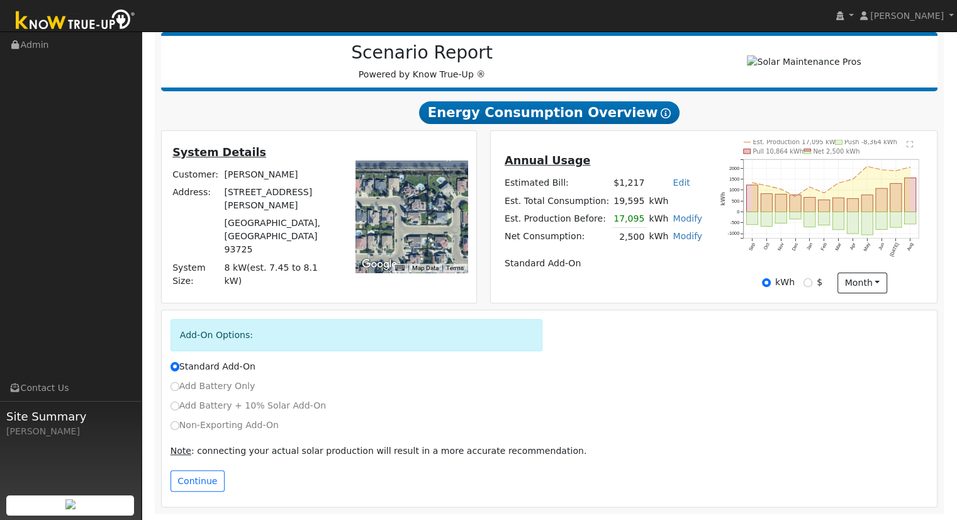
drag, startPoint x: 431, startPoint y: 216, endPoint x: 427, endPoint y: 228, distance: 12.4
click at [429, 232] on div at bounding box center [412, 217] width 112 height 112
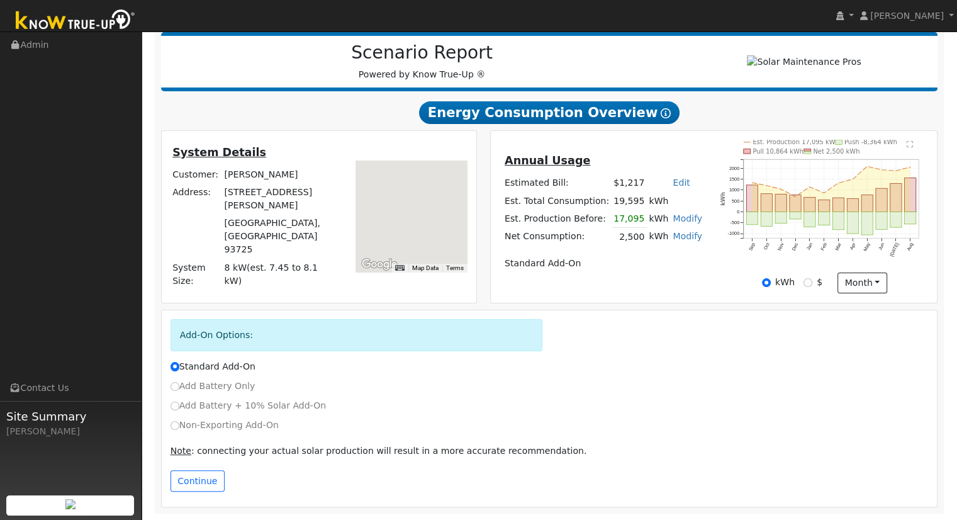
drag, startPoint x: 419, startPoint y: 242, endPoint x: 428, endPoint y: 183, distance: 59.8
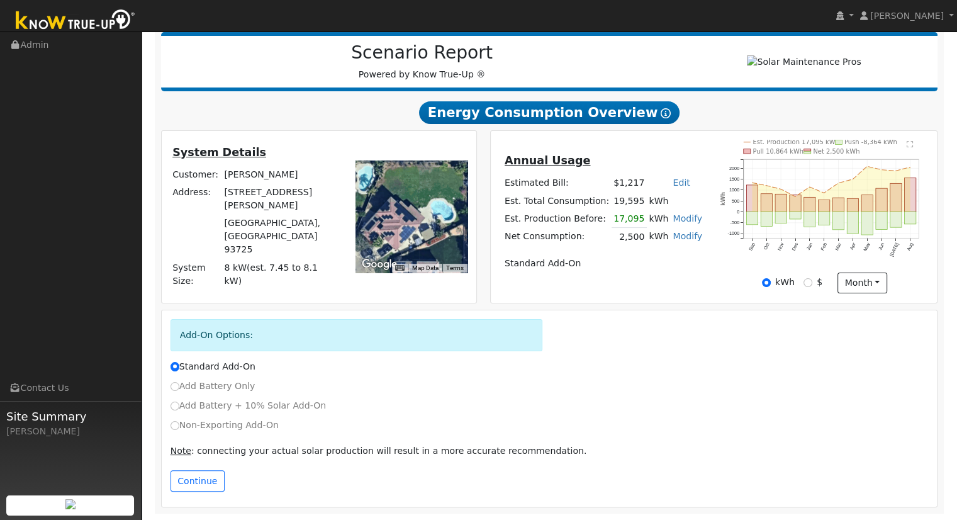
click at [428, 183] on div at bounding box center [412, 217] width 112 height 112
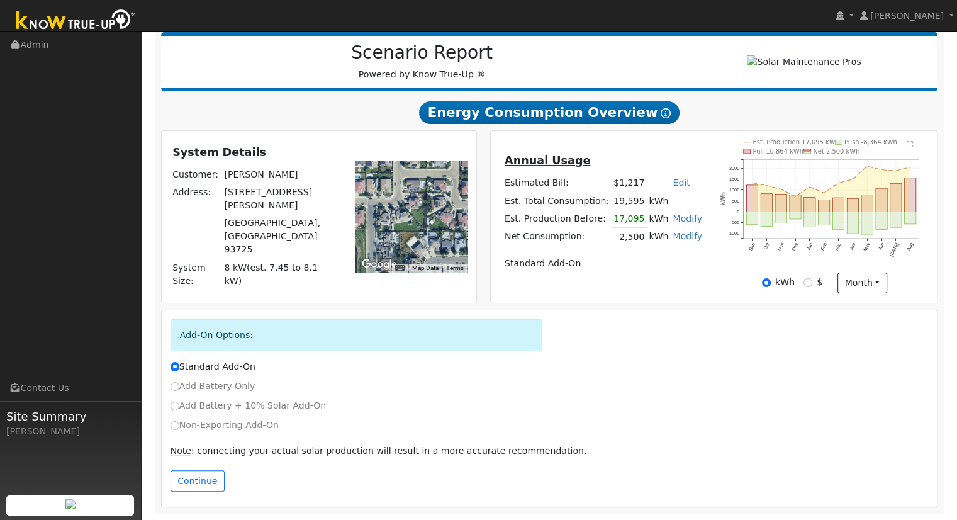
drag, startPoint x: 423, startPoint y: 234, endPoint x: 410, endPoint y: 179, distance: 56.3
click at [410, 181] on div at bounding box center [412, 217] width 112 height 112
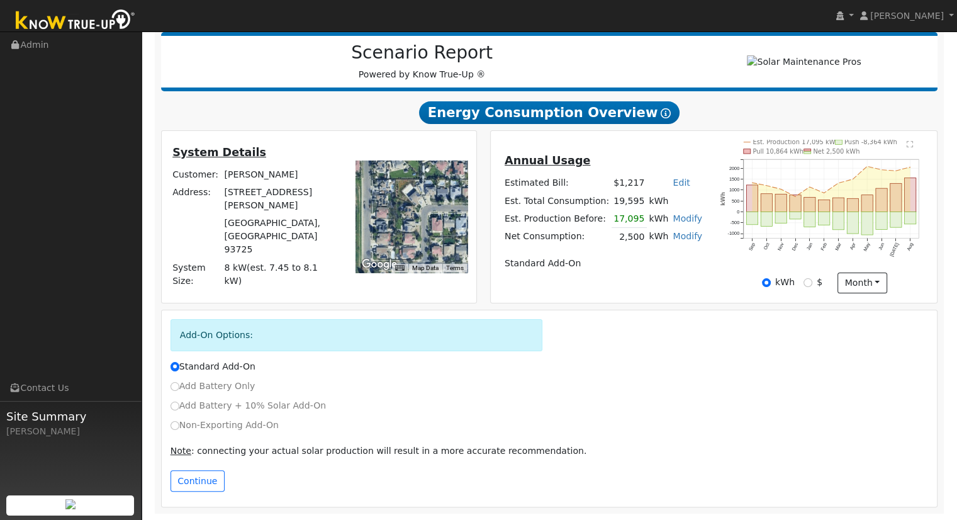
drag, startPoint x: 414, startPoint y: 230, endPoint x: 416, endPoint y: 161, distance: 69.3
click at [415, 165] on div at bounding box center [412, 217] width 112 height 112
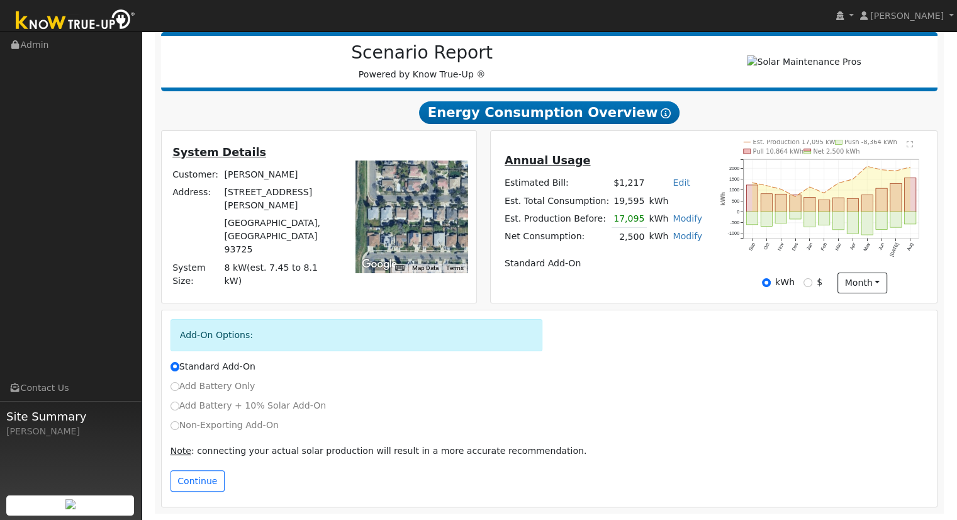
drag, startPoint x: 427, startPoint y: 186, endPoint x: 389, endPoint y: 220, distance: 50.4
click at [389, 220] on div at bounding box center [412, 217] width 112 height 112
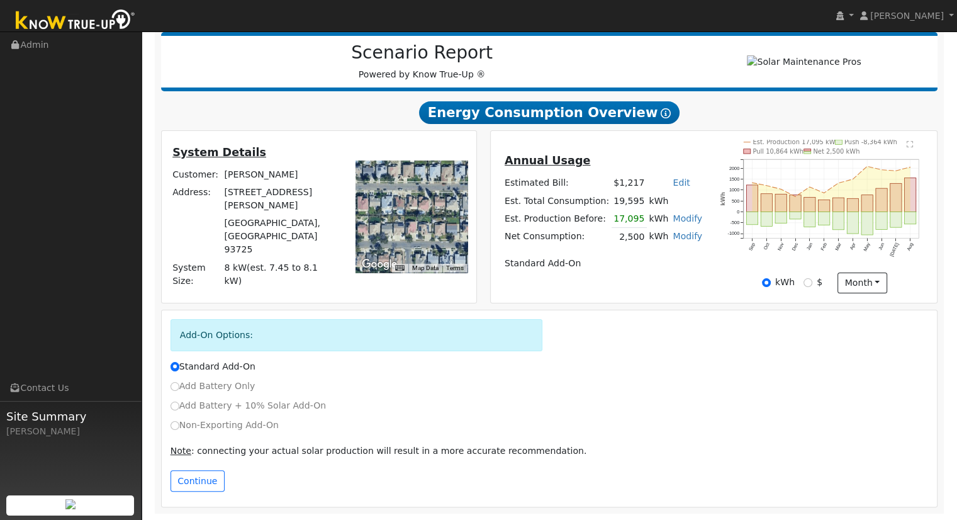
drag, startPoint x: 434, startPoint y: 210, endPoint x: 409, endPoint y: 217, distance: 26.9
click at [400, 219] on div at bounding box center [412, 217] width 112 height 112
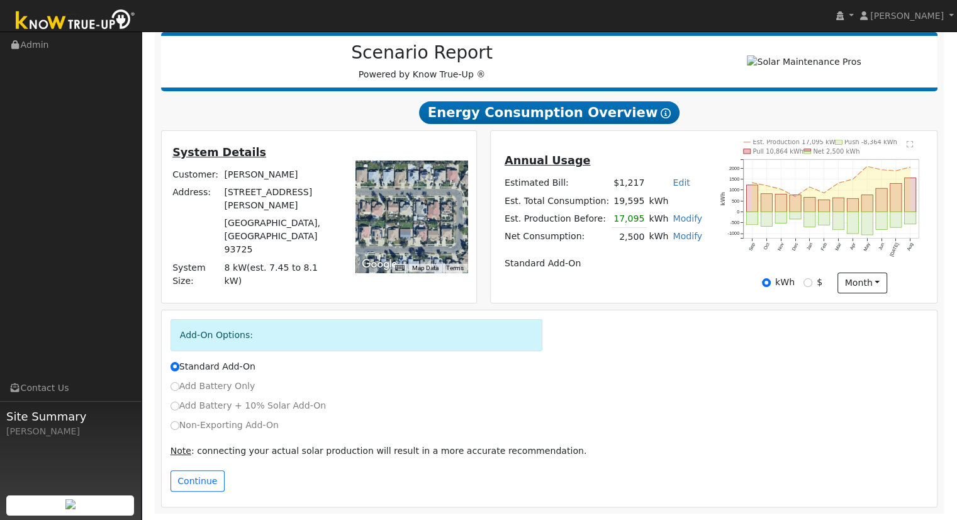
drag, startPoint x: 446, startPoint y: 214, endPoint x: 407, endPoint y: 215, distance: 38.4
click at [410, 215] on div at bounding box center [412, 217] width 112 height 112
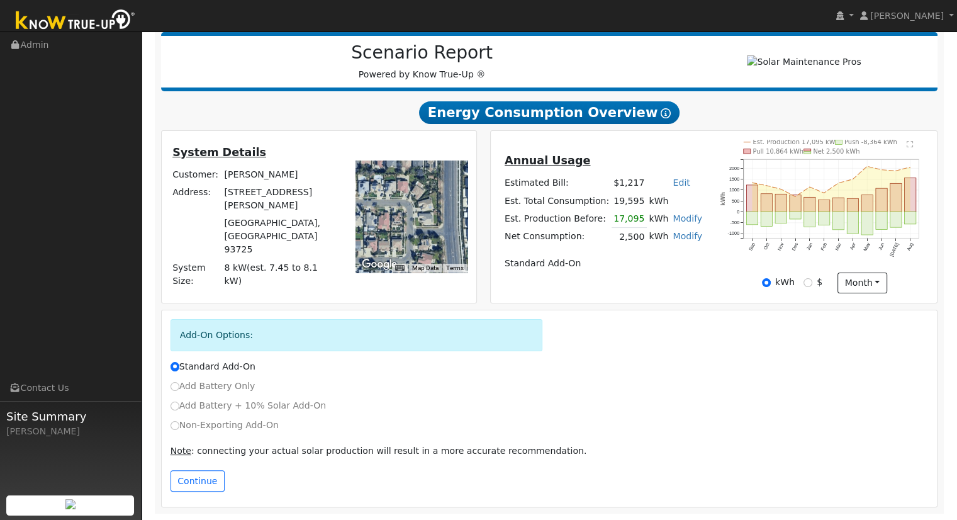
drag, startPoint x: 431, startPoint y: 212, endPoint x: 425, endPoint y: 223, distance: 12.4
click at [425, 223] on div at bounding box center [412, 217] width 112 height 112
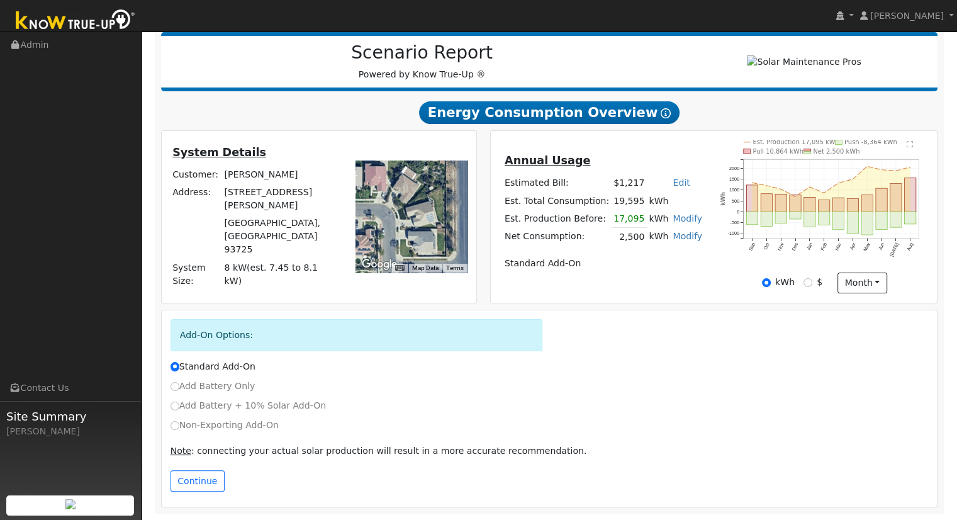
drag, startPoint x: 415, startPoint y: 235, endPoint x: 407, endPoint y: 195, distance: 40.5
click at [407, 195] on div at bounding box center [412, 217] width 112 height 112
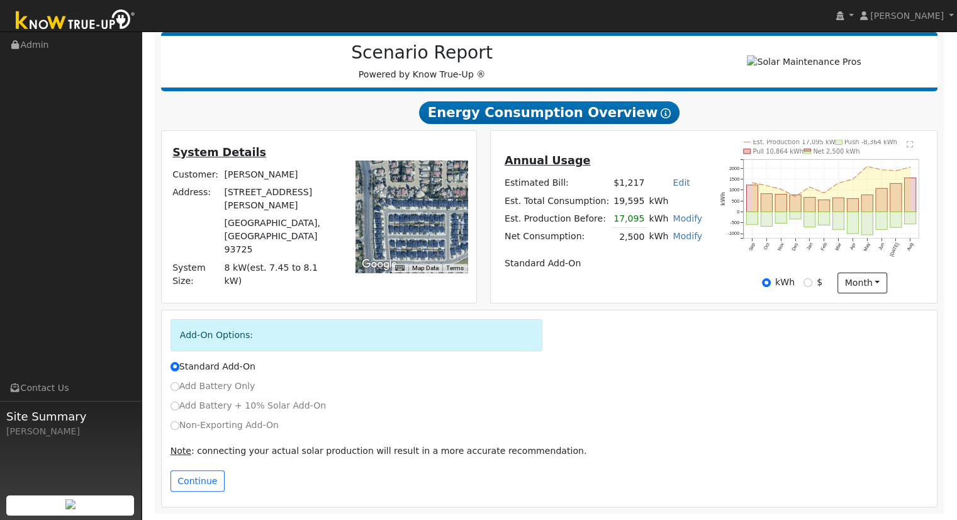
drag, startPoint x: 443, startPoint y: 212, endPoint x: 365, endPoint y: 225, distance: 78.4
click at [363, 225] on div at bounding box center [412, 217] width 112 height 112
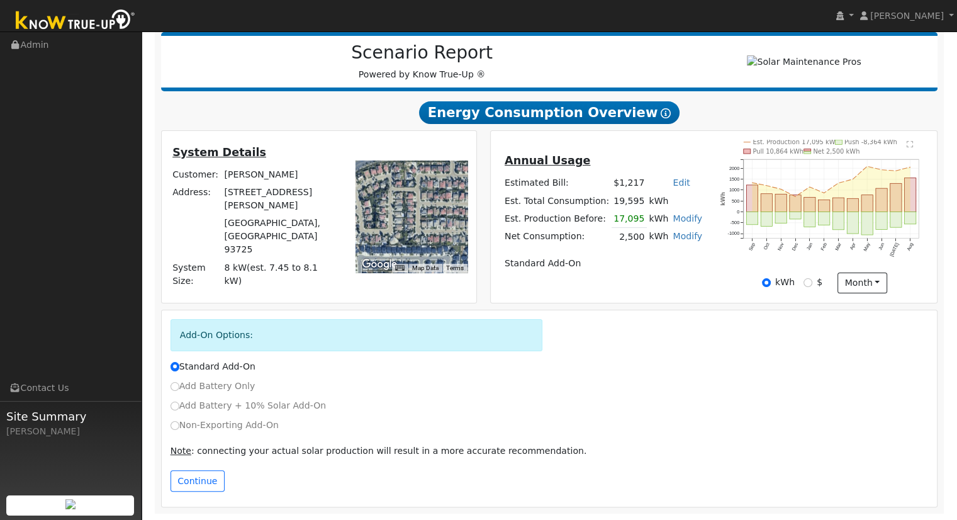
drag, startPoint x: 434, startPoint y: 204, endPoint x: 439, endPoint y: 252, distance: 48.8
click at [439, 252] on div at bounding box center [412, 217] width 112 height 112
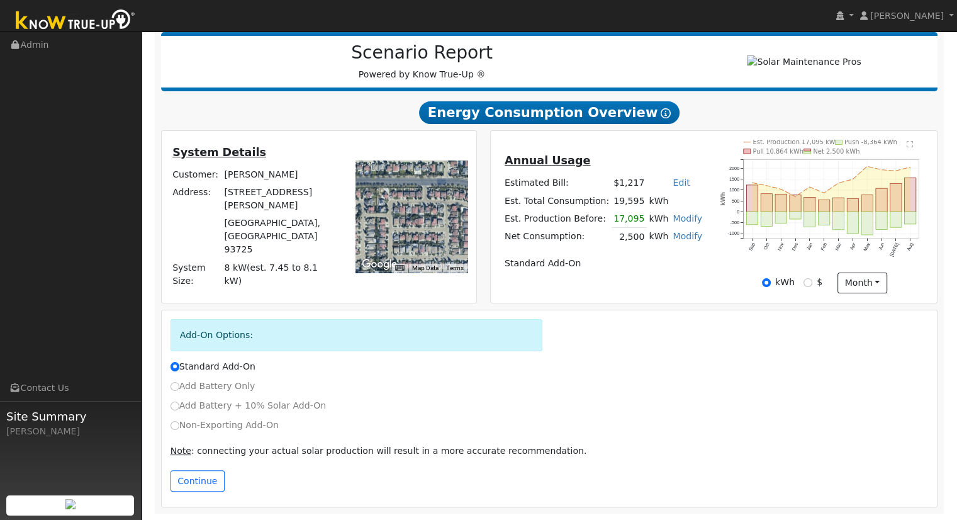
drag, startPoint x: 426, startPoint y: 197, endPoint x: 392, endPoint y: 221, distance: 41.1
click at [390, 222] on div at bounding box center [412, 217] width 112 height 112
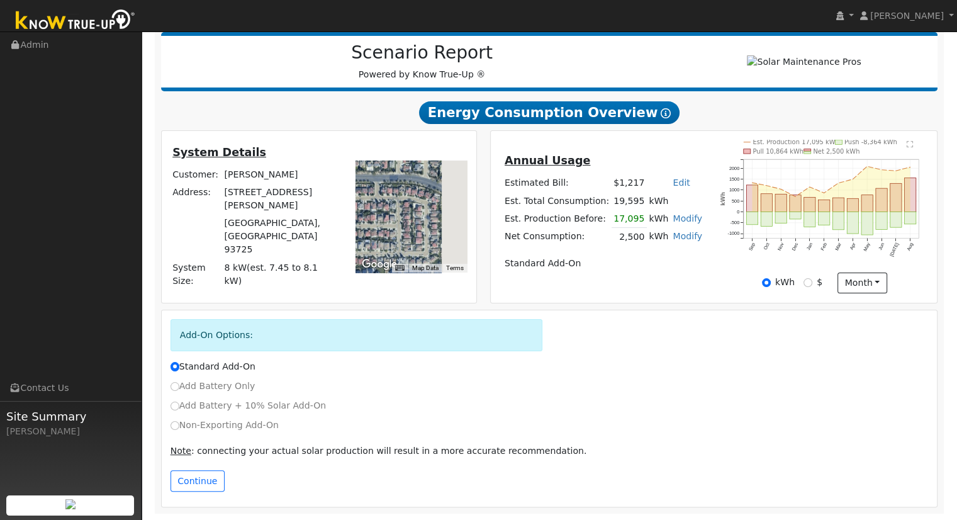
drag, startPoint x: 440, startPoint y: 215, endPoint x: 400, endPoint y: 215, distance: 39.7
click at [400, 215] on div at bounding box center [412, 217] width 112 height 112
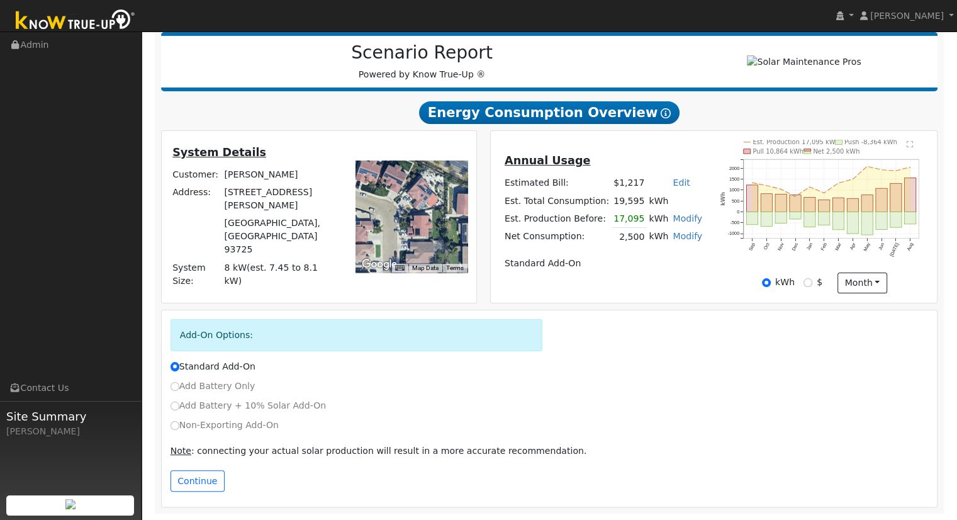
drag, startPoint x: 433, startPoint y: 232, endPoint x: 415, endPoint y: 228, distance: 18.6
click at [415, 228] on div at bounding box center [412, 217] width 112 height 112
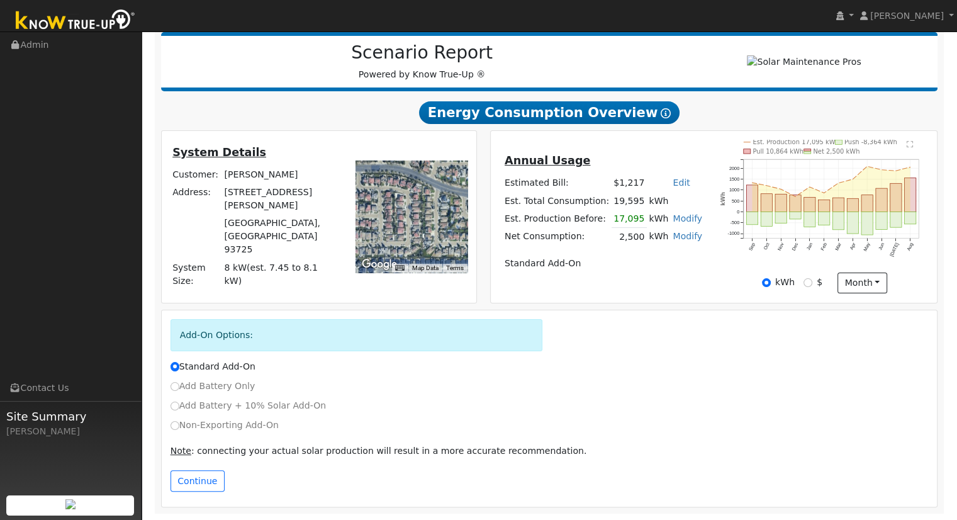
drag, startPoint x: 418, startPoint y: 240, endPoint x: 414, endPoint y: 203, distance: 37.3
click at [414, 203] on div at bounding box center [412, 217] width 112 height 112
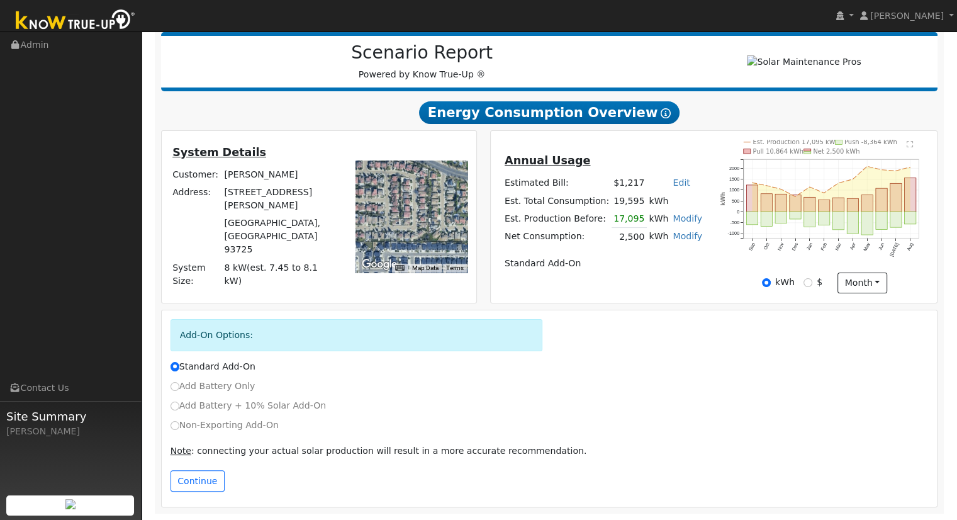
drag
click at [430, 189] on div at bounding box center [412, 217] width 112 height 112
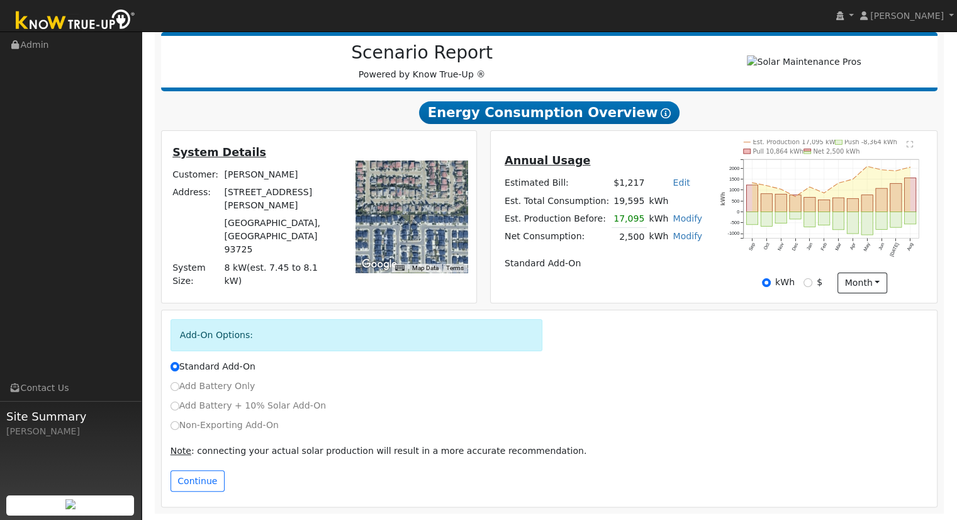
click at [449, 208] on div at bounding box center [412, 217] width 112 height 112
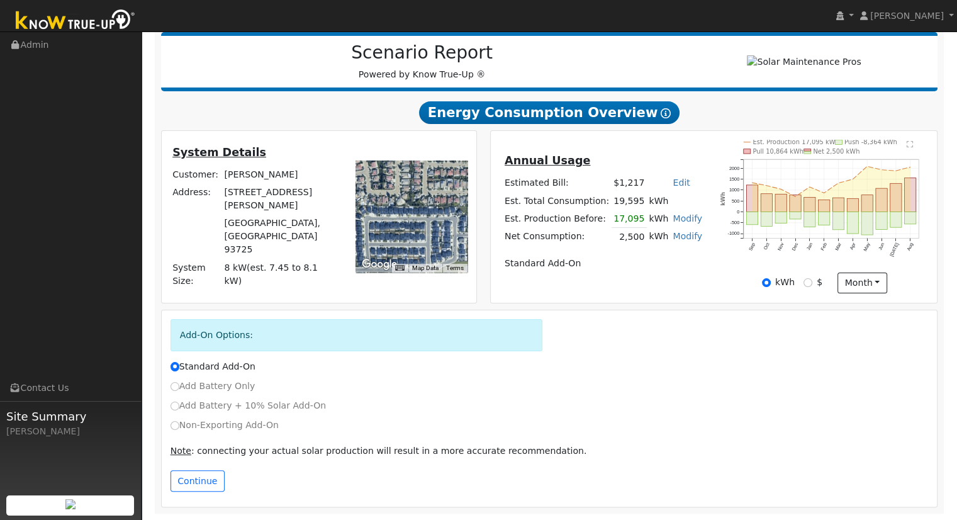
click at [443, 227] on div at bounding box center [412, 217] width 112 height 112
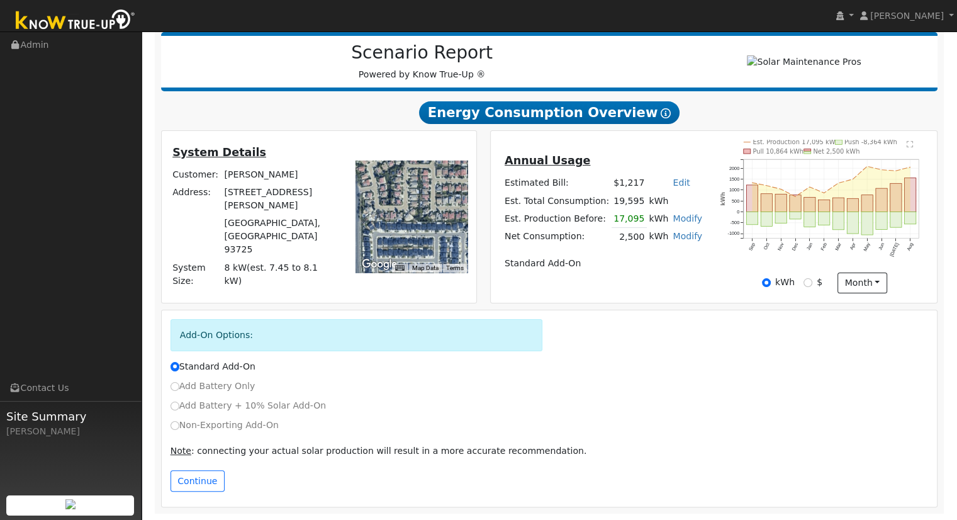
click at [435, 259] on div at bounding box center [412, 217] width 112 height 112
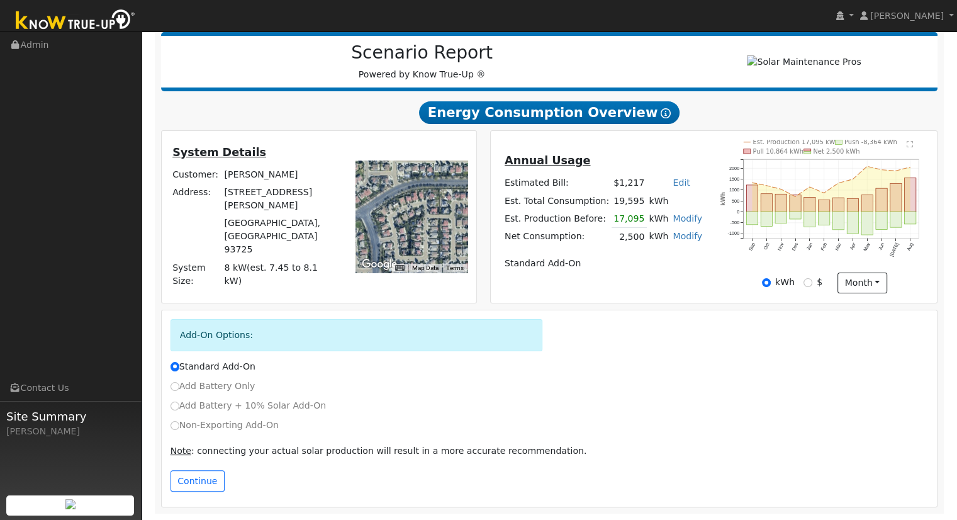
click at [405, 242] on div at bounding box center [412, 217] width 112 height 112
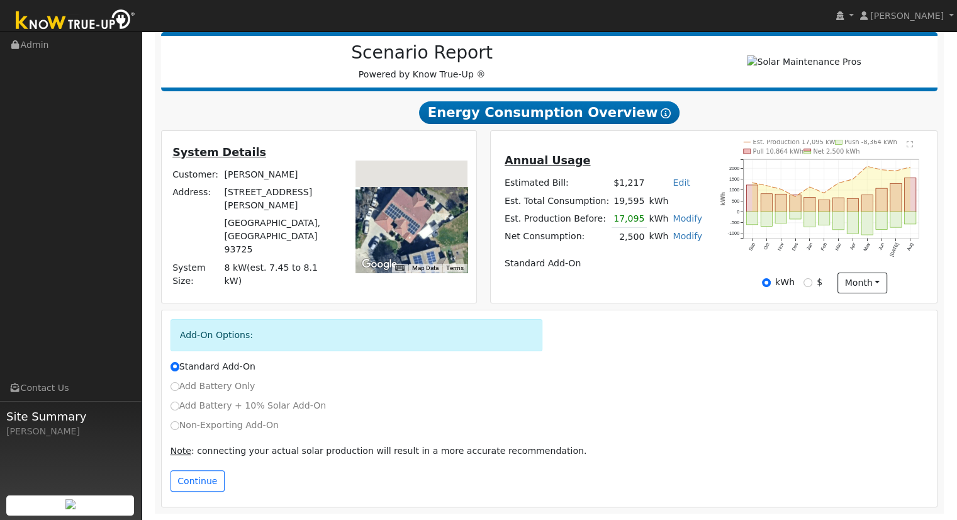
click at [419, 241] on div at bounding box center [412, 217] width 112 height 112
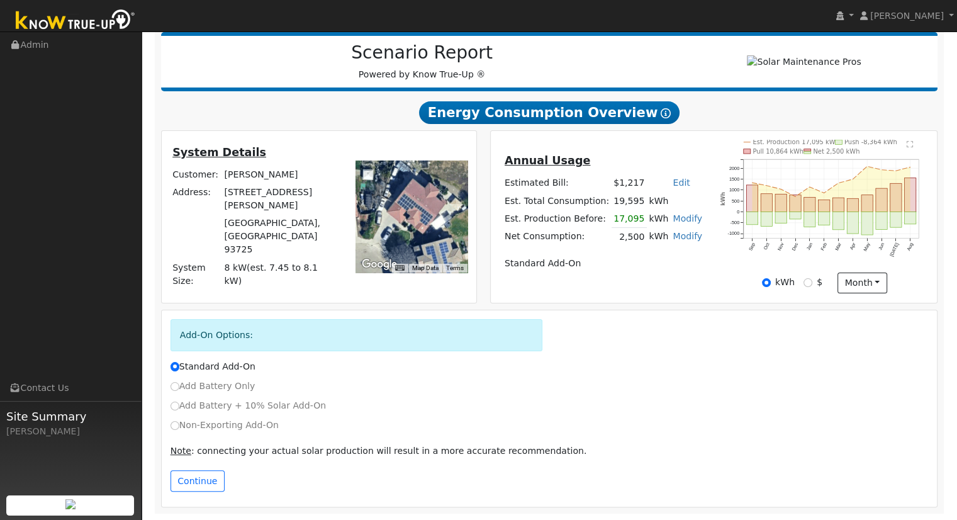
click at [410, 195] on div at bounding box center [412, 217] width 112 height 112
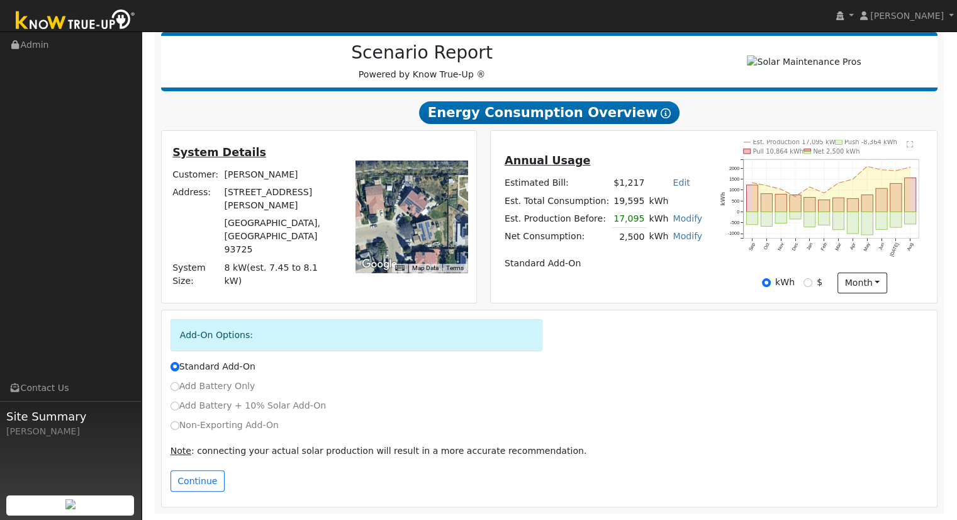
click at [305, 159] on h5 "System Details" at bounding box center [254, 152] width 164 height 13
